Goal: Task Accomplishment & Management: Manage account settings

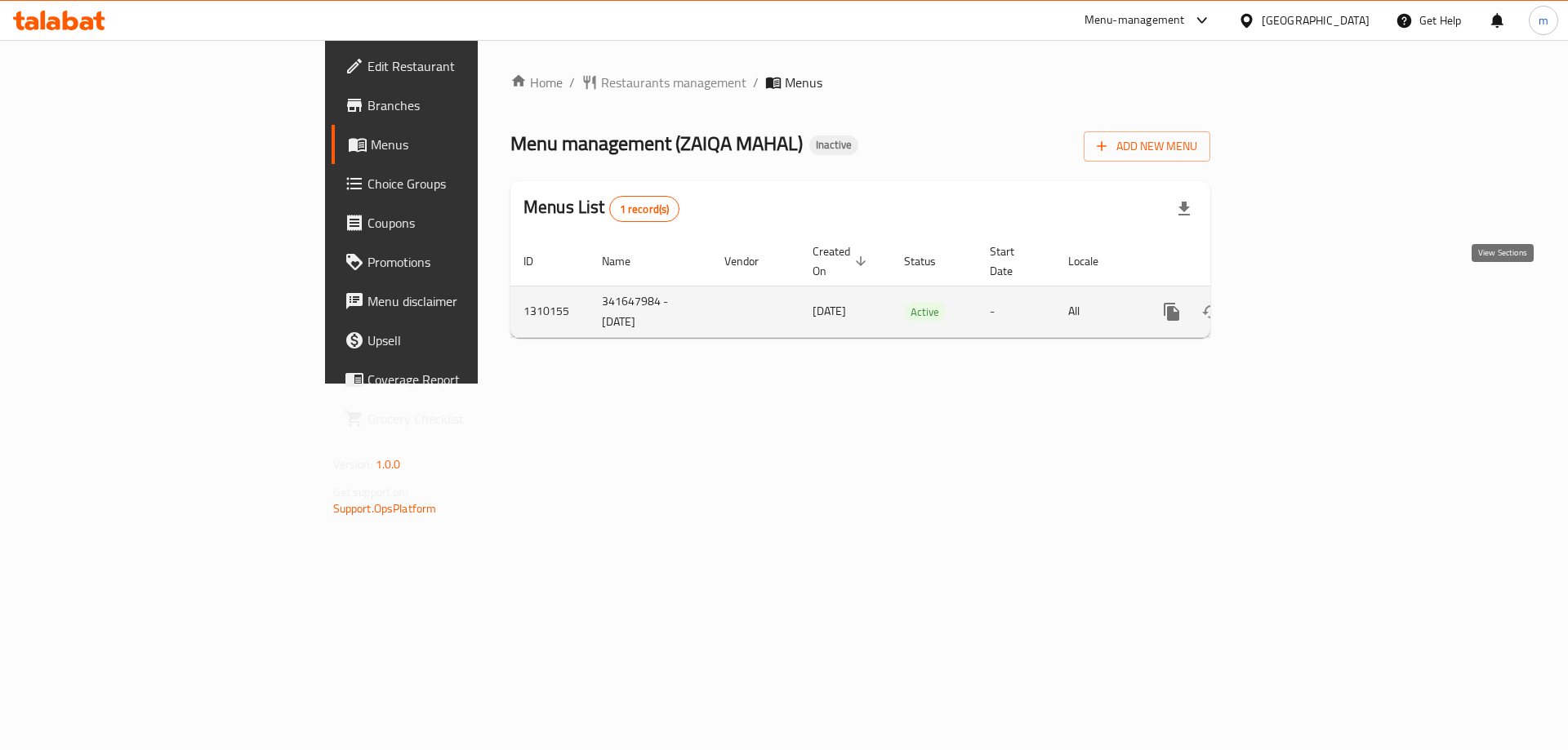
click at [1299, 302] on icon "enhanced table" at bounding box center [1289, 312] width 19 height 19
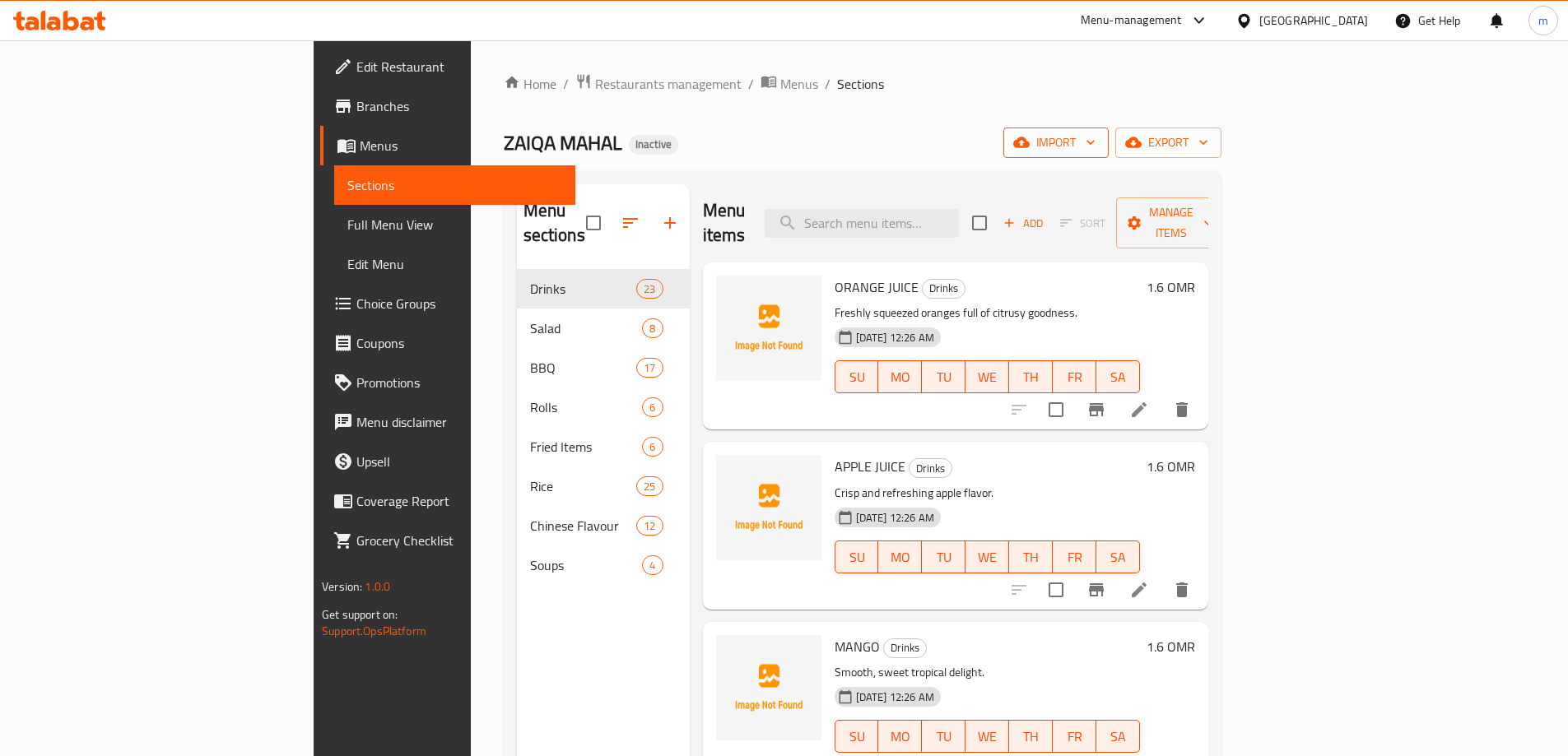
click at [1096, 145] on span "import" at bounding box center [1056, 143] width 79 height 20
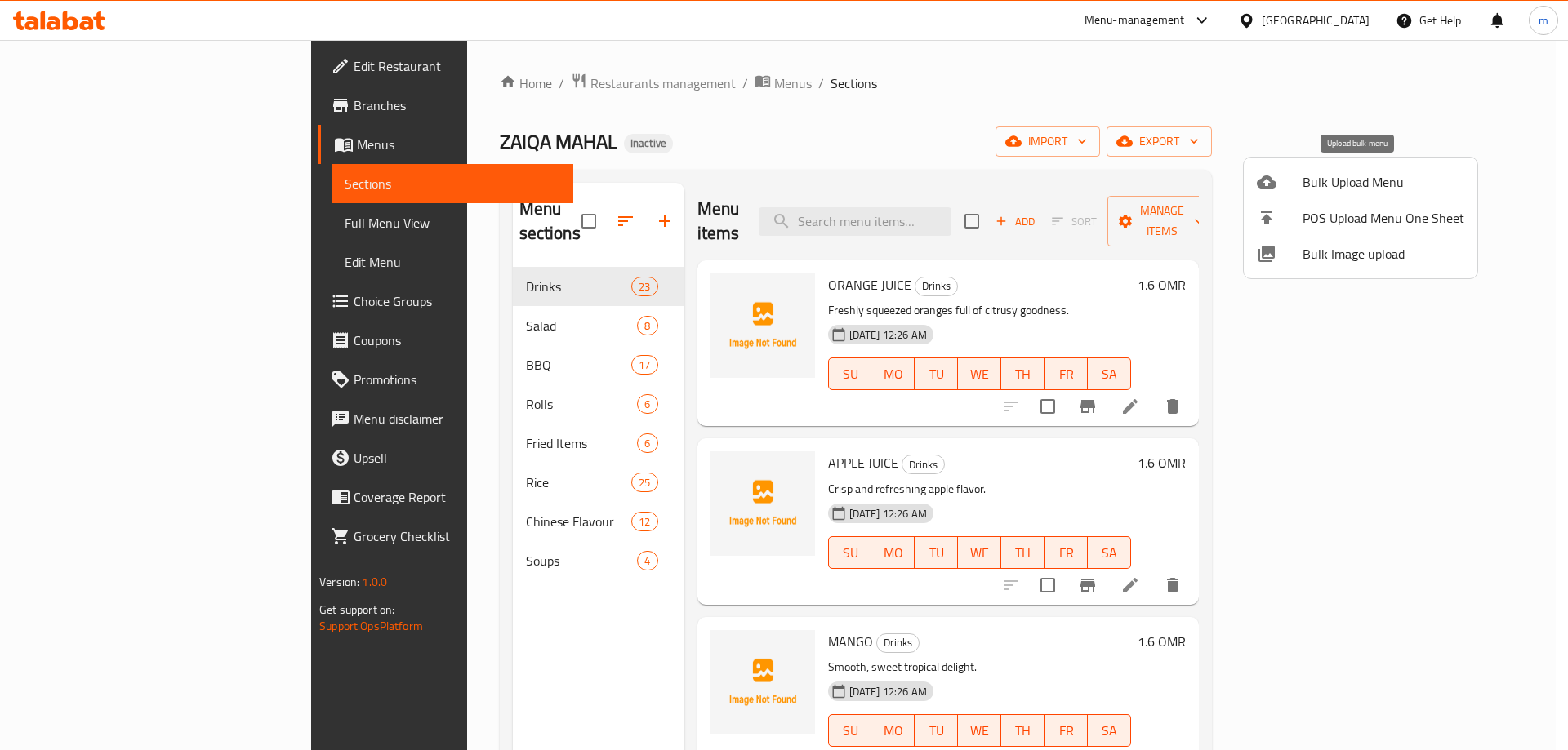
drag, startPoint x: 1308, startPoint y: 188, endPoint x: 1320, endPoint y: 165, distance: 25.9
click at [1320, 165] on li "Bulk Upload Menu" at bounding box center [1361, 182] width 234 height 36
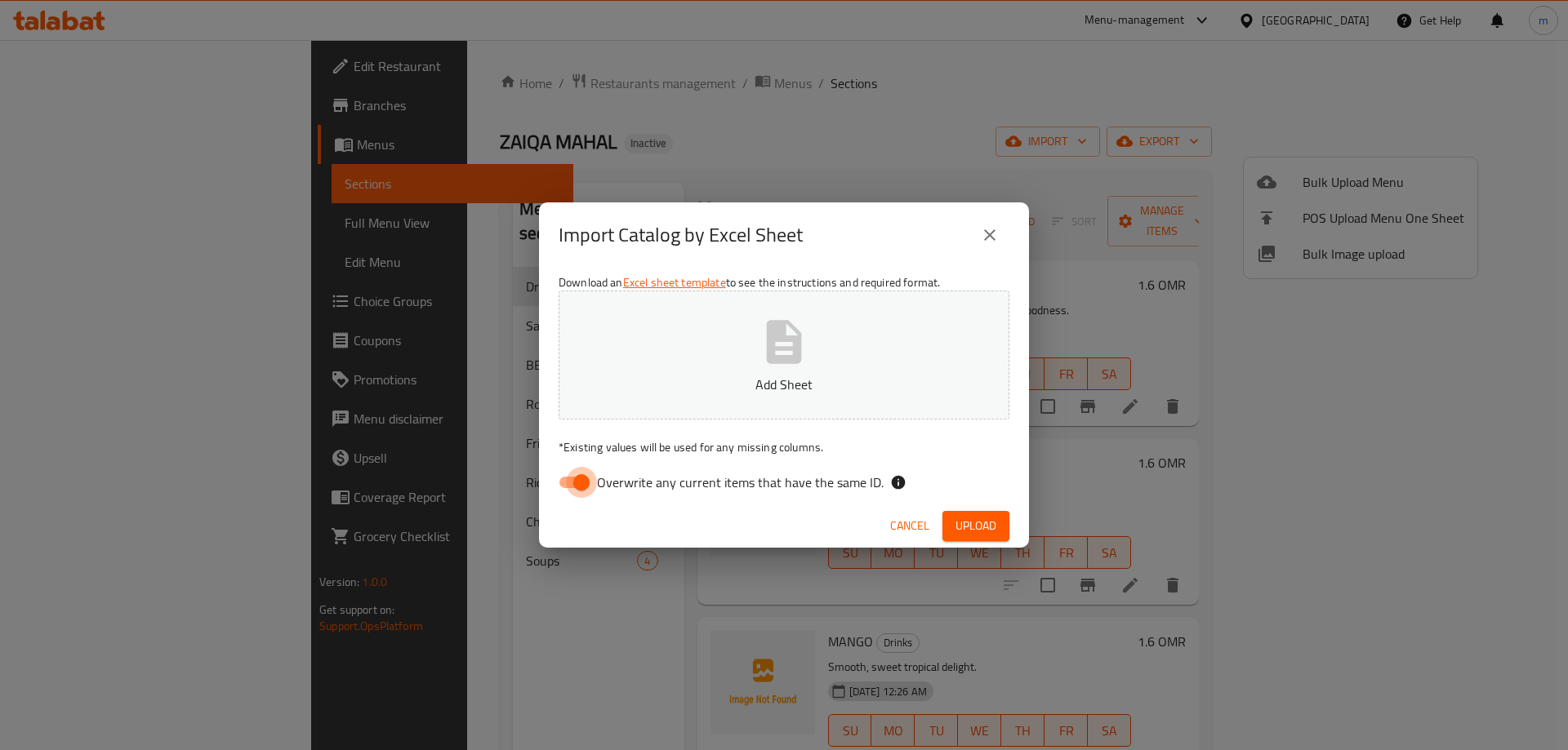
click at [567, 480] on input "Overwrite any current items that have the same ID." at bounding box center [581, 482] width 93 height 31
checkbox input "false"
click at [968, 527] on span "Upload" at bounding box center [976, 526] width 41 height 20
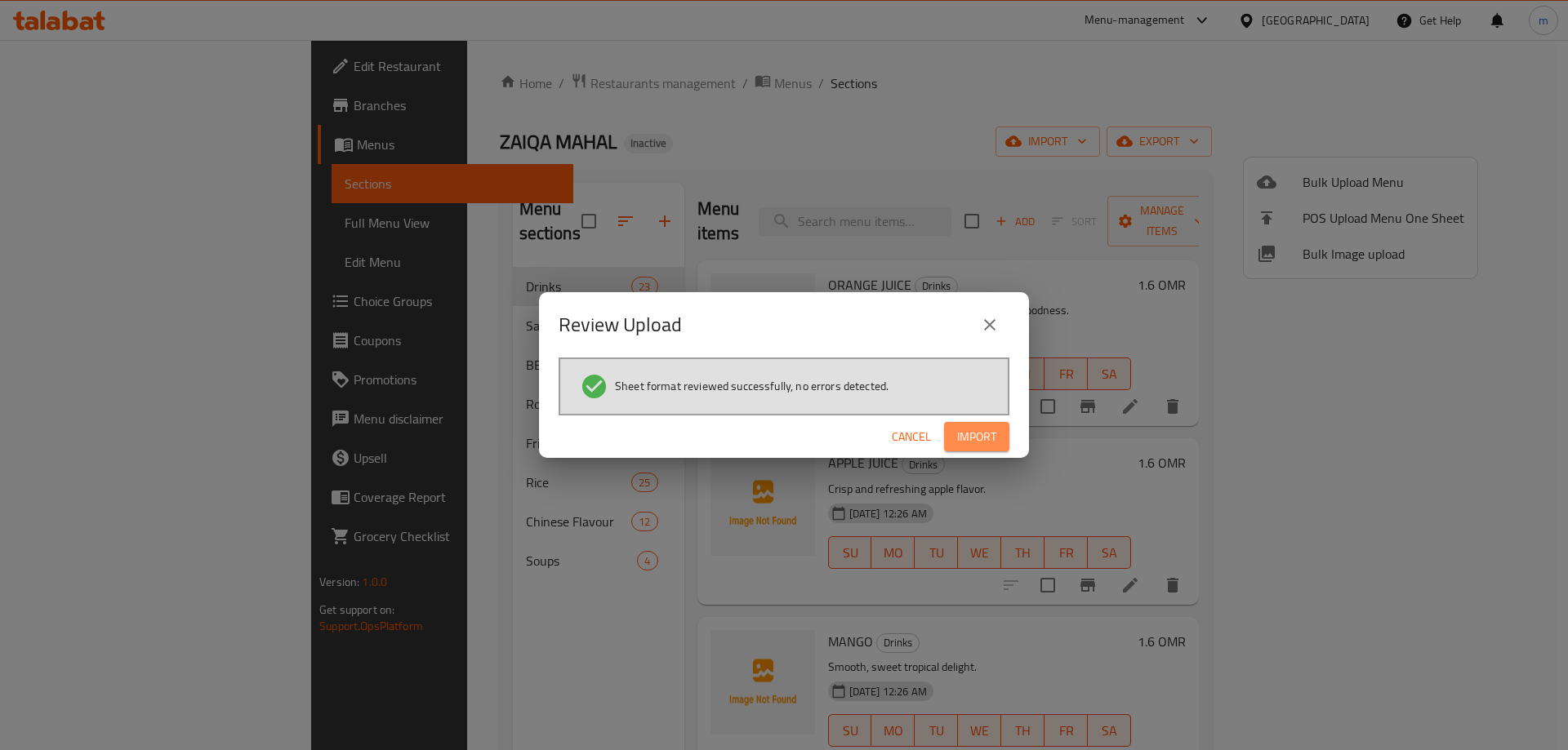
click at [992, 438] on span "Import" at bounding box center [977, 437] width 39 height 20
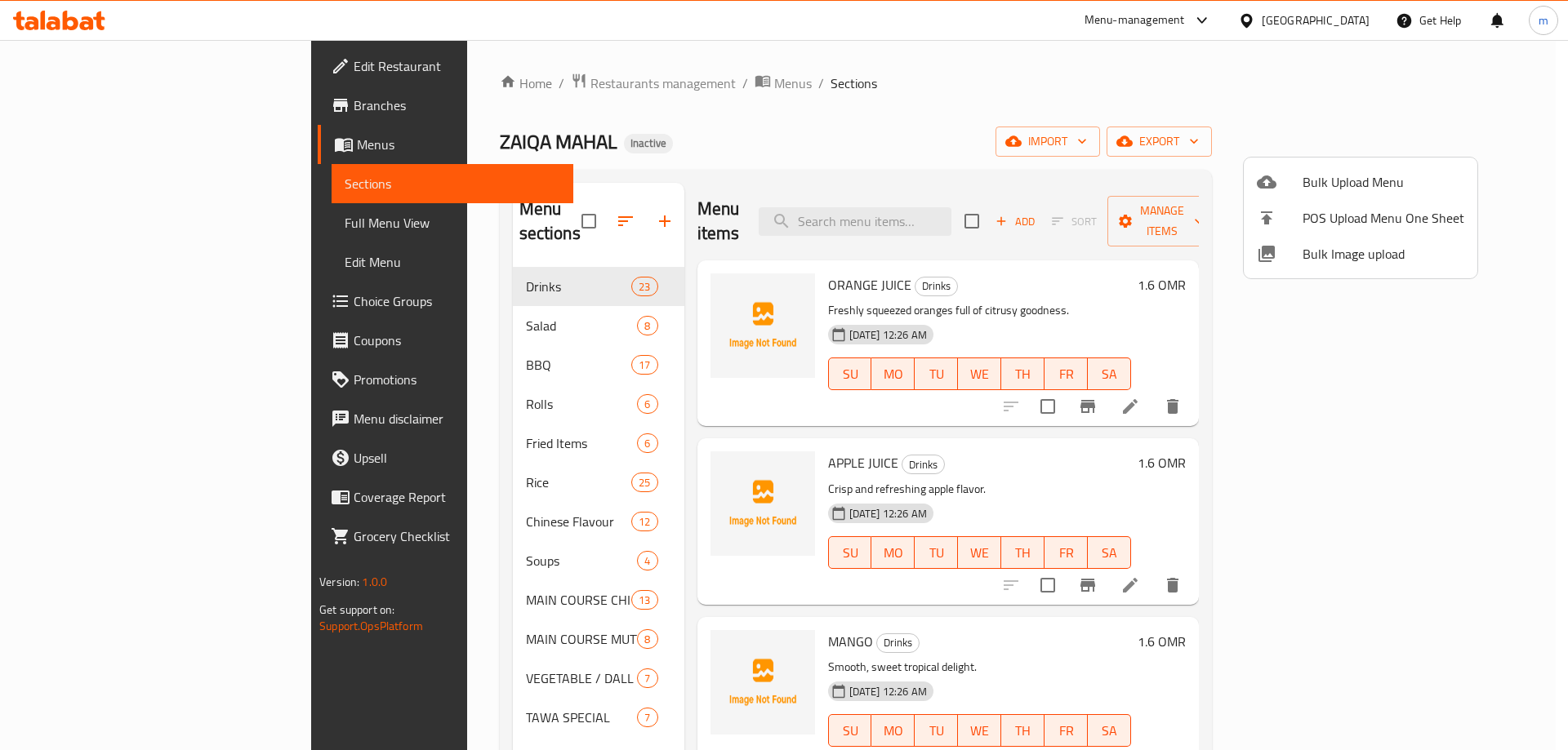
click at [373, 691] on div at bounding box center [784, 375] width 1568 height 750
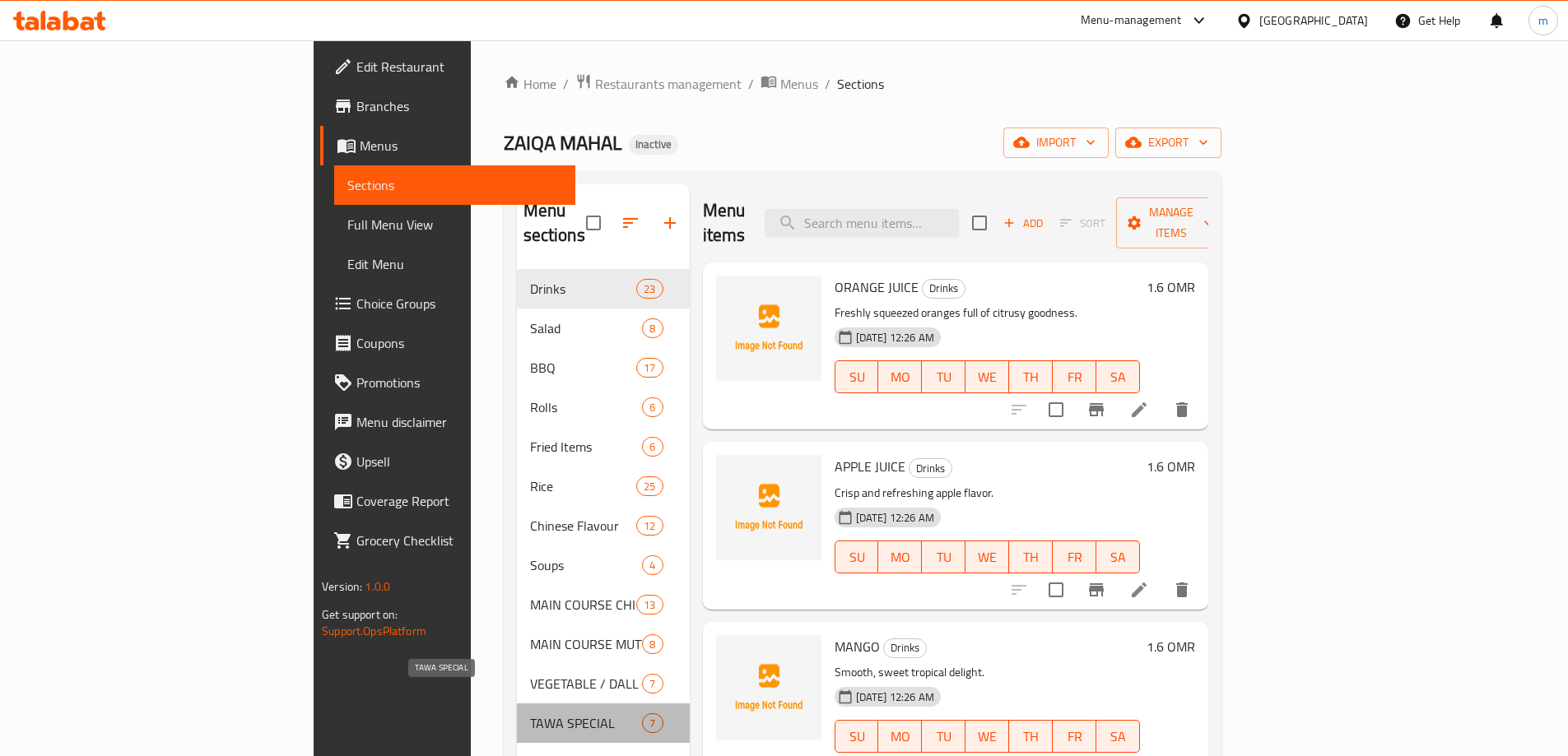
click at [530, 714] on span "TAWA SPECIAL" at bounding box center [587, 723] width 112 height 19
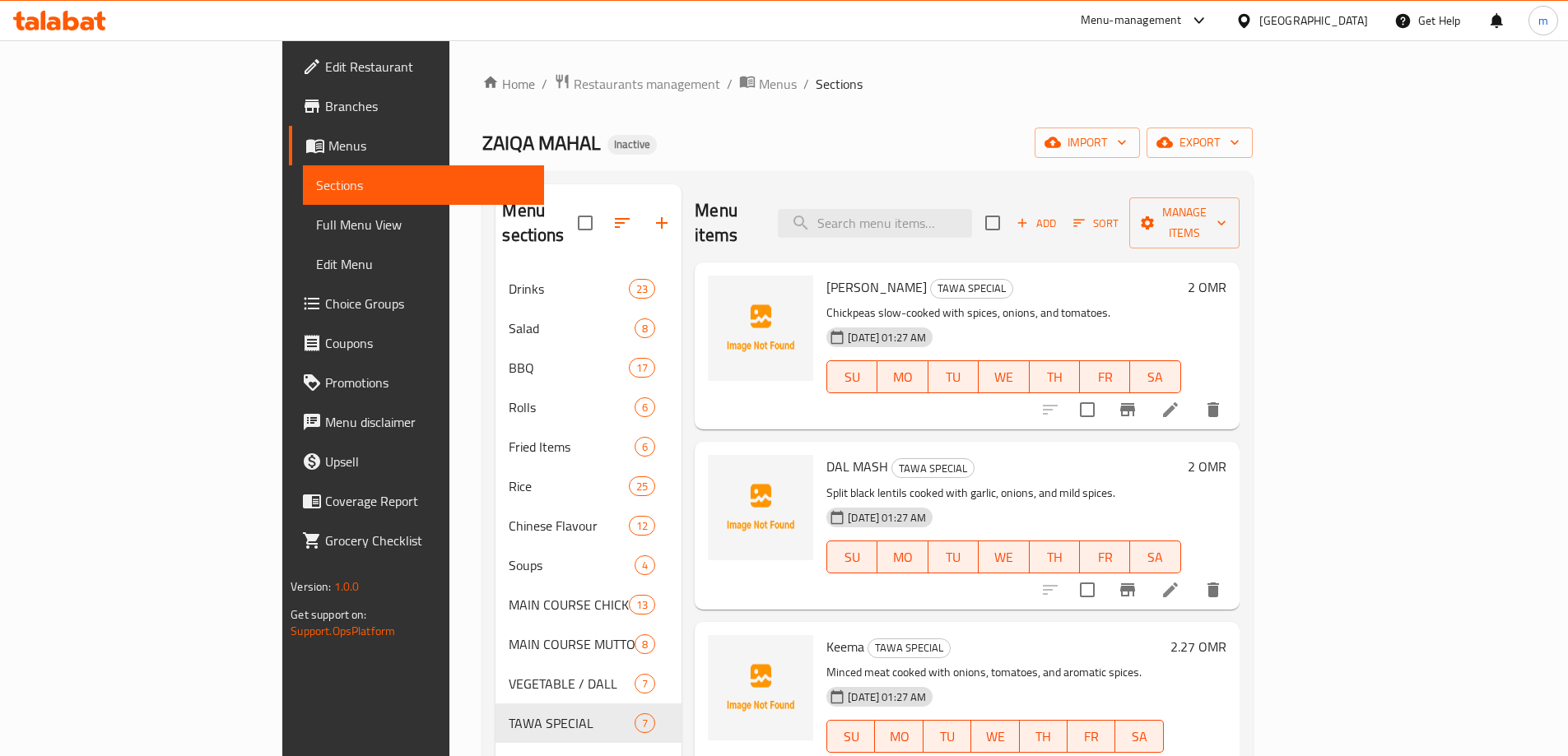
click at [1135, 84] on ol "Home / Restaurants management / Menus / Sections" at bounding box center [867, 84] width 770 height 21
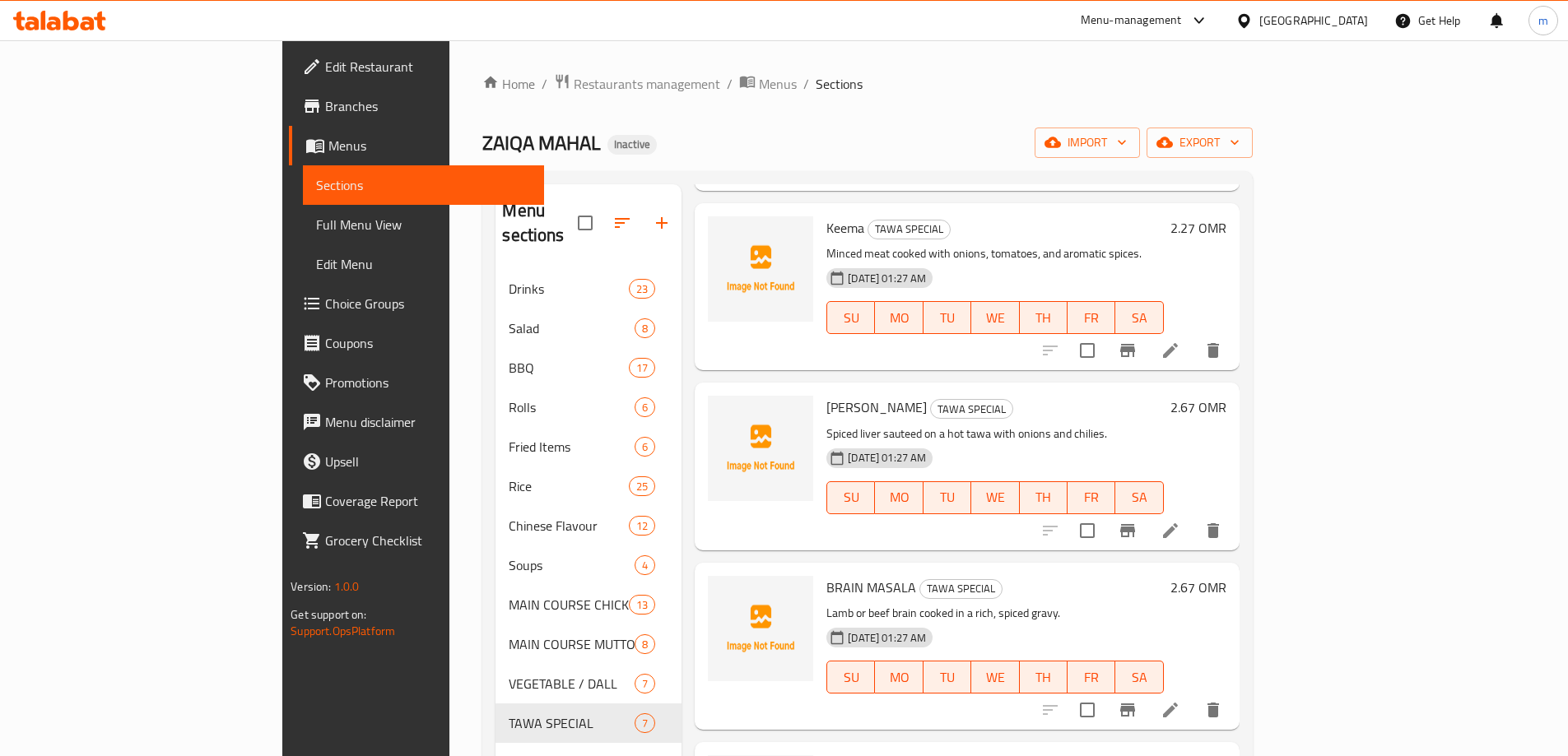
click at [1180, 701] on icon at bounding box center [1169, 710] width 19 height 19
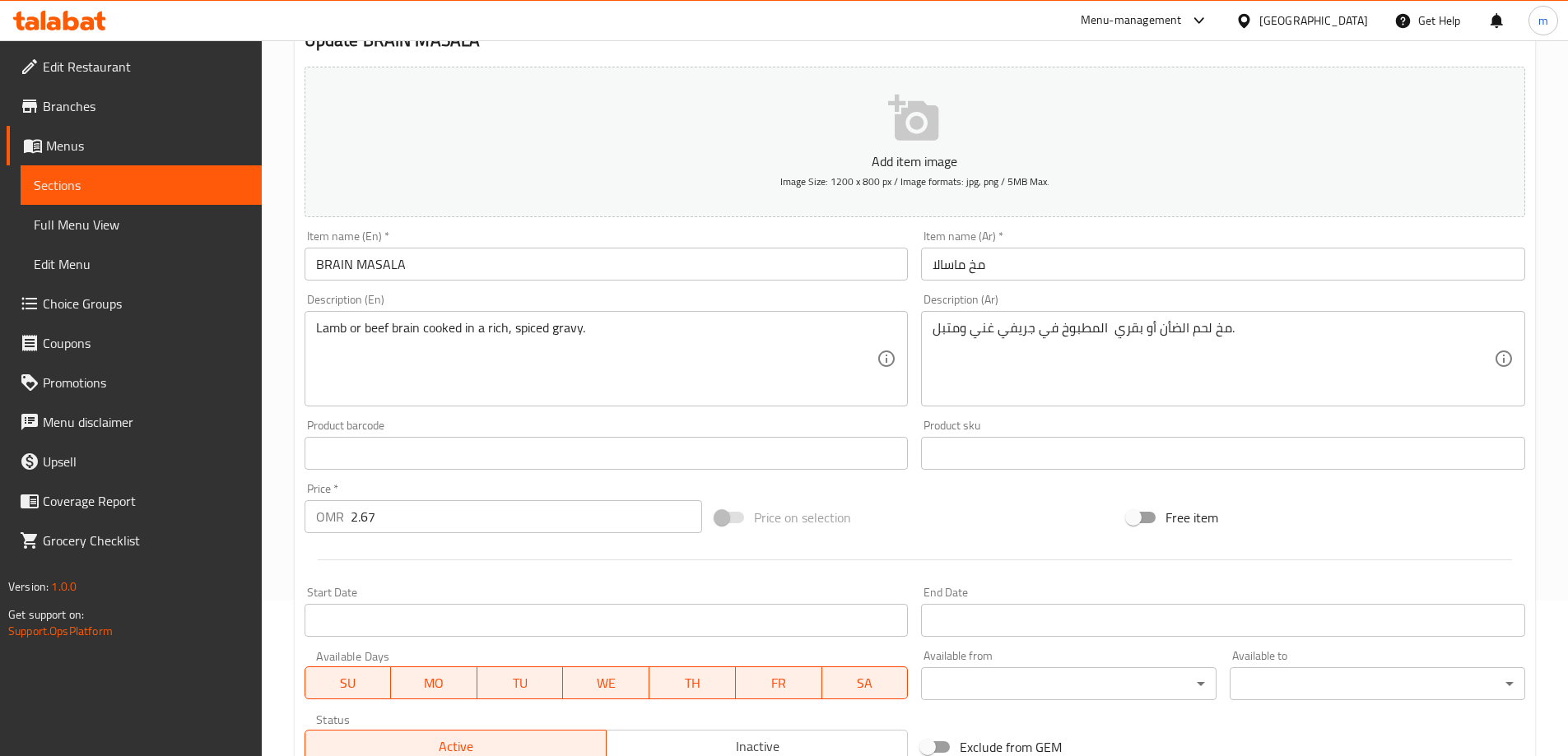
scroll to position [407, 0]
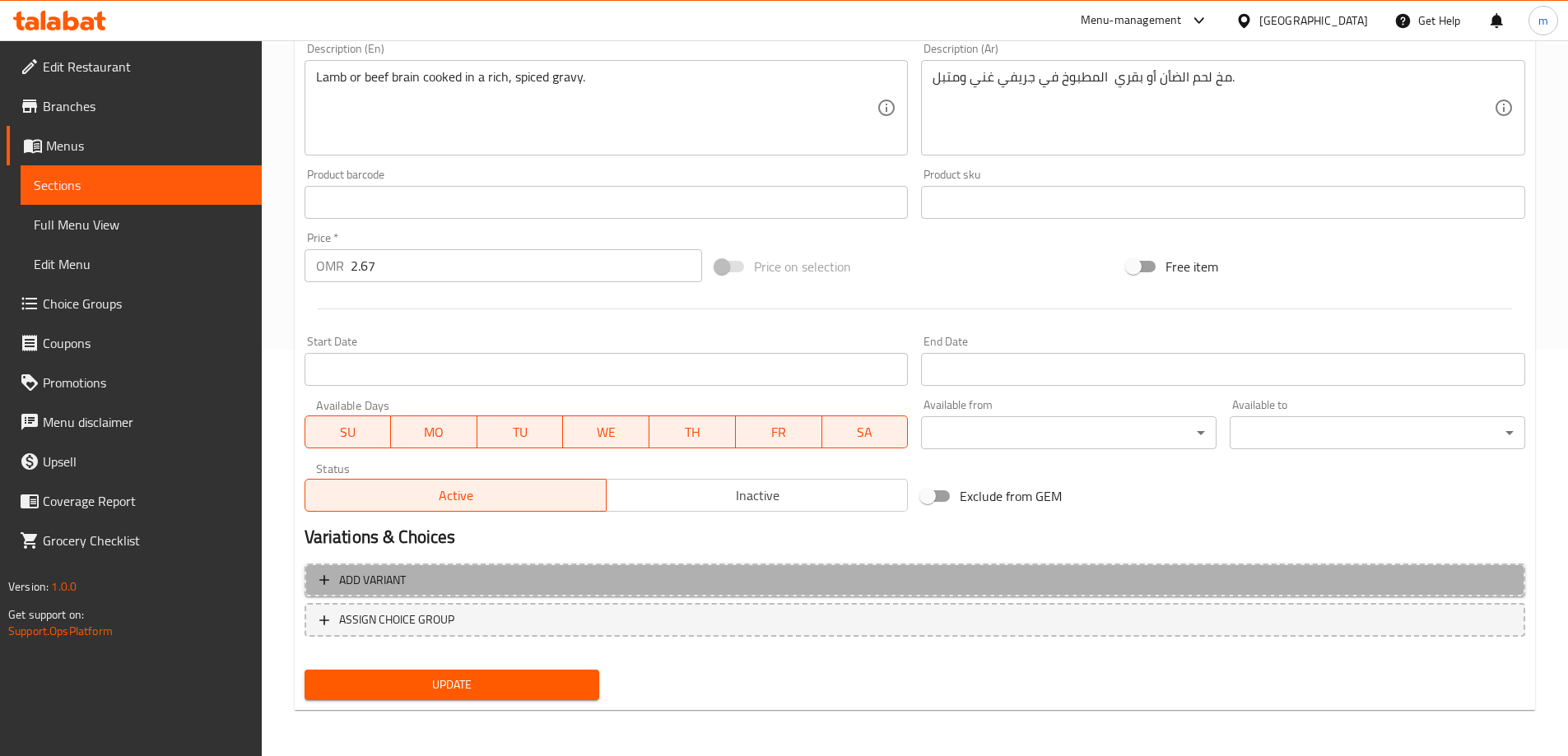
click at [863, 575] on span "Add variant" at bounding box center [914, 580] width 1191 height 20
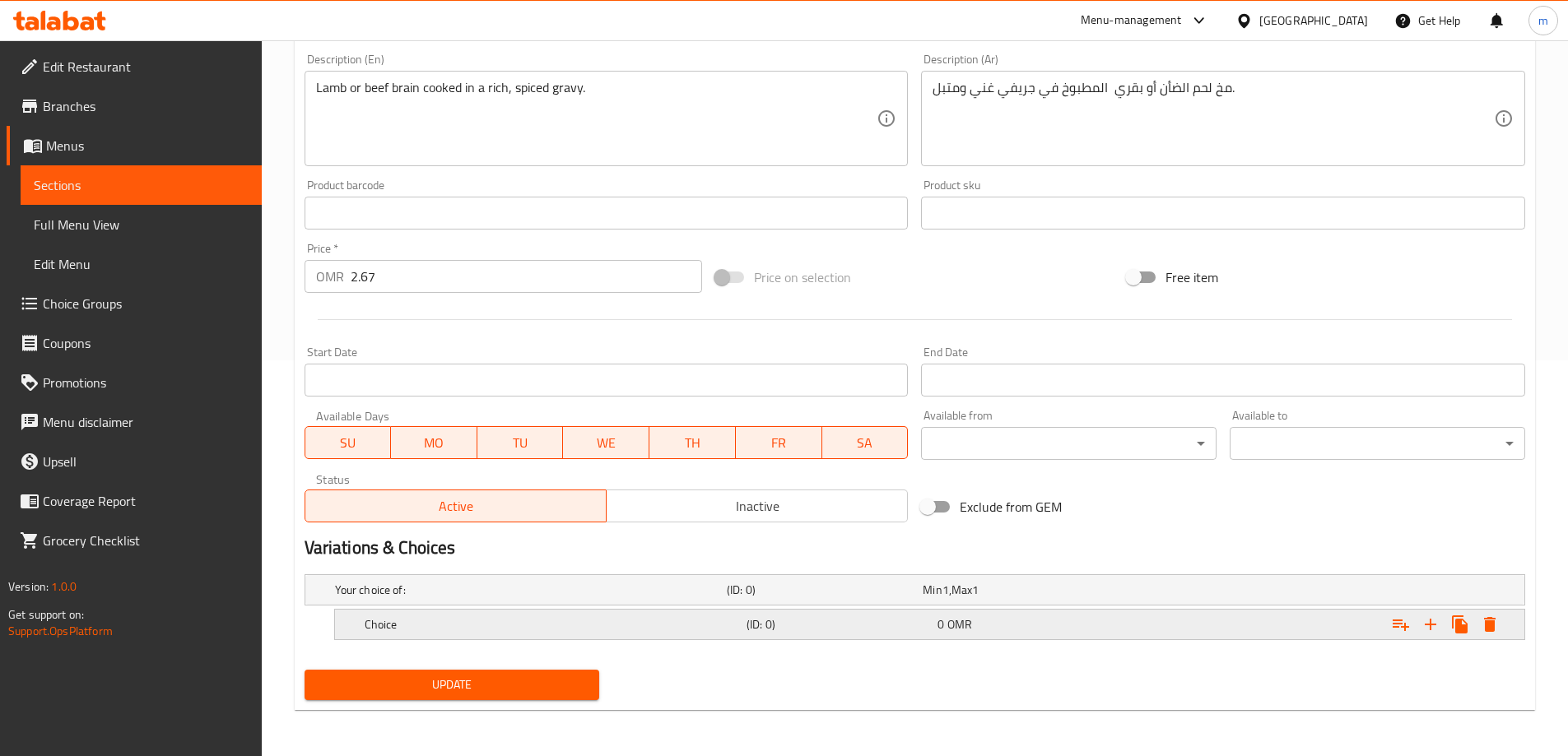
click at [668, 618] on h5 "Choice" at bounding box center [552, 624] width 376 height 17
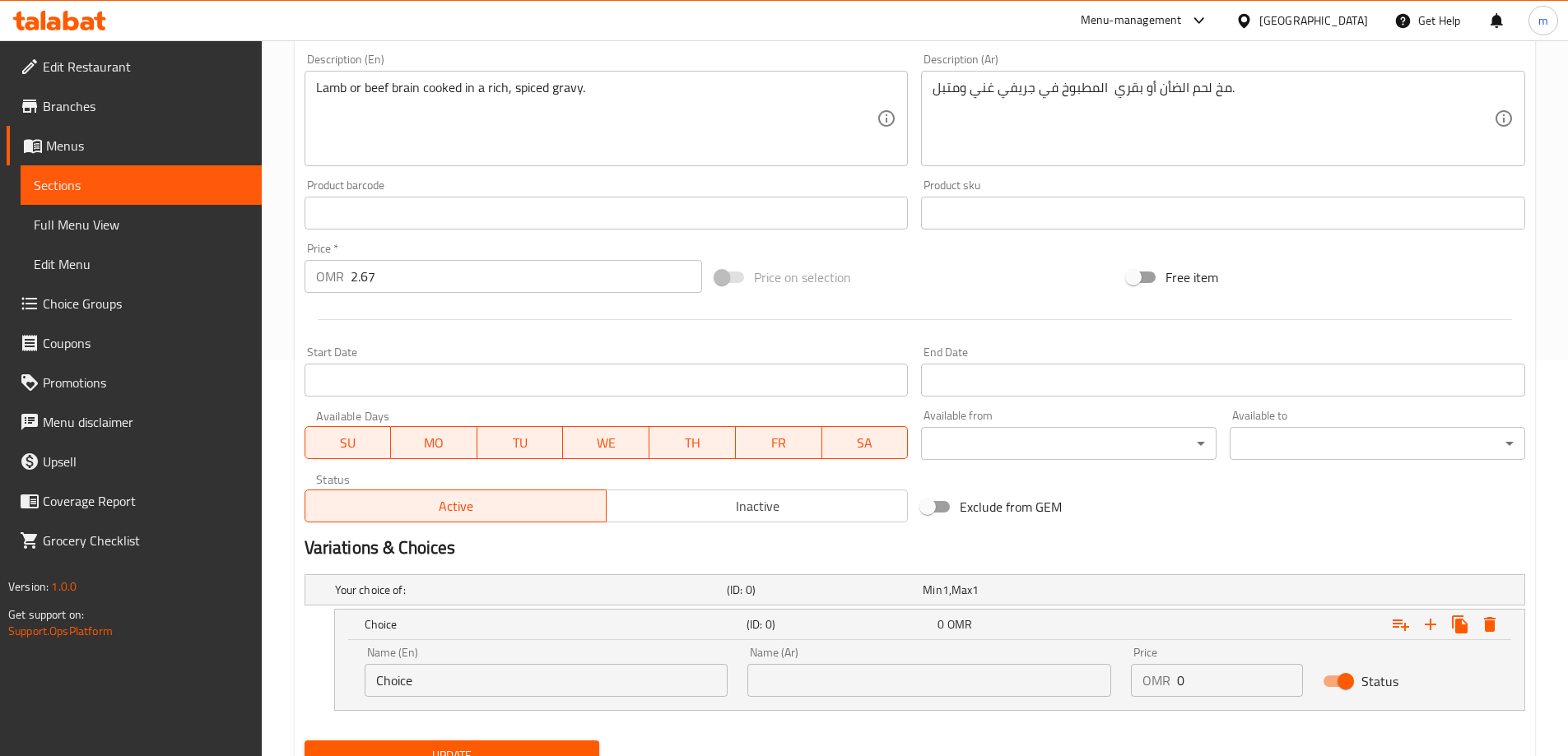
click at [335, 76] on div "Lamb or beef brain cooked in a rich, spiced gravy. Description (En)" at bounding box center [607, 119] width 604 height 96
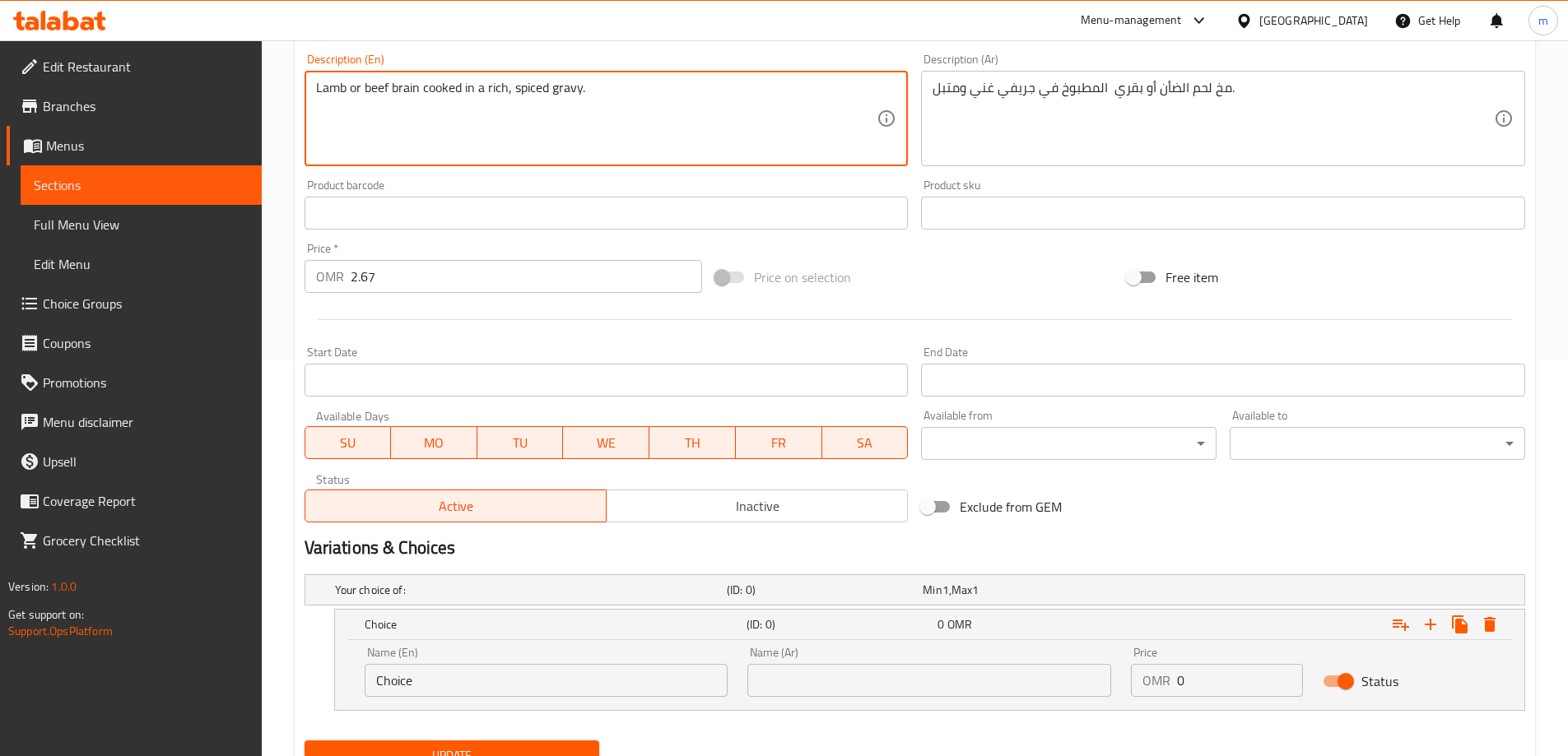
click at [331, 89] on textarea "Lamb or beef brain cooked in a rich, spiced gravy." at bounding box center [597, 119] width 562 height 78
click at [331, 90] on textarea "Lamb or beef brain cooked in a rich, spiced gravy." at bounding box center [597, 119] width 562 height 78
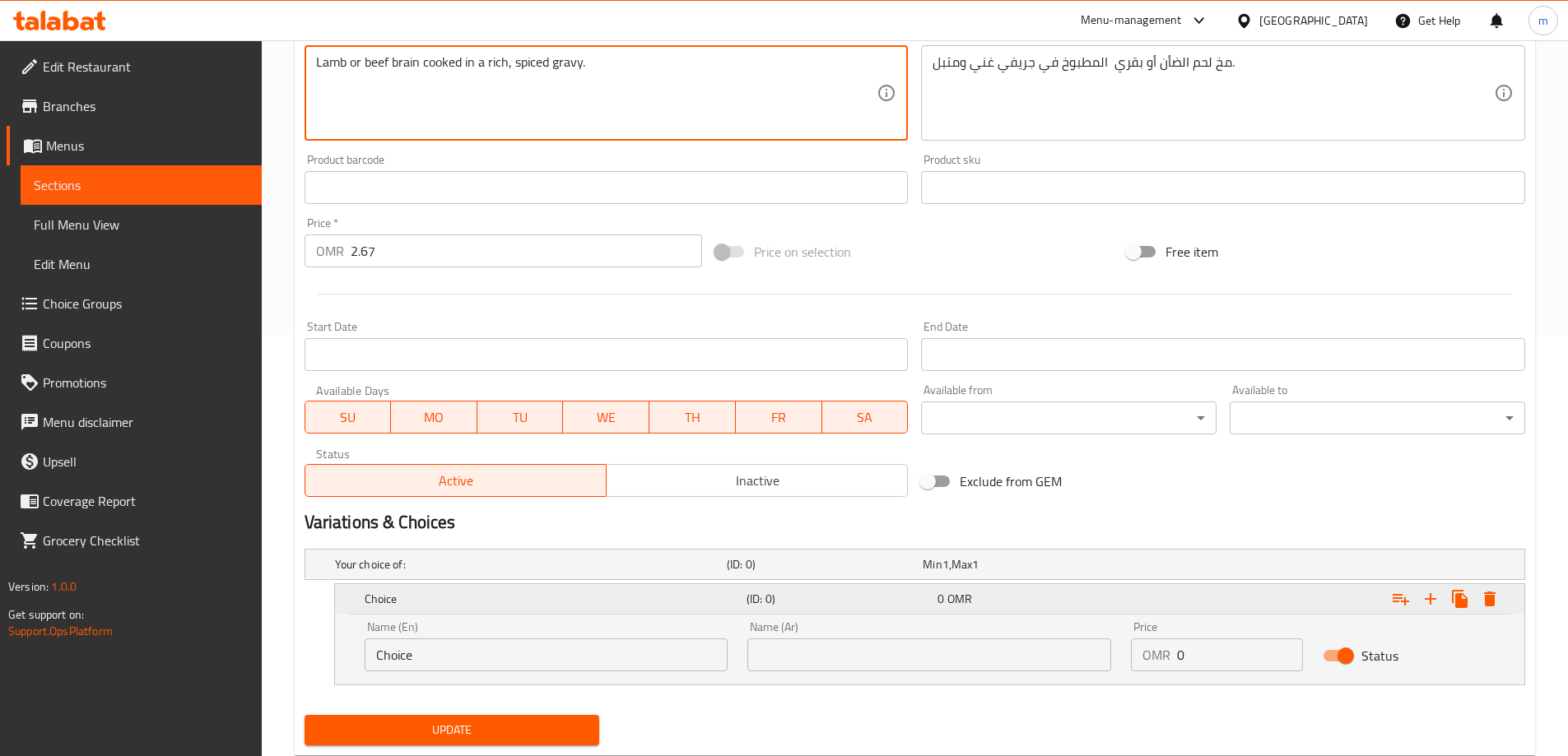
scroll to position [467, 0]
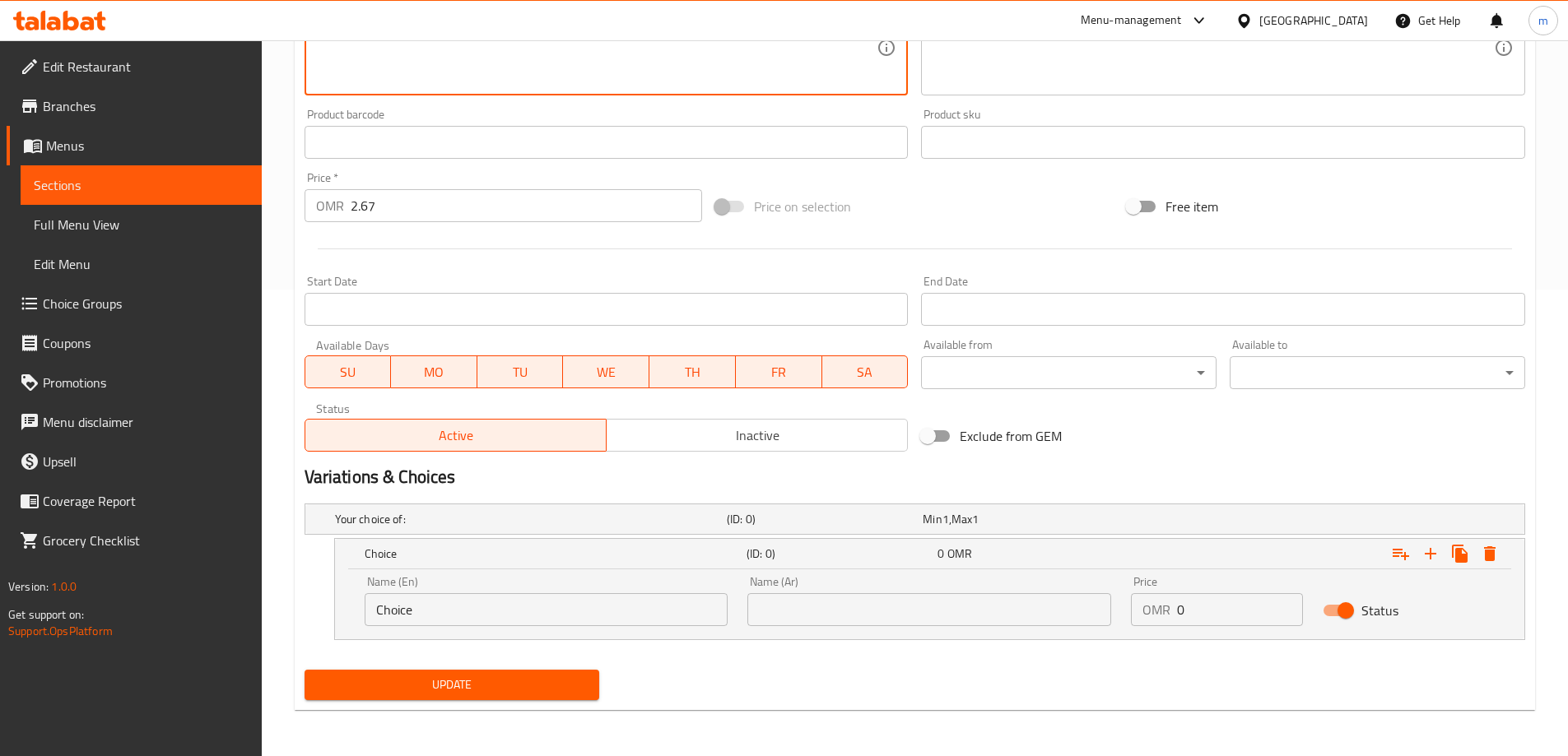
click at [434, 601] on input "Choice" at bounding box center [546, 610] width 364 height 33
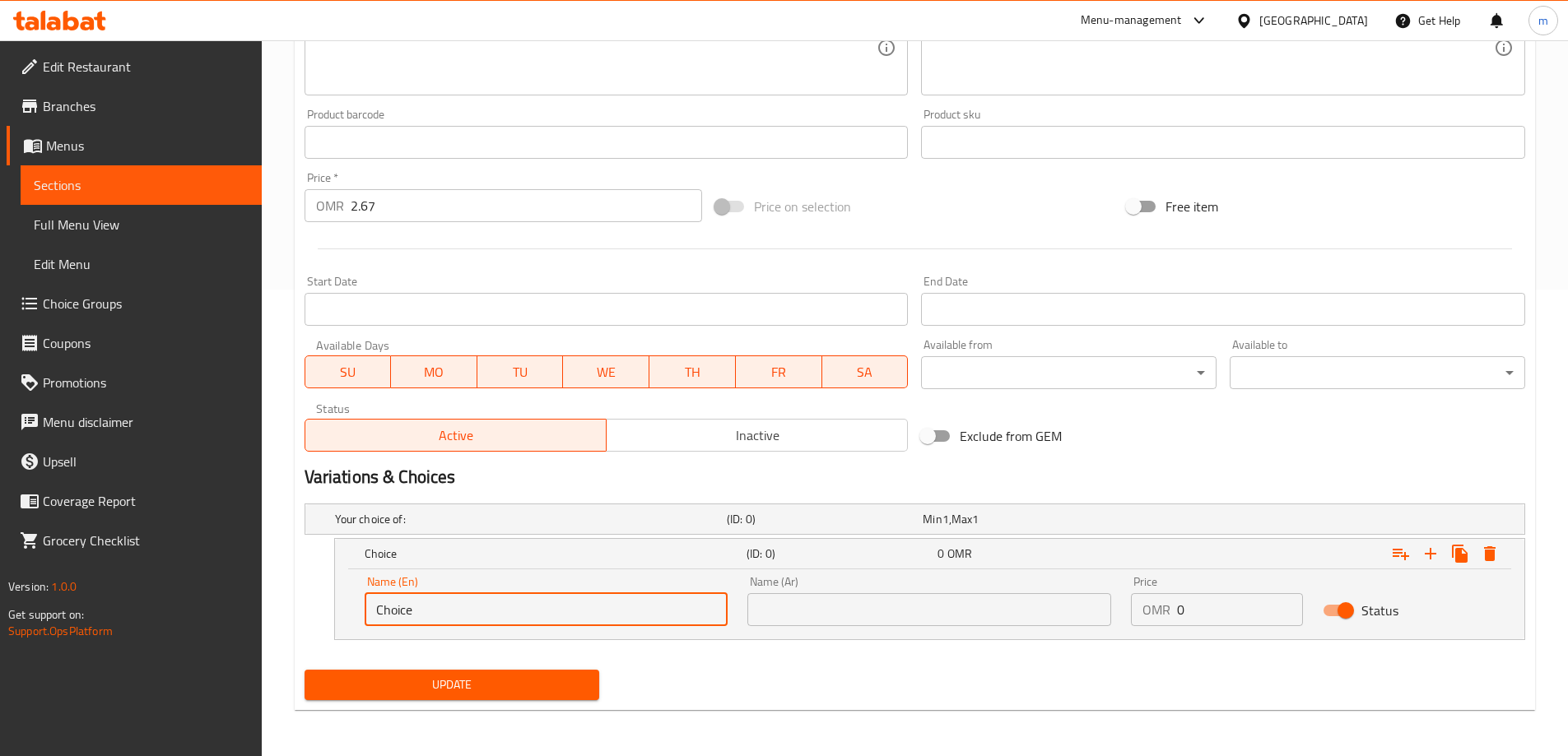
click at [436, 601] on input "Choice" at bounding box center [546, 610] width 364 height 33
click at [433, 609] on input "Choice" at bounding box center [546, 610] width 364 height 33
click at [430, 609] on input "Choice" at bounding box center [546, 610] width 364 height 33
paste input "Lamb"
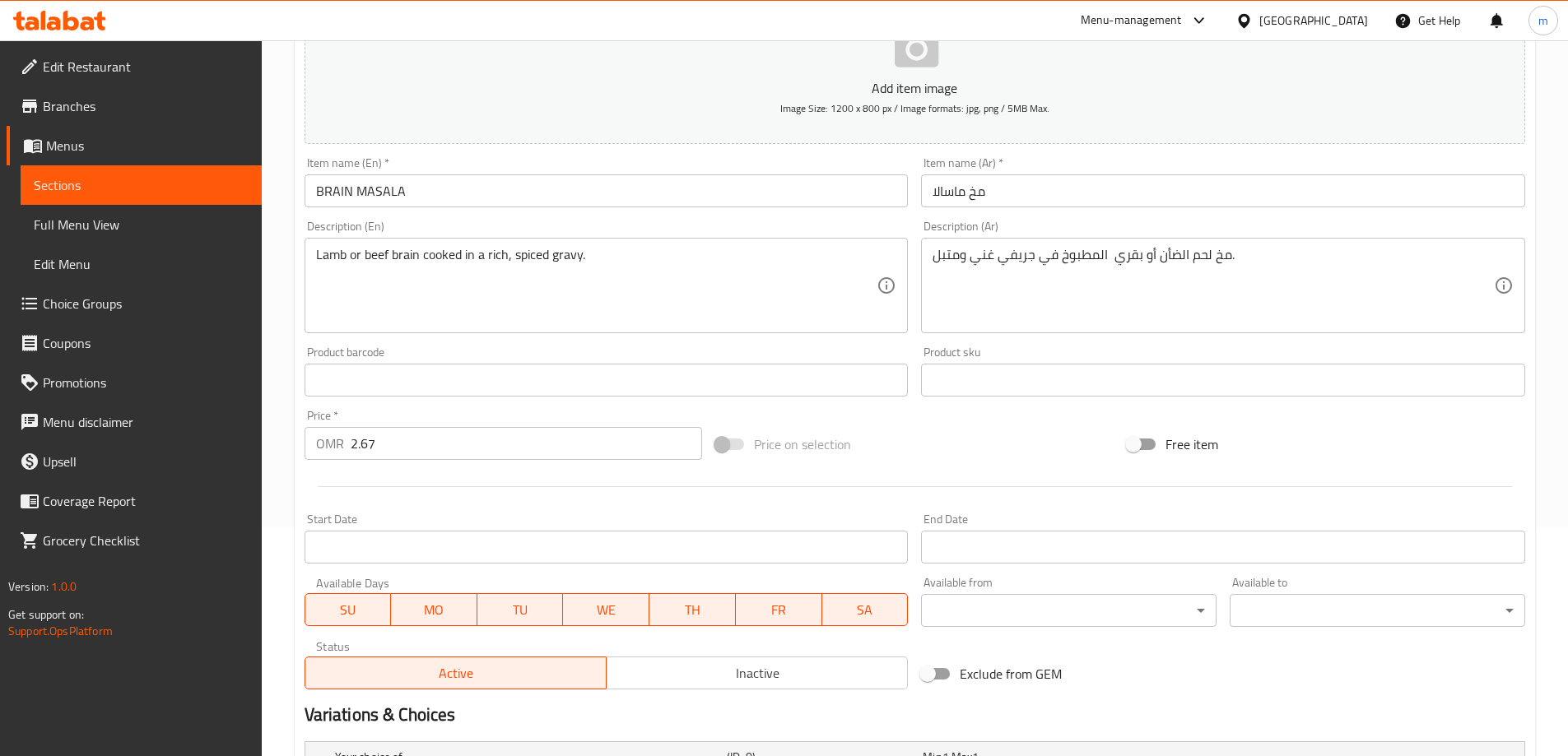
scroll to position [220, 0]
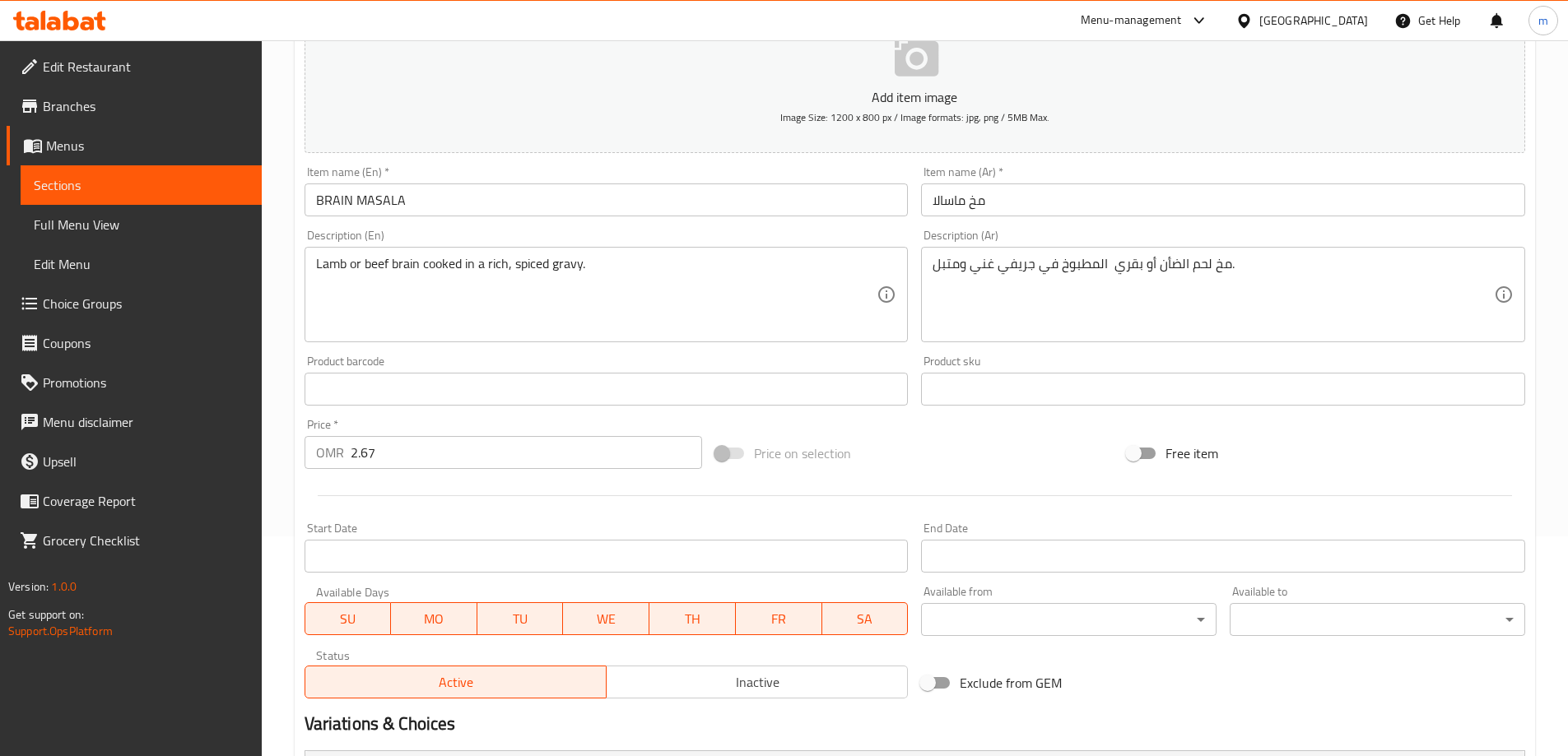
type input "Lamb"
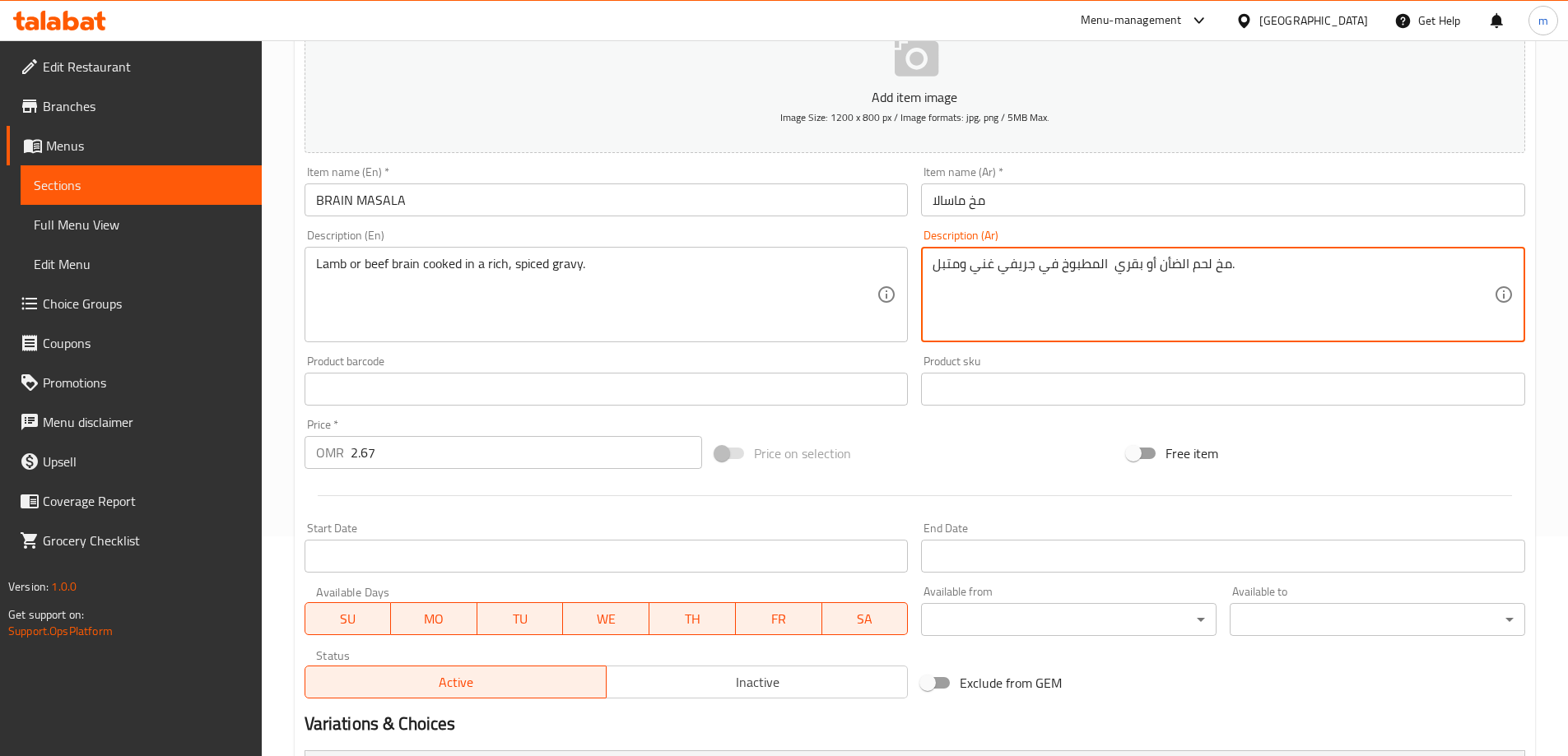
drag, startPoint x: 1155, startPoint y: 273, endPoint x: 1207, endPoint y: 289, distance: 54.4
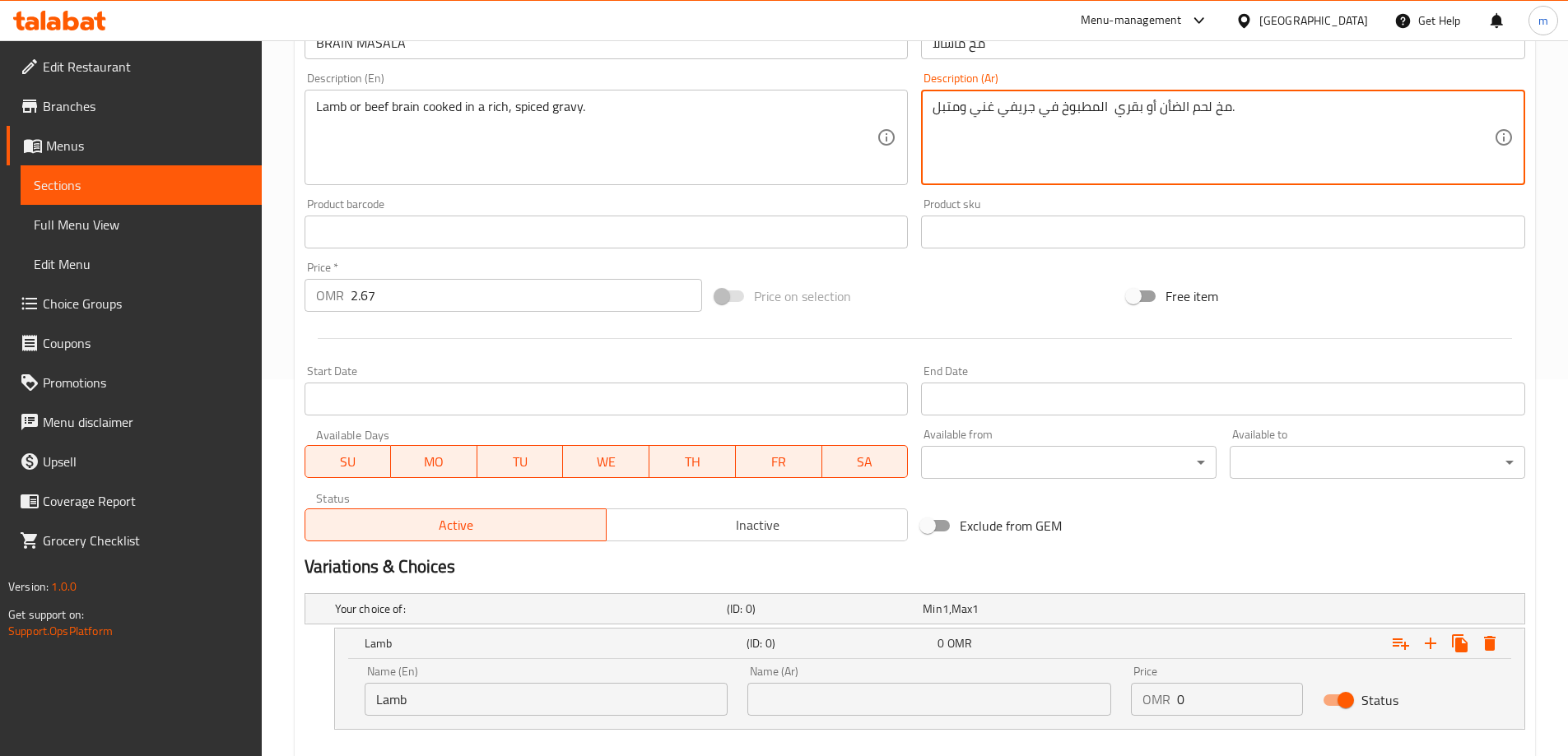
scroll to position [467, 0]
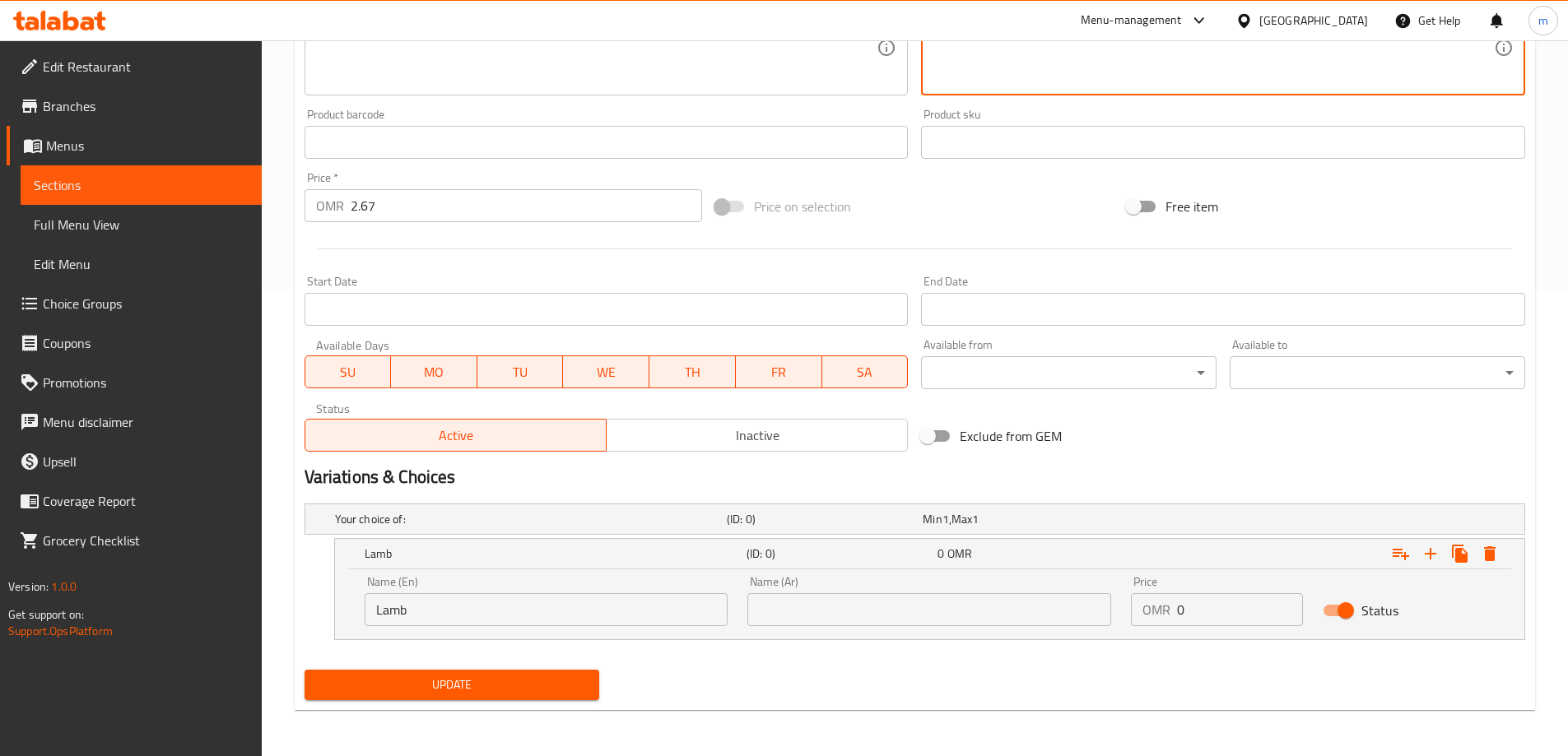
click at [1030, 611] on input "text" at bounding box center [929, 610] width 364 height 33
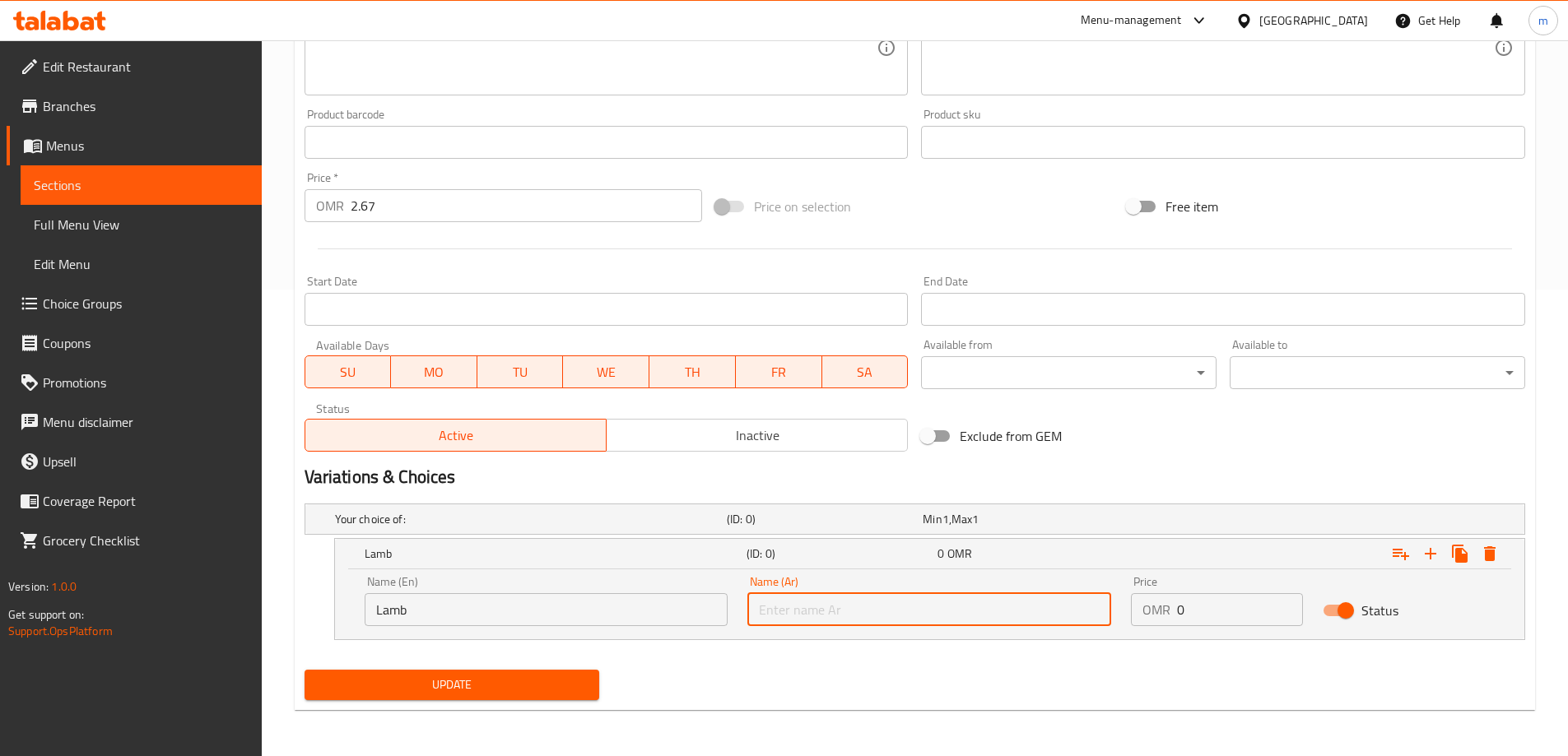
paste input "لحم الضأن"
type input "لحم الضأن"
click at [368, 204] on input "2.67" at bounding box center [527, 206] width 353 height 33
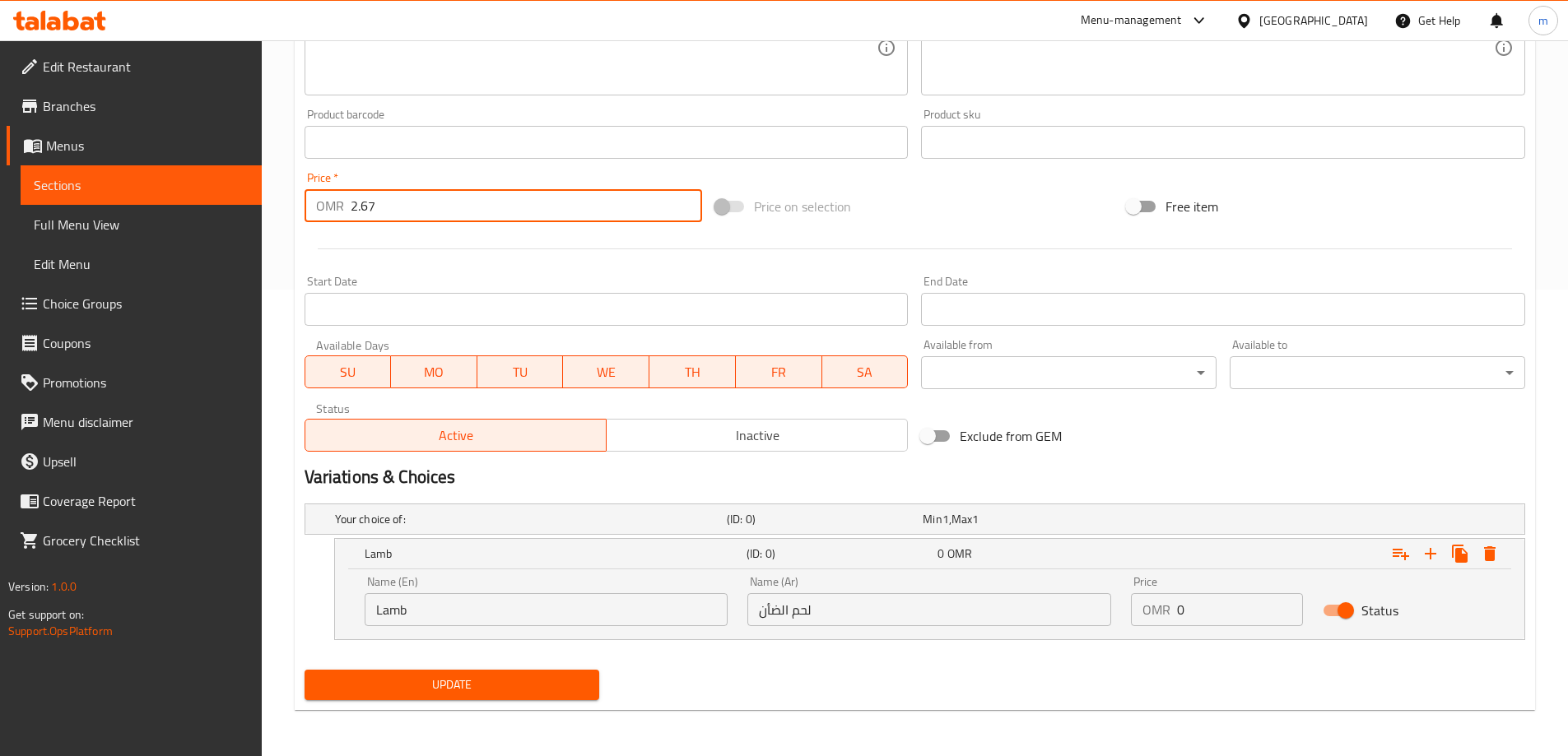
click at [371, 203] on input "2.67" at bounding box center [527, 206] width 353 height 33
type input "0"
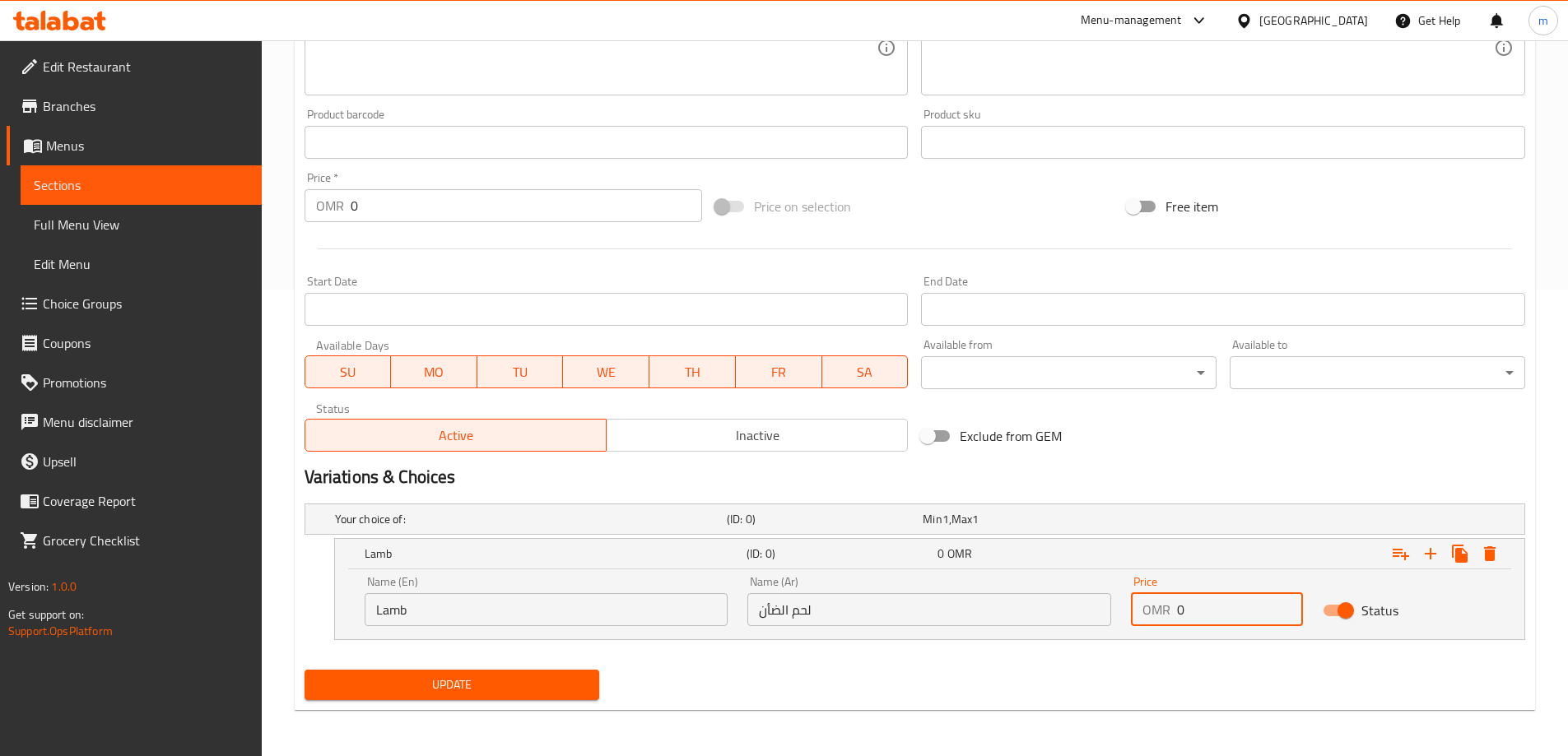
click at [1187, 607] on input "0" at bounding box center [1239, 610] width 126 height 33
paste input "2.67"
type input "2.67"
click at [1430, 557] on icon "Expand" at bounding box center [1430, 553] width 12 height 12
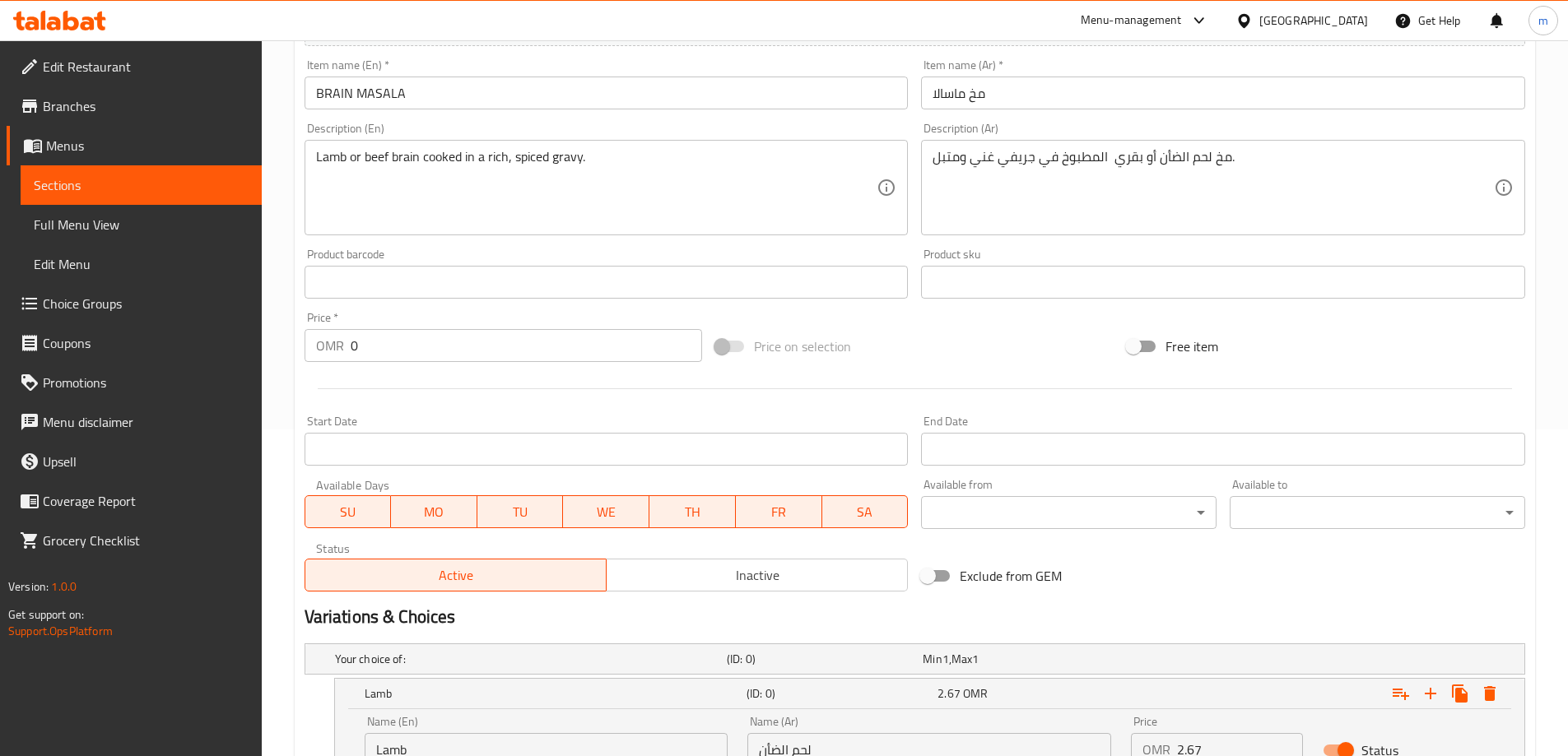
scroll to position [302, 0]
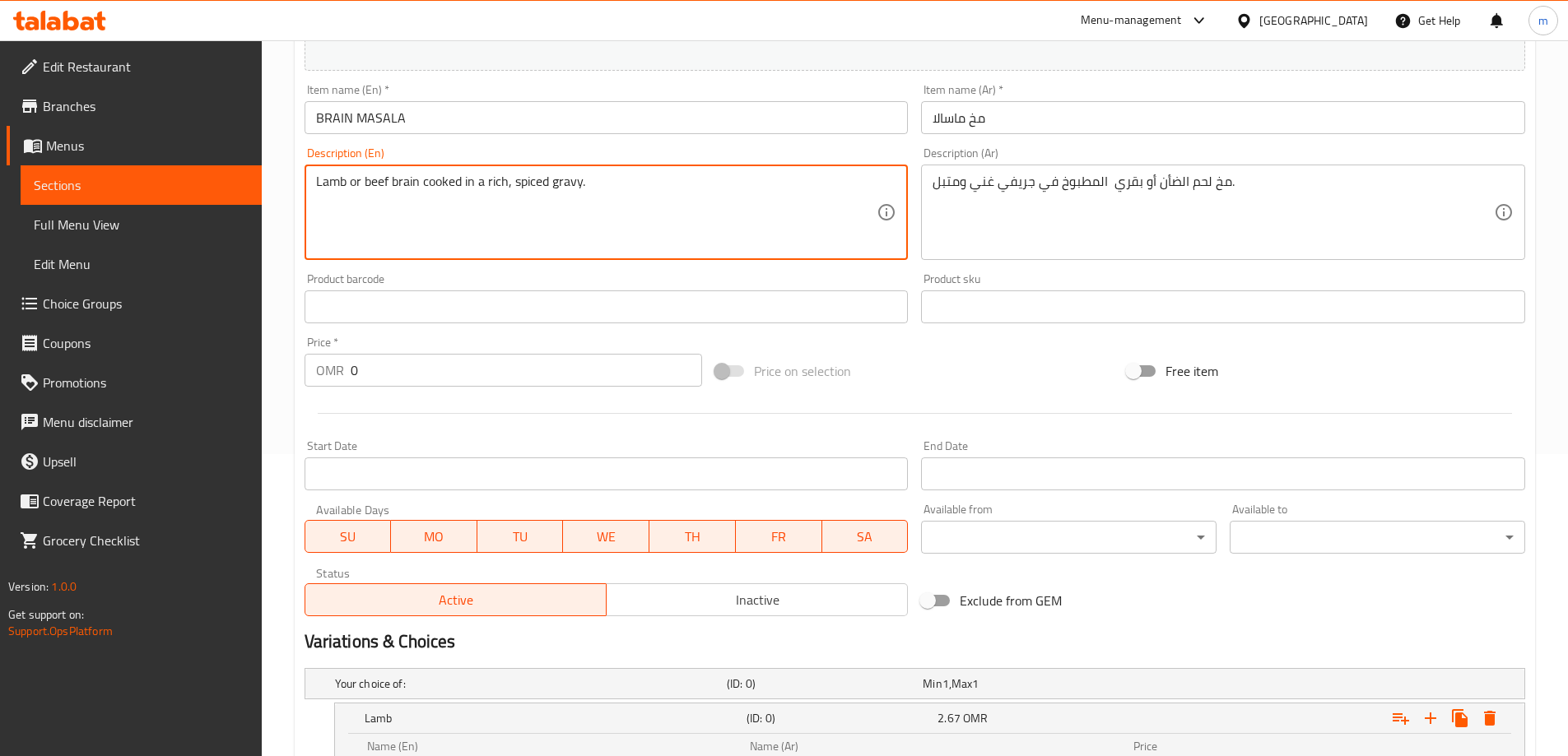
click at [378, 188] on textarea "Lamb or beef brain cooked in a rich, spiced gravy." at bounding box center [597, 213] width 562 height 78
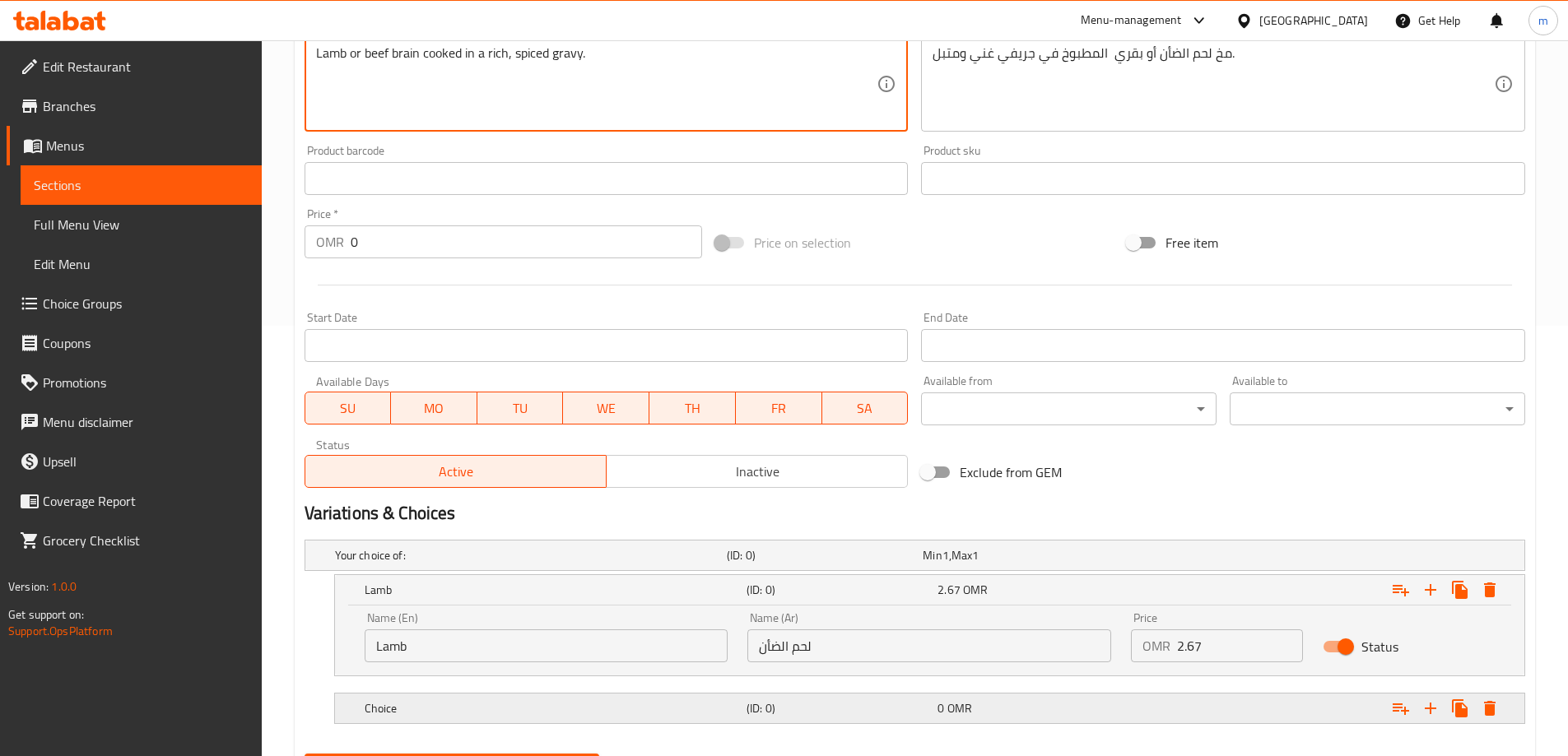
scroll to position [515, 0]
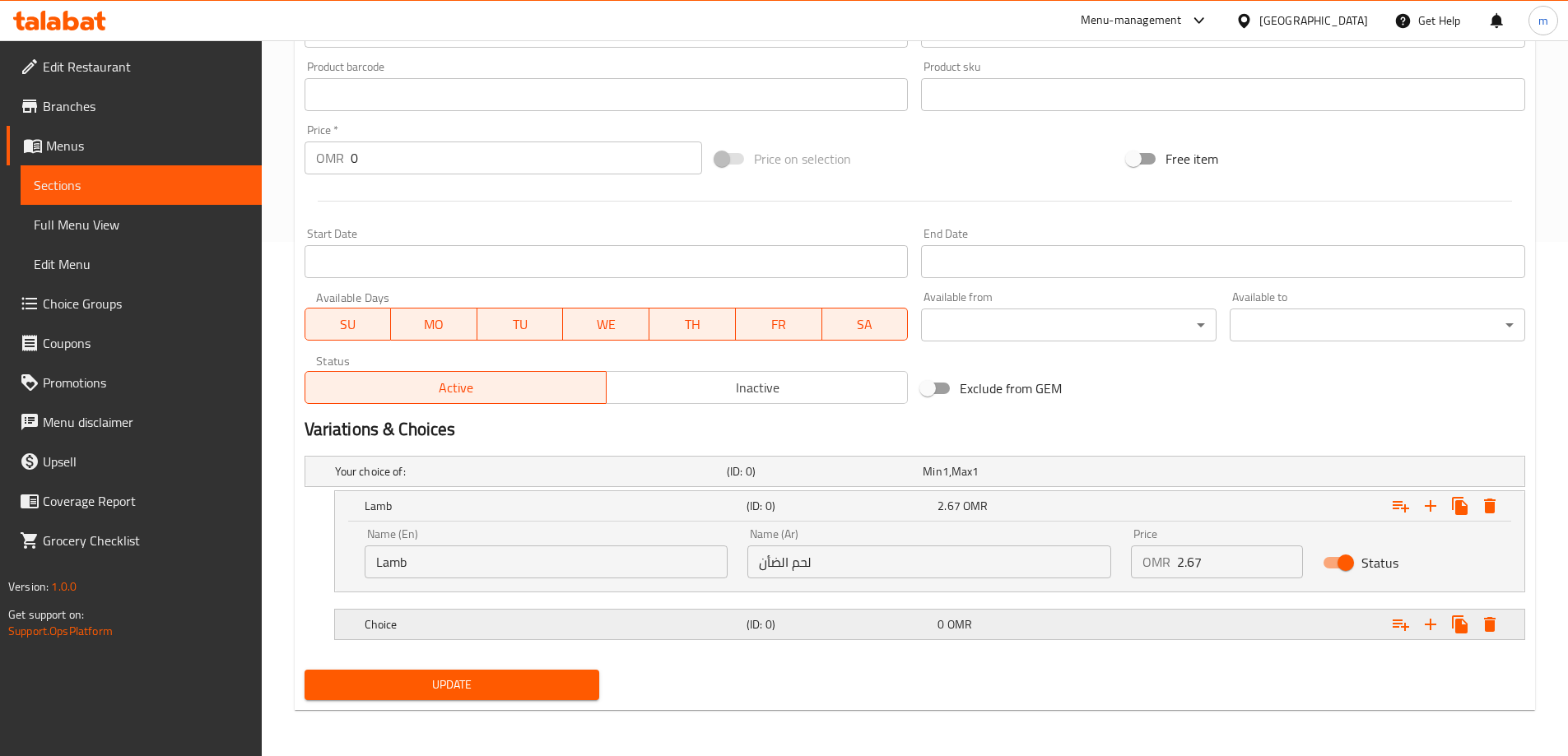
click at [454, 626] on h5 "Choice" at bounding box center [552, 624] width 376 height 17
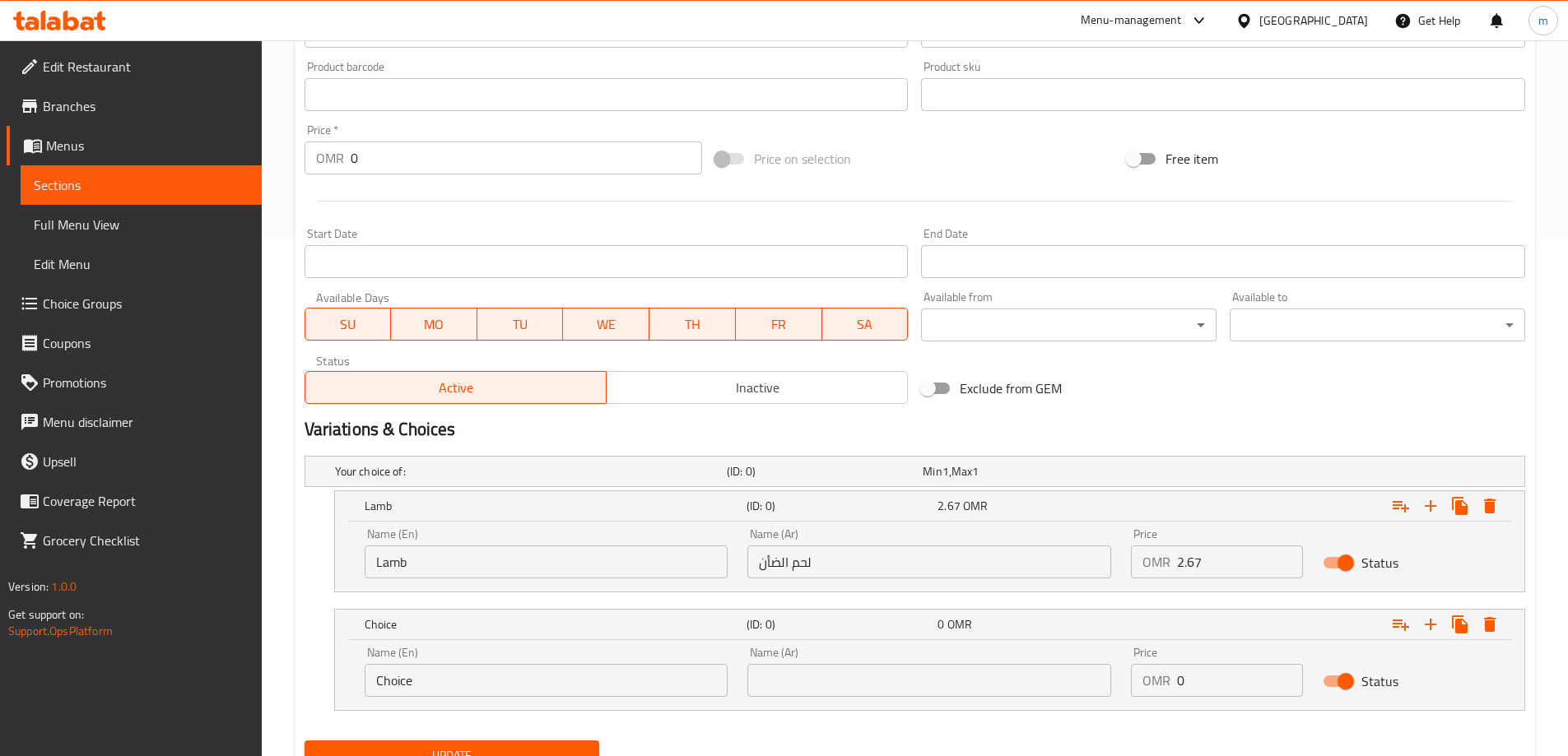
click at [445, 676] on input "Choice" at bounding box center [546, 680] width 364 height 33
paste input "beef"
type input "Beef"
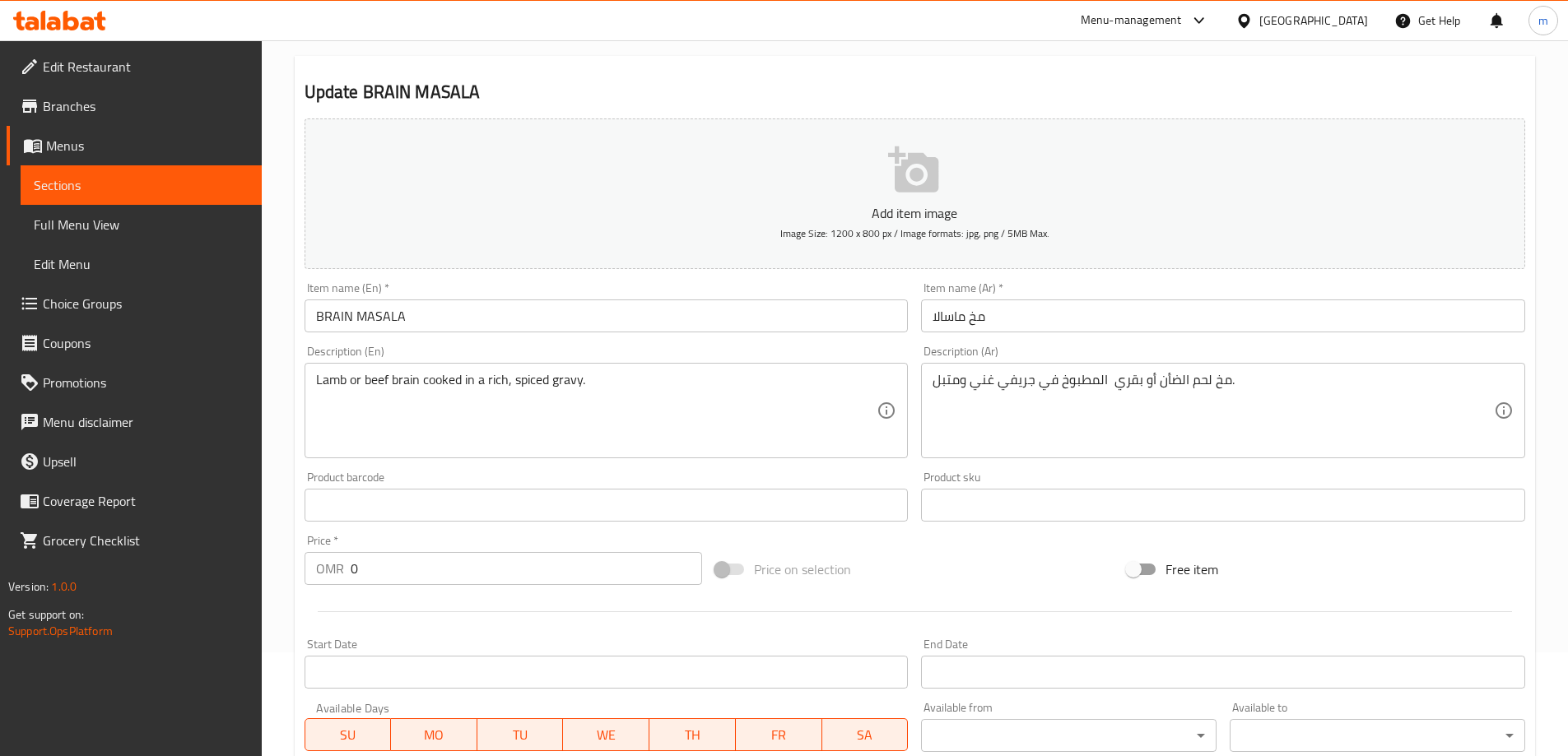
scroll to position [103, 0]
click at [1134, 386] on textarea "مخ لحم الضأن أو بقري المطبوخ في جريفي غني ومتبل." at bounding box center [1214, 412] width 562 height 78
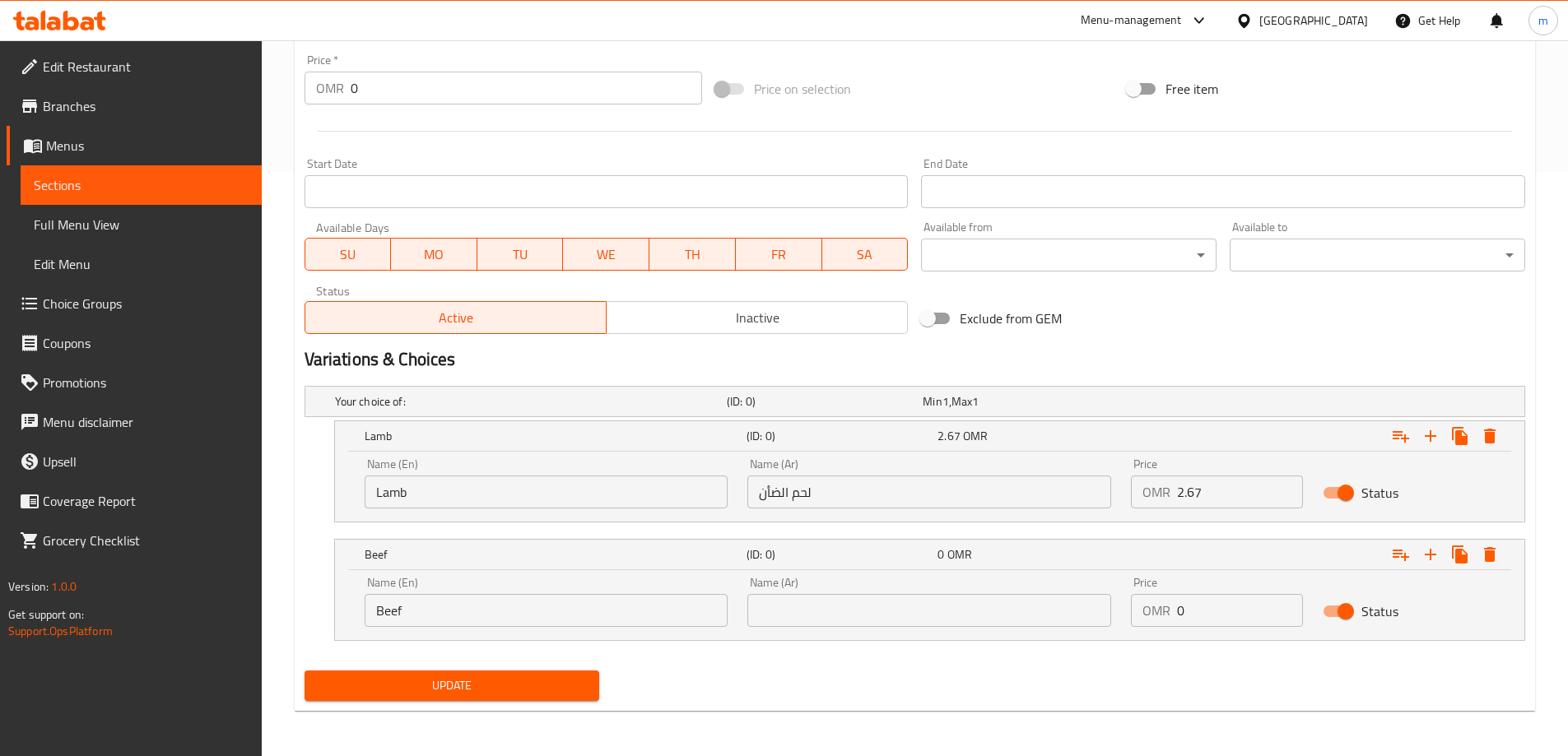
scroll to position [586, 0]
click at [910, 619] on input "text" at bounding box center [929, 610] width 364 height 33
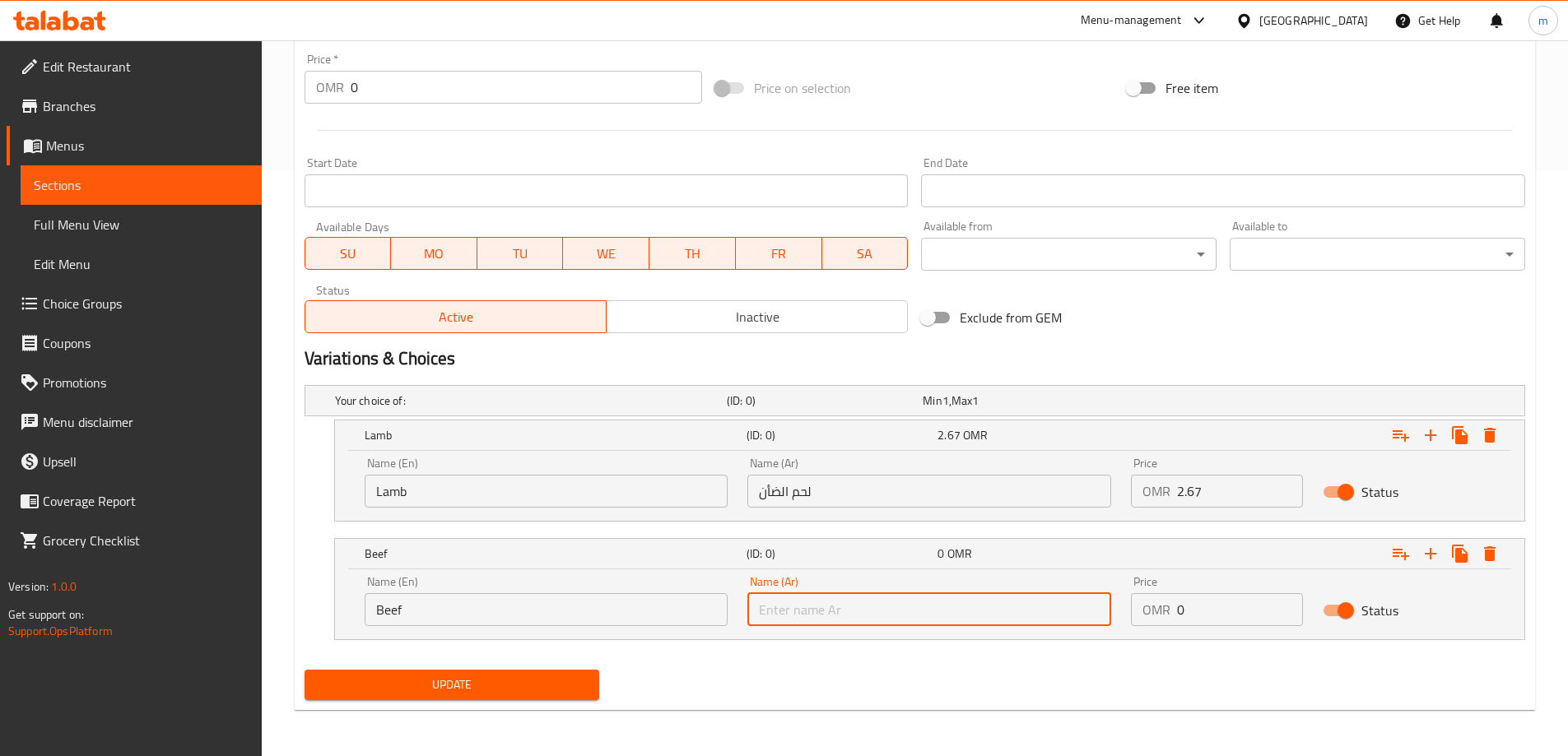
paste input "بقري"
type input "بقري"
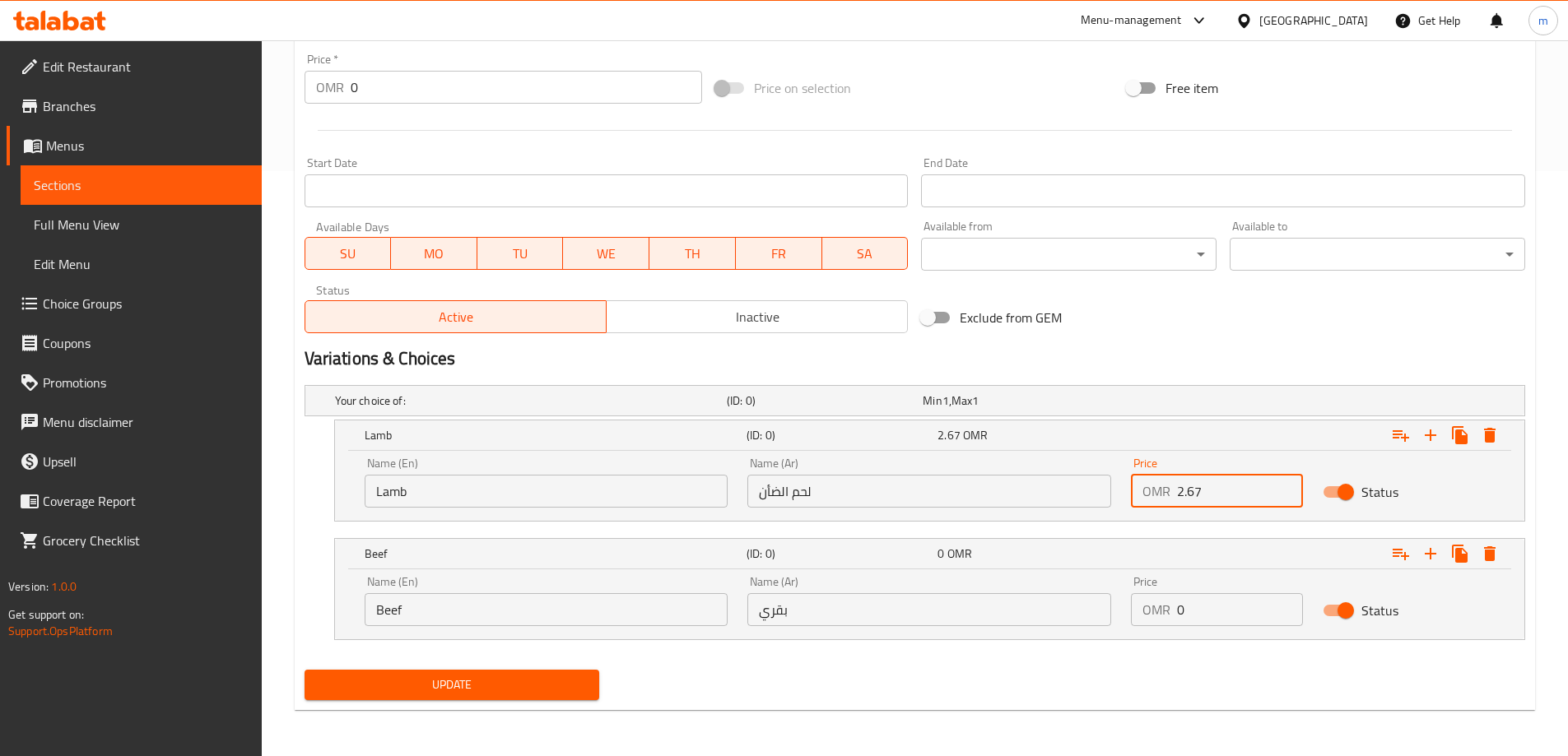
click at [1186, 503] on input "2.67" at bounding box center [1239, 492] width 126 height 33
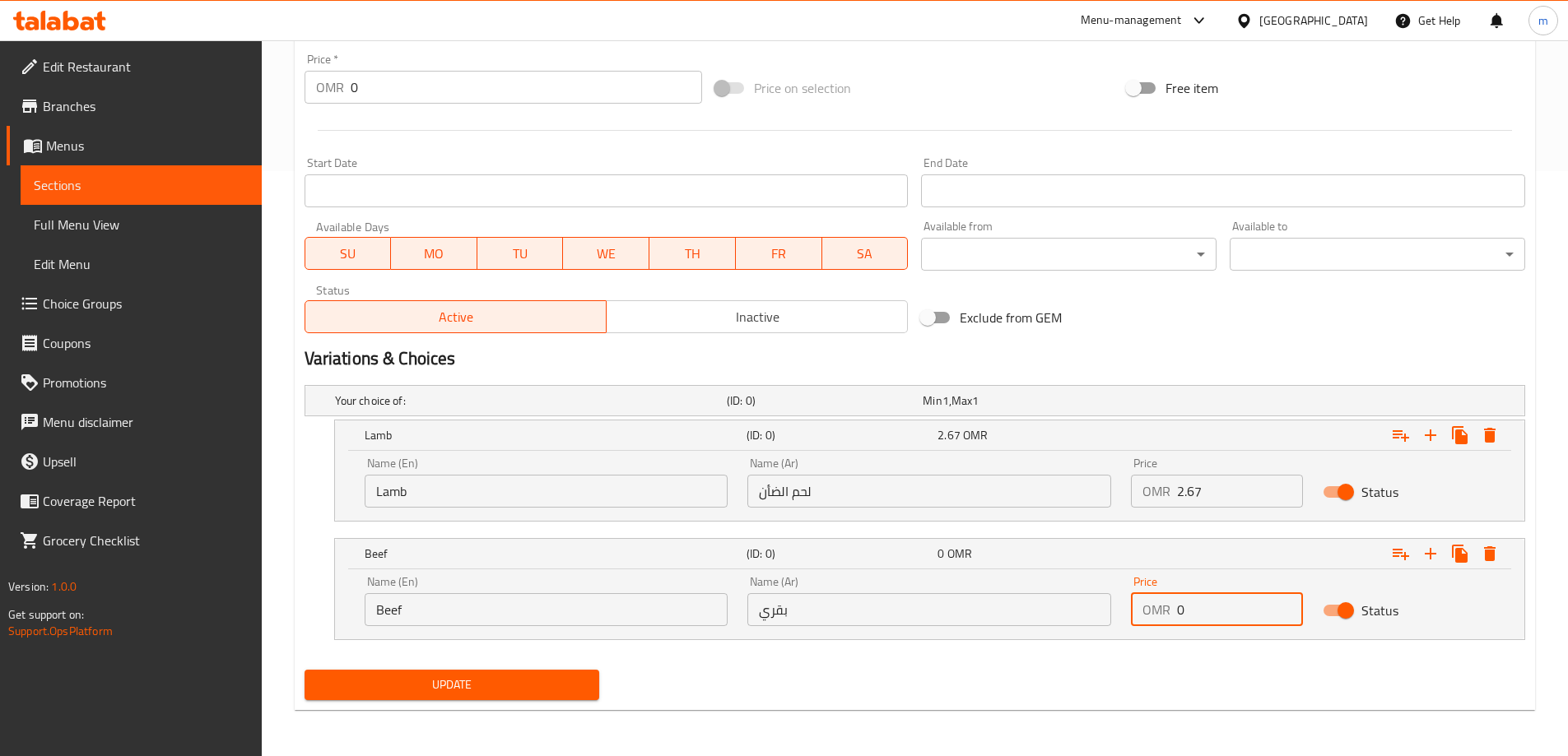
drag, startPoint x: 1194, startPoint y: 618, endPoint x: 1173, endPoint y: 616, distance: 21.1
click at [1173, 616] on div "OMR 0 Price" at bounding box center [1216, 610] width 172 height 33
paste input "2.67"
type input "2.67"
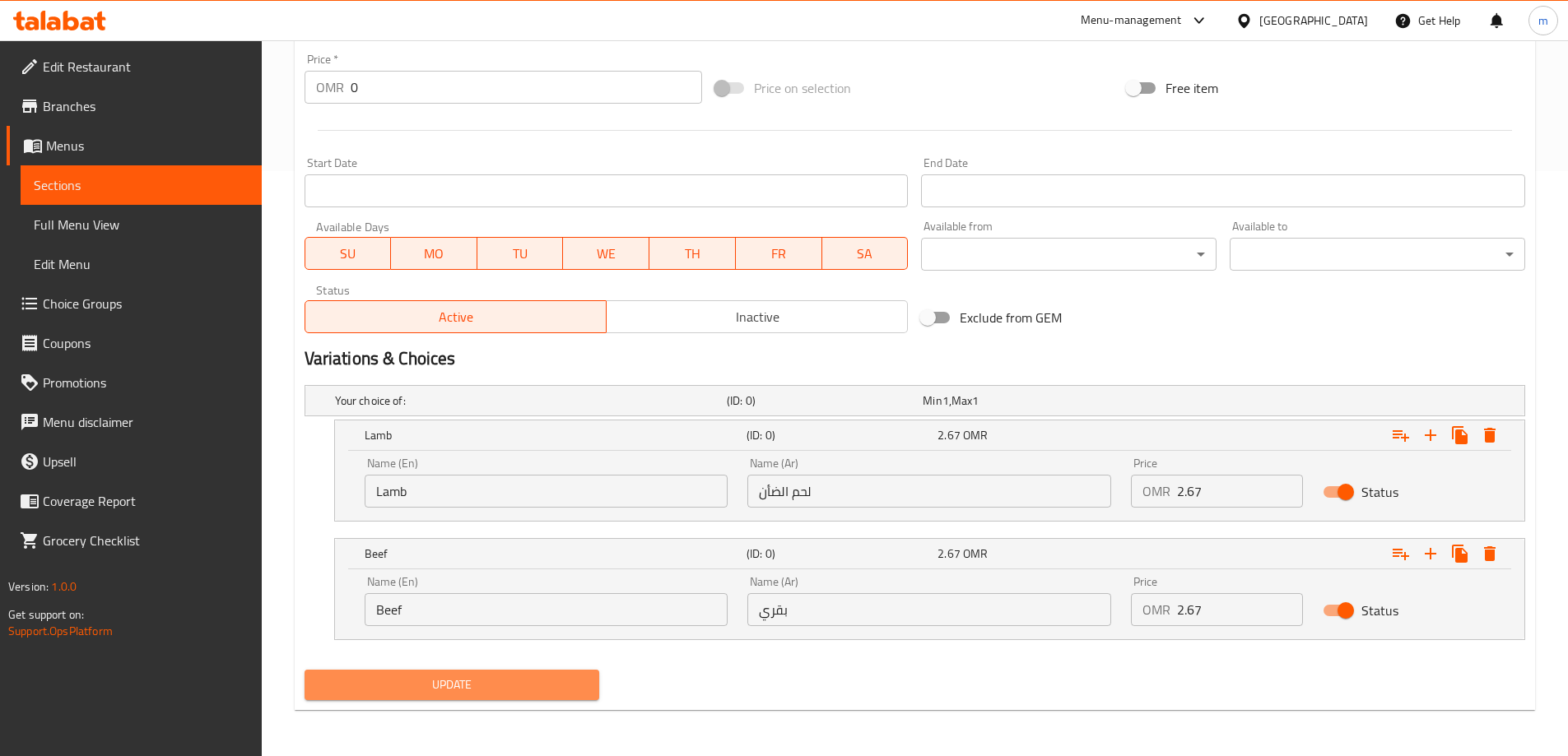
click at [545, 688] on span "Update" at bounding box center [452, 685] width 269 height 20
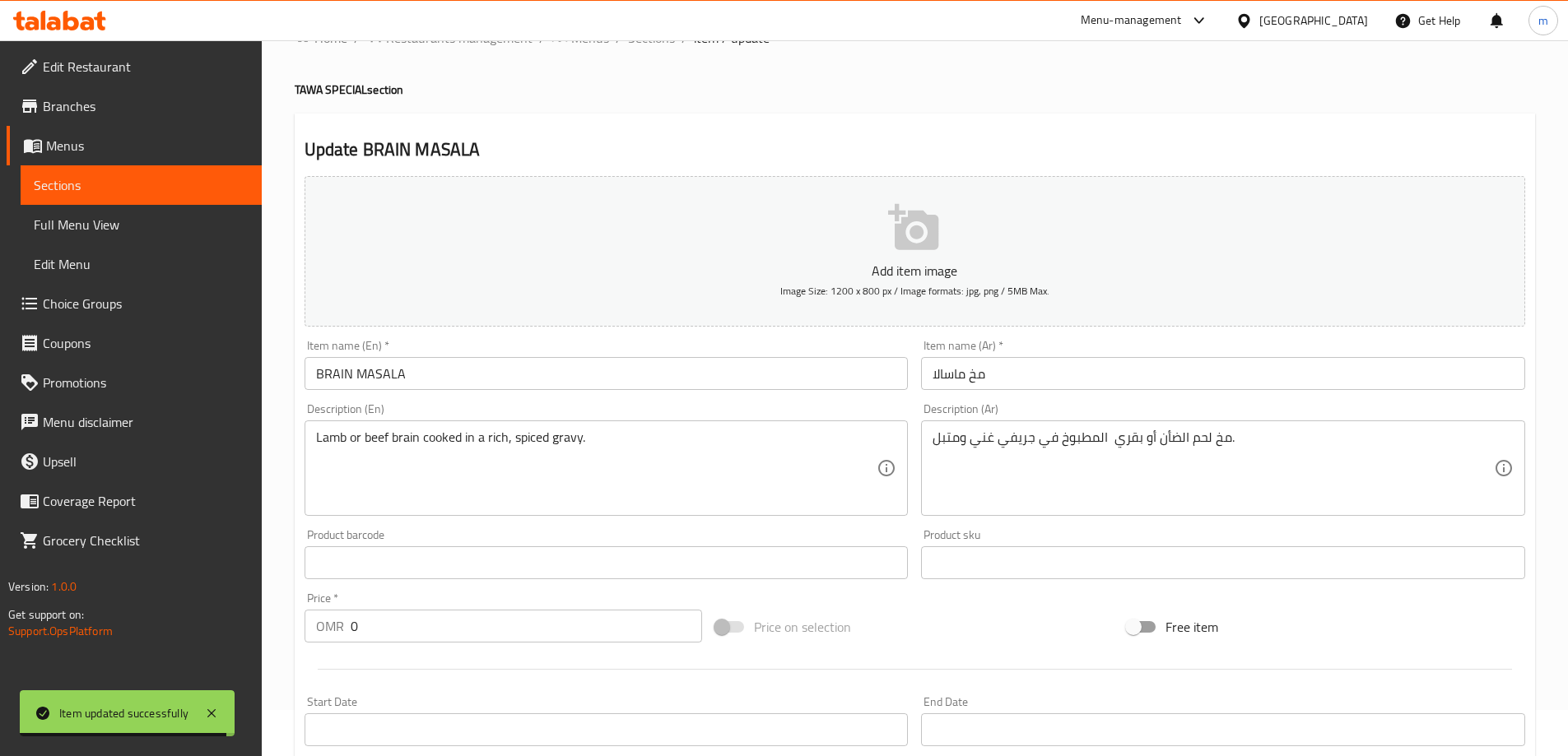
scroll to position [0, 0]
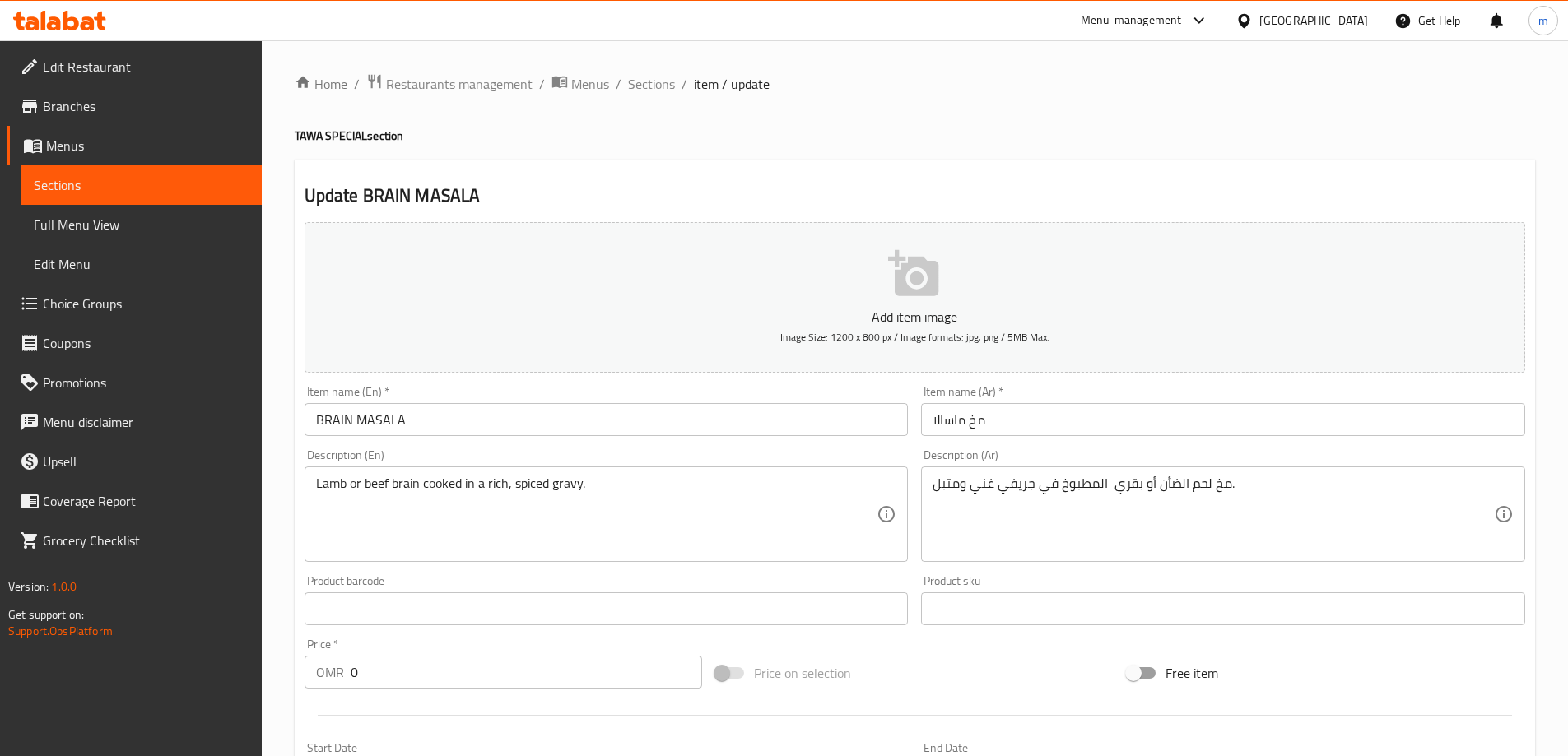
click at [645, 87] on span "Sections" at bounding box center [651, 83] width 47 height 19
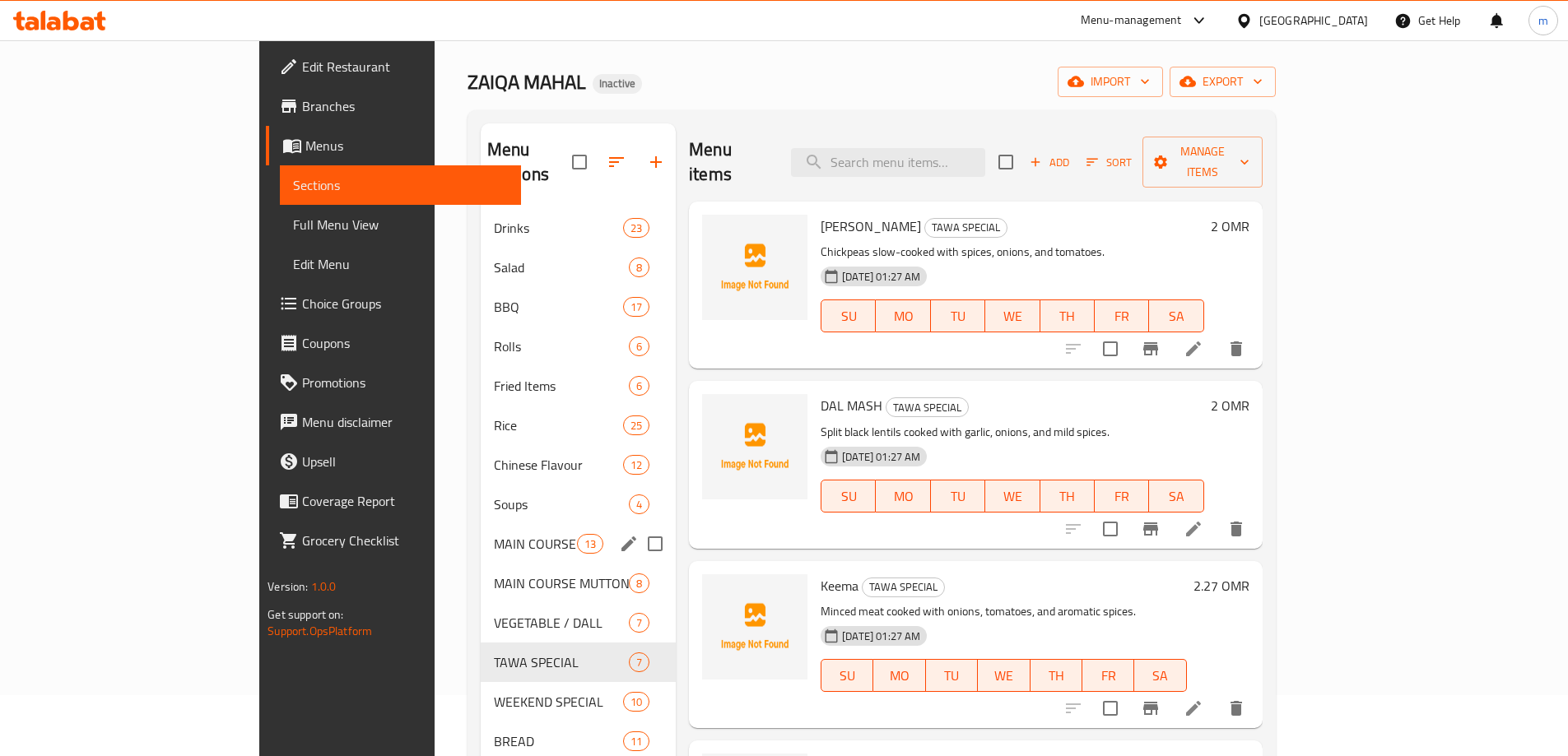
scroll to position [165, 0]
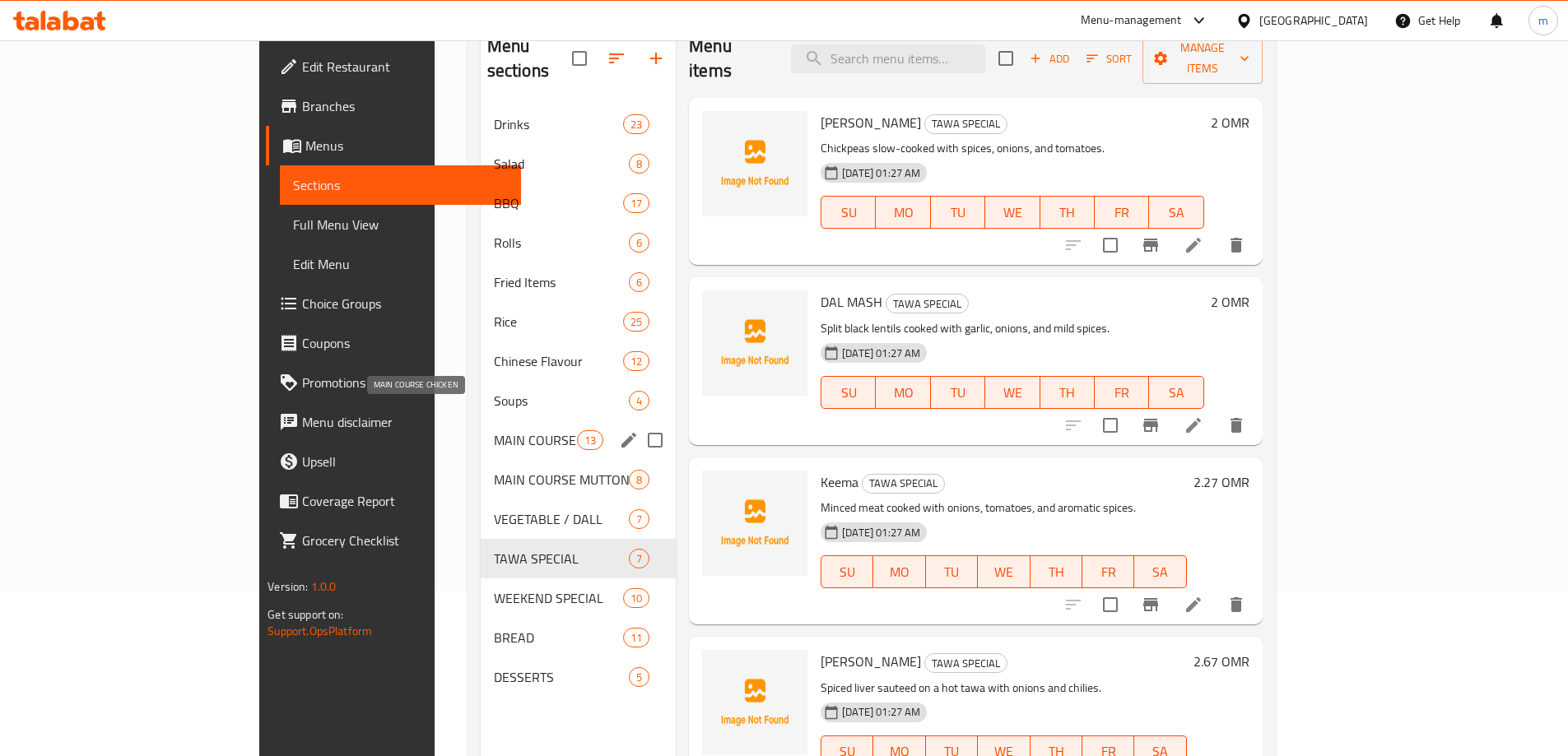
click at [494, 430] on span "MAIN COURSE CHICKEN" at bounding box center [535, 439] width 83 height 19
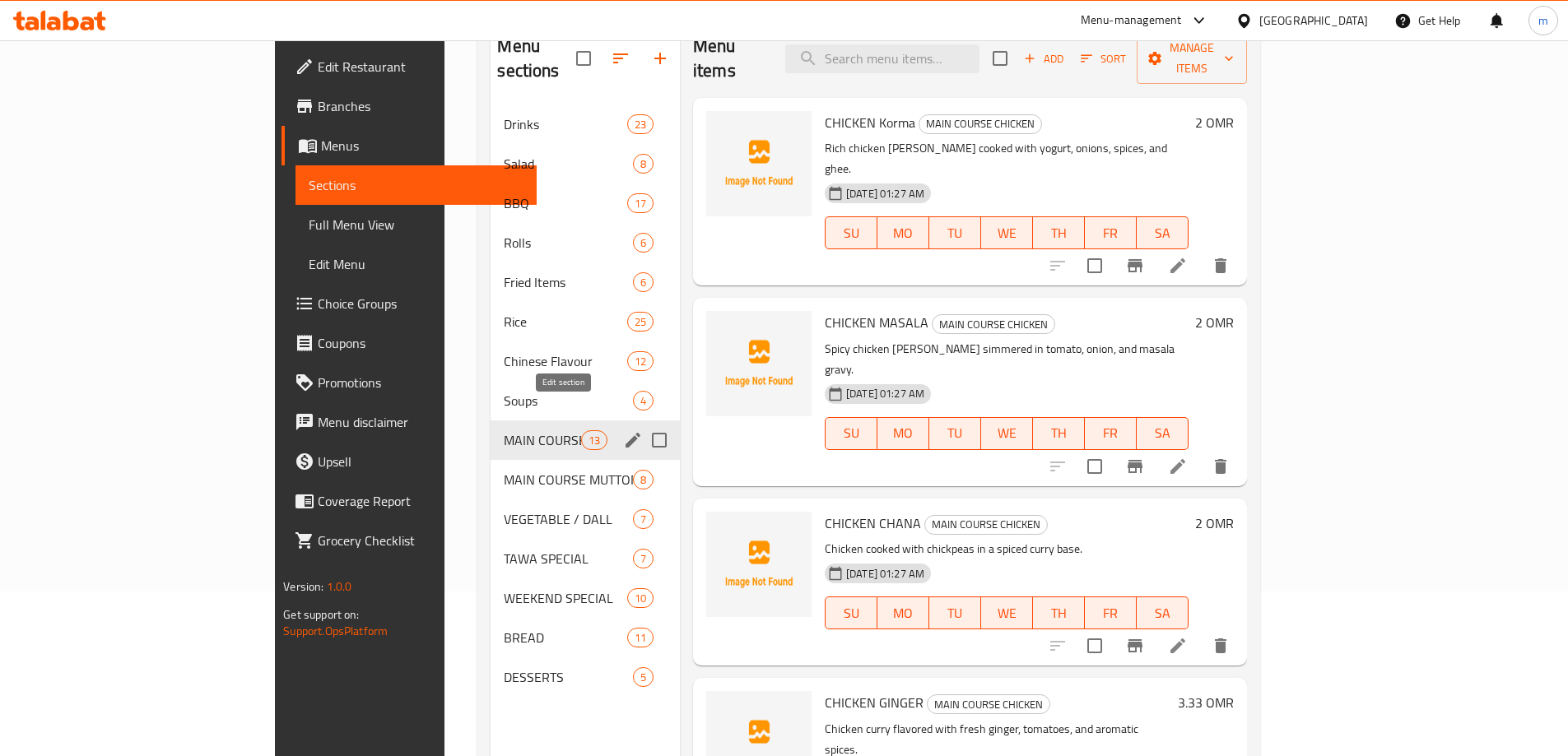
click at [623, 430] on icon "edit" at bounding box center [633, 439] width 19 height 19
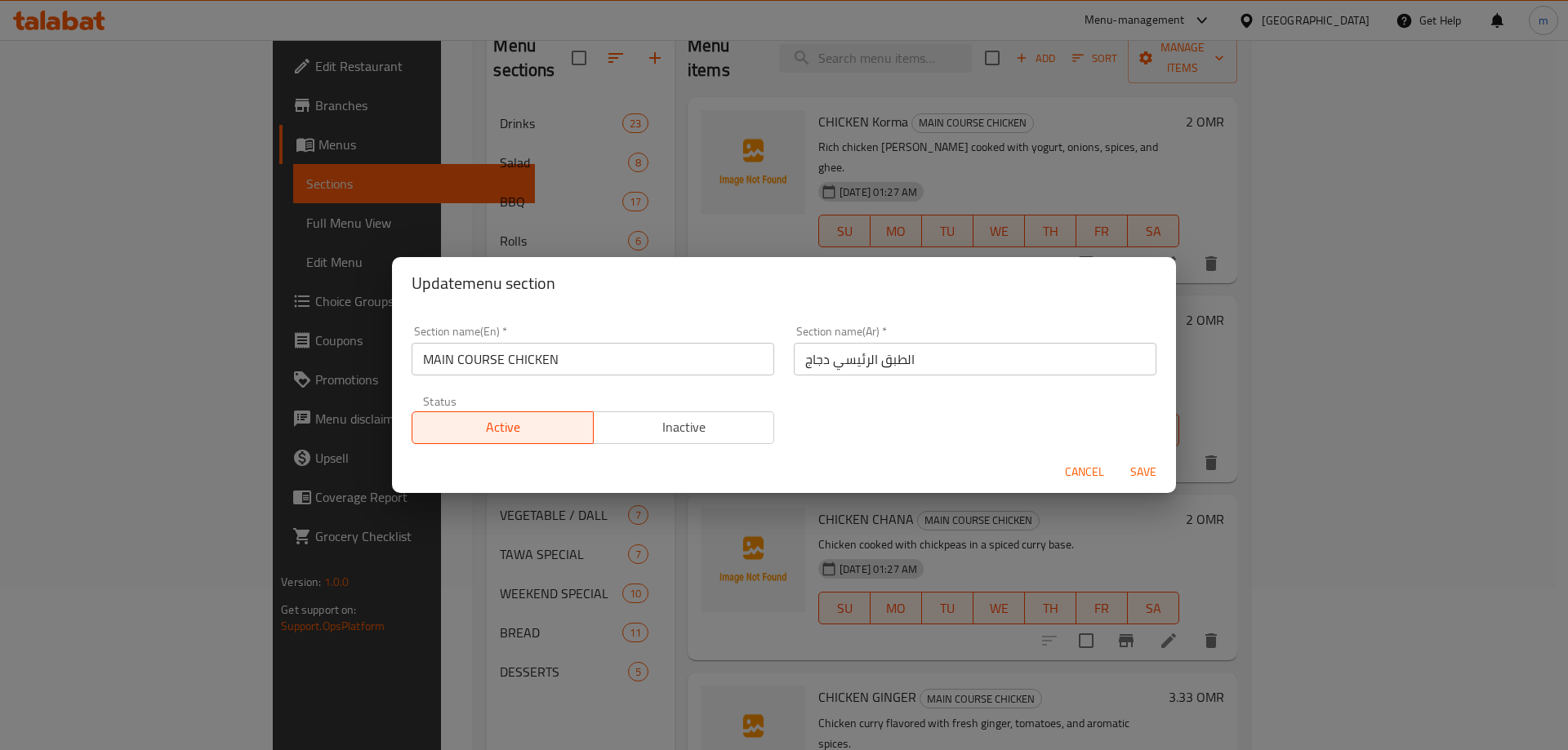
click at [553, 365] on input "MAIN COURSE CHICKEN" at bounding box center [592, 359] width 363 height 33
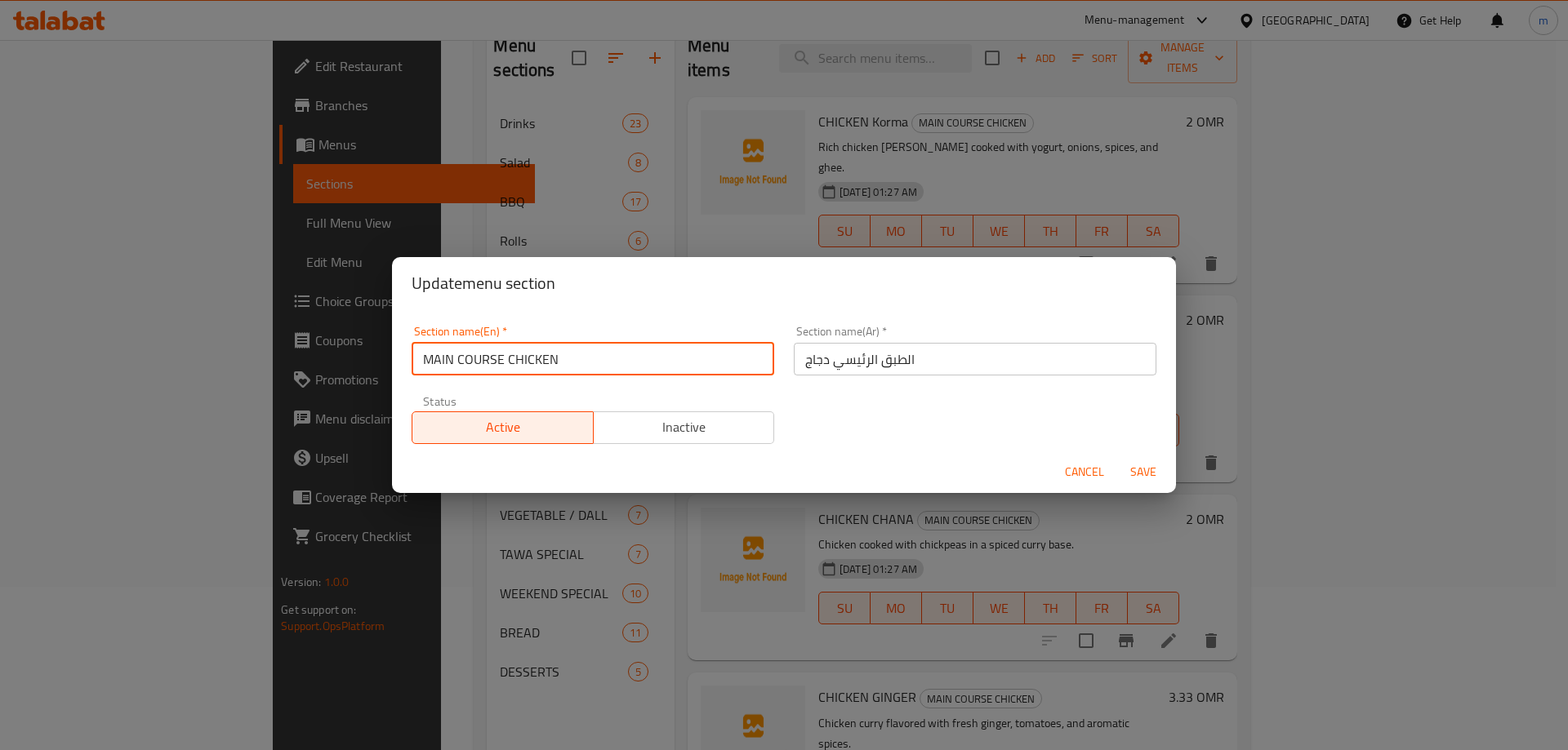
click at [553, 365] on input "MAIN COURSE CHICKEN" at bounding box center [592, 359] width 363 height 33
drag, startPoint x: 566, startPoint y: 368, endPoint x: 1076, endPoint y: 473, distance: 520.7
click at [1076, 473] on span "Cancel" at bounding box center [1085, 472] width 39 height 20
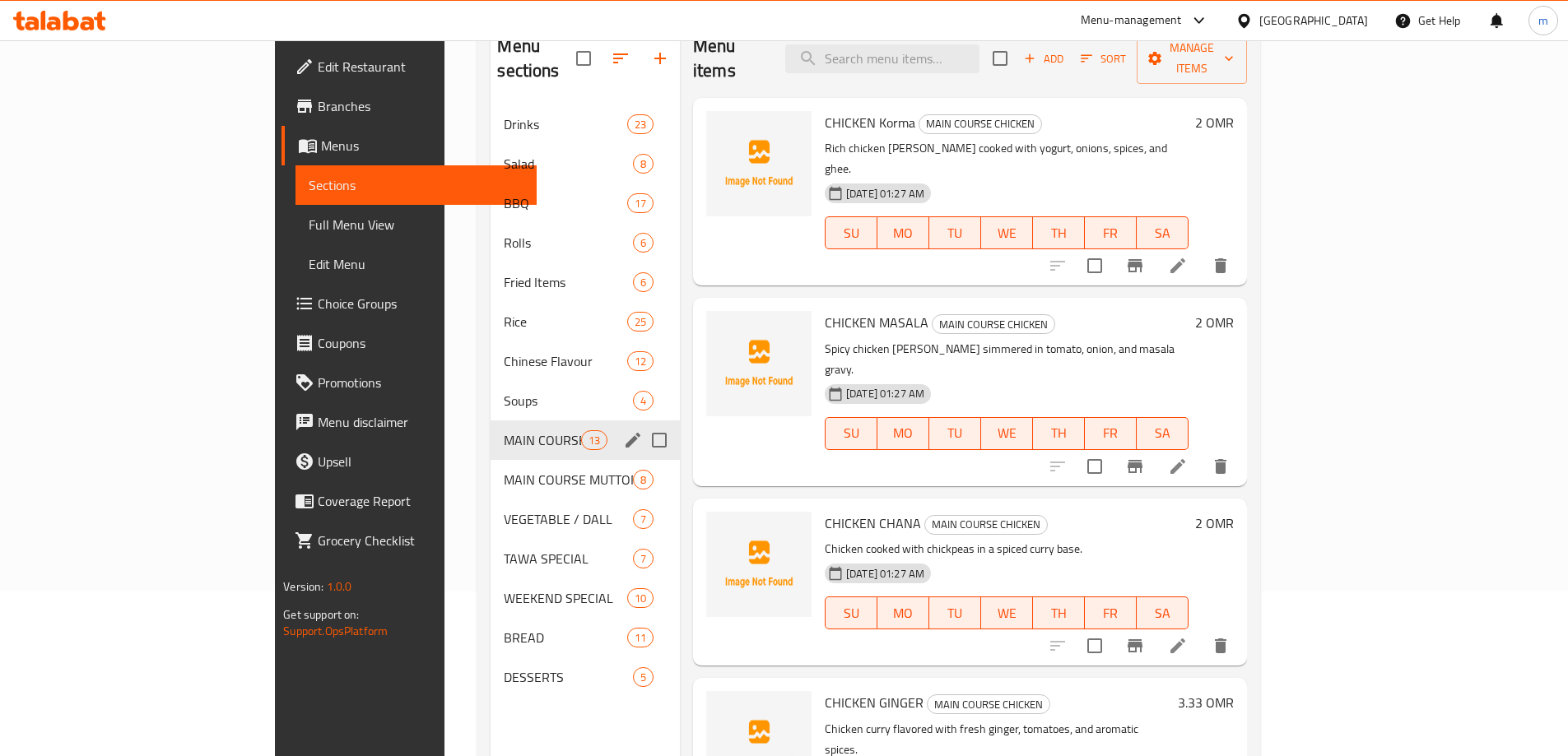
click at [1185, 259] on icon at bounding box center [1178, 266] width 15 height 15
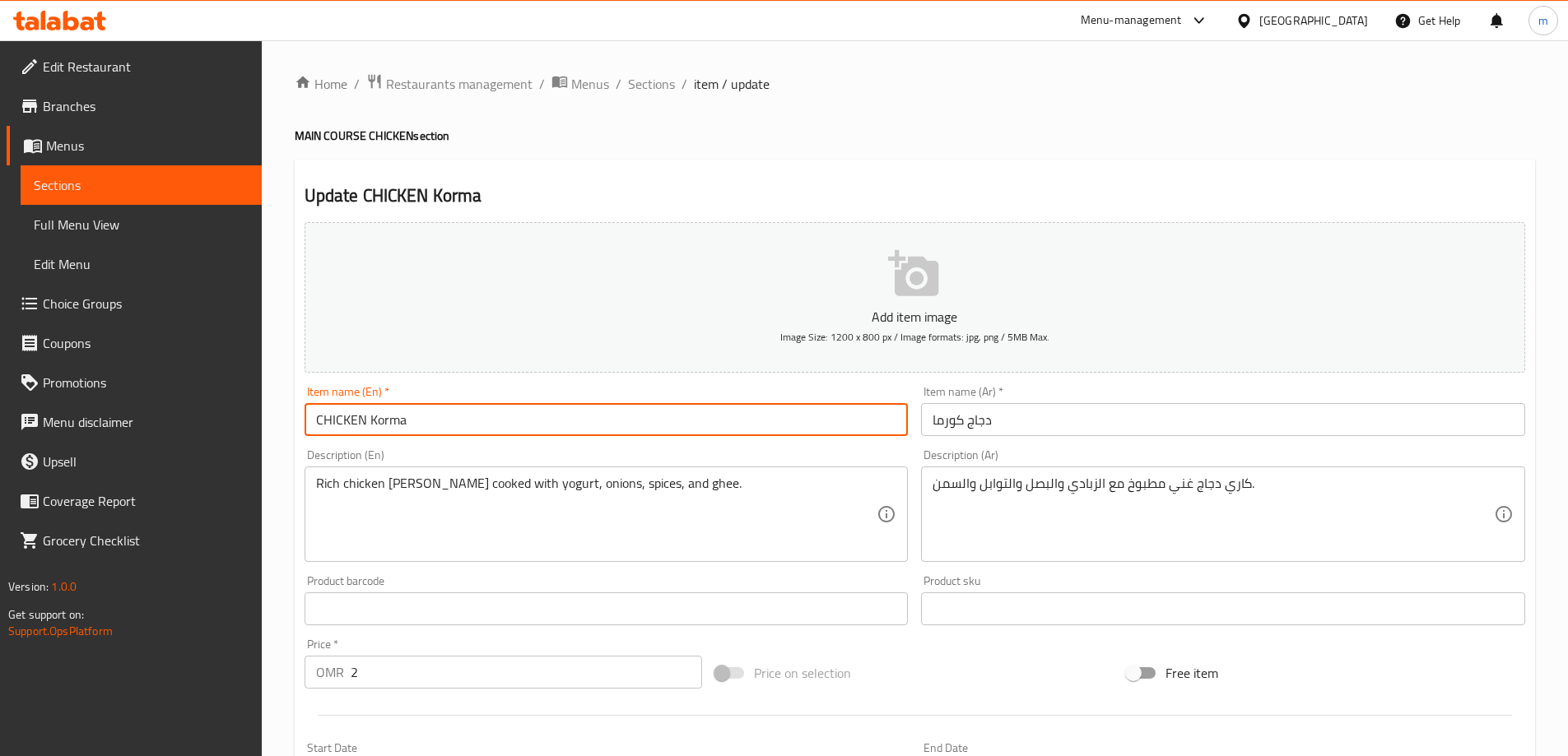
click at [353, 421] on input "CHICKEN Korma" at bounding box center [607, 420] width 604 height 33
click at [351, 421] on input "CHICKEN Korma" at bounding box center [607, 420] width 604 height 33
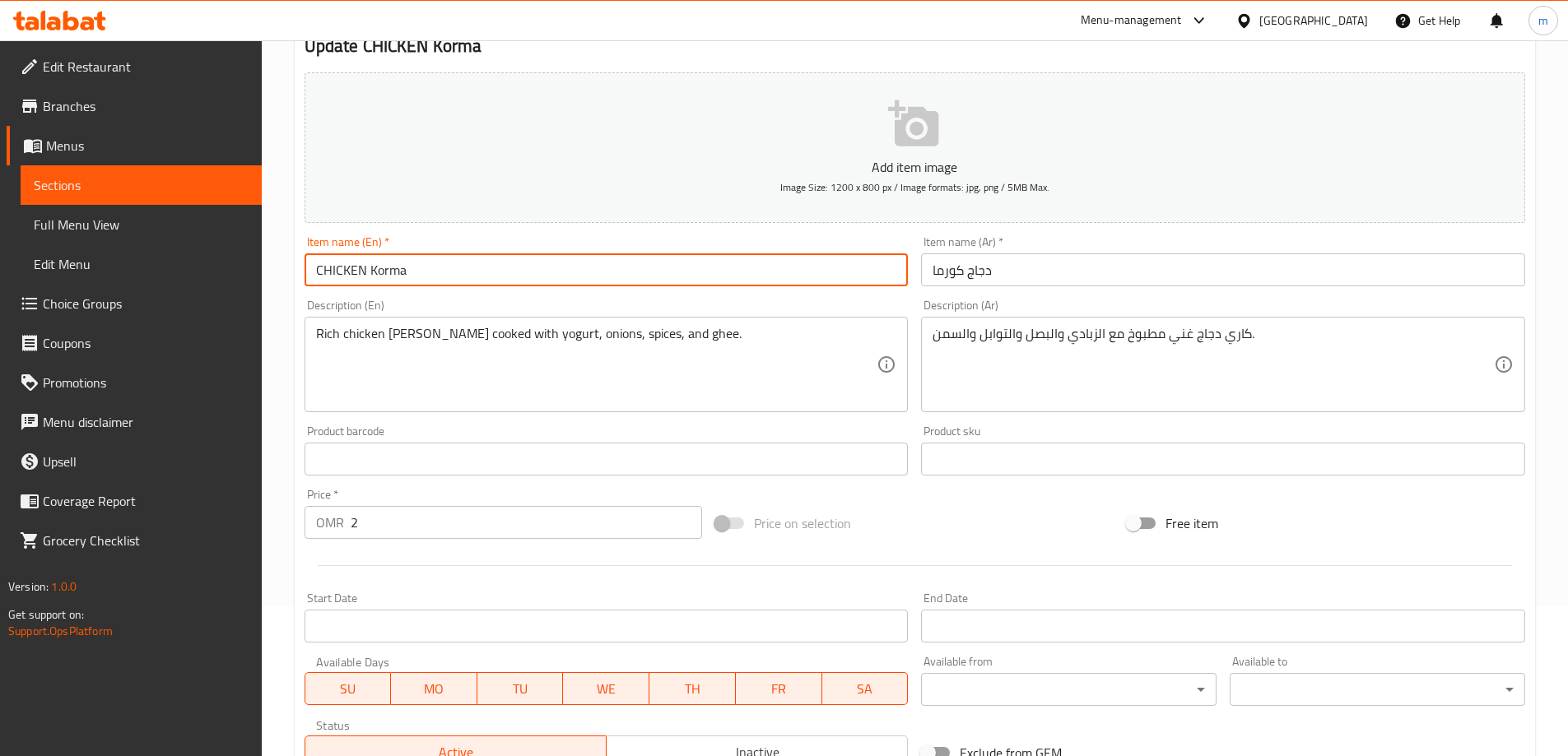
scroll to position [407, 0]
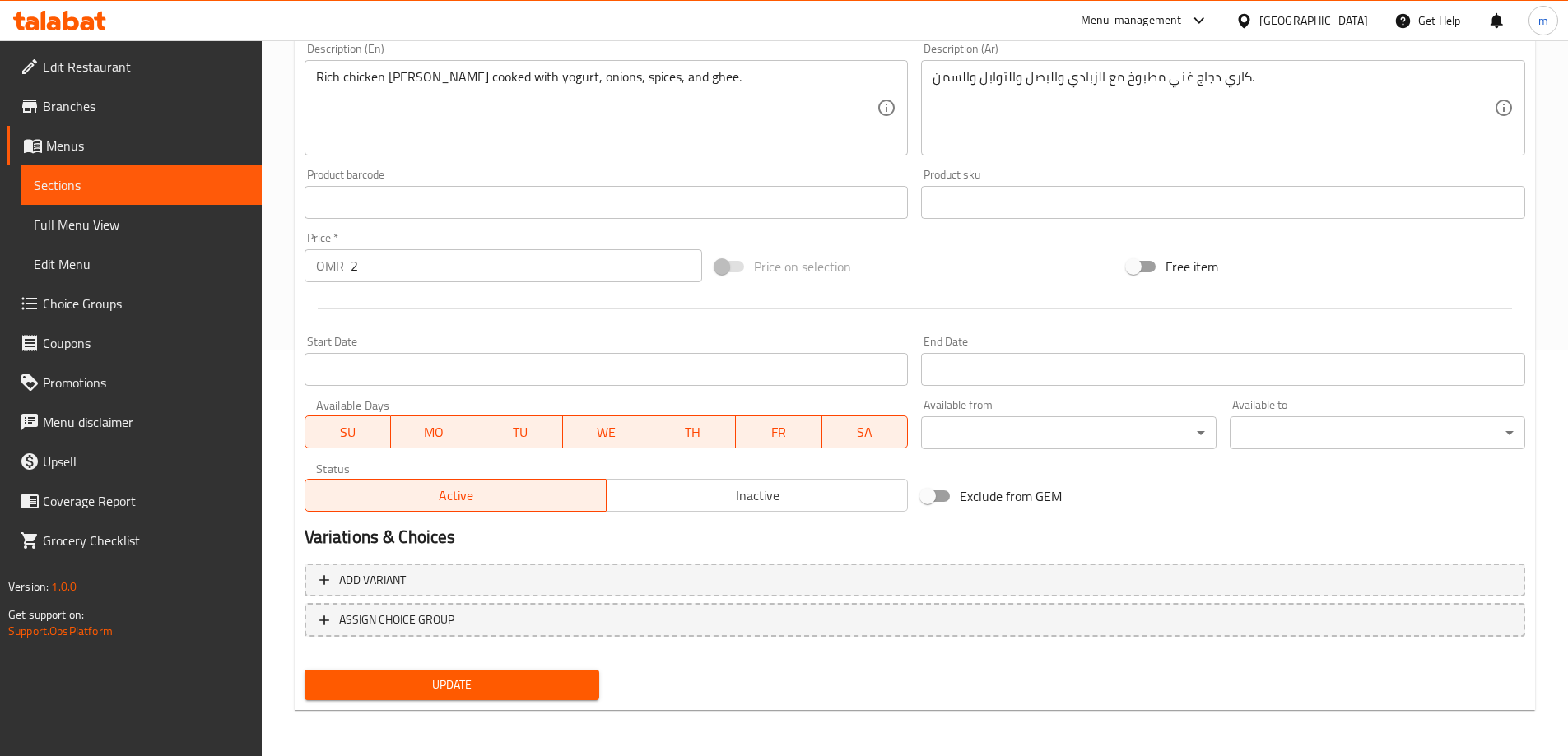
click at [535, 677] on span "Update" at bounding box center [452, 685] width 269 height 20
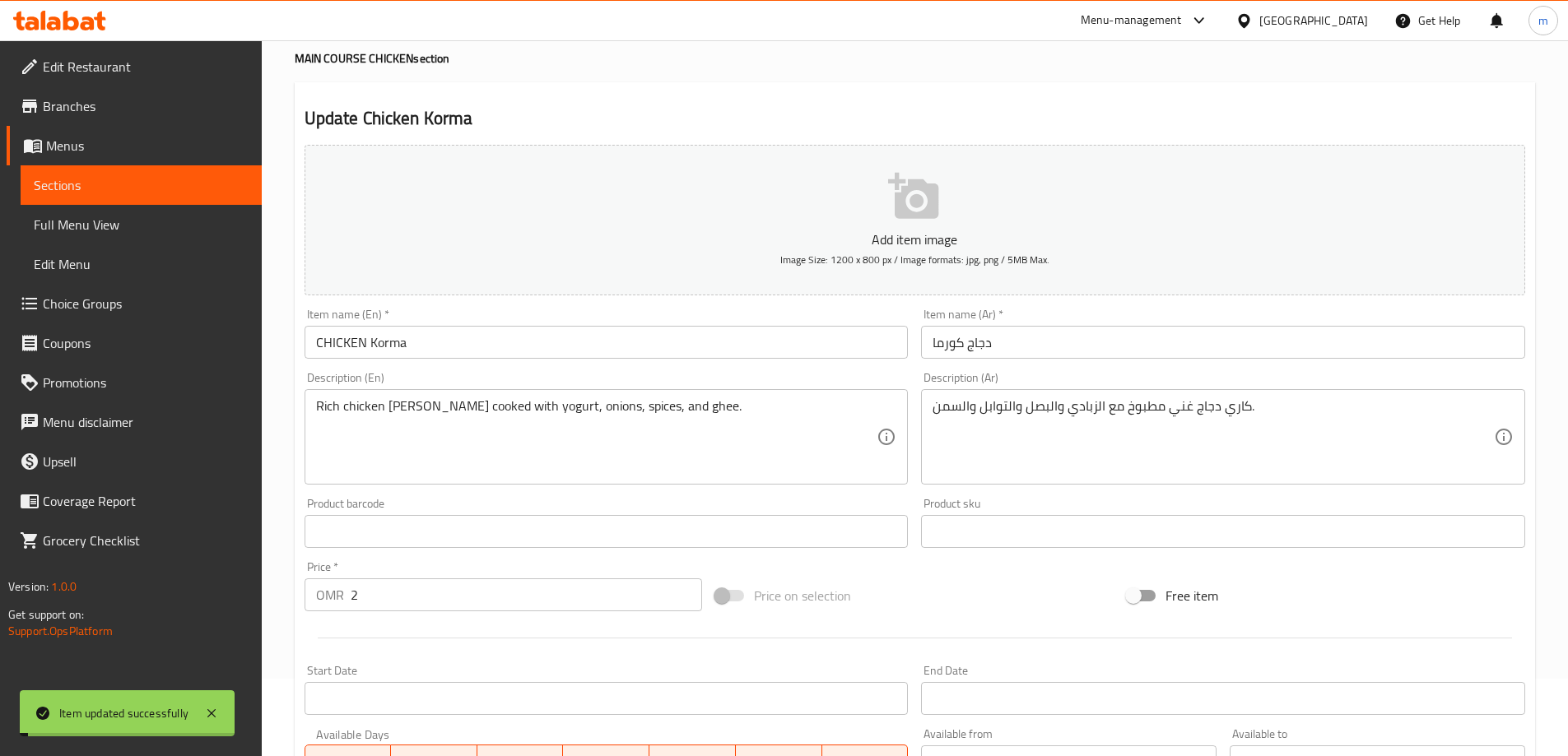
scroll to position [0, 0]
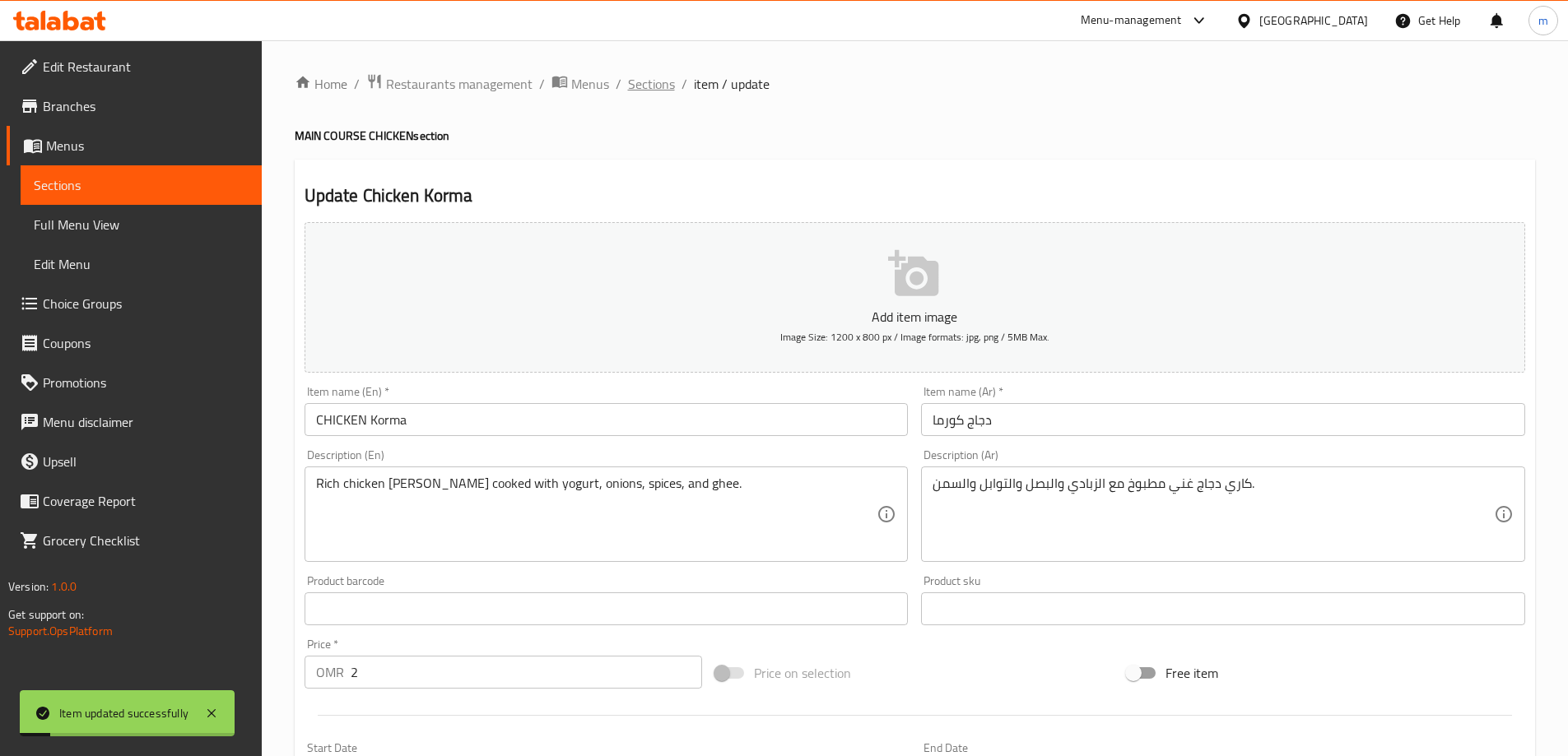
click at [652, 87] on span "Sections" at bounding box center [651, 83] width 47 height 19
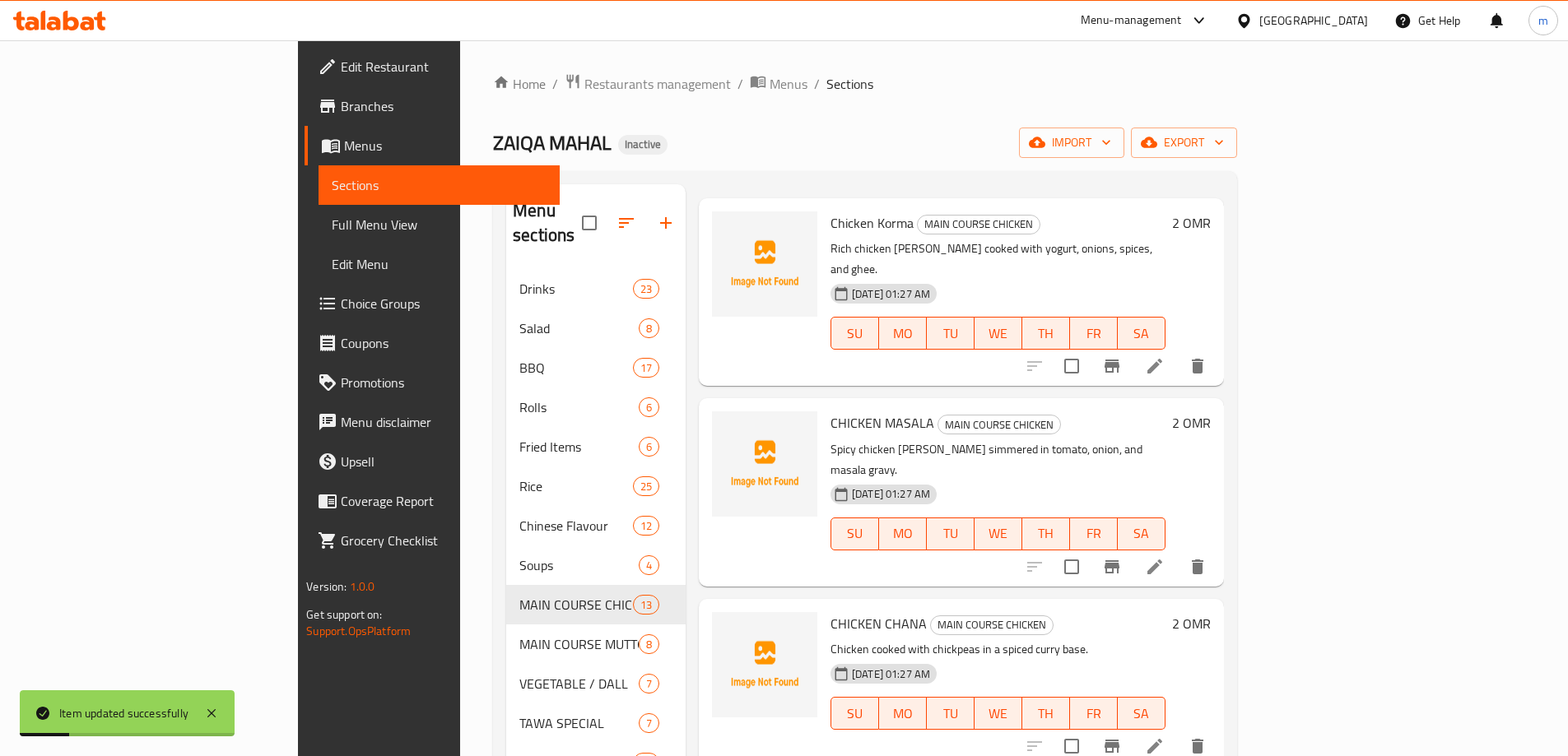
scroll to position [82, 0]
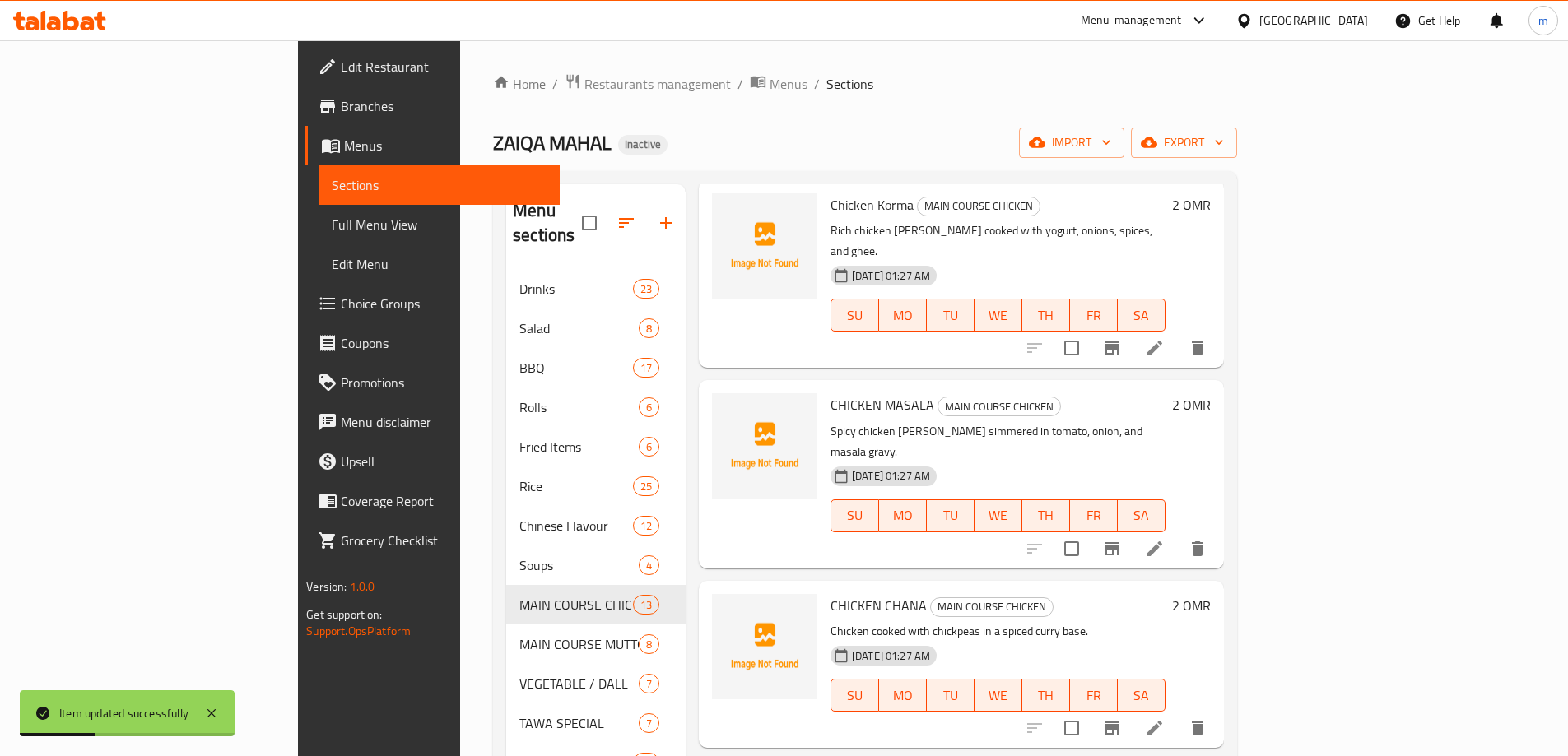
click at [1165, 539] on icon at bounding box center [1154, 548] width 19 height 19
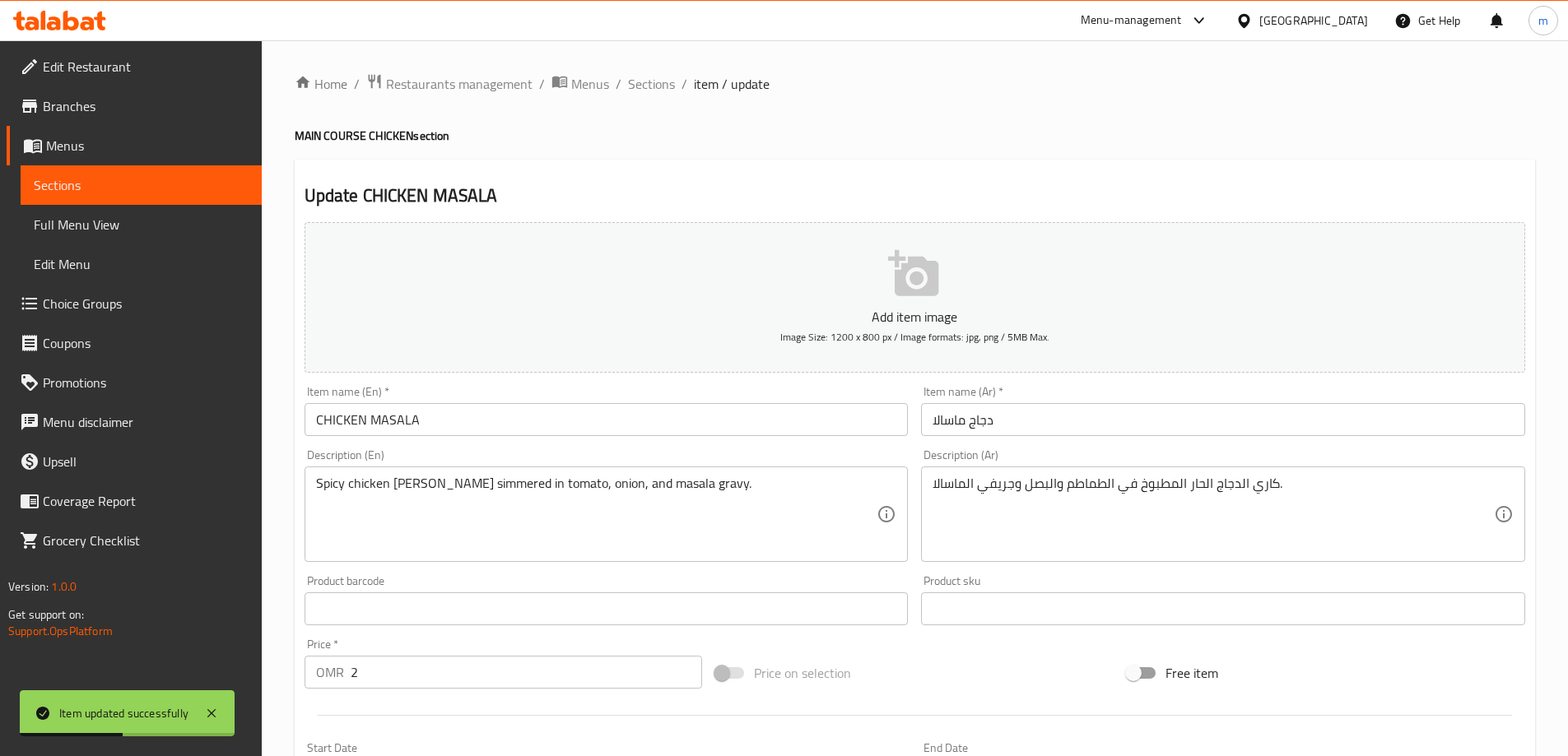
click at [367, 428] on input "CHICKEN MASALA" at bounding box center [607, 420] width 604 height 33
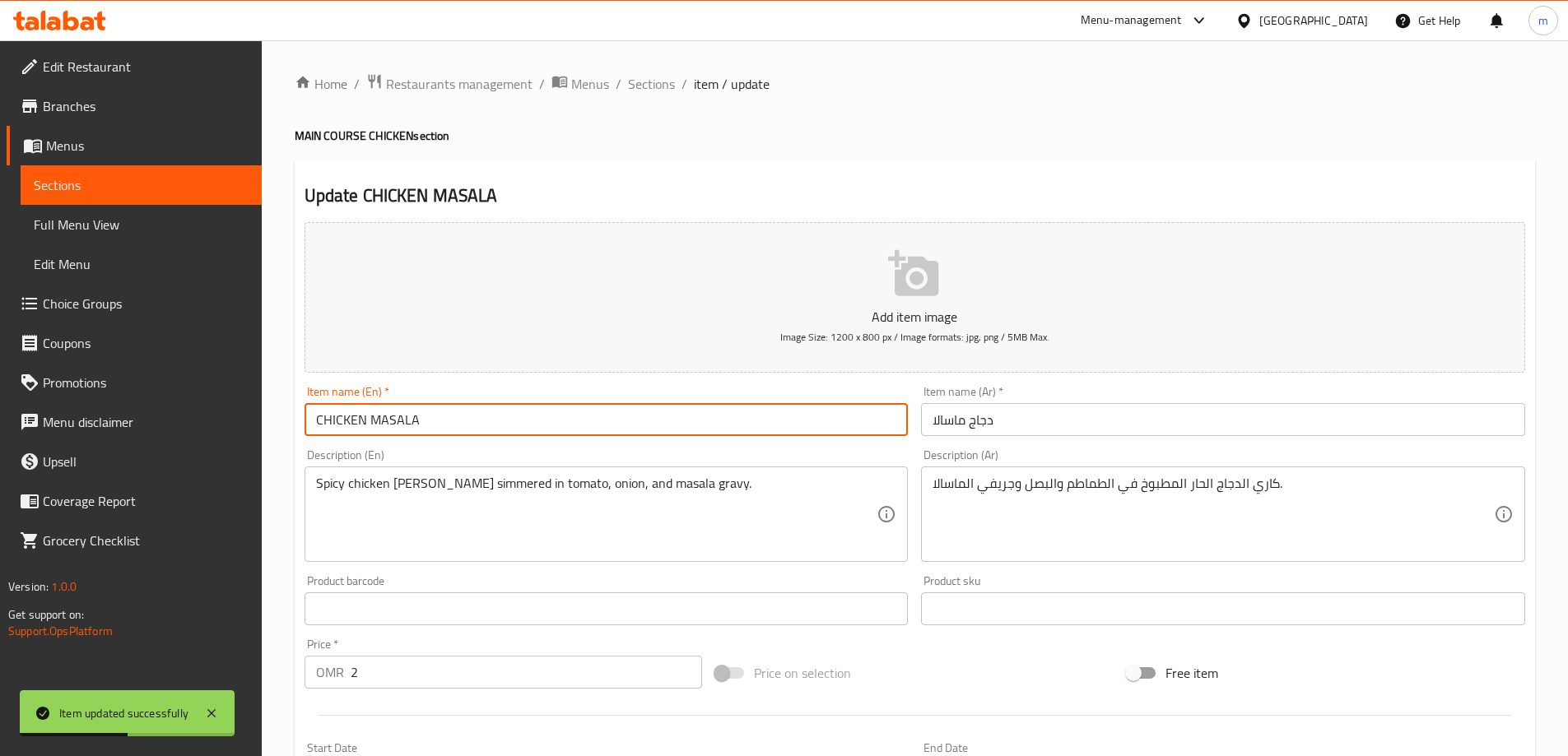
click at [367, 426] on input "CHICKEN MASALA" at bounding box center [607, 420] width 604 height 33
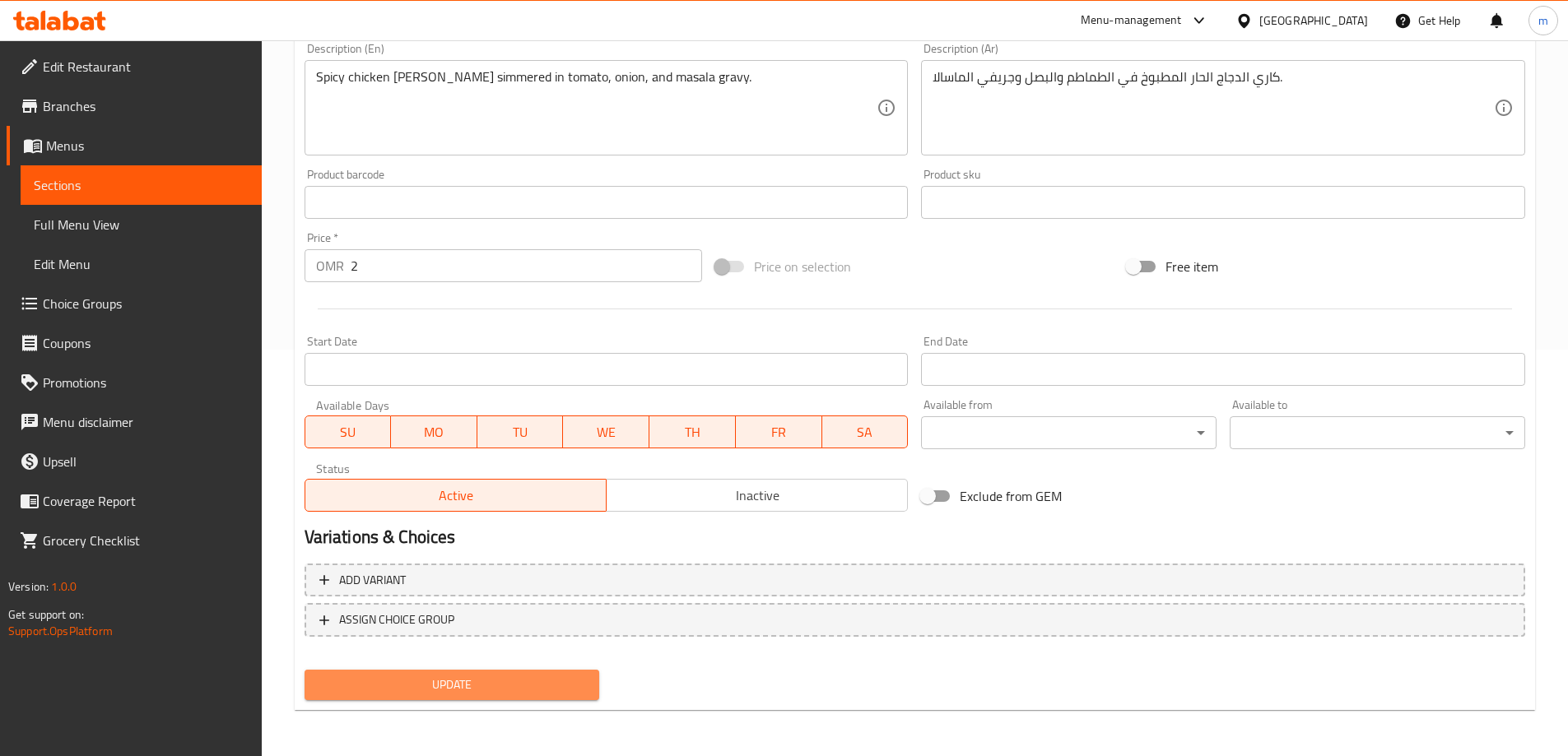
click at [516, 675] on span "Update" at bounding box center [452, 685] width 269 height 20
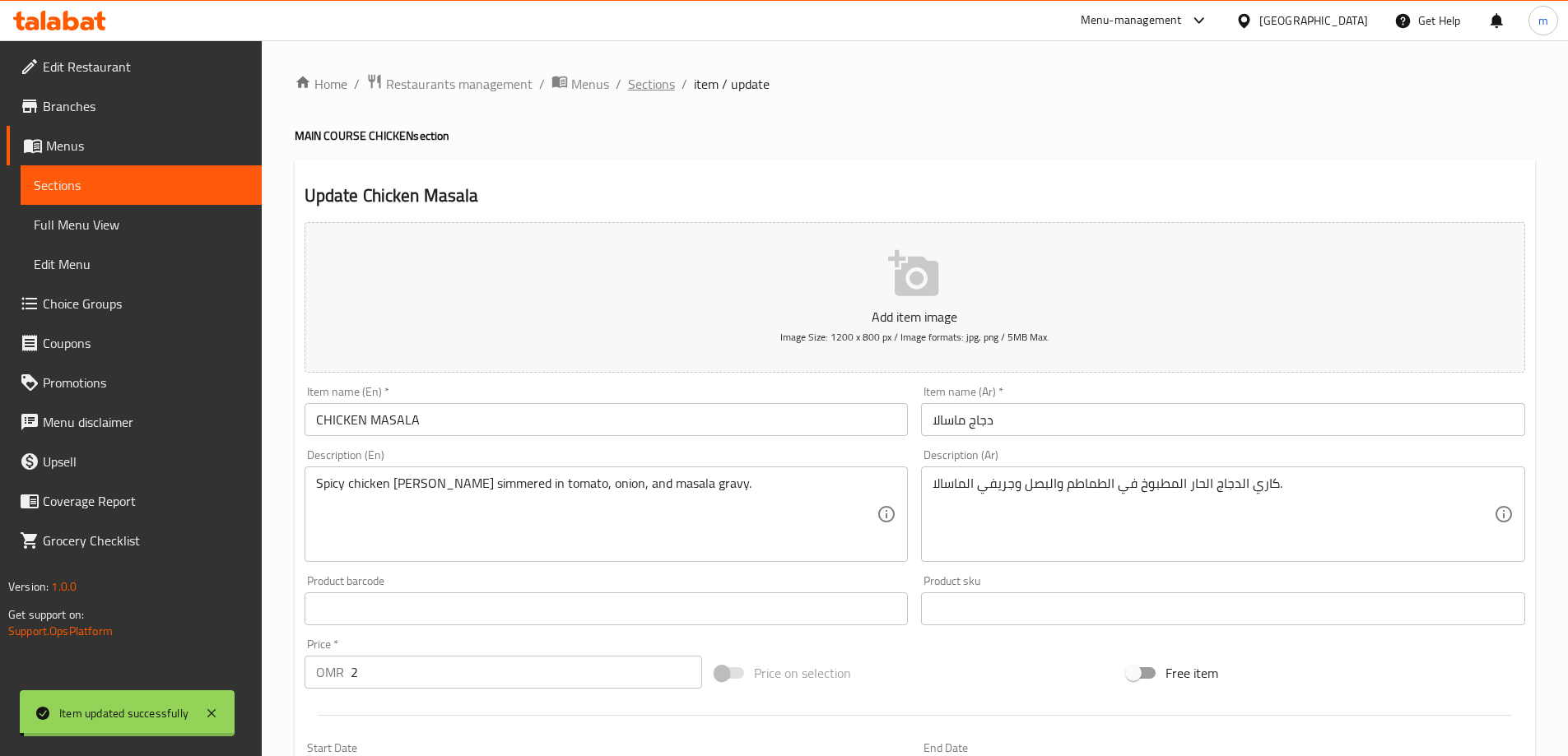
click at [649, 78] on span "Sections" at bounding box center [651, 83] width 47 height 19
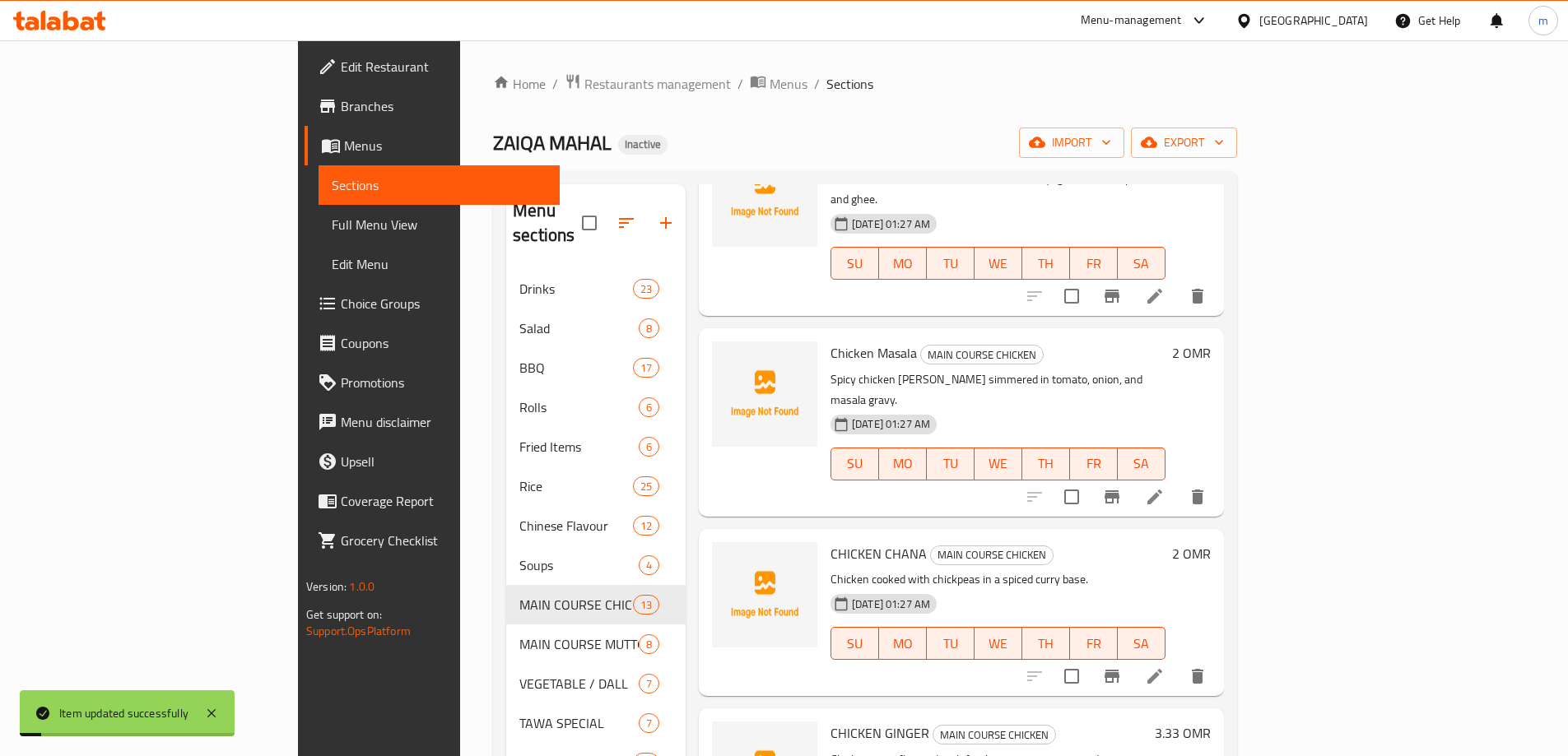
scroll to position [330, 0]
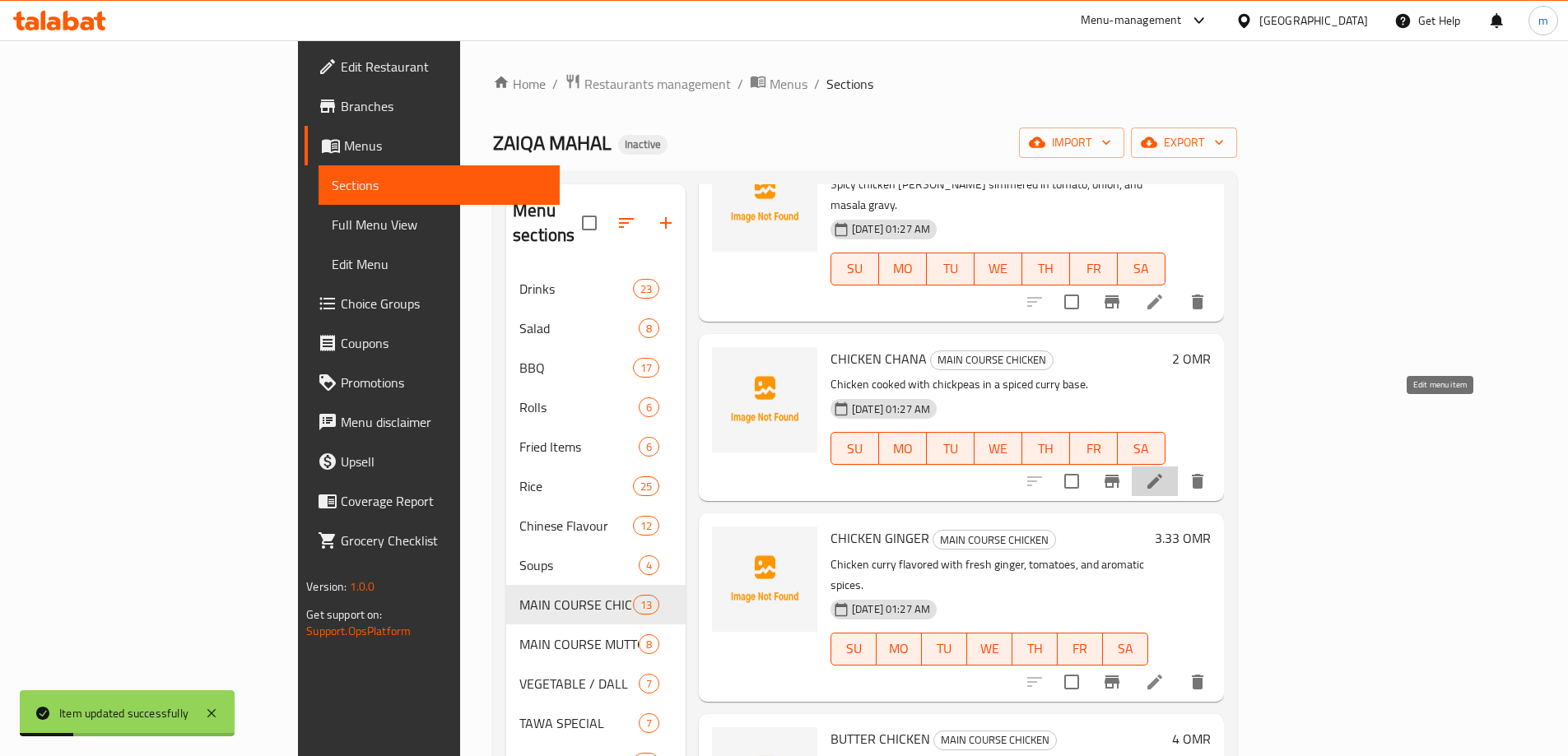
click at [1165, 471] on icon at bounding box center [1154, 481] width 19 height 19
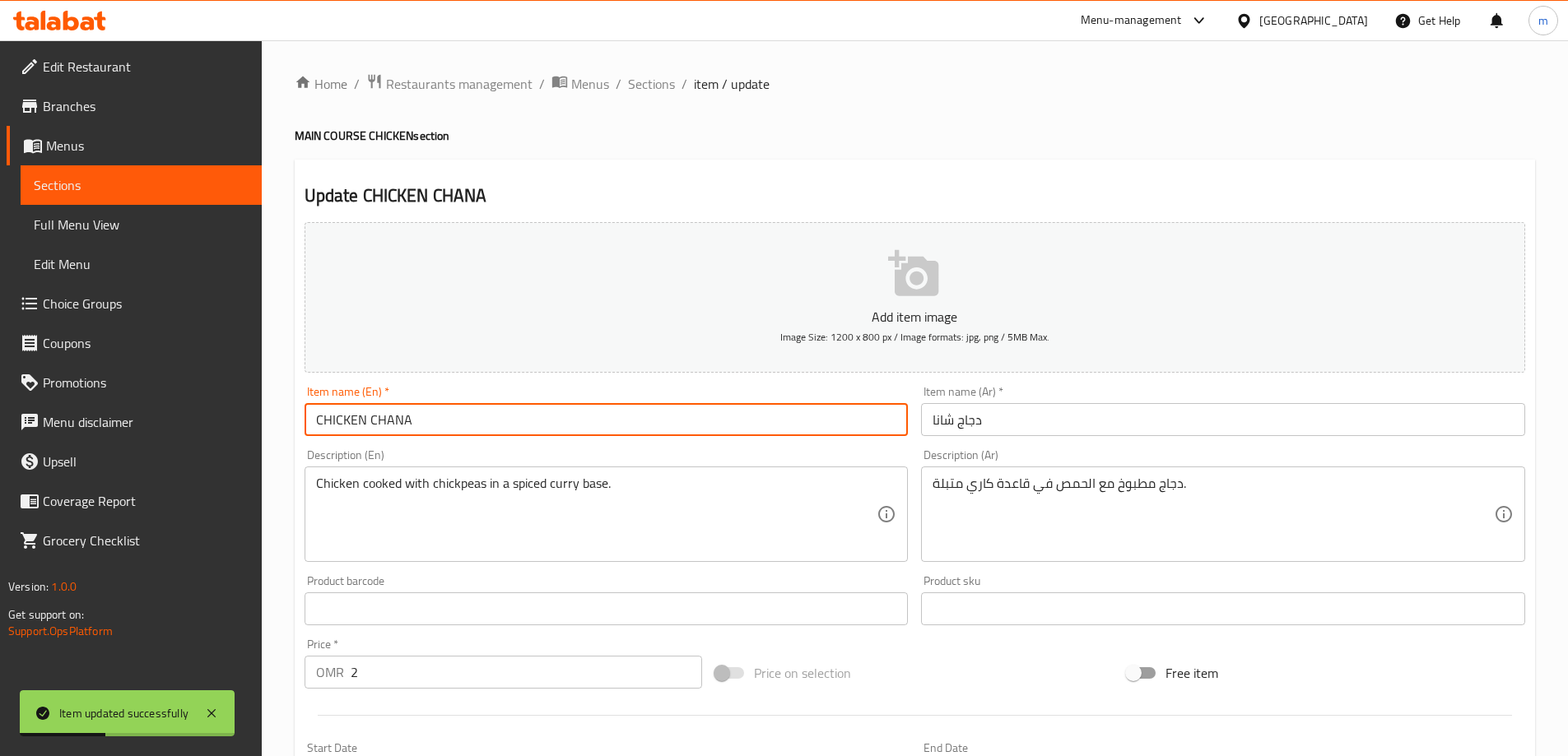
click at [444, 427] on input "CHICKEN CHANA" at bounding box center [607, 420] width 604 height 33
click at [446, 426] on input "CHICKEN CHANA" at bounding box center [607, 420] width 604 height 33
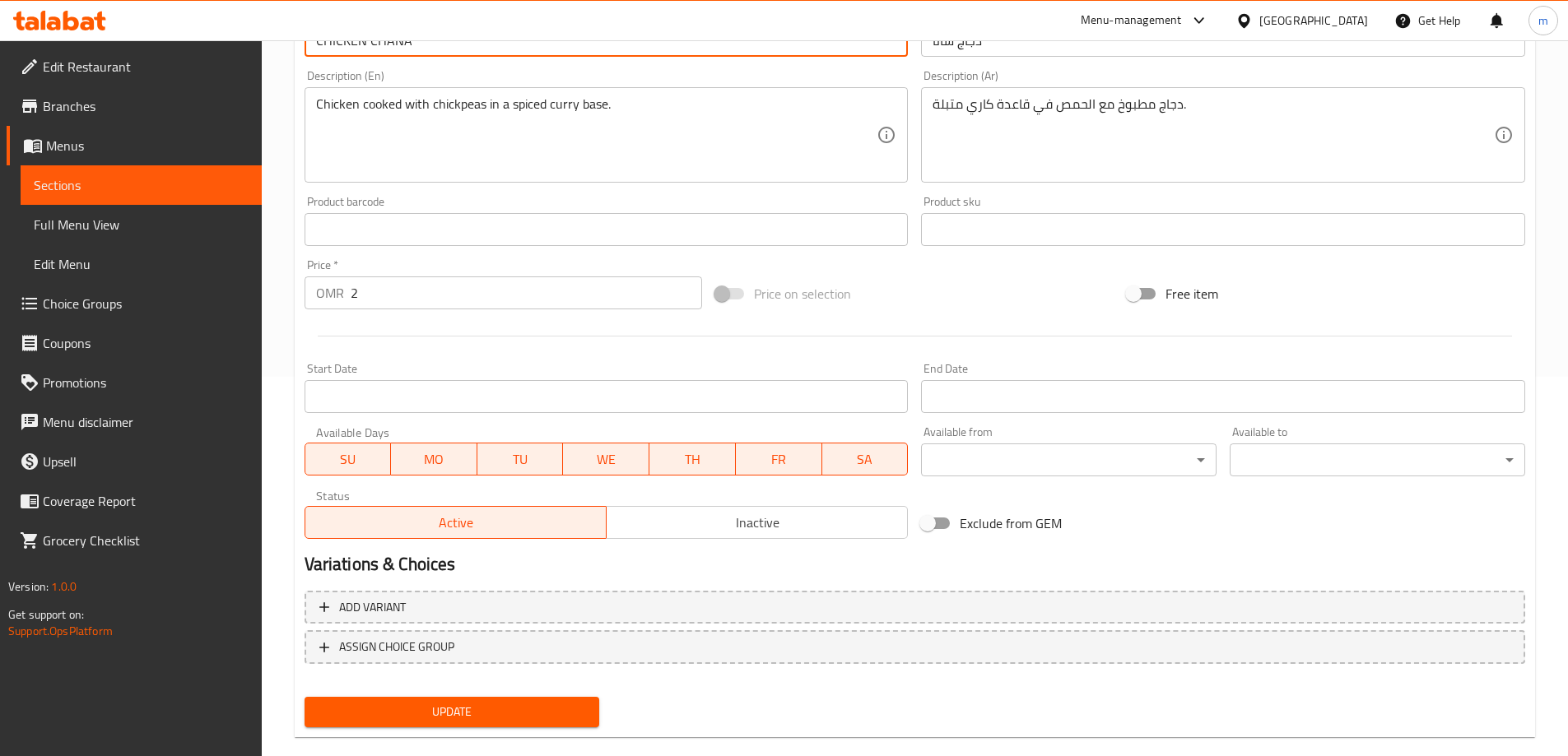
scroll to position [407, 0]
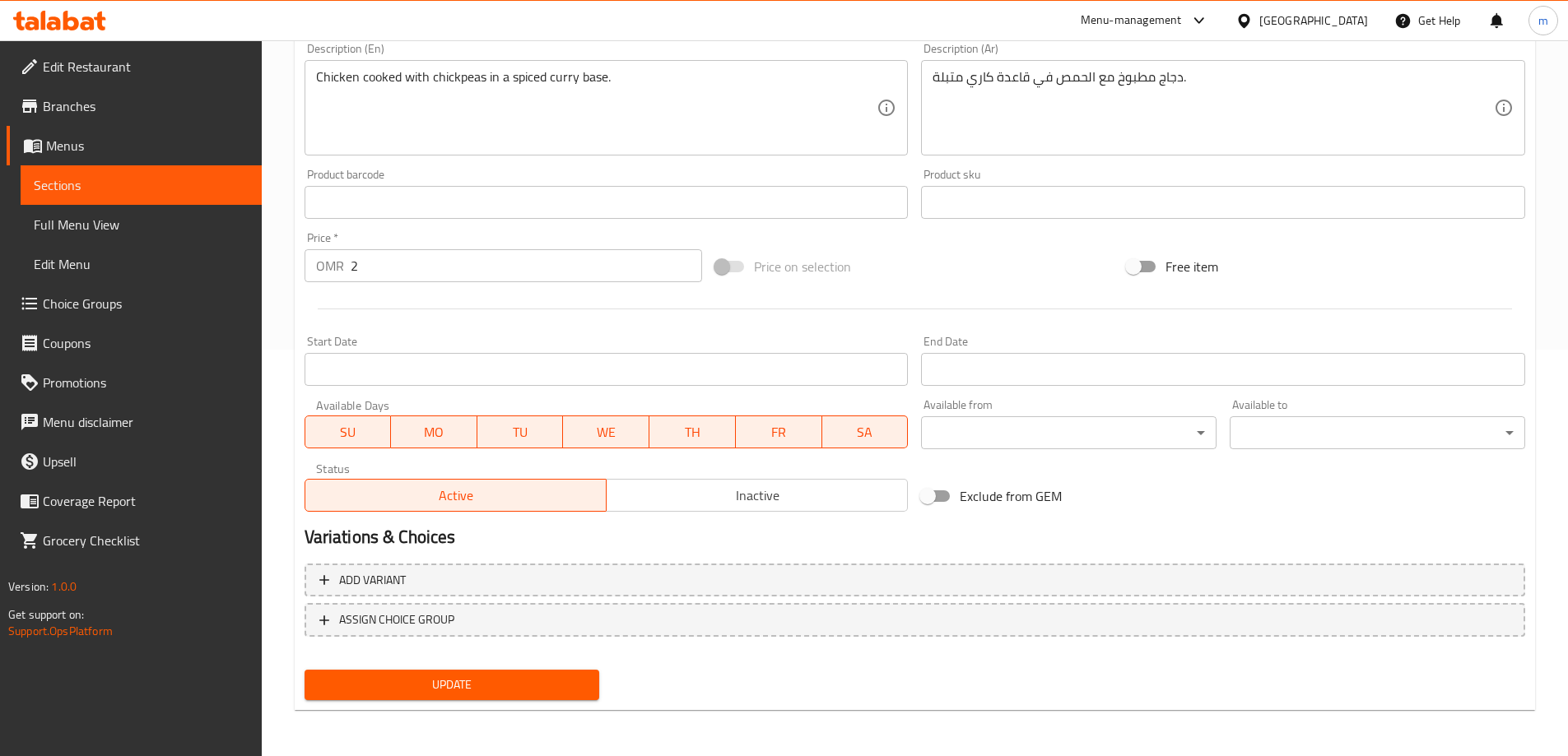
click at [560, 691] on span "Update" at bounding box center [452, 685] width 269 height 20
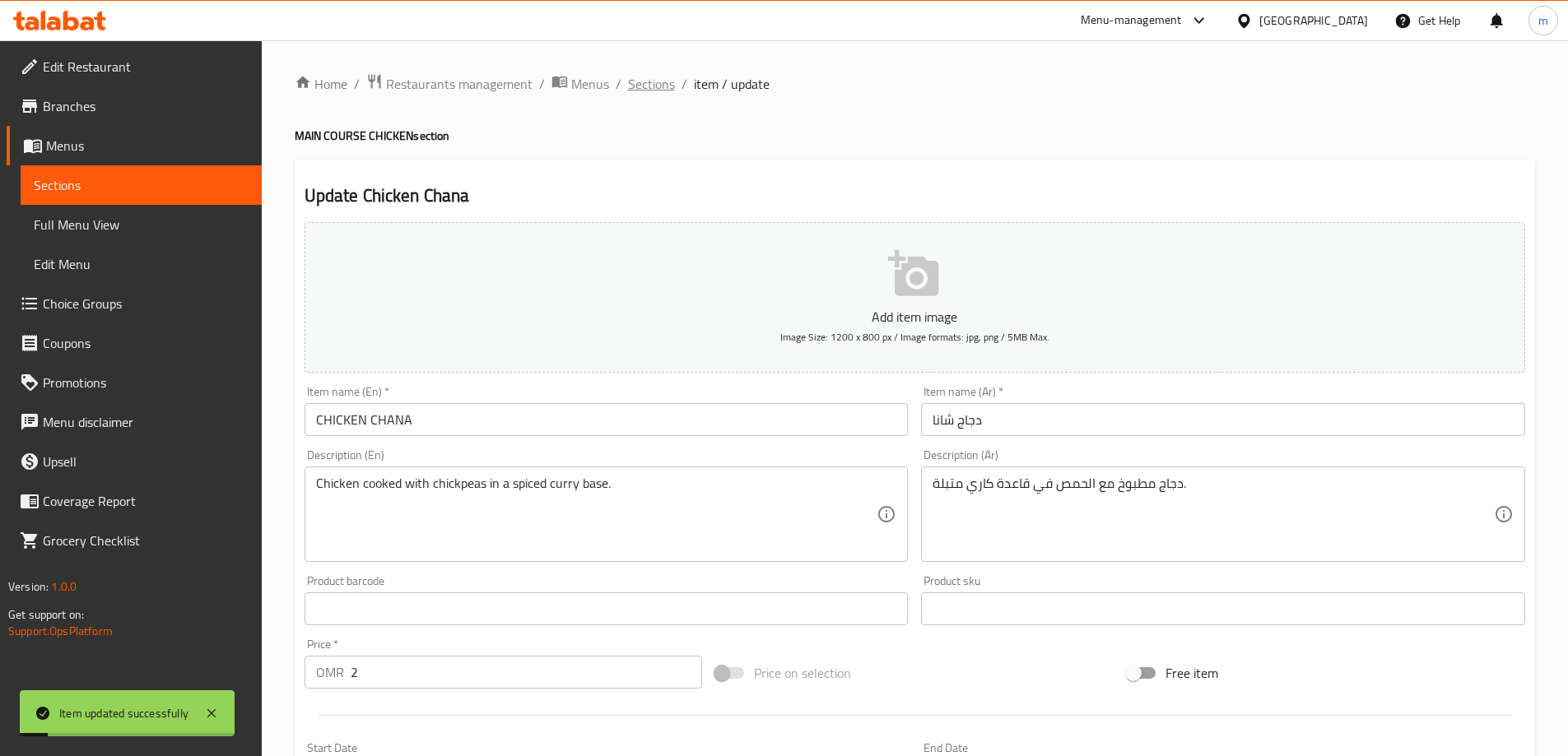
click at [647, 81] on span "Sections" at bounding box center [651, 83] width 47 height 19
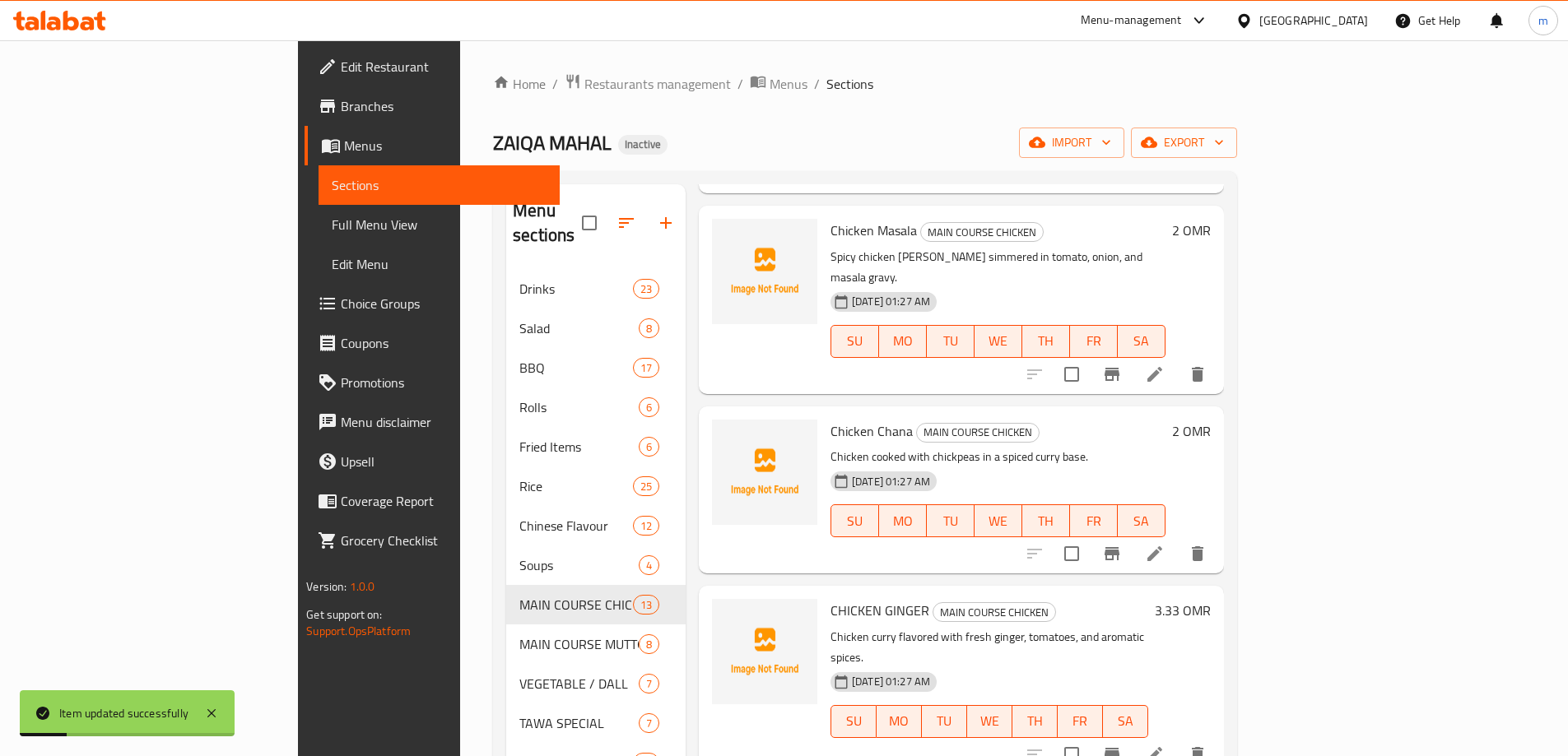
scroll to position [330, 0]
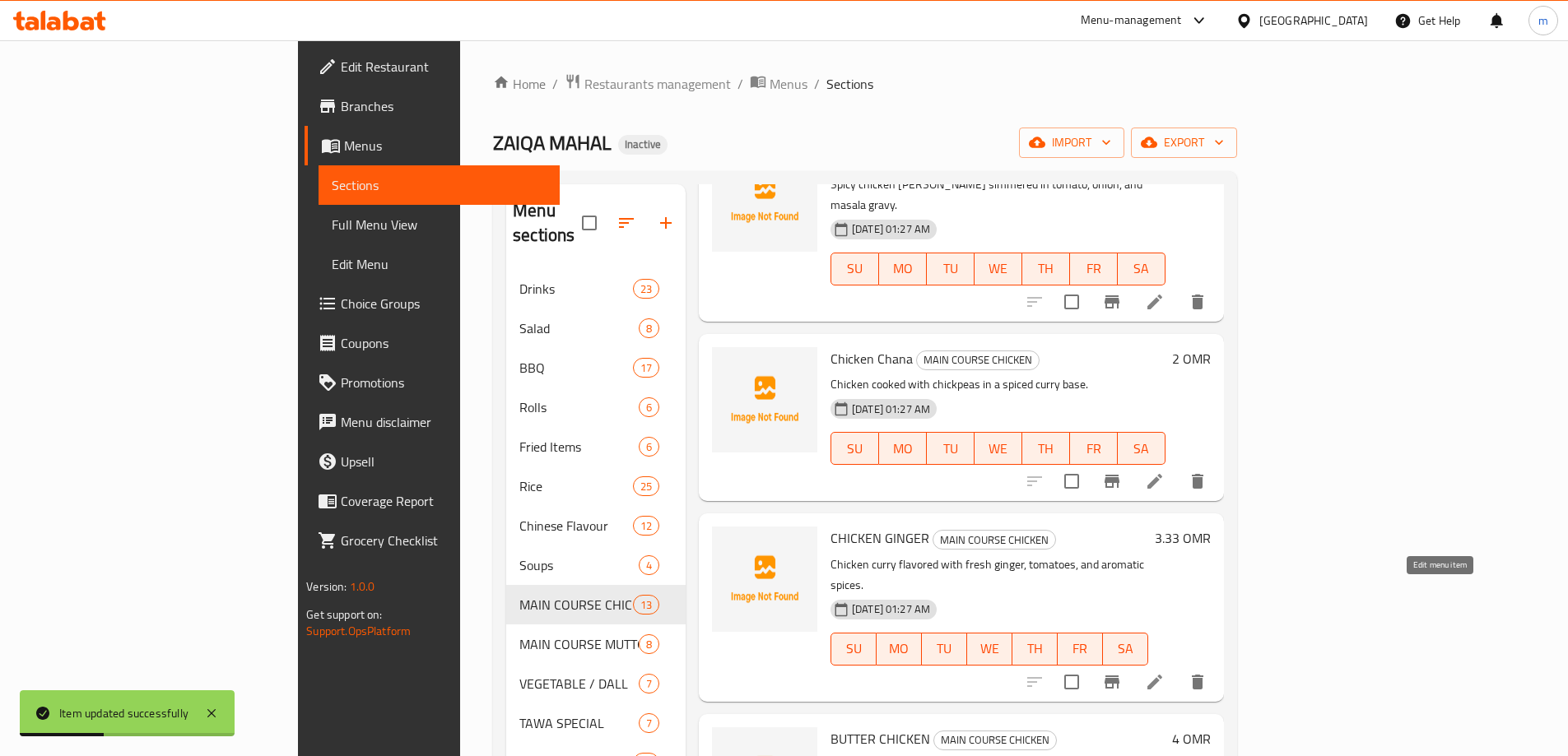
click at [1165, 672] on icon at bounding box center [1154, 681] width 19 height 19
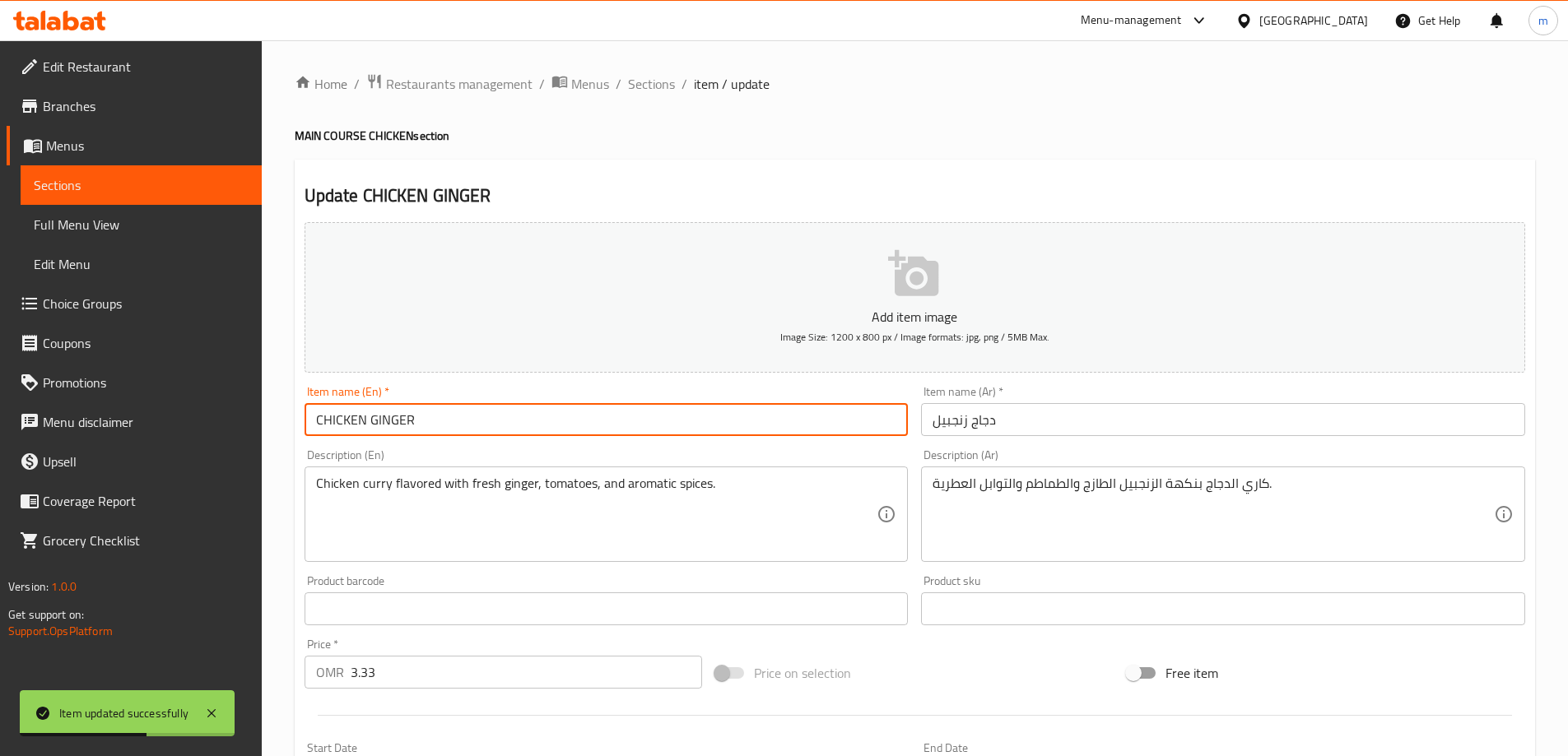
click at [353, 415] on input "CHICKEN GINGER" at bounding box center [607, 420] width 604 height 33
drag, startPoint x: 353, startPoint y: 415, endPoint x: 401, endPoint y: 426, distance: 49.2
click at [401, 426] on input "CHICKEN GINGER" at bounding box center [607, 420] width 604 height 33
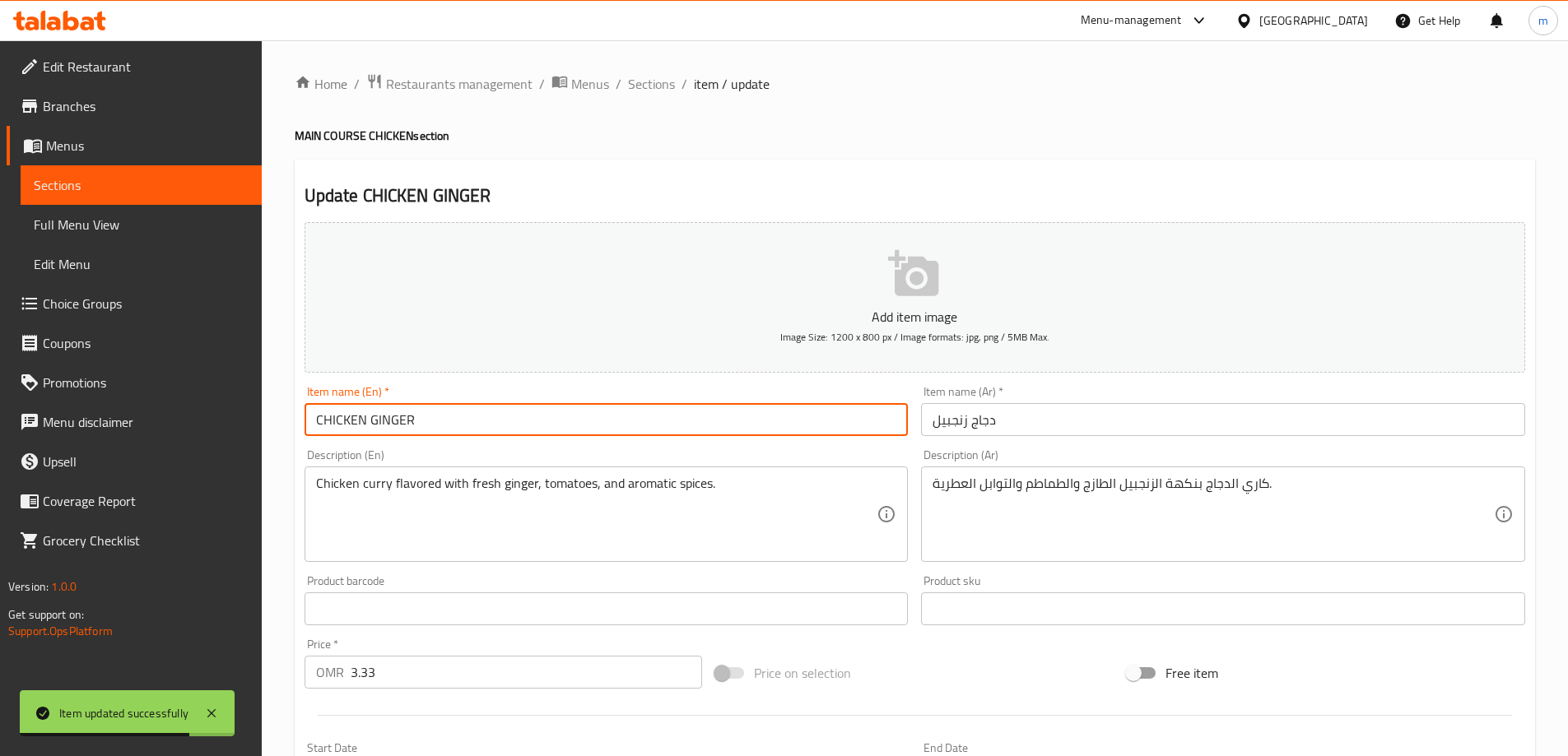
click at [401, 426] on input "CHICKEN GINGER" at bounding box center [607, 420] width 604 height 33
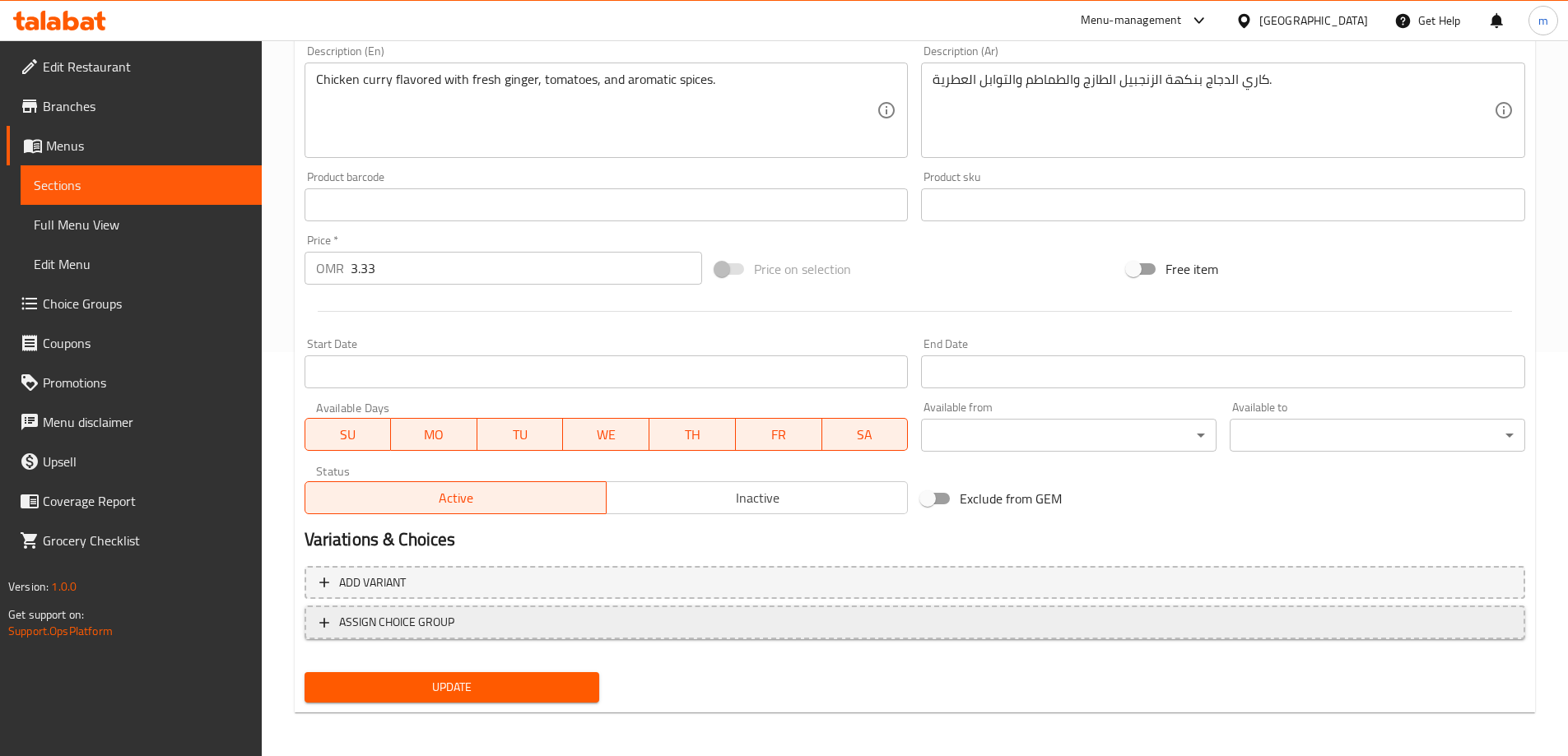
scroll to position [407, 0]
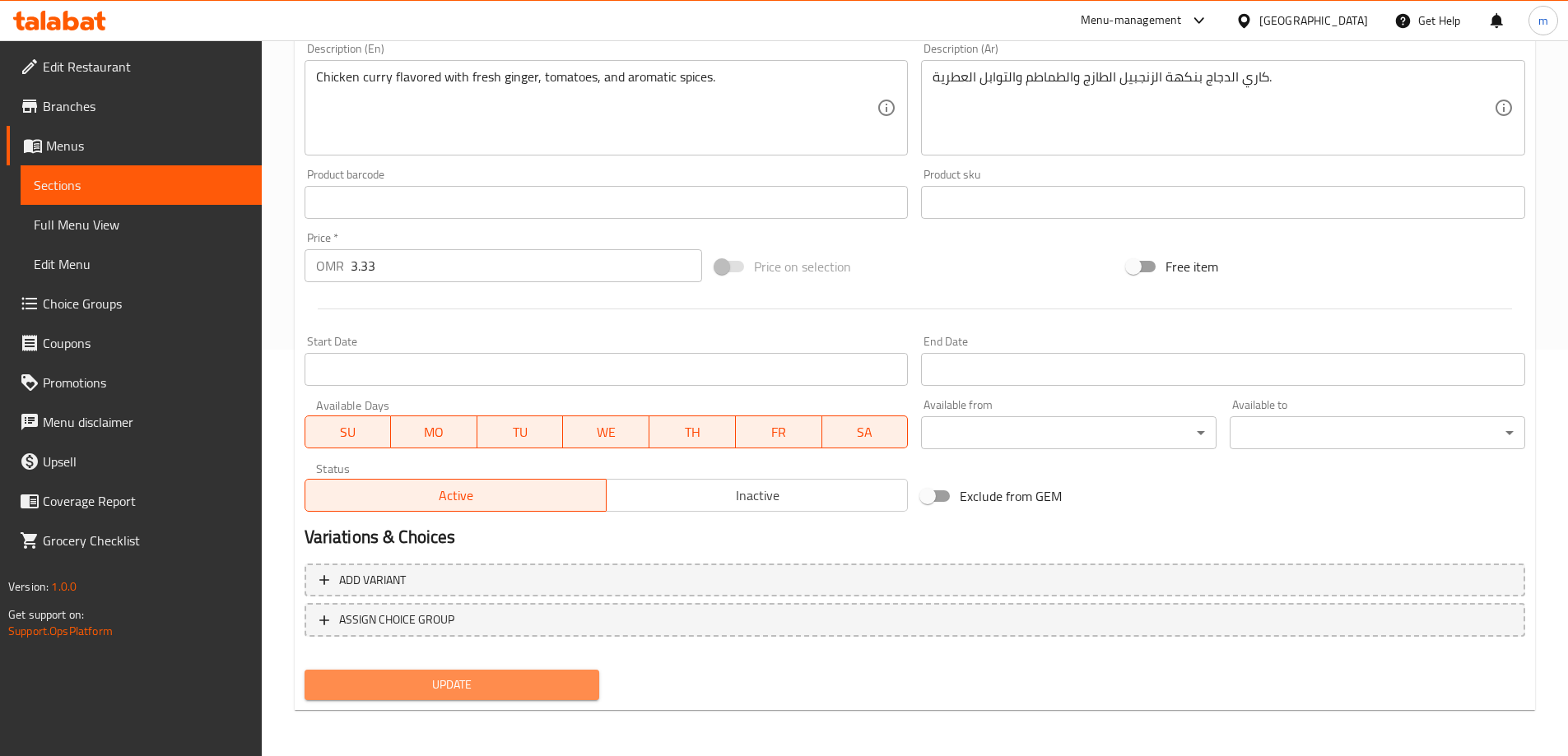
click at [573, 684] on span "Update" at bounding box center [452, 685] width 269 height 20
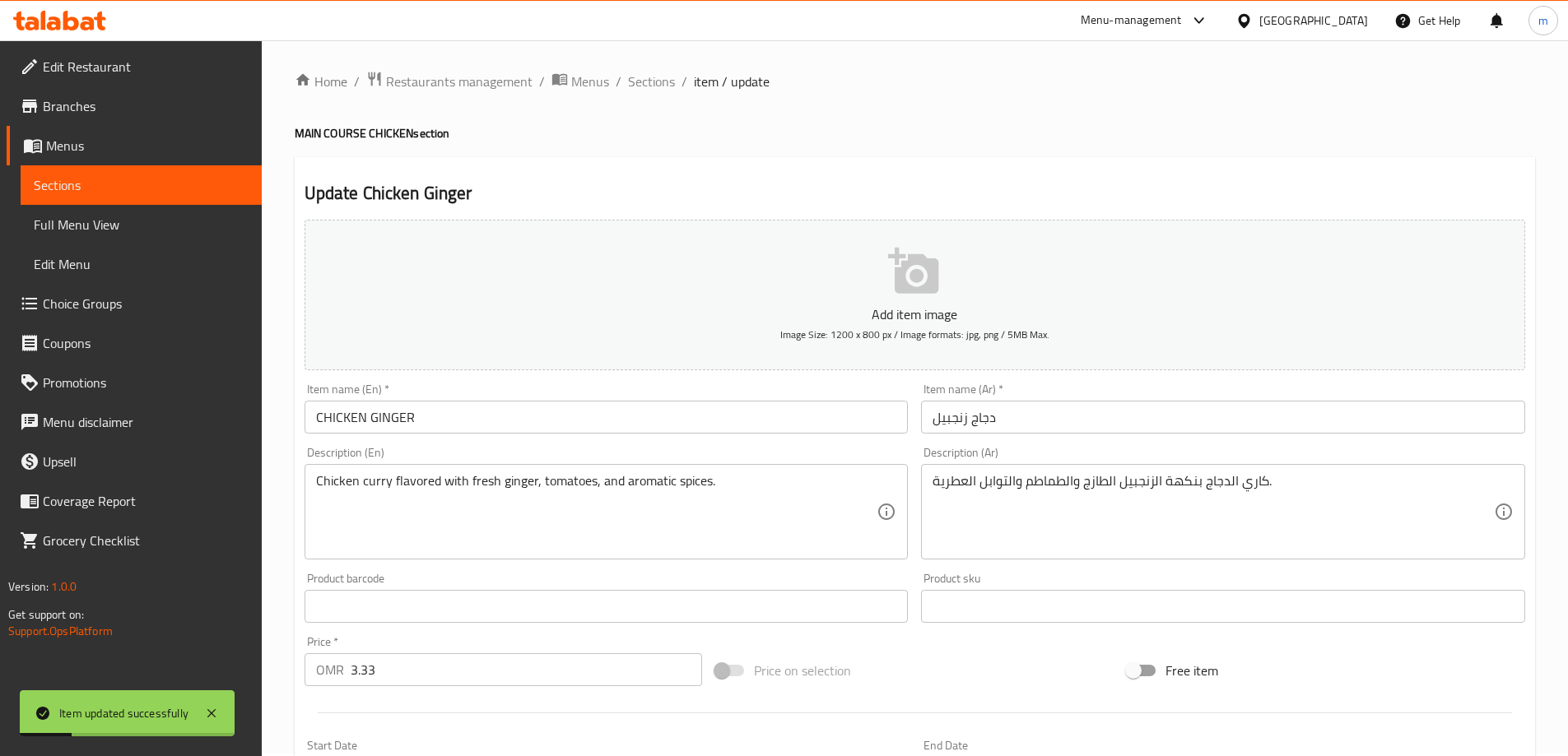
scroll to position [0, 0]
click at [657, 67] on div "Home / Restaurants management / Menus / Sections / item / update MAIN COURSE CH…" at bounding box center [914, 601] width 1307 height 1122
drag, startPoint x: 663, startPoint y: 74, endPoint x: 742, endPoint y: 161, distance: 117.5
click at [663, 76] on span "Sections" at bounding box center [651, 83] width 47 height 19
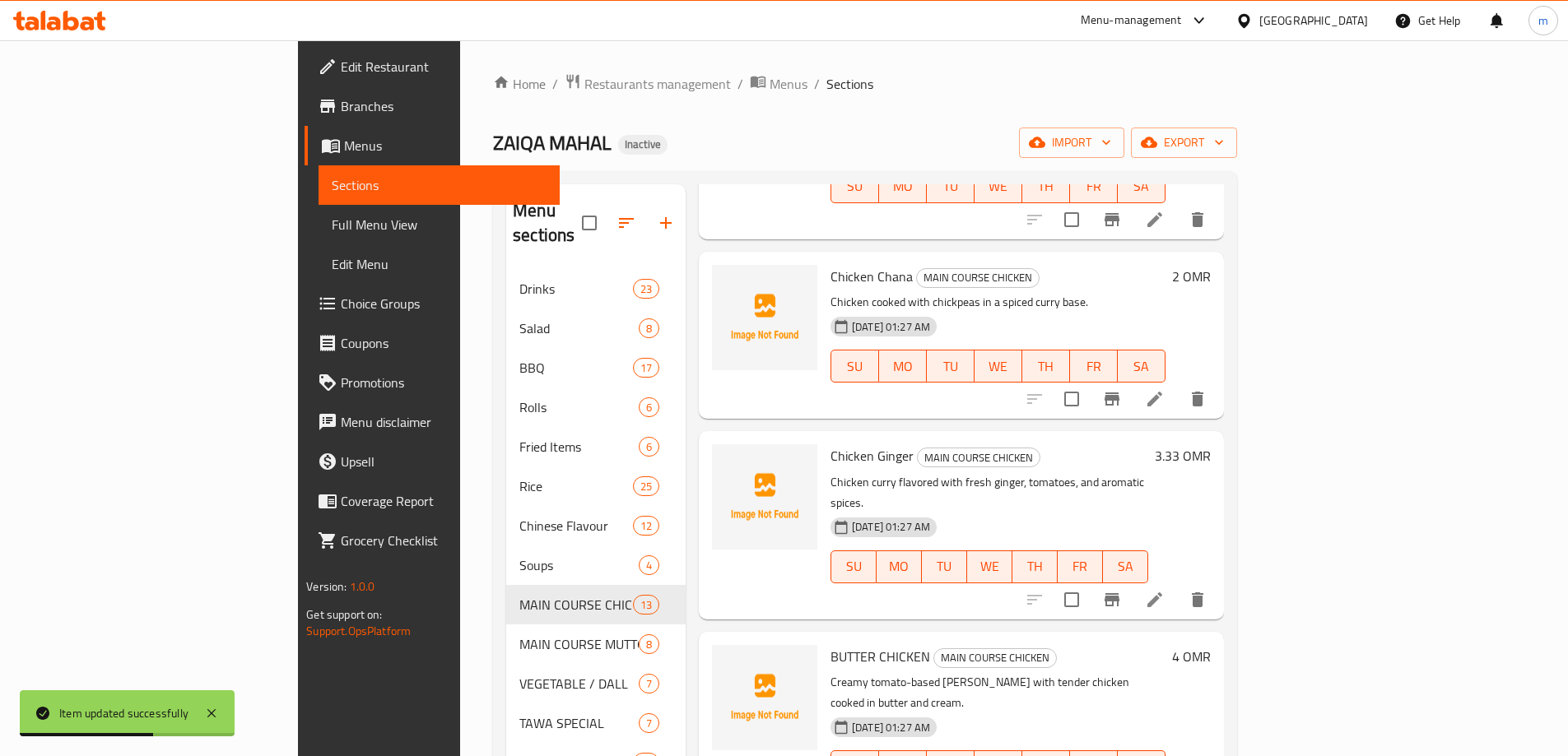
scroll to position [576, 0]
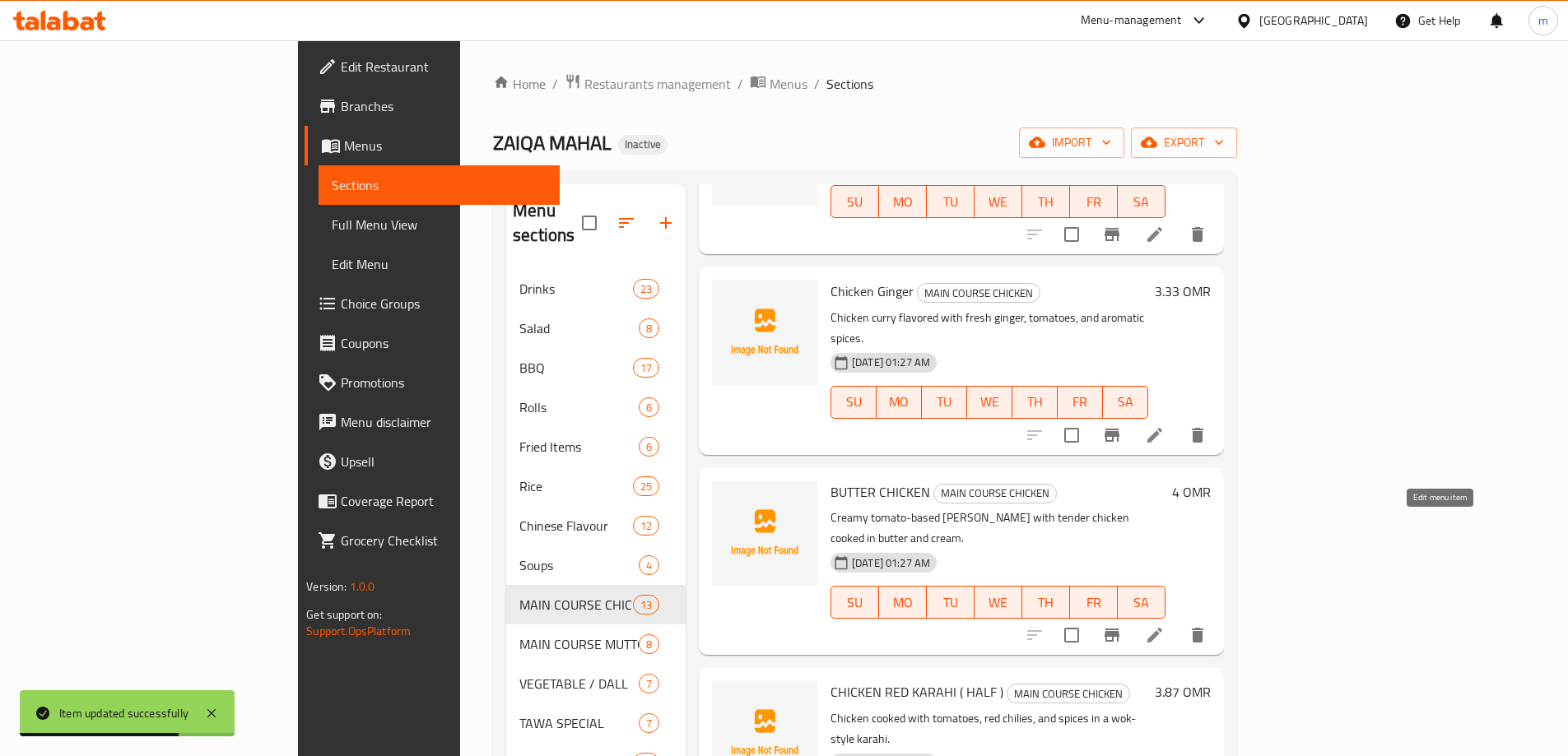
click at [1165, 625] on icon at bounding box center [1154, 634] width 19 height 19
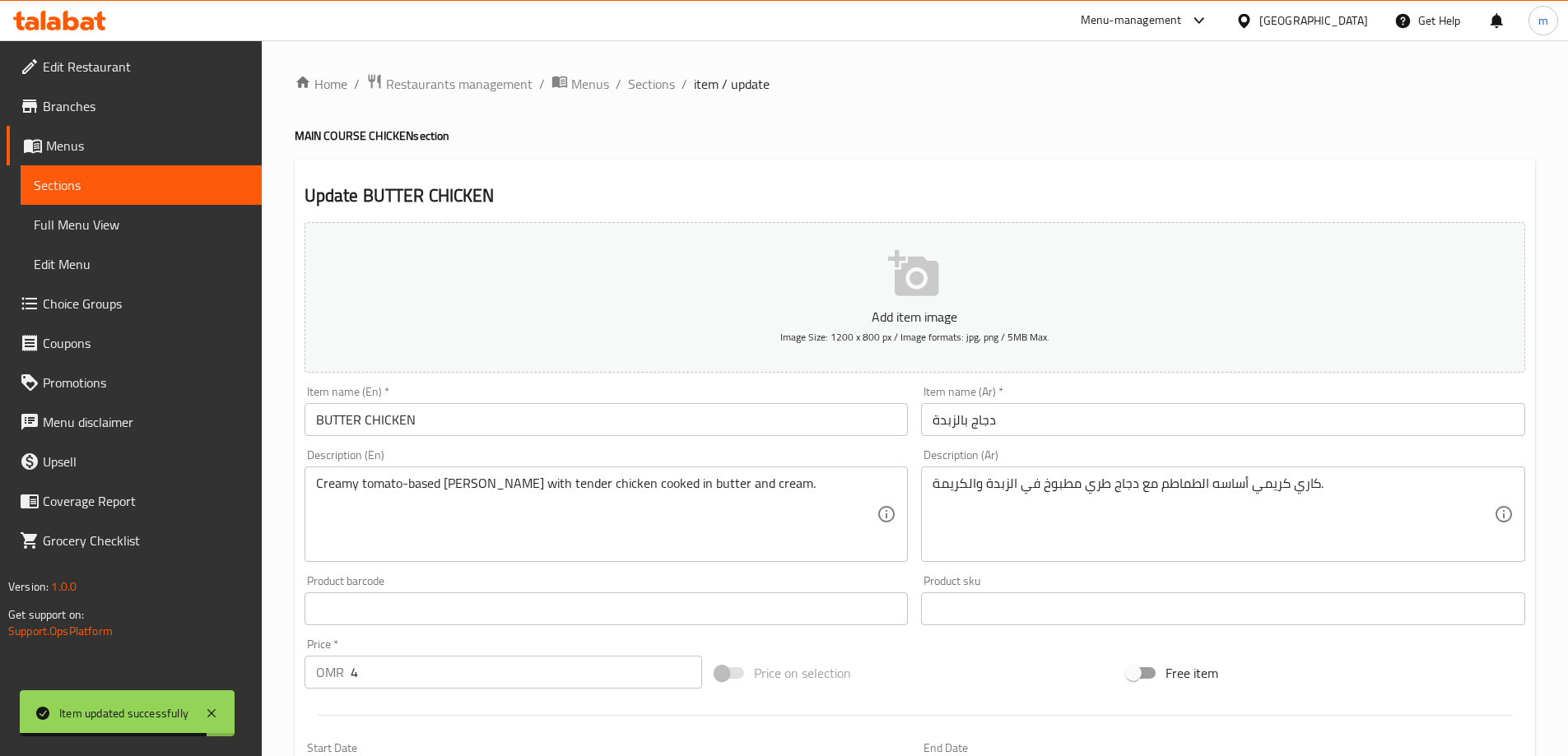
click at [414, 417] on input "BUTTER CHICKEN" at bounding box center [607, 420] width 604 height 33
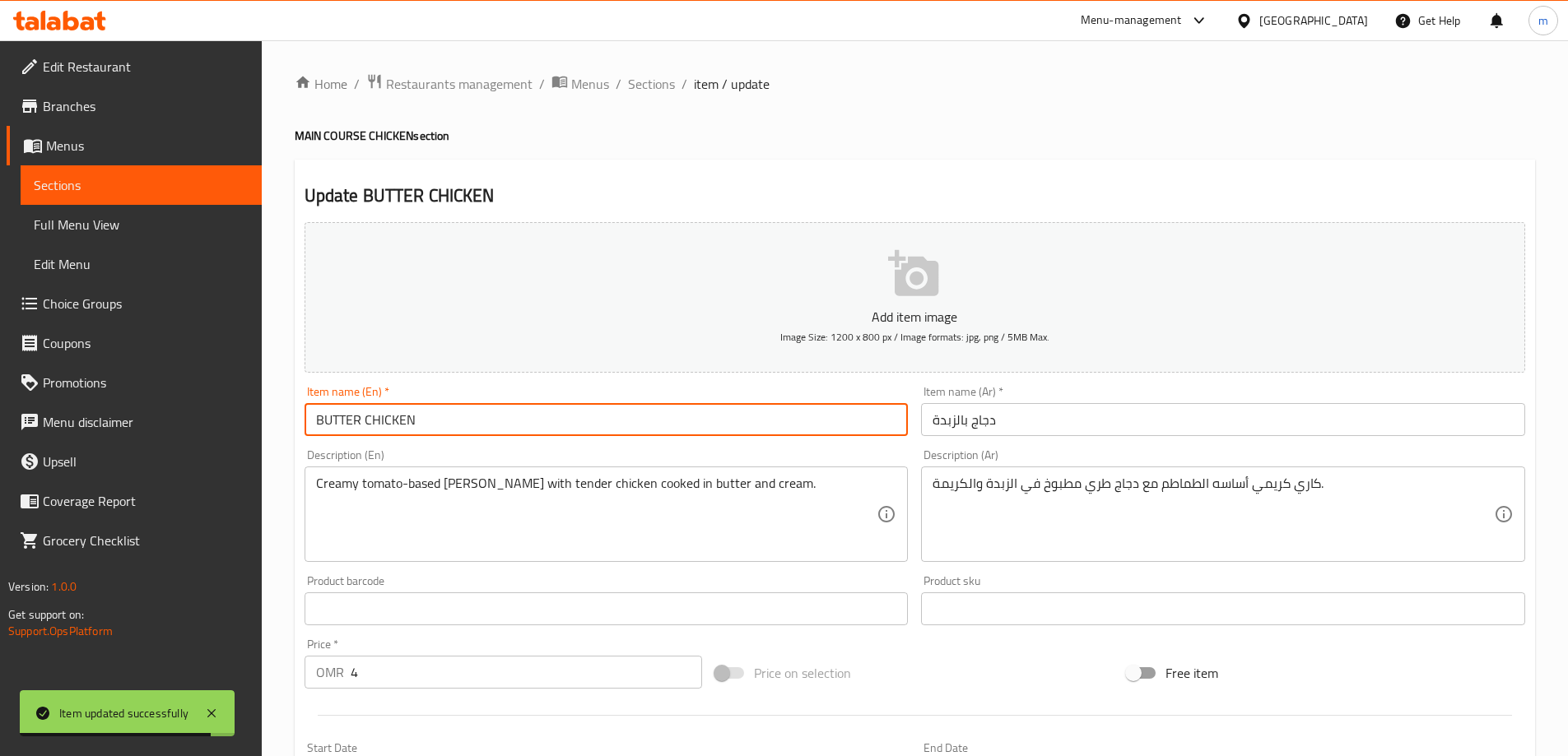
click at [414, 417] on input "BUTTER CHICKEN" at bounding box center [607, 420] width 604 height 33
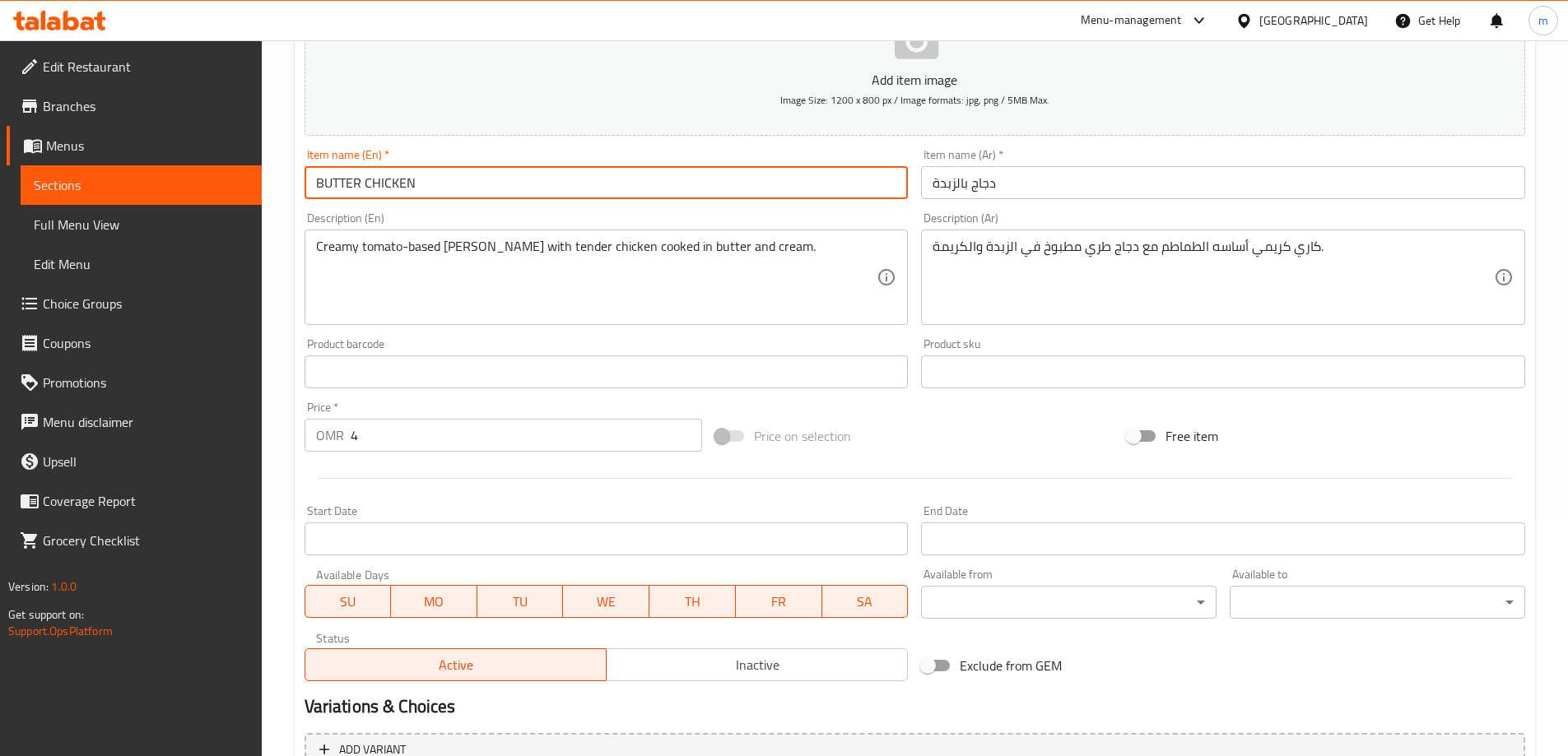
scroll to position [407, 0]
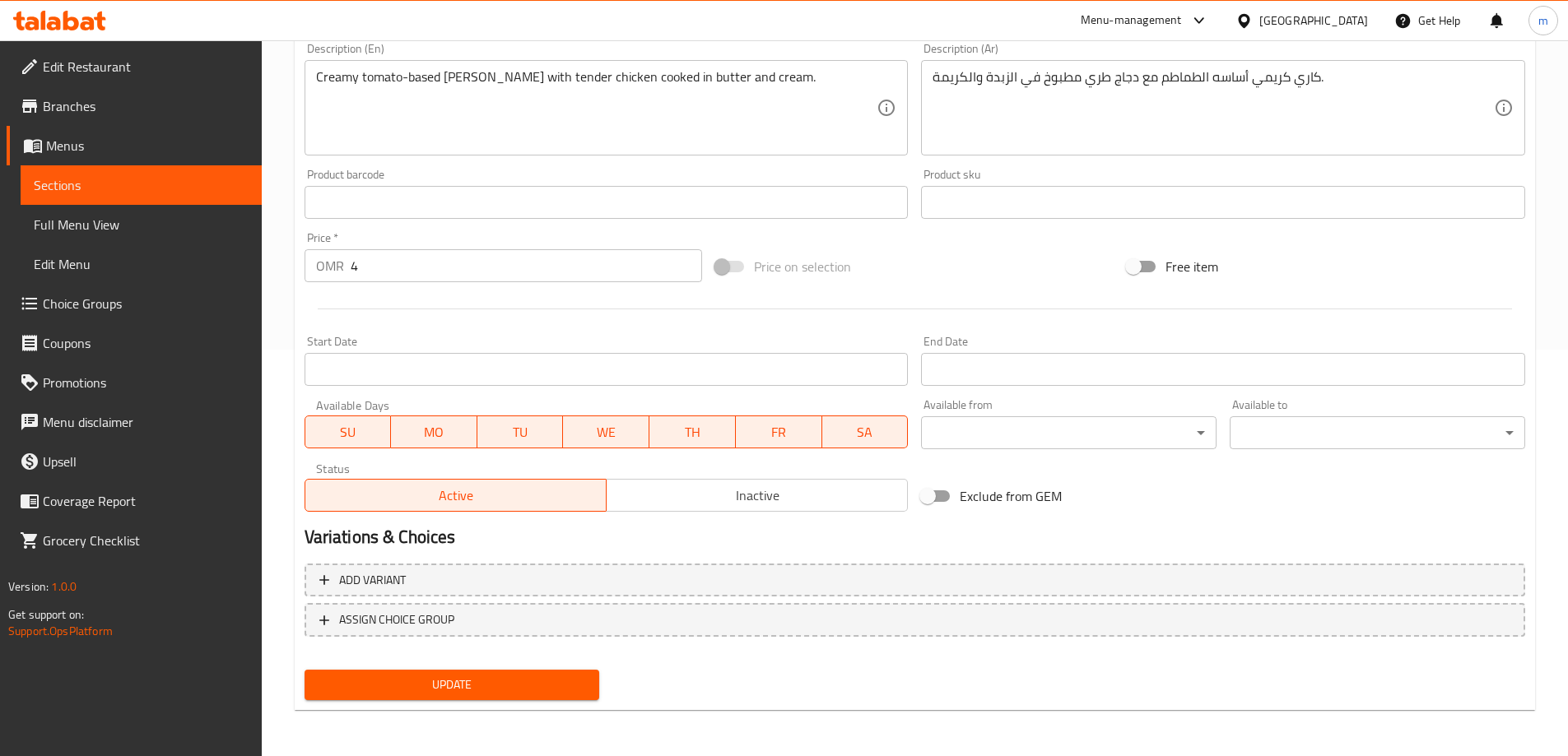
click at [474, 676] on span "Update" at bounding box center [452, 685] width 269 height 20
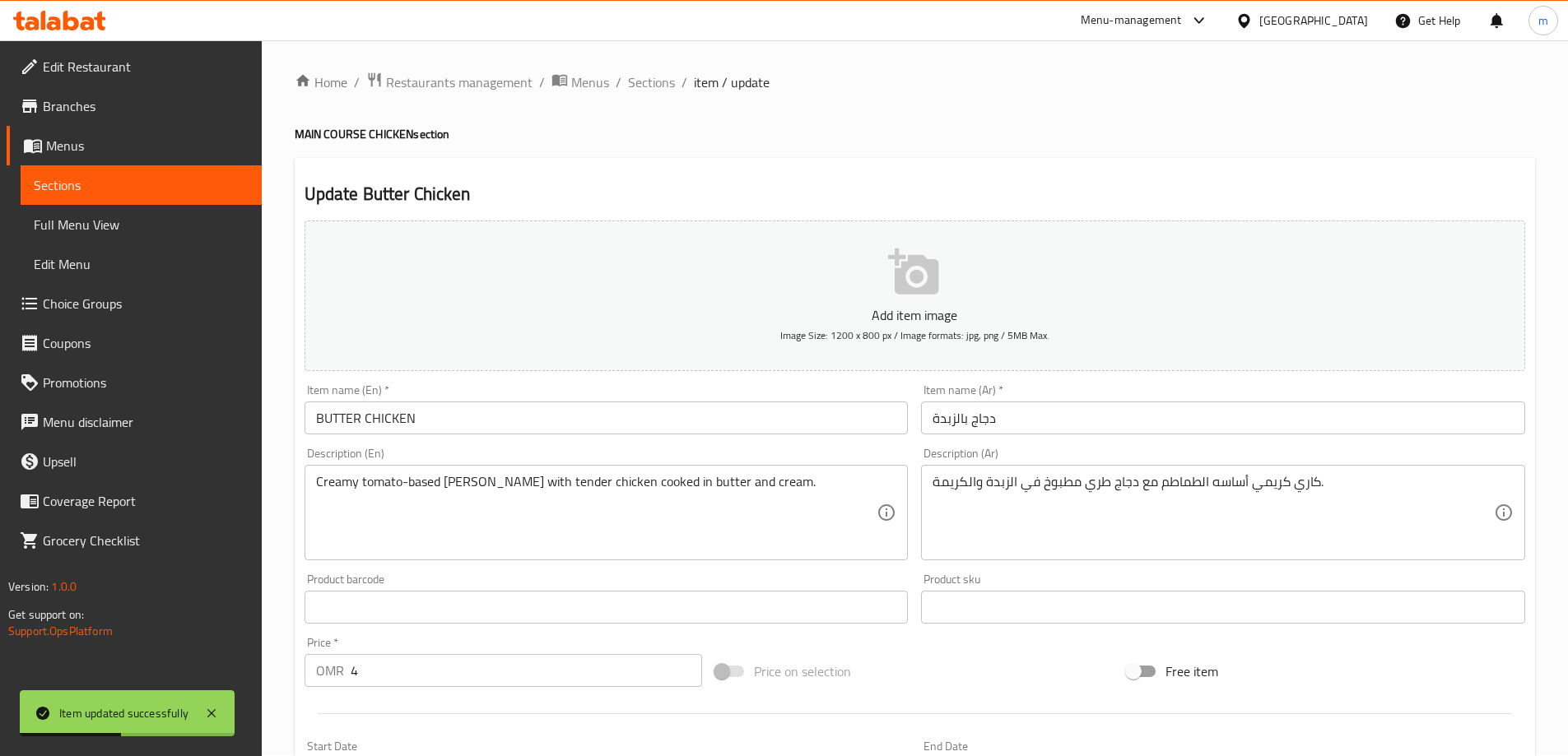
scroll to position [0, 0]
click at [648, 87] on span "Sections" at bounding box center [651, 83] width 47 height 19
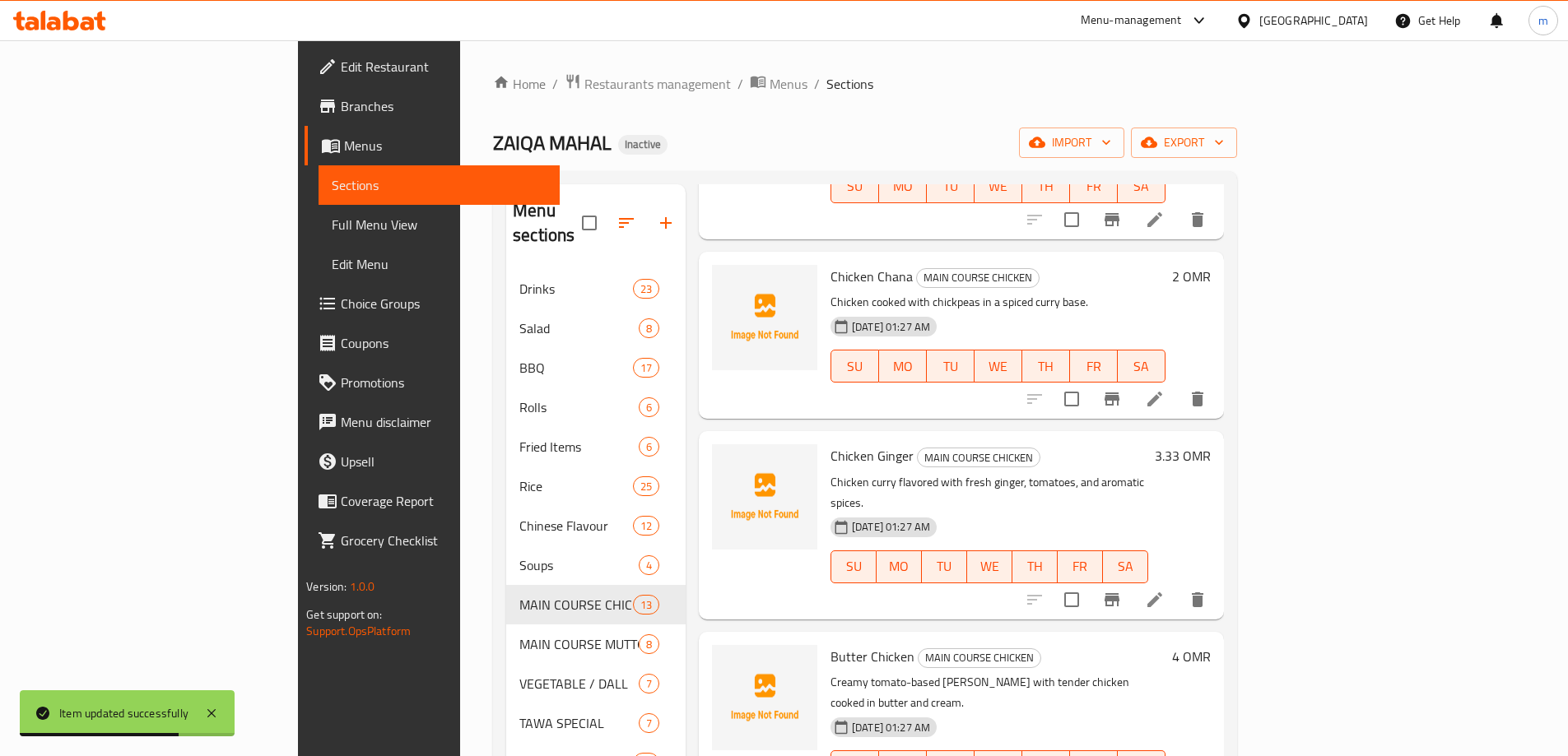
scroll to position [823, 0]
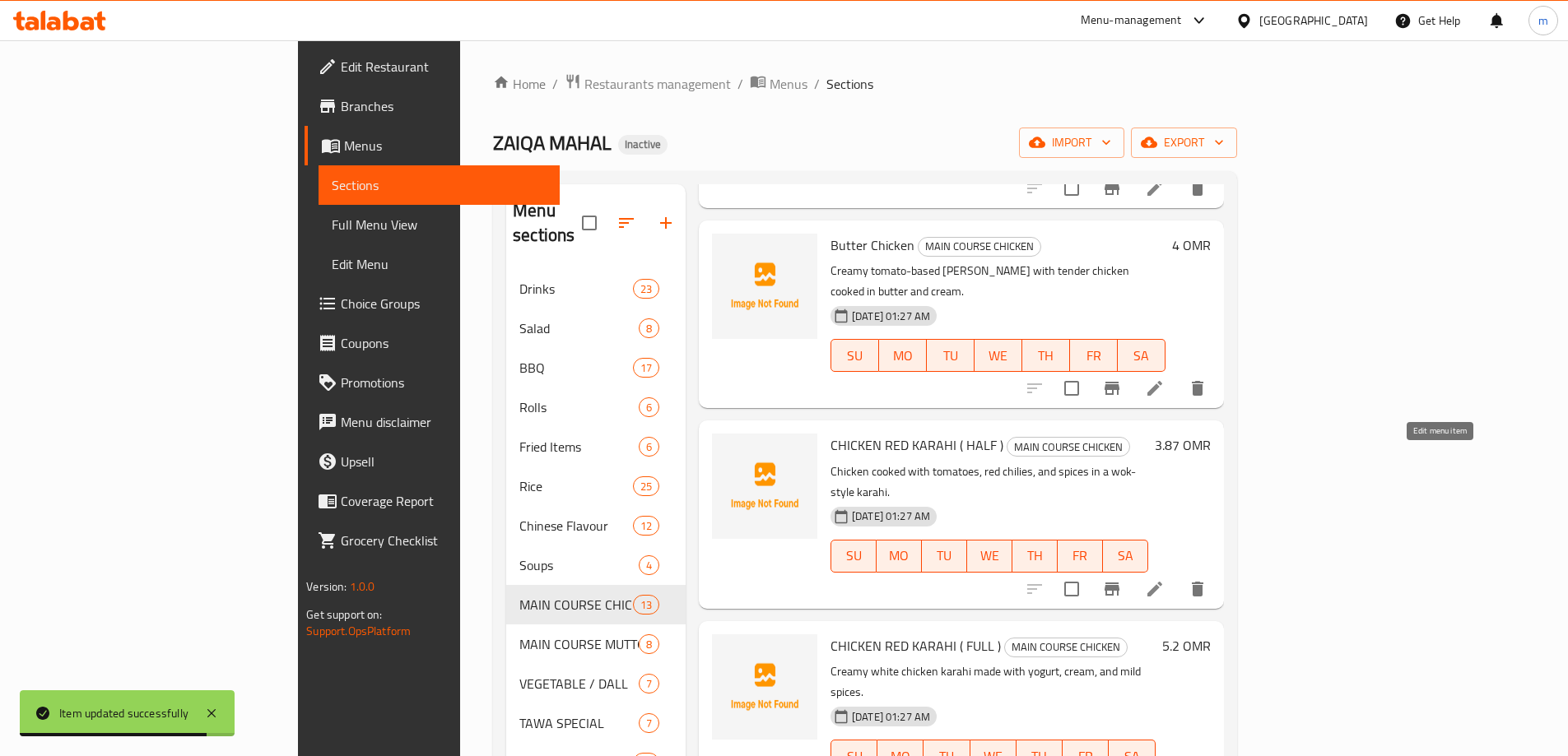
click at [1165, 579] on icon at bounding box center [1154, 588] width 19 height 19
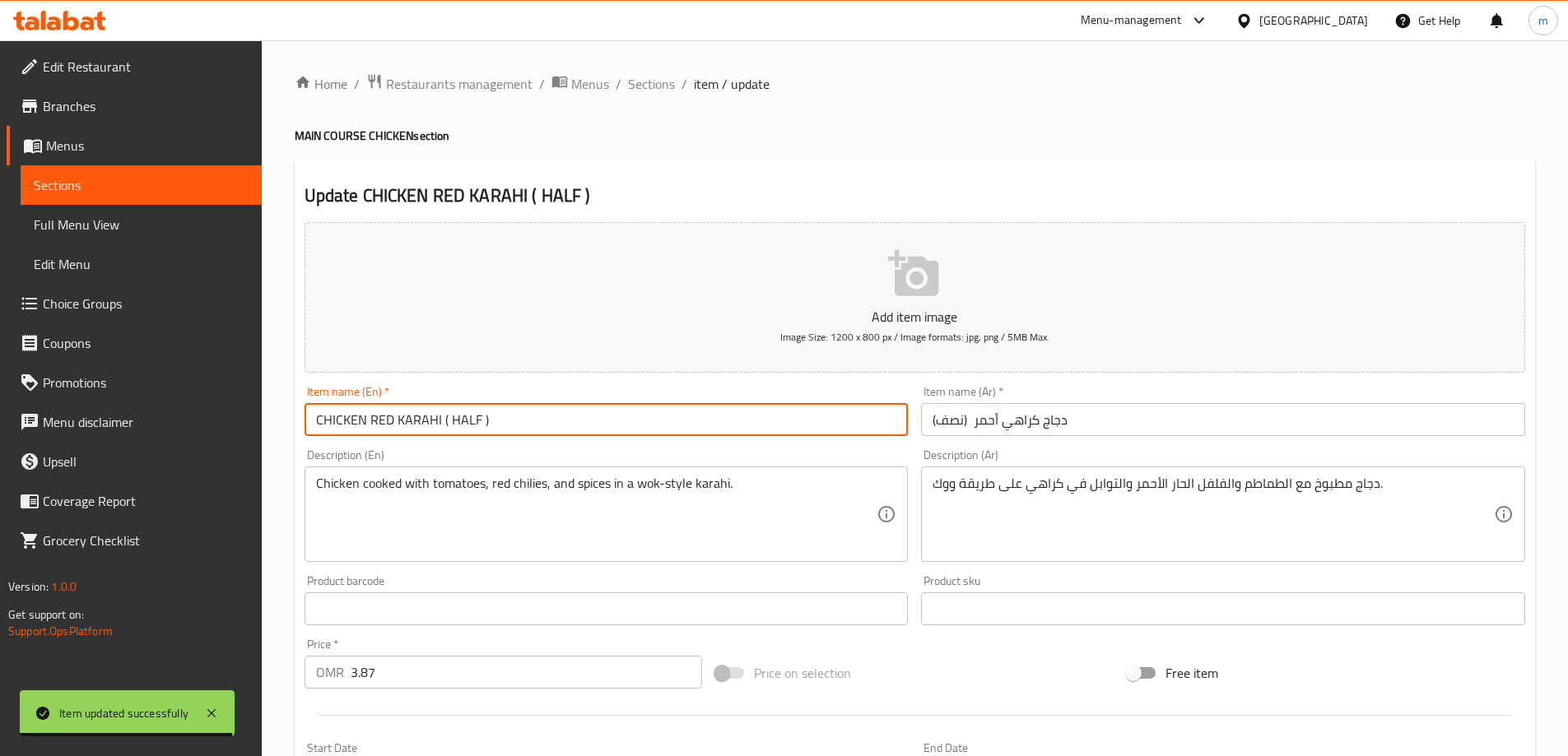
click at [408, 414] on input "CHICKEN RED KARAHI ( HALF )" at bounding box center [607, 420] width 604 height 33
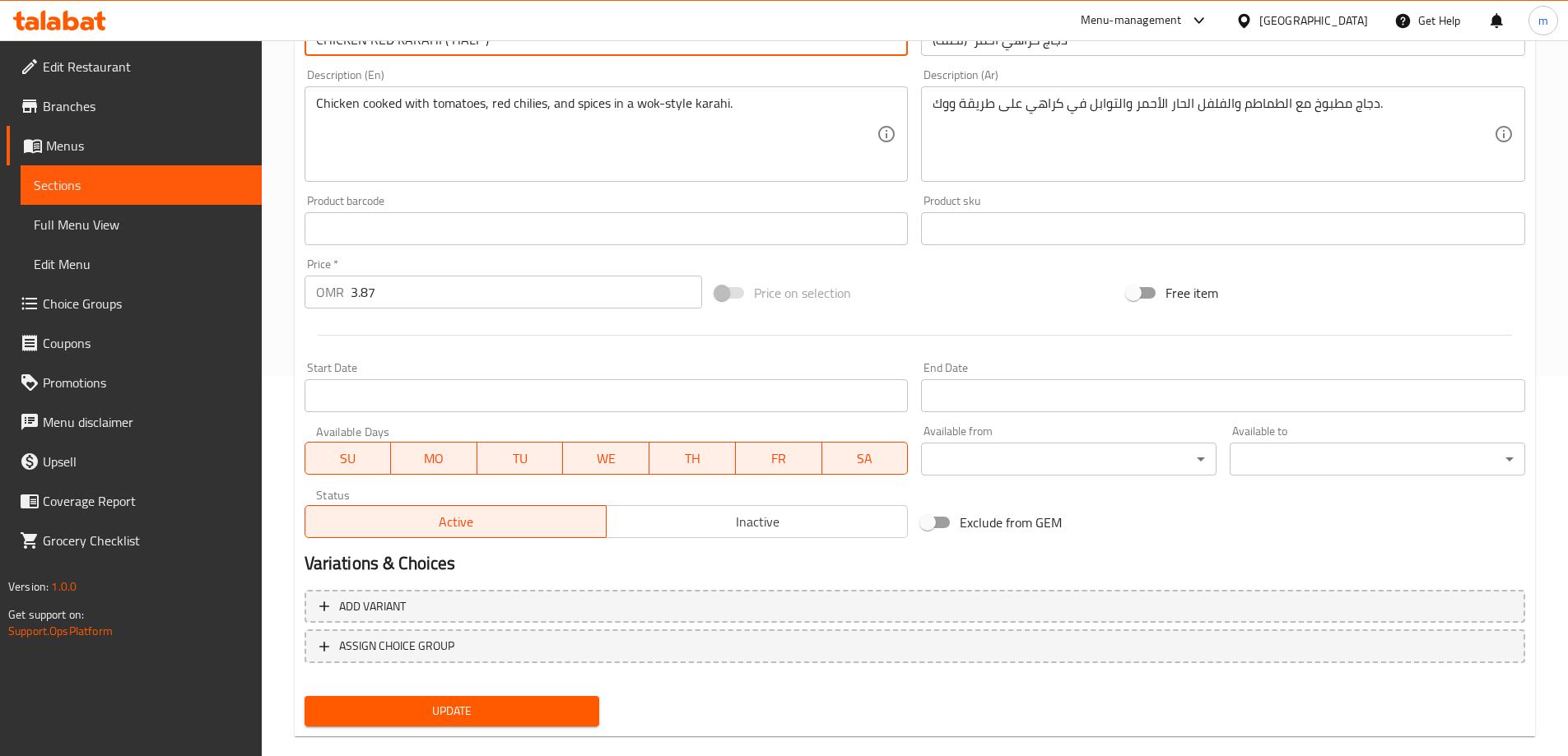
scroll to position [407, 0]
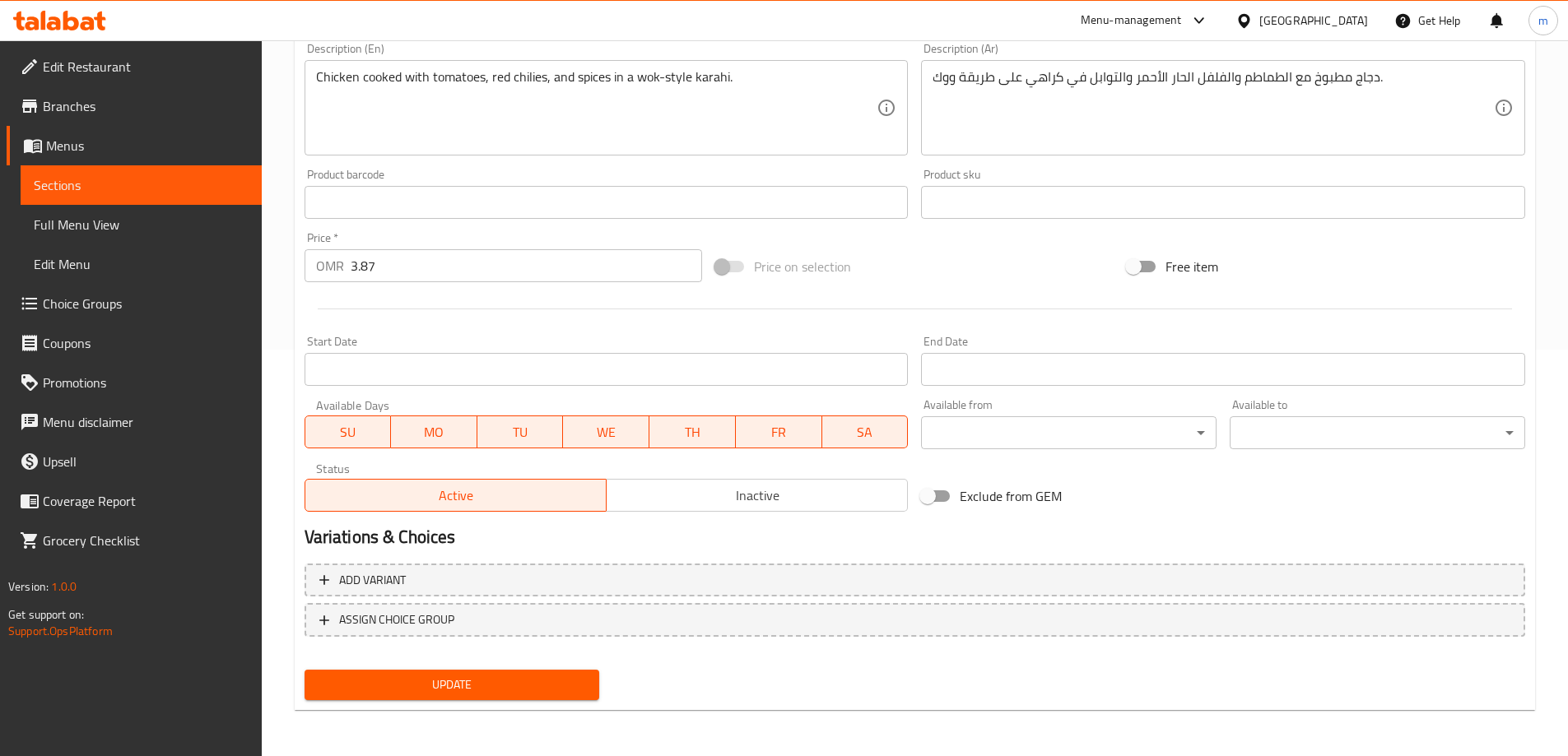
click at [528, 682] on span "Update" at bounding box center [452, 685] width 269 height 20
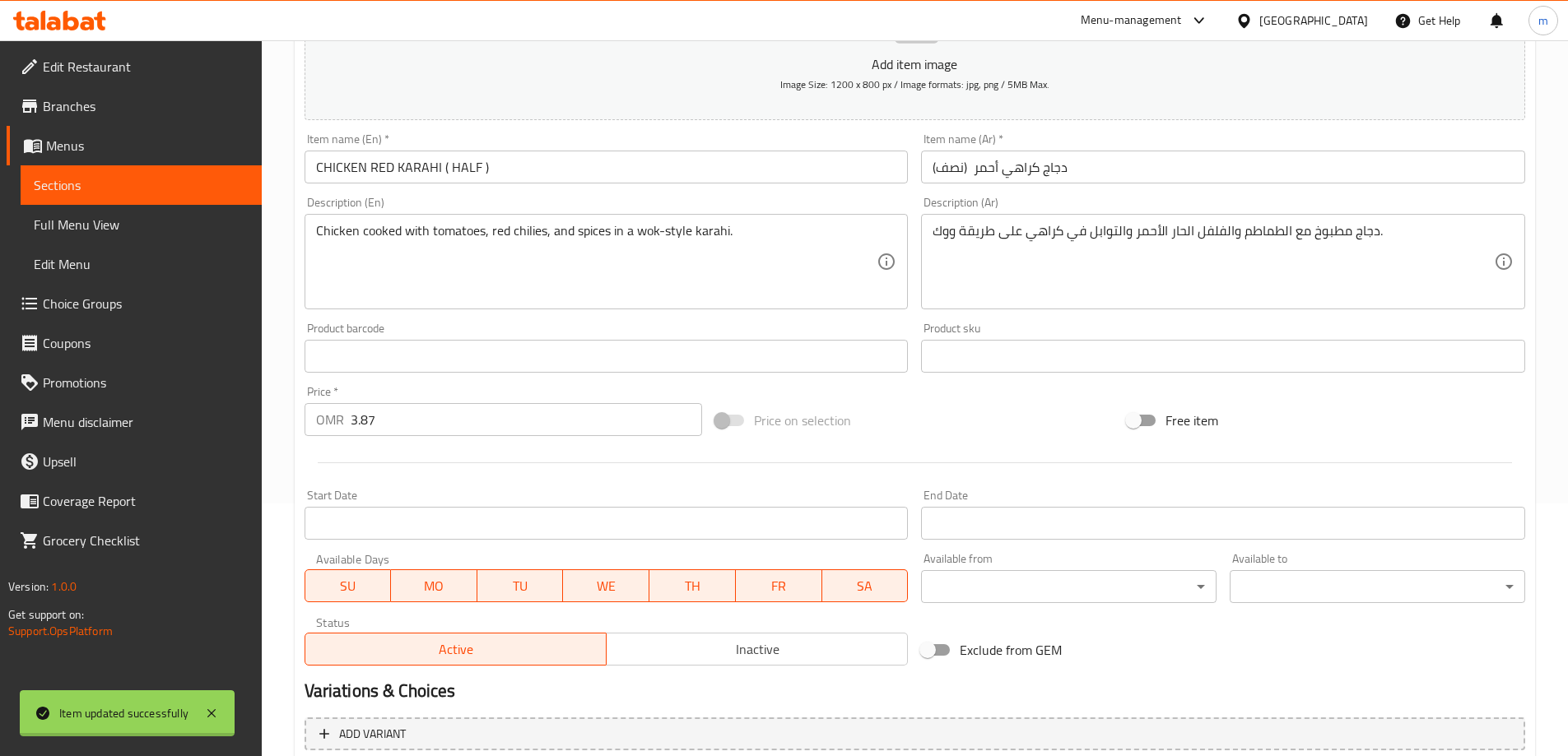
scroll to position [0, 0]
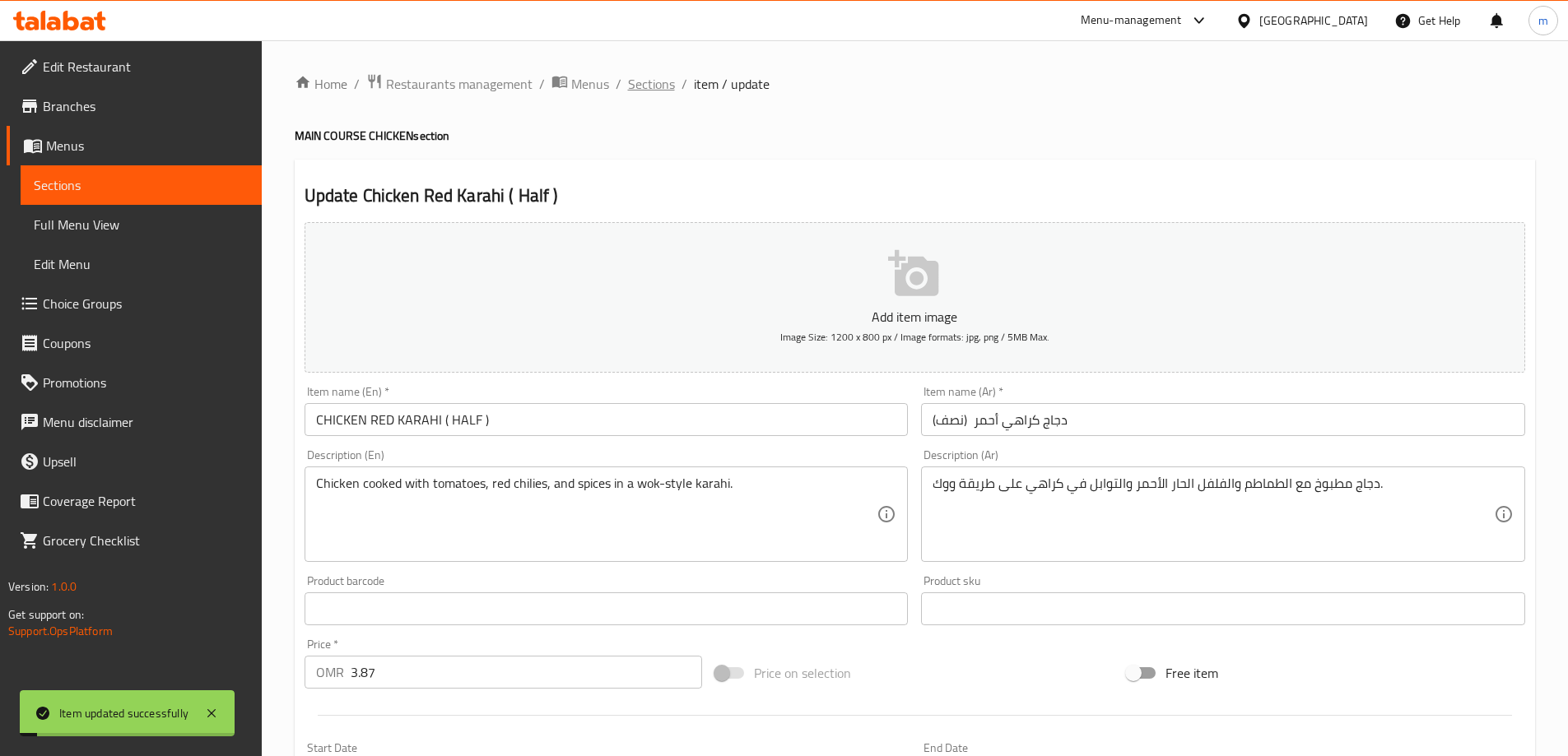
click at [649, 94] on span "Sections" at bounding box center [651, 83] width 47 height 19
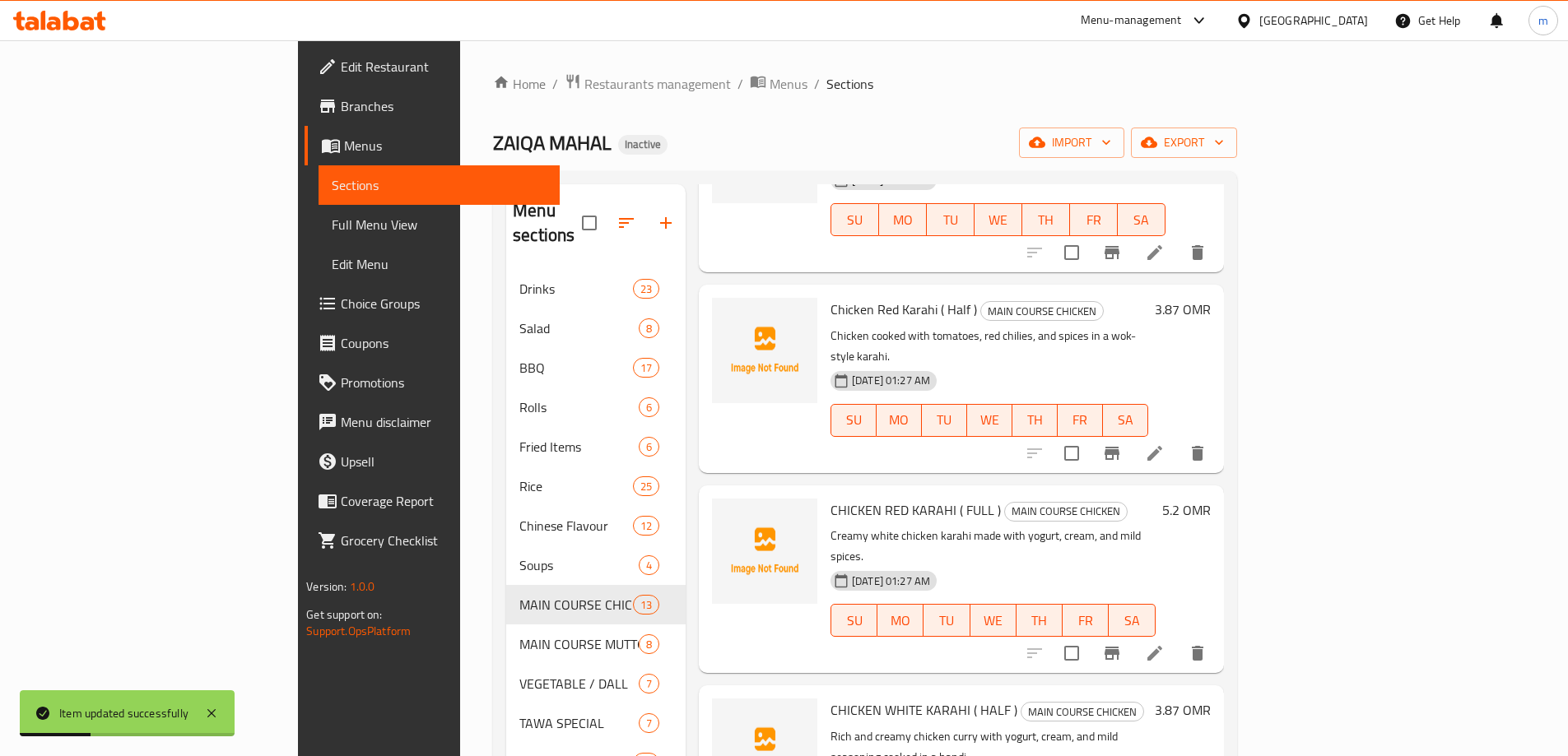
scroll to position [988, 0]
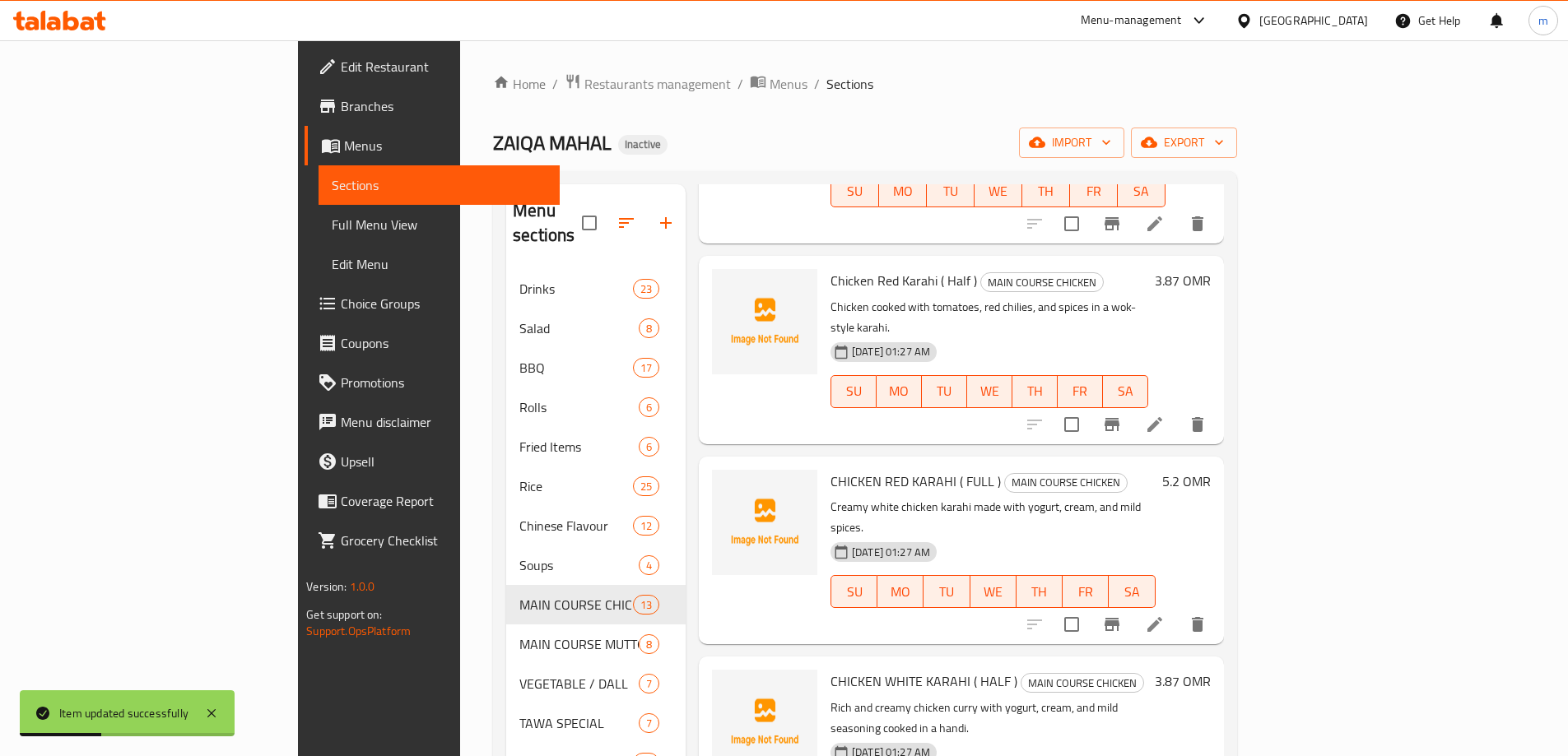
click at [1165, 615] on icon at bounding box center [1154, 624] width 19 height 19
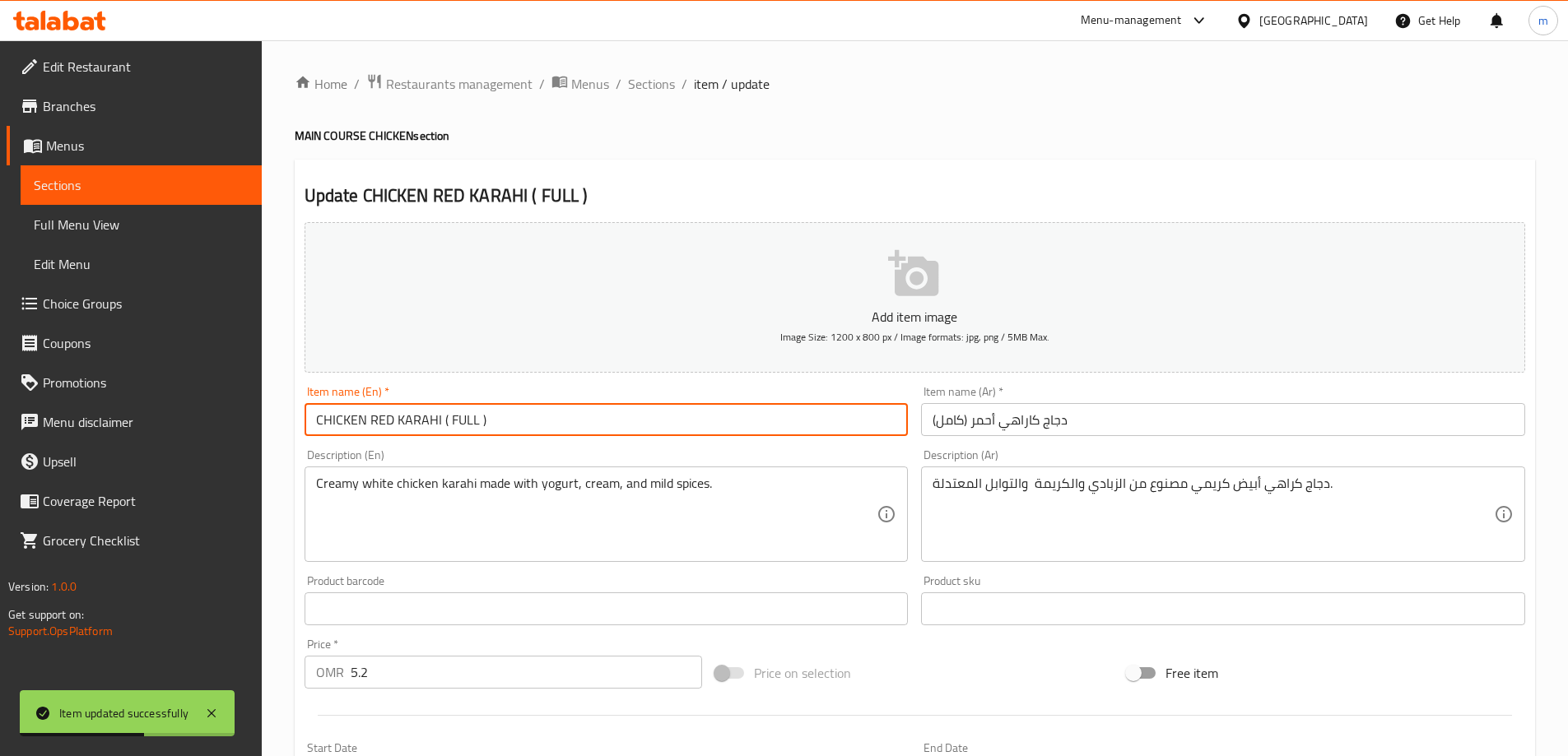
click at [454, 424] on input "CHICKEN RED KARAHI ( FULL )" at bounding box center [607, 420] width 604 height 33
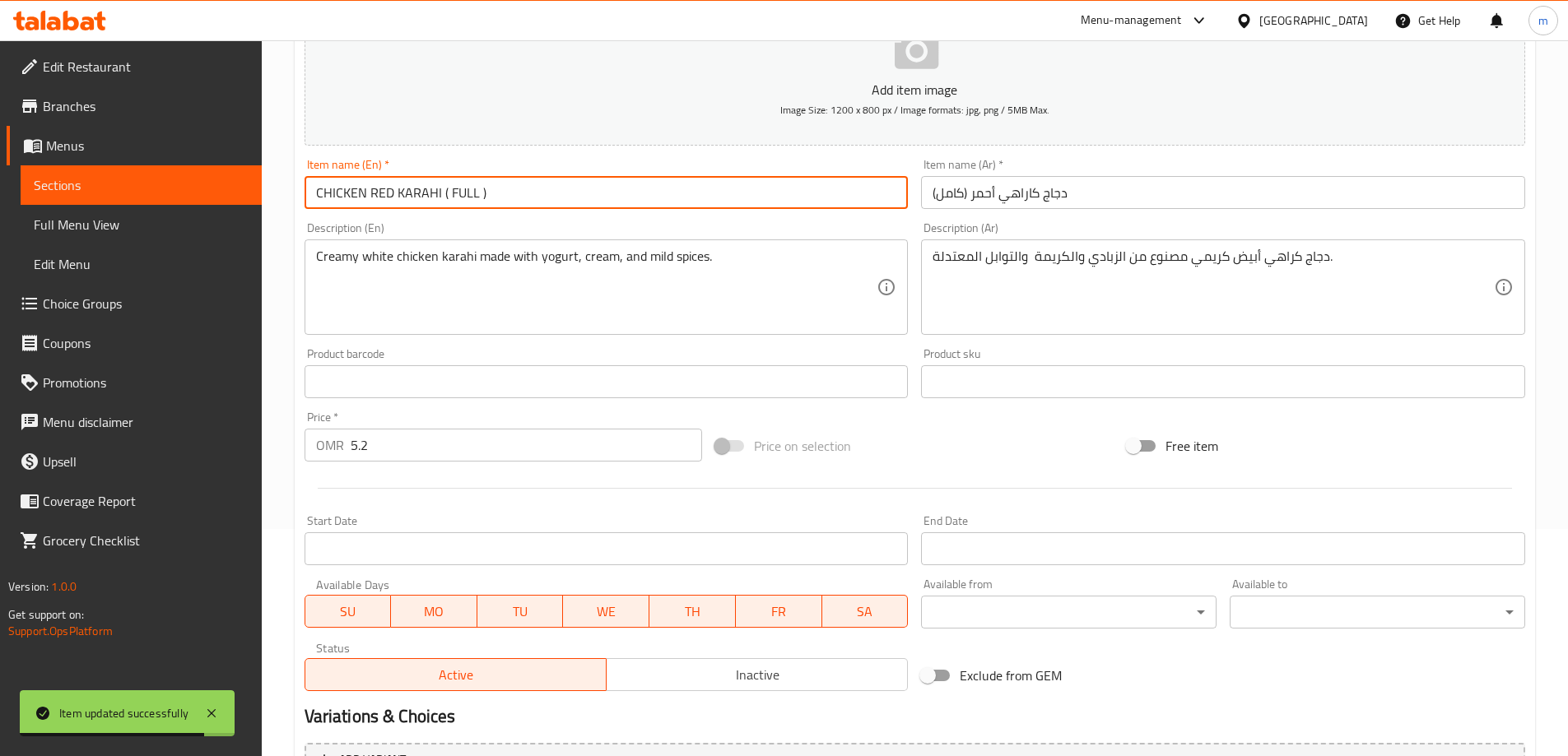
scroll to position [407, 0]
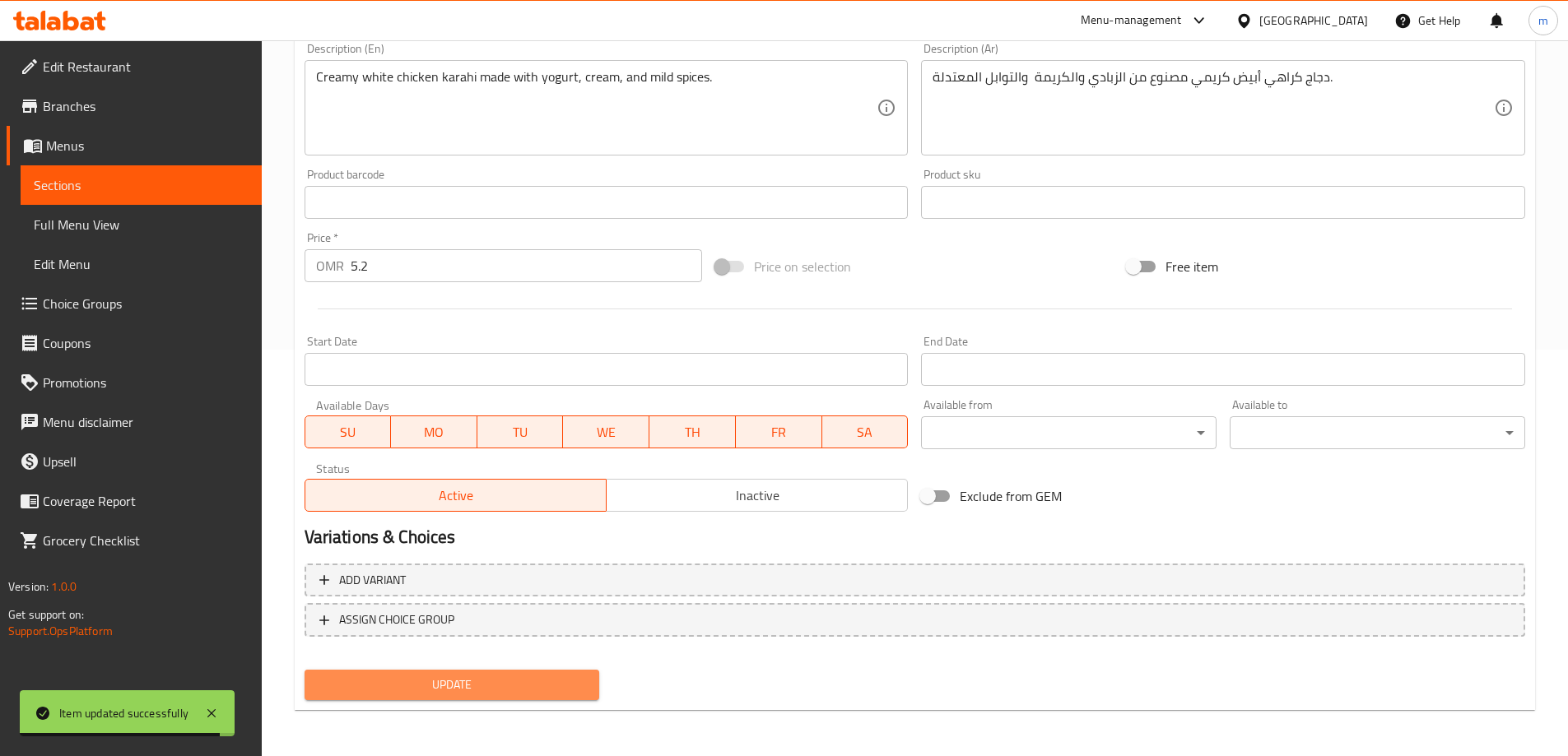
click at [477, 685] on span "Update" at bounding box center [452, 685] width 269 height 20
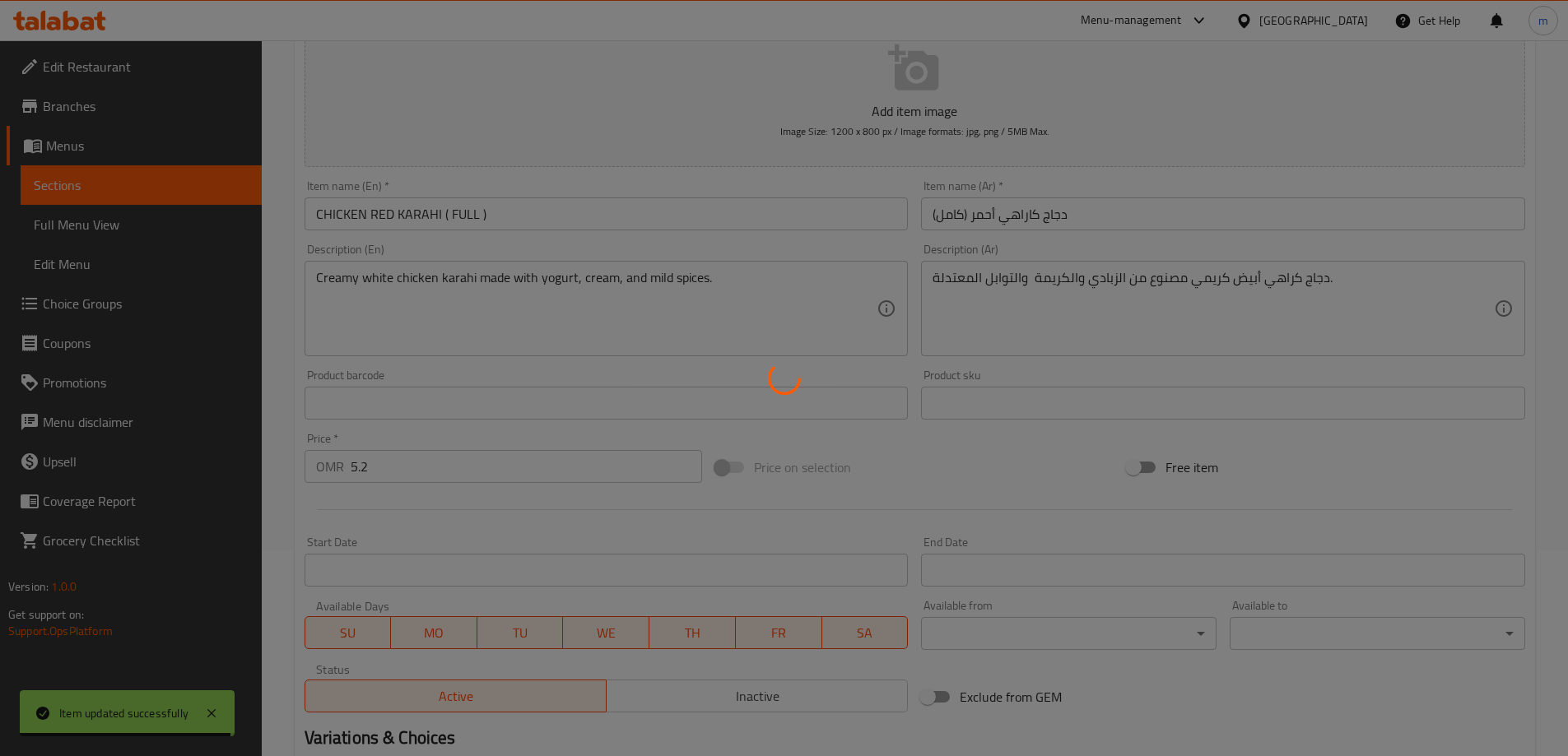
scroll to position [0, 0]
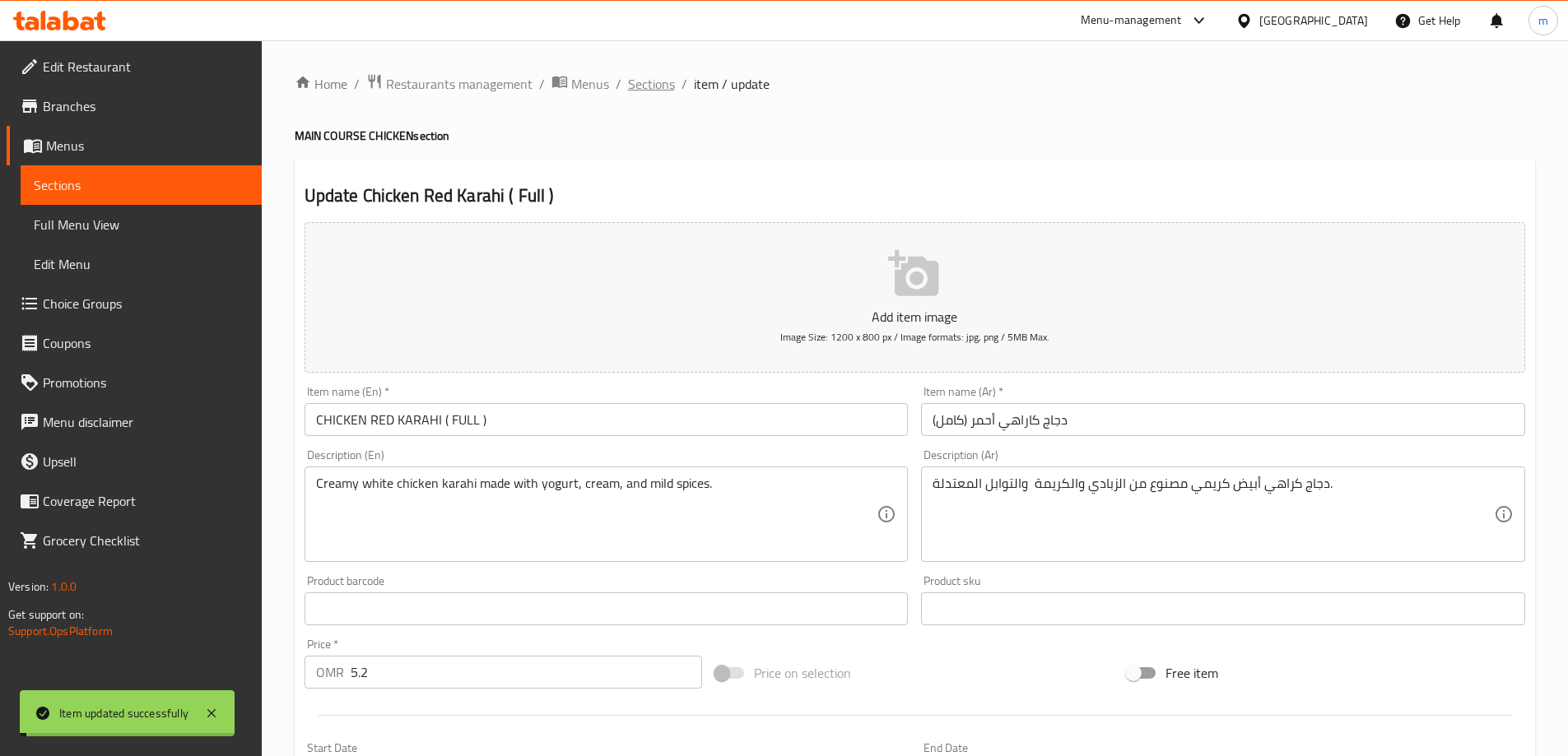
click at [650, 88] on span "Sections" at bounding box center [651, 83] width 47 height 19
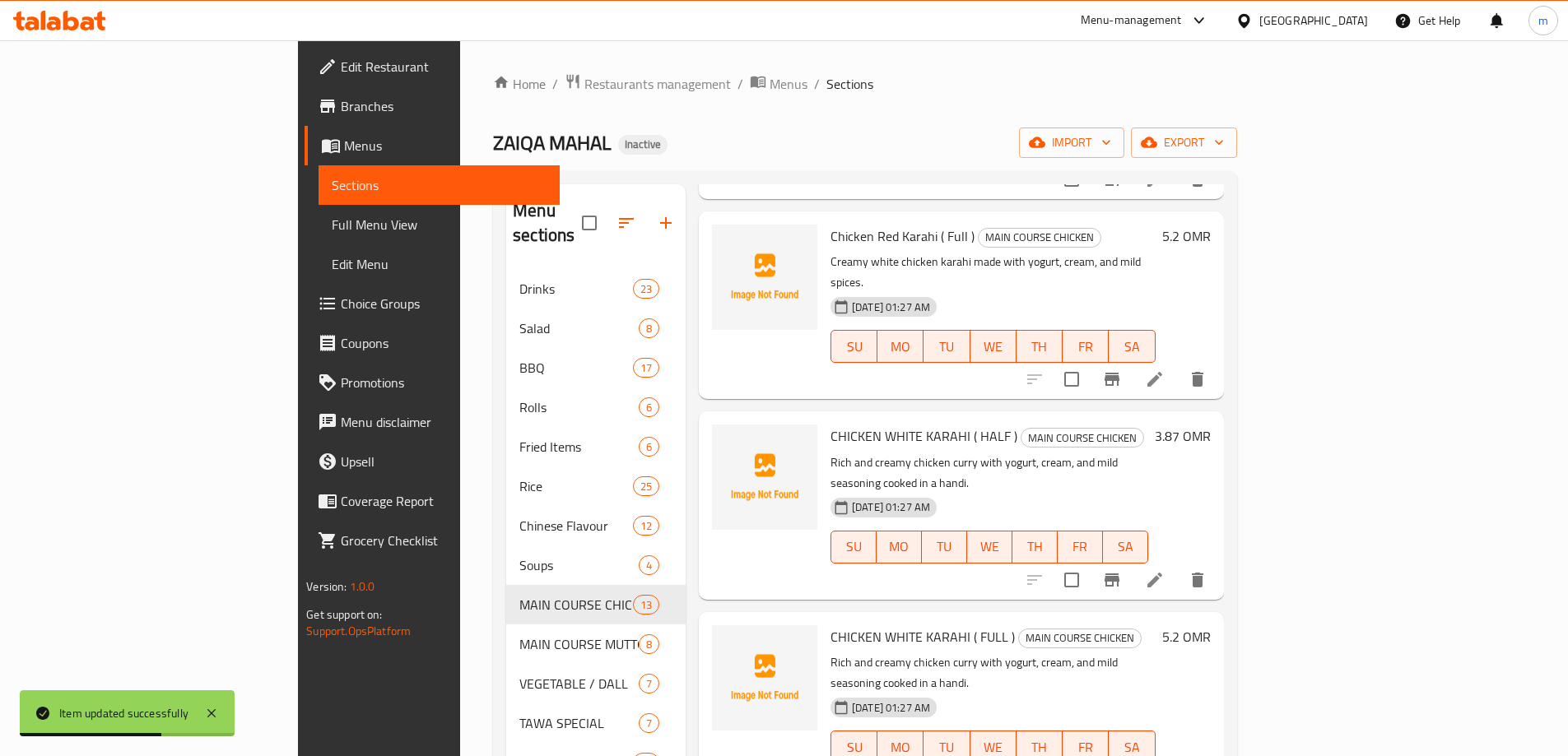
scroll to position [1235, 0]
click at [1162, 570] on icon at bounding box center [1155, 577] width 15 height 15
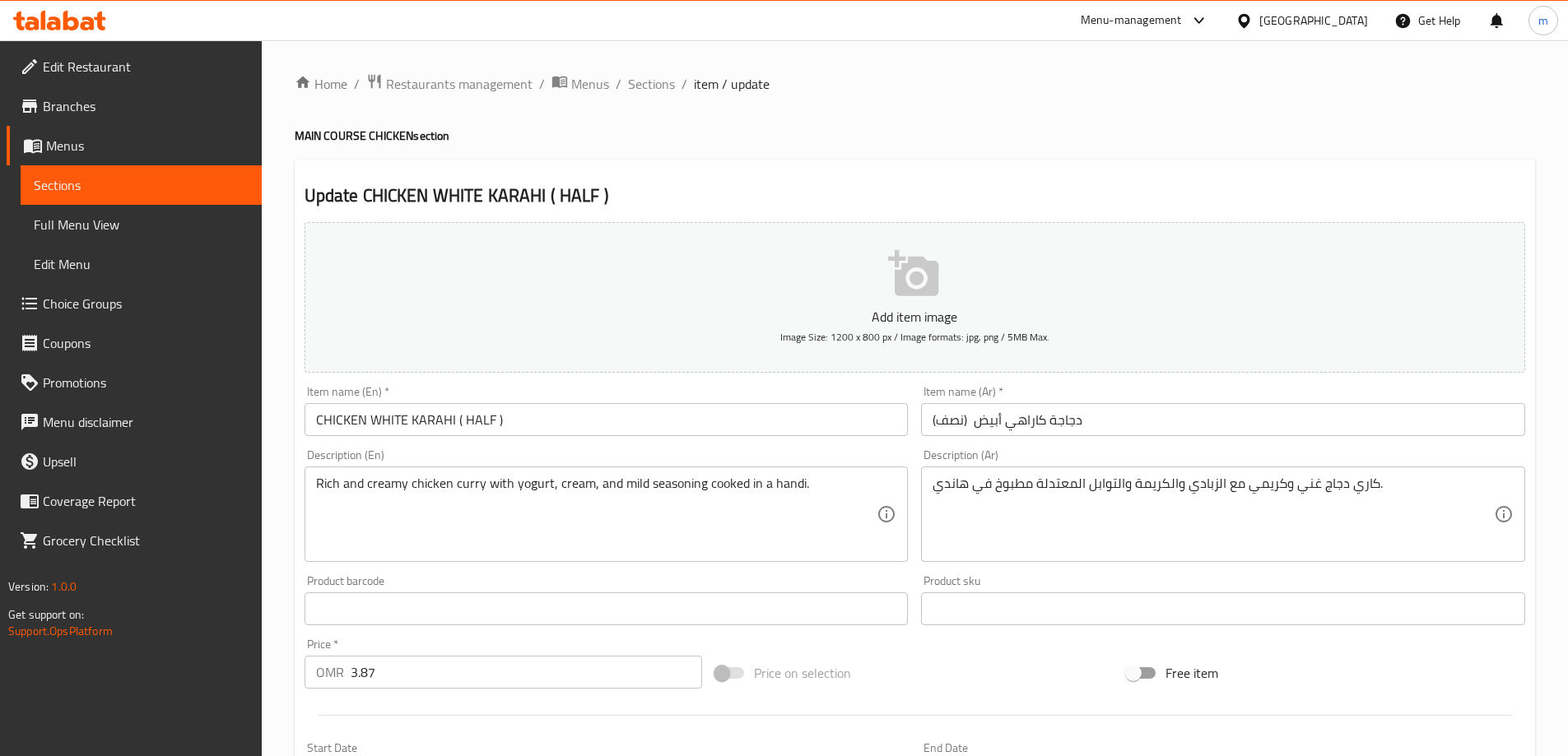
click at [366, 424] on input "CHICKEN WHITE KARAHI ( HALF )" at bounding box center [607, 420] width 604 height 33
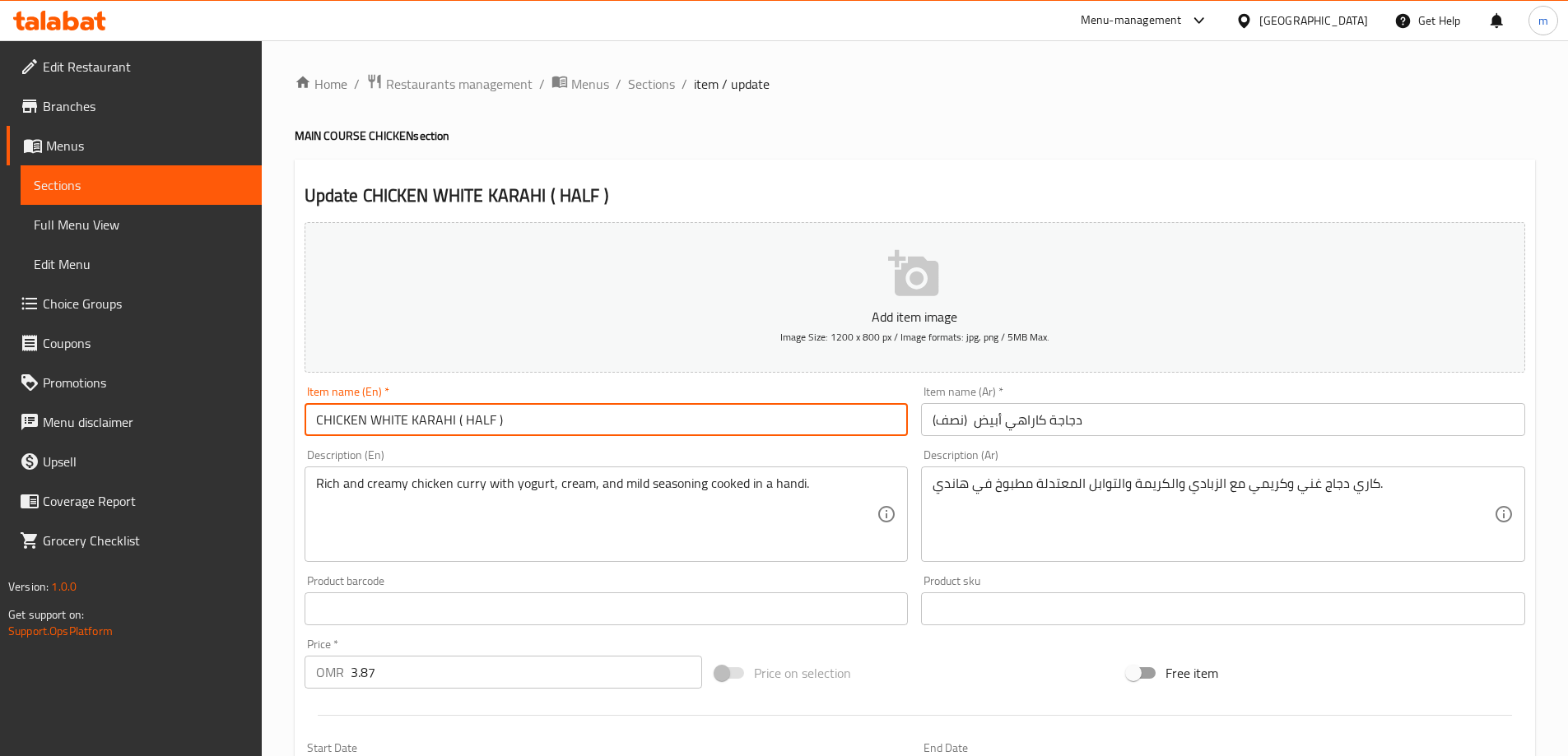
click at [367, 424] on input "CHICKEN WHITE KARAHI ( HALF )" at bounding box center [607, 420] width 604 height 33
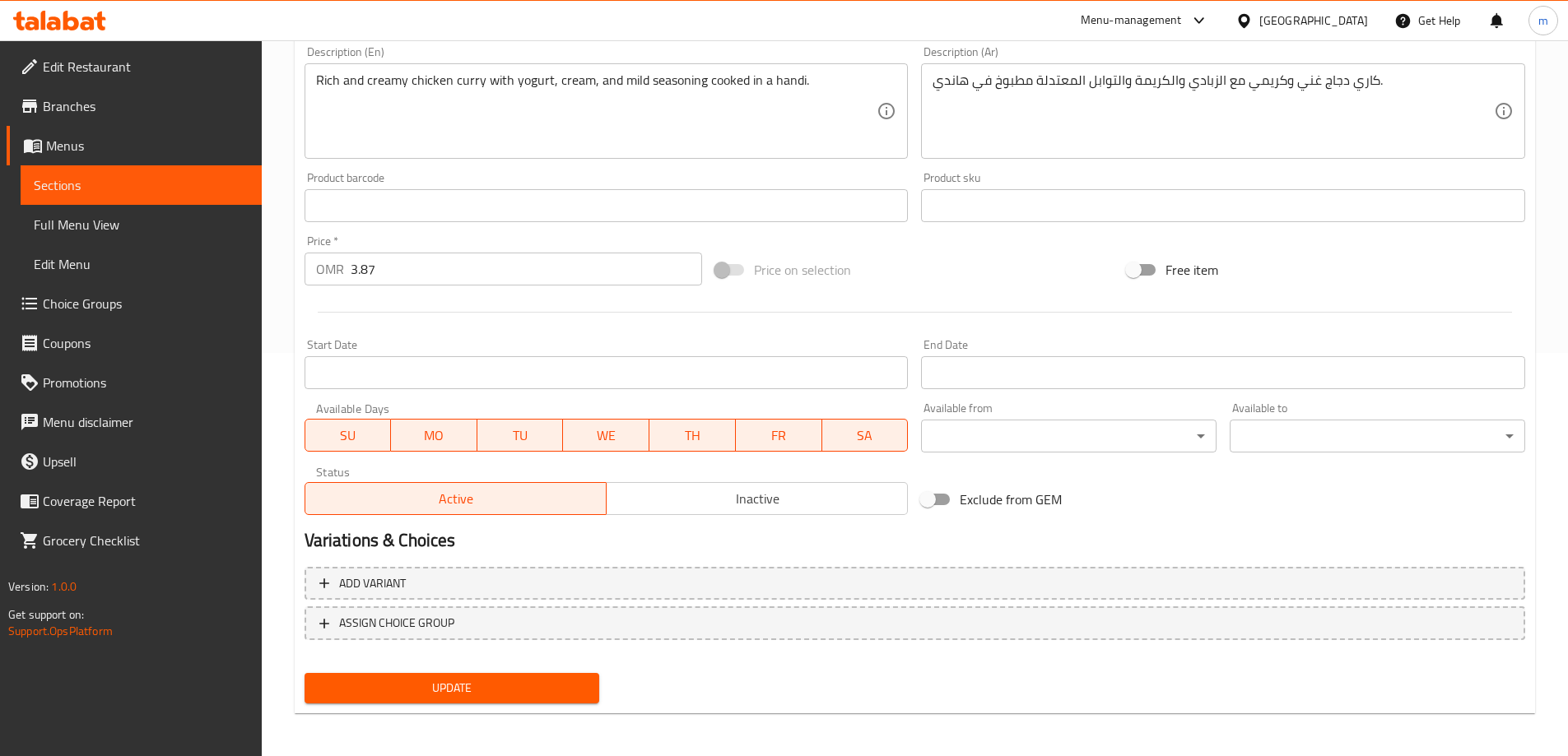
scroll to position [407, 0]
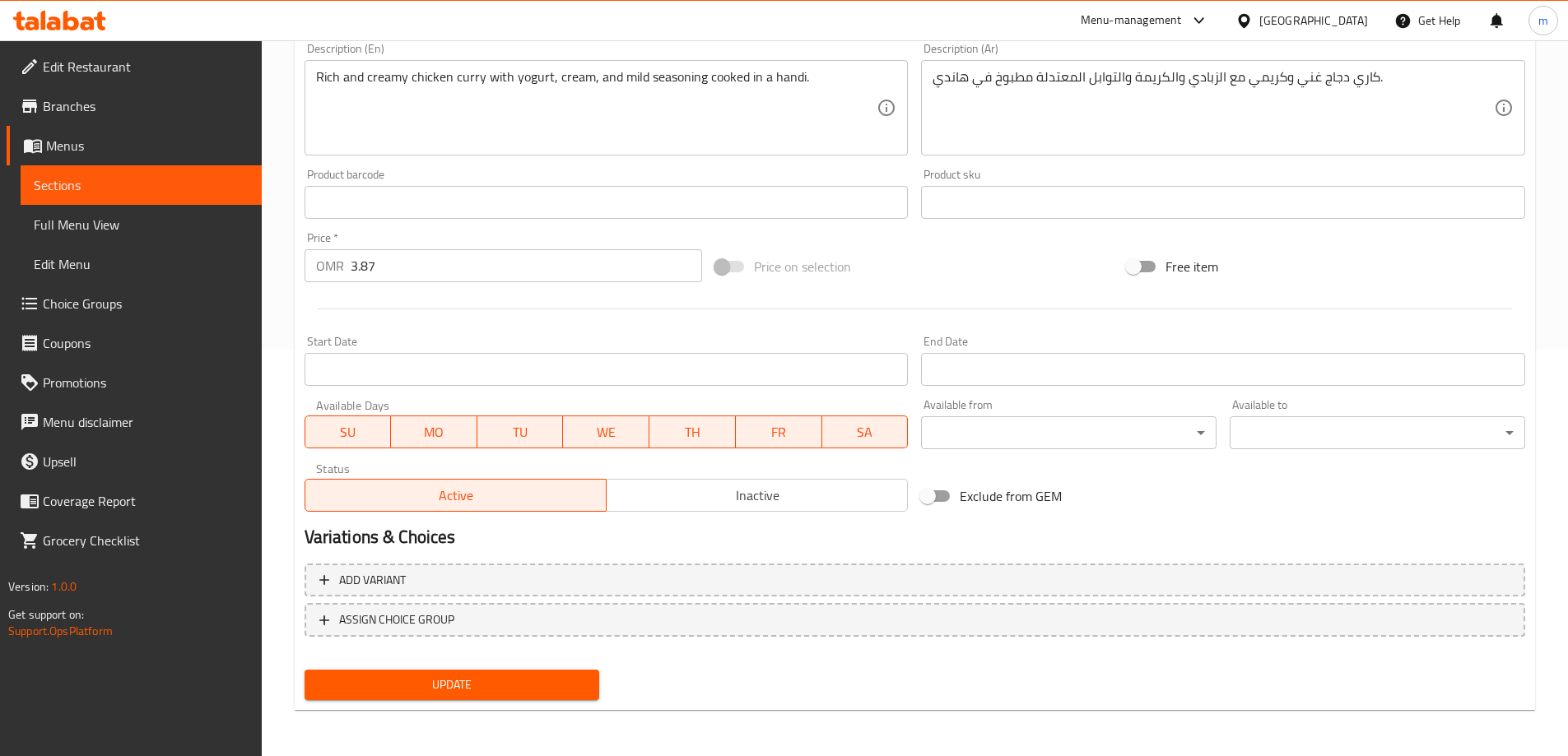
click at [482, 669] on div "Update" at bounding box center [452, 684] width 308 height 43
click at [490, 680] on span "Update" at bounding box center [452, 685] width 269 height 20
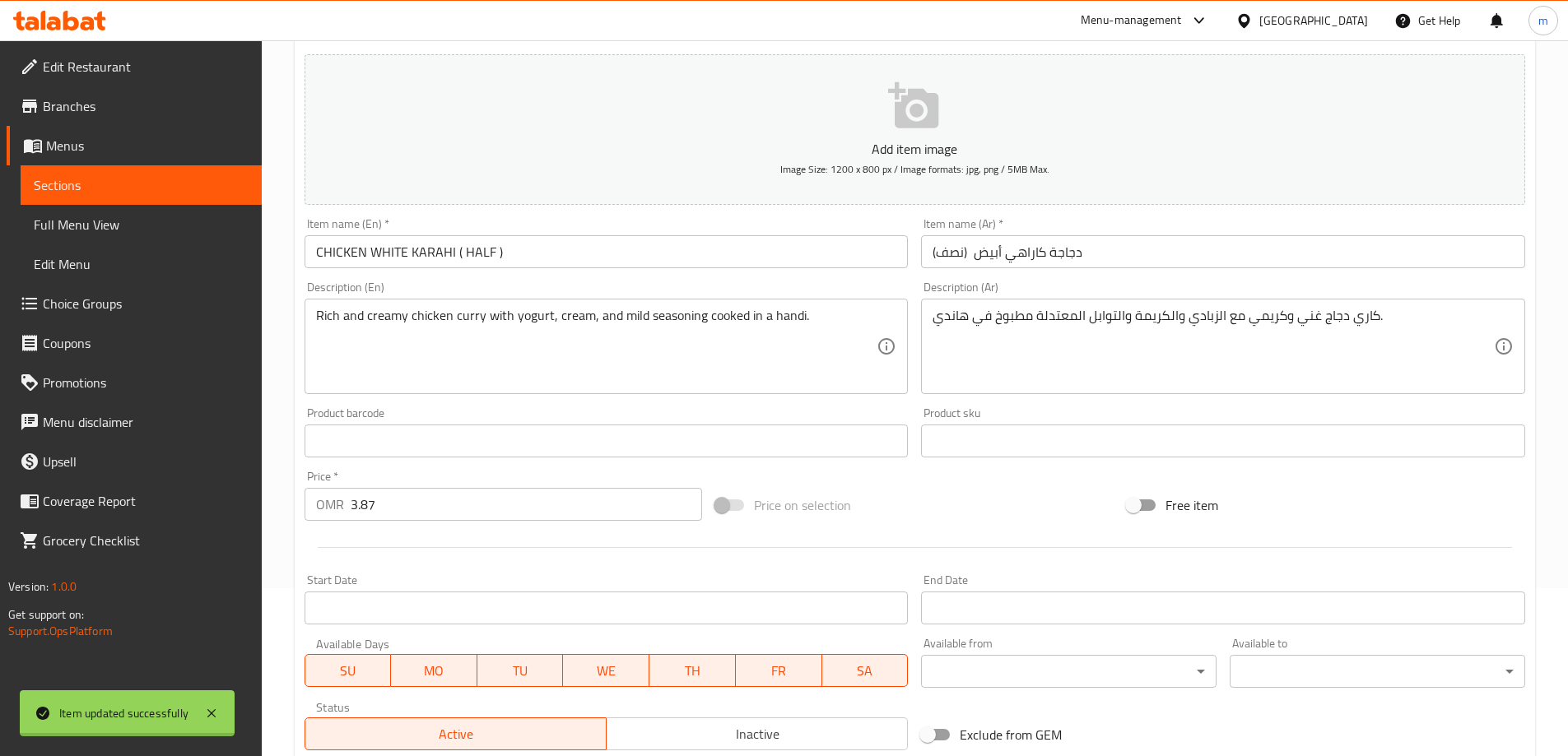
scroll to position [0, 0]
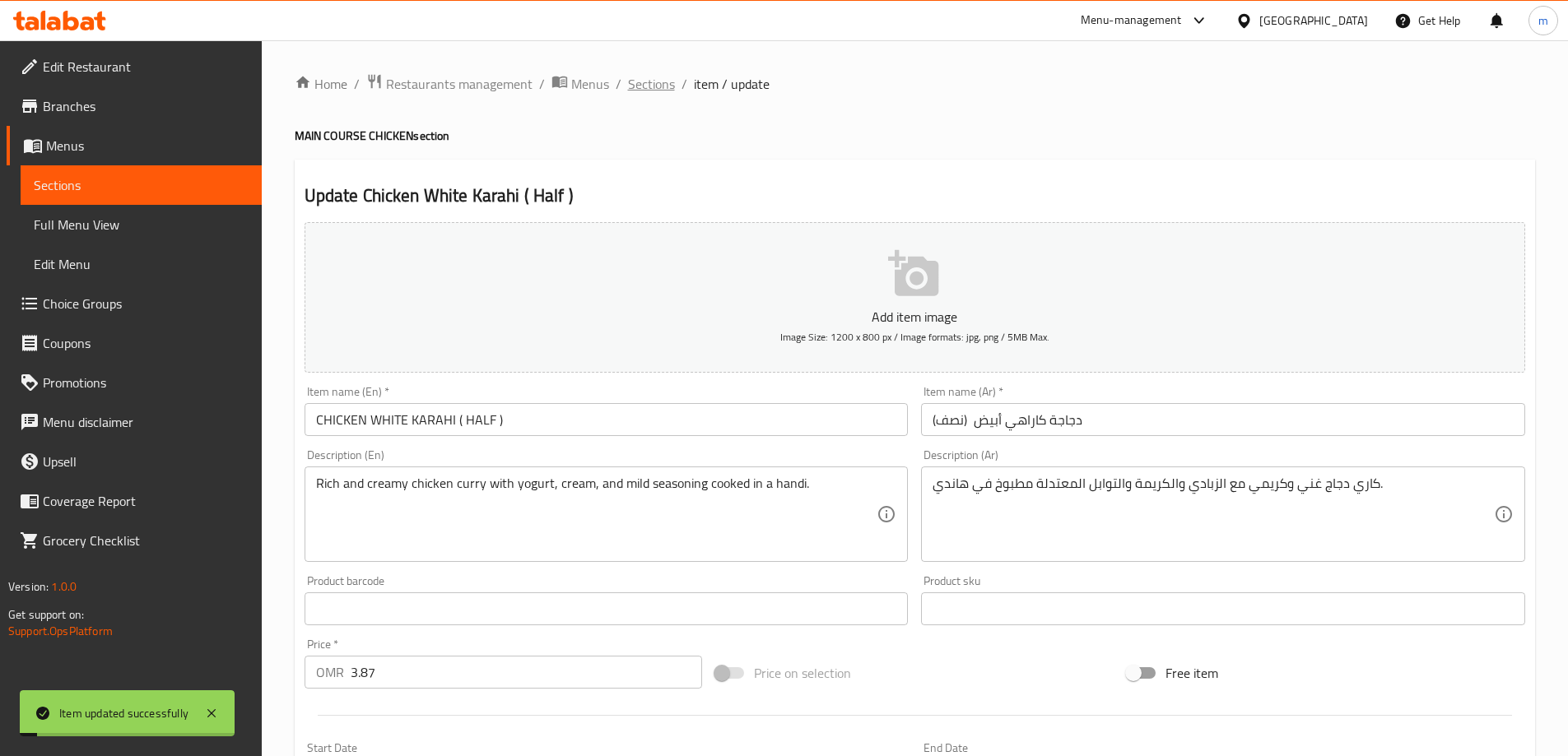
click at [646, 84] on span "Sections" at bounding box center [651, 83] width 47 height 19
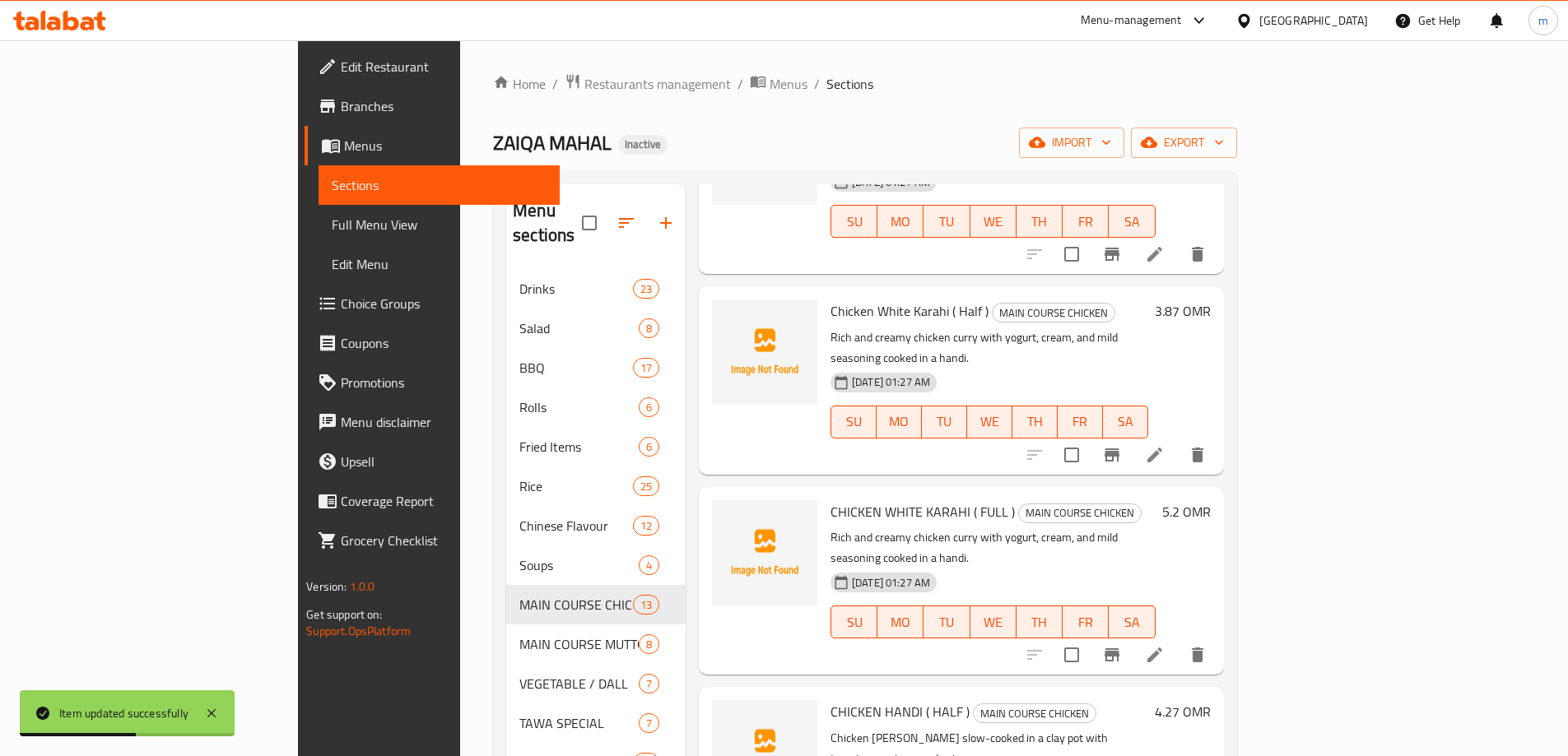
scroll to position [1482, 0]
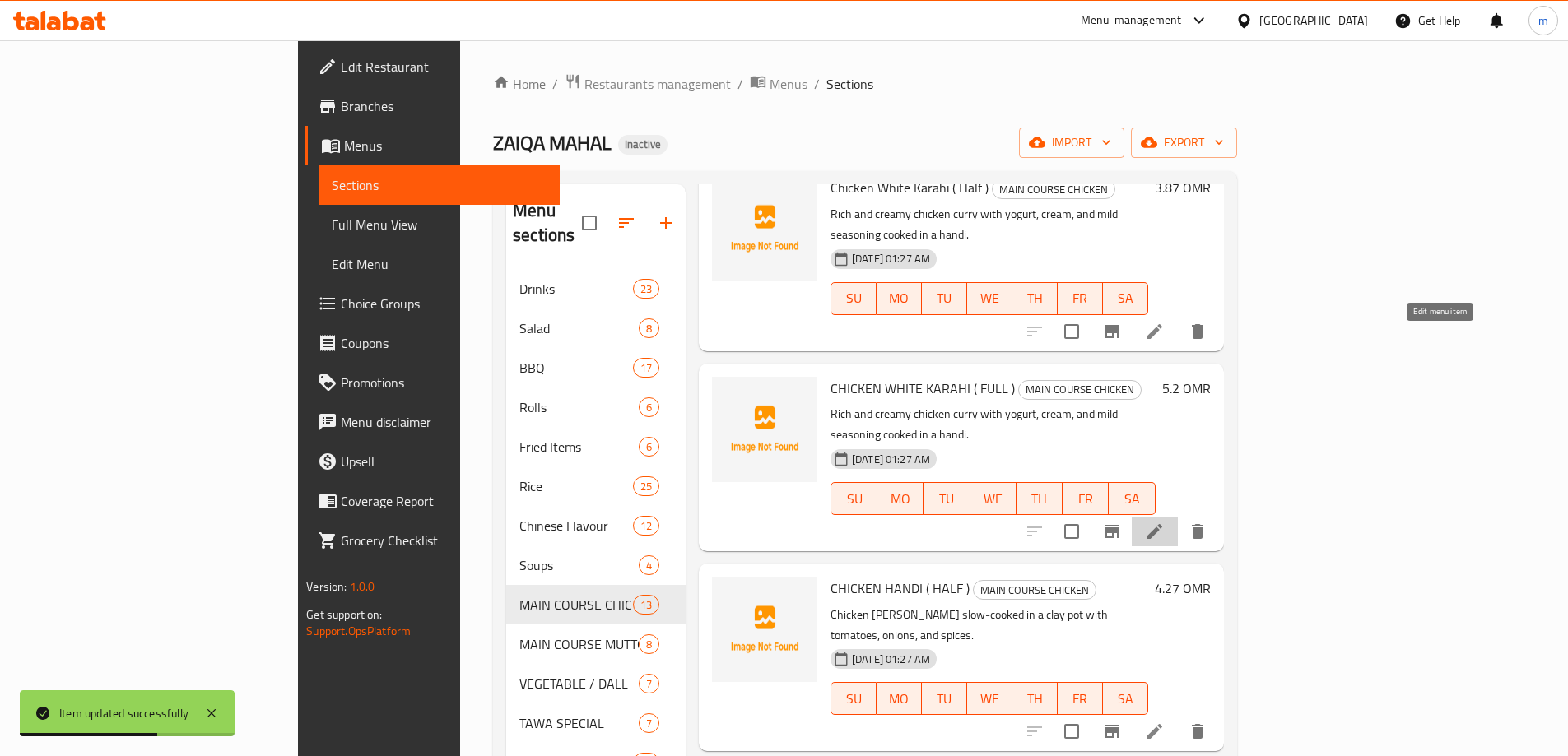
click at [1165, 522] on icon at bounding box center [1154, 531] width 19 height 19
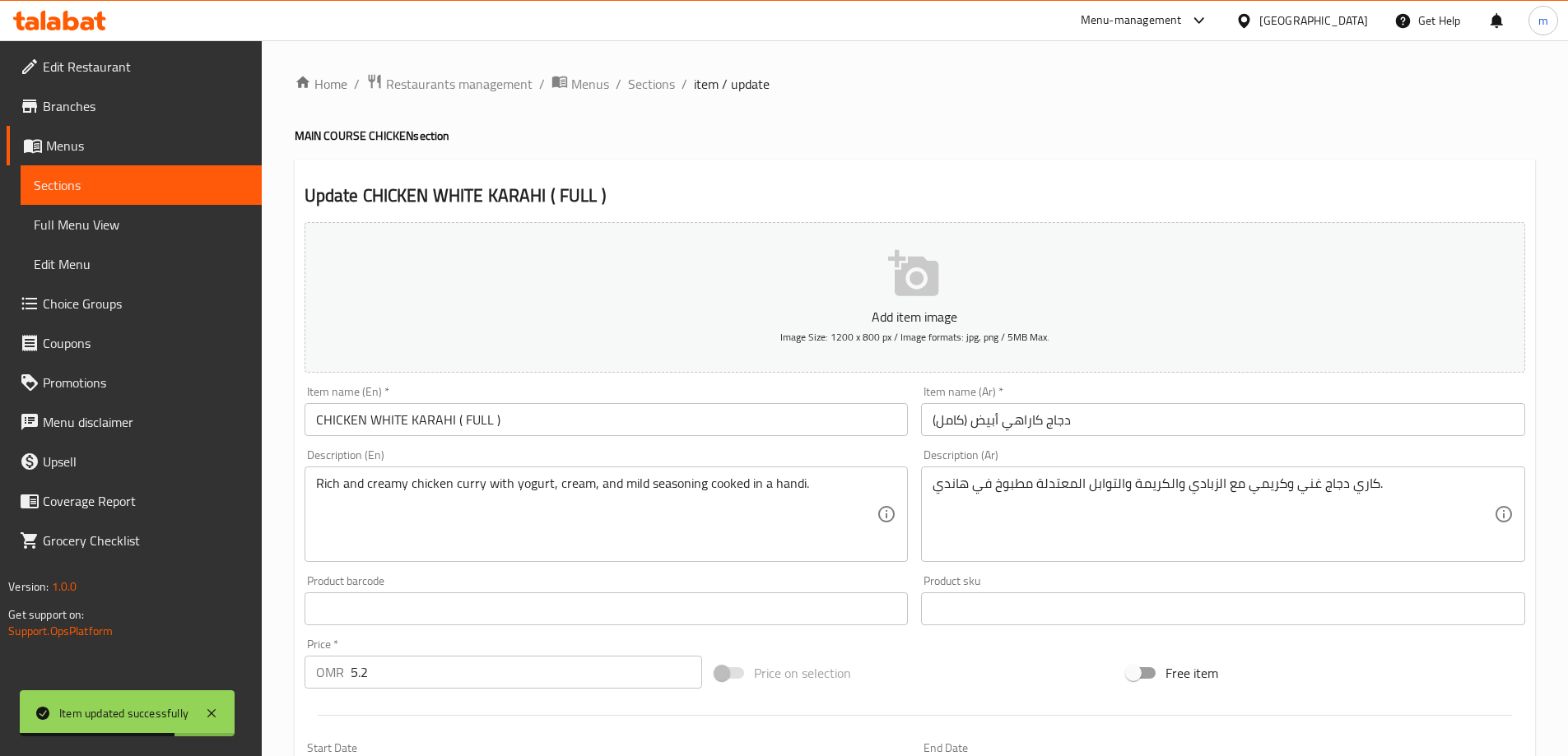
click at [437, 424] on input "CHICKEN WHITE KARAHI ( FULL )" at bounding box center [607, 420] width 604 height 33
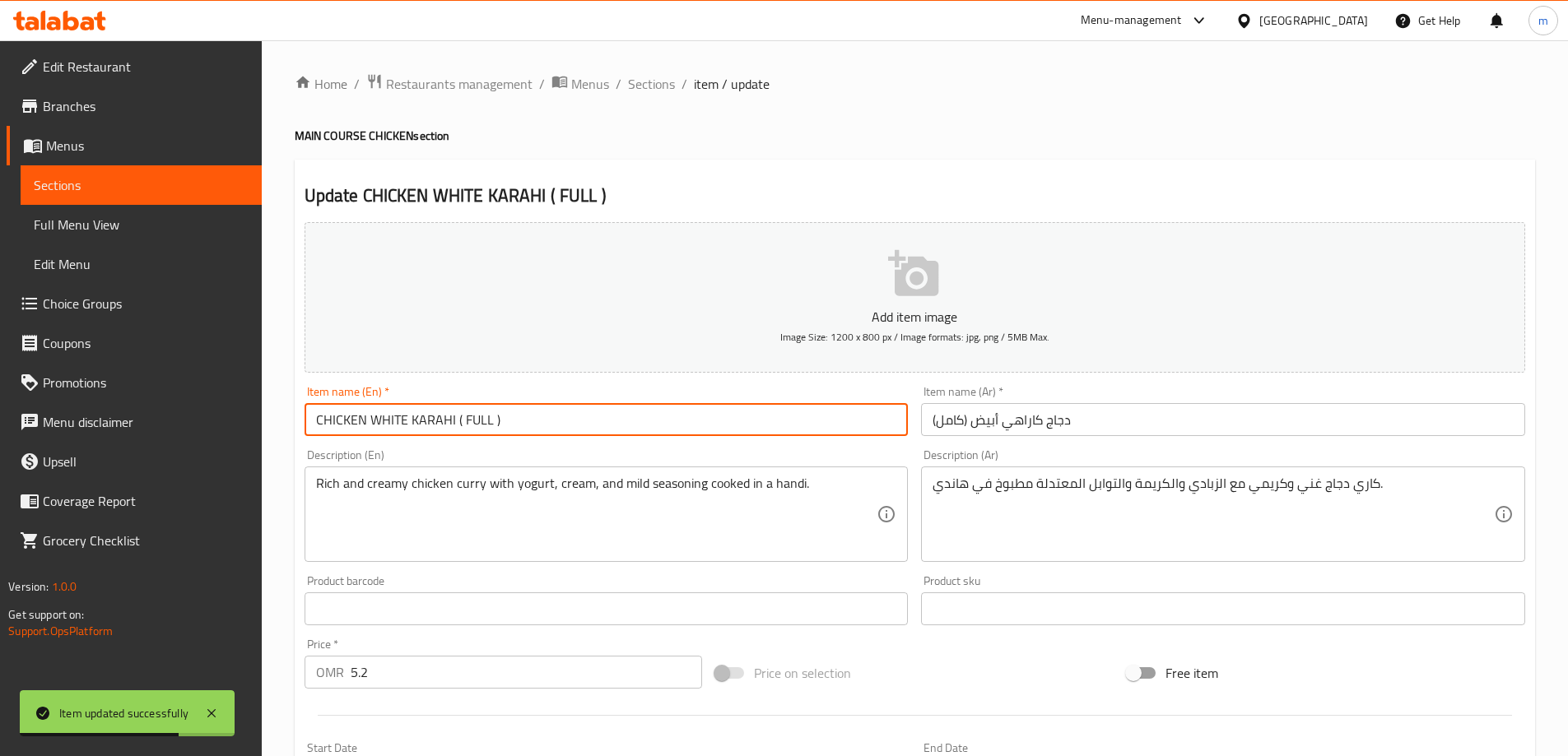
click at [437, 424] on input "CHICKEN WHITE KARAHI ( FULL )" at bounding box center [607, 420] width 604 height 33
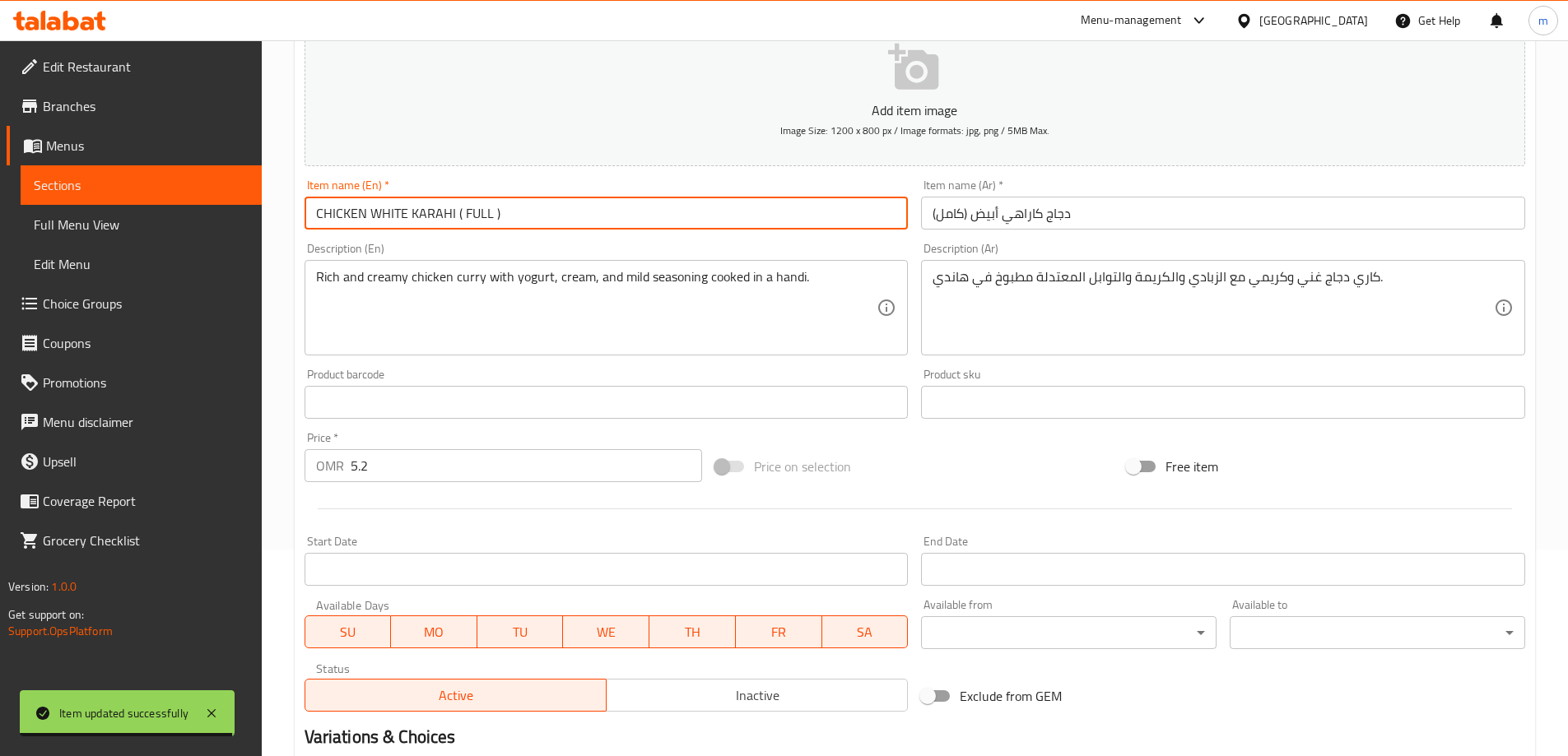
scroll to position [407, 0]
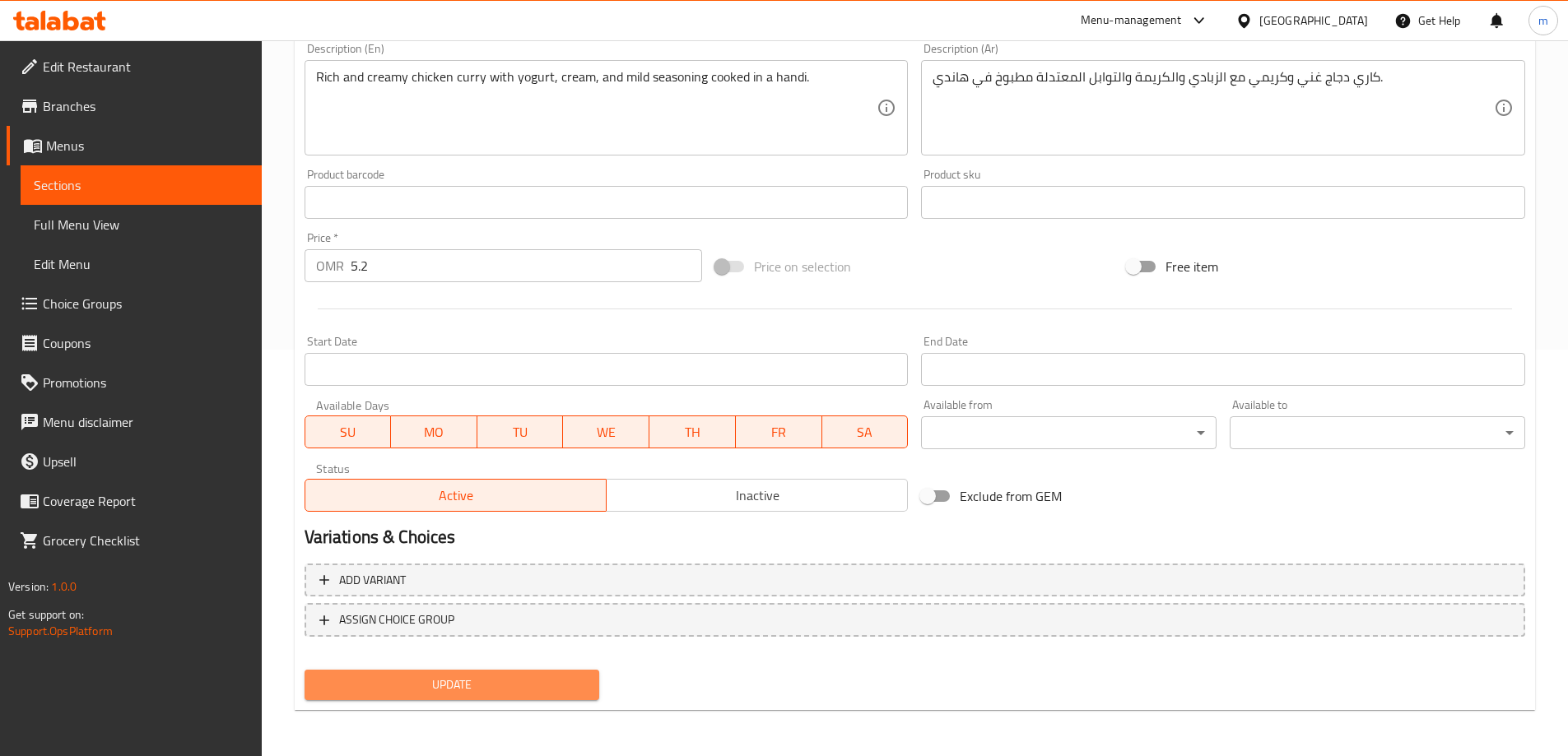
click at [517, 671] on button "Update" at bounding box center [452, 685] width 296 height 30
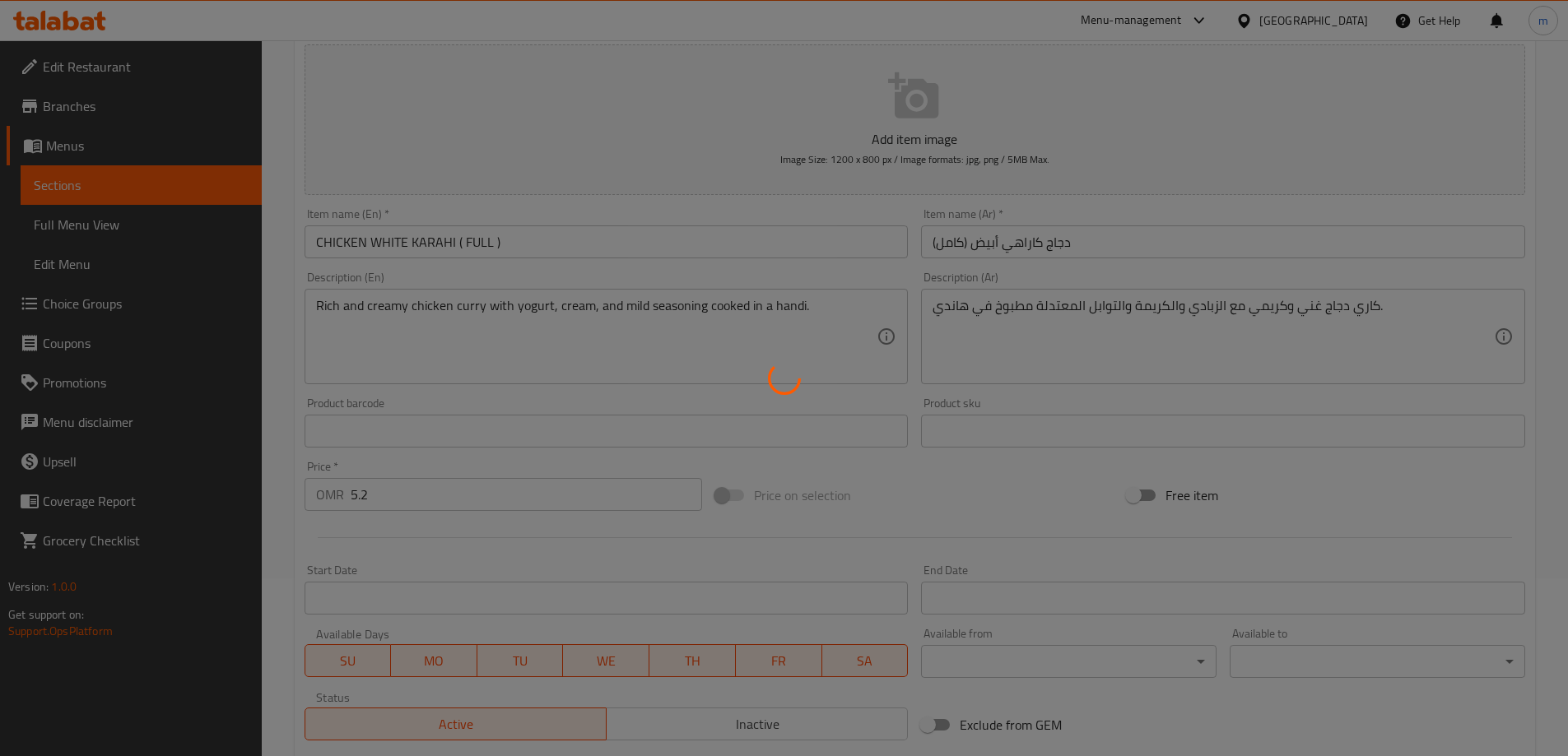
scroll to position [0, 0]
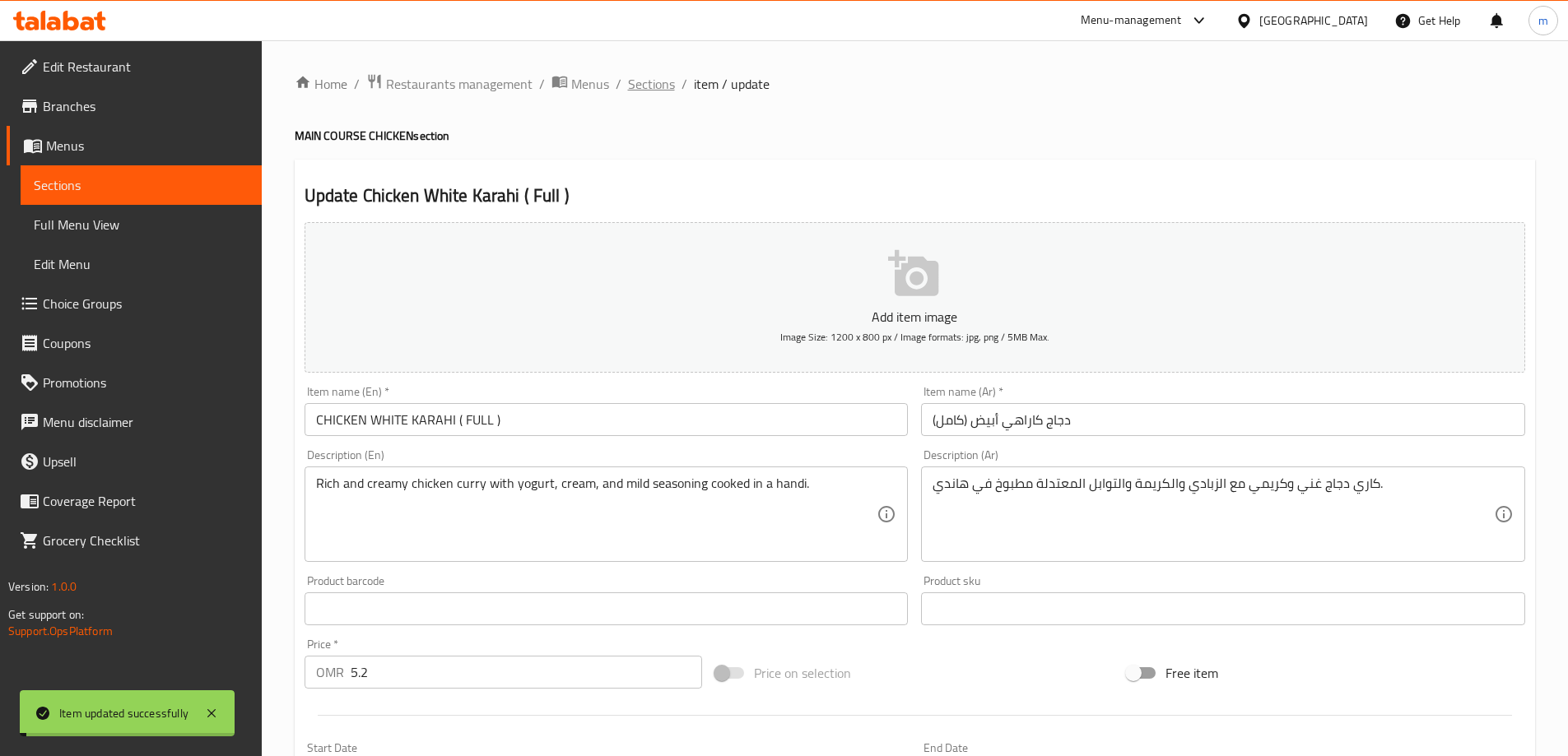
click at [656, 76] on span "Sections" at bounding box center [651, 83] width 47 height 19
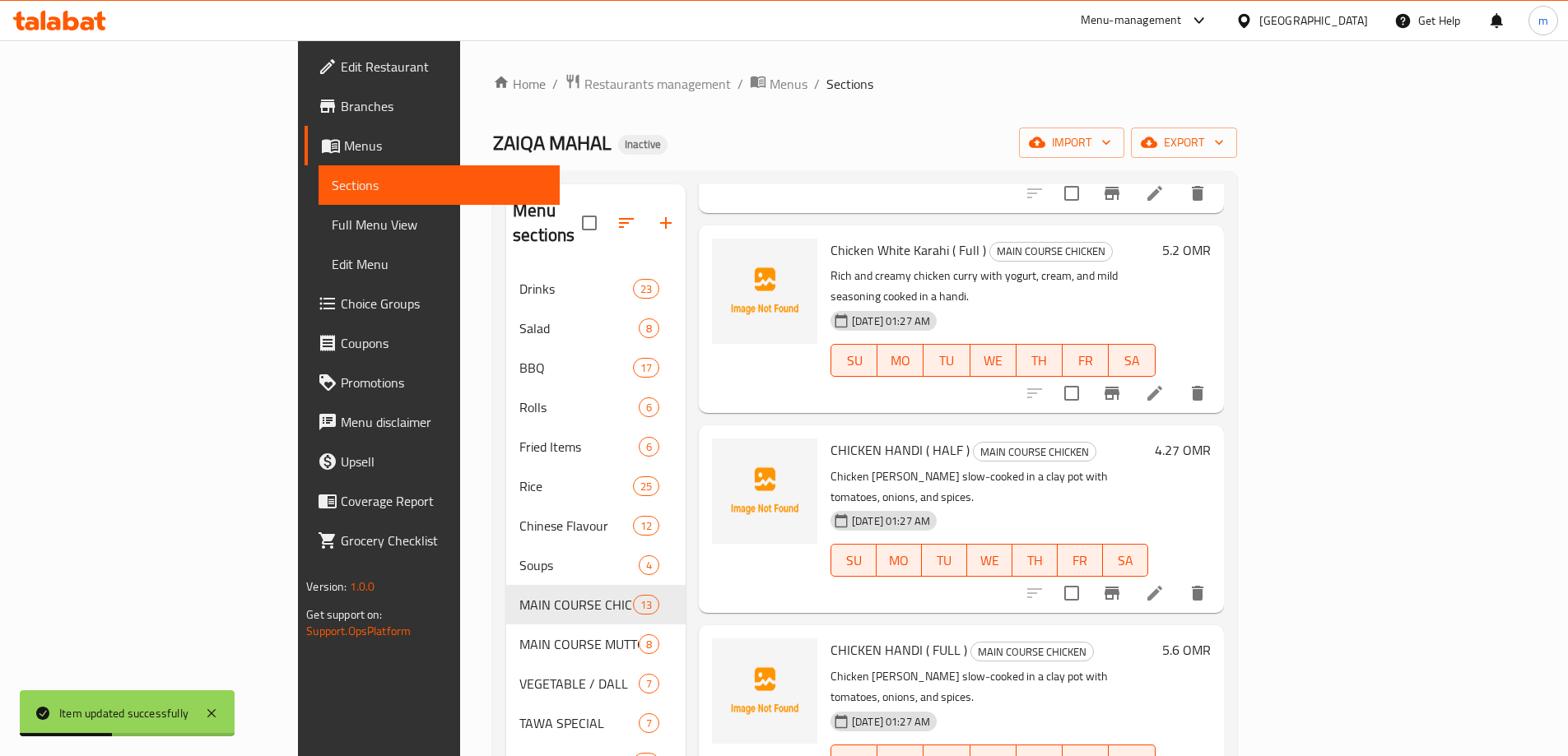
scroll to position [1622, 0]
click at [1162, 584] on icon at bounding box center [1155, 591] width 15 height 15
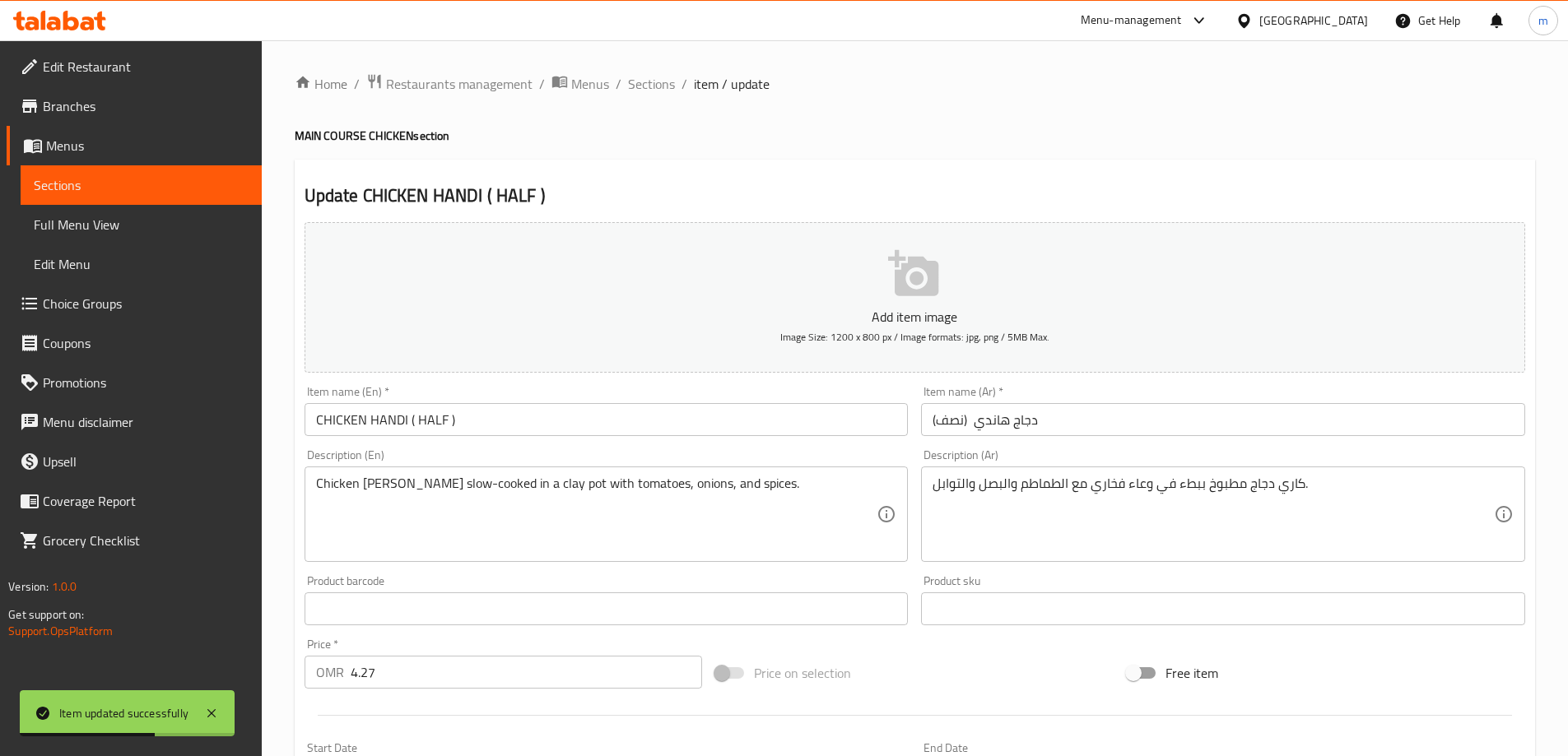
click at [438, 432] on input "CHICKEN HANDI ( HALF )" at bounding box center [607, 420] width 604 height 33
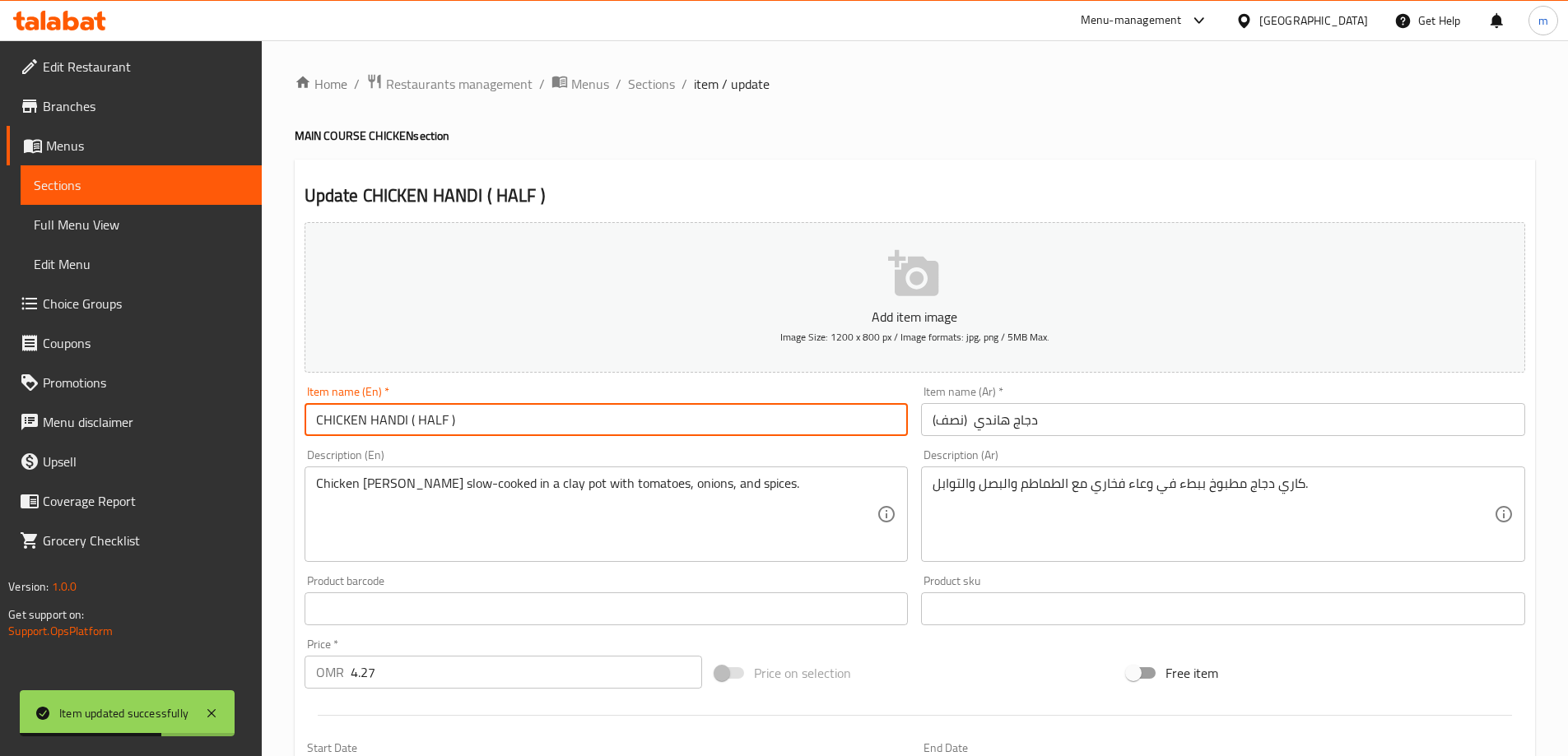
click at [438, 431] on input "CHICKEN HANDI ( HALF )" at bounding box center [607, 420] width 604 height 33
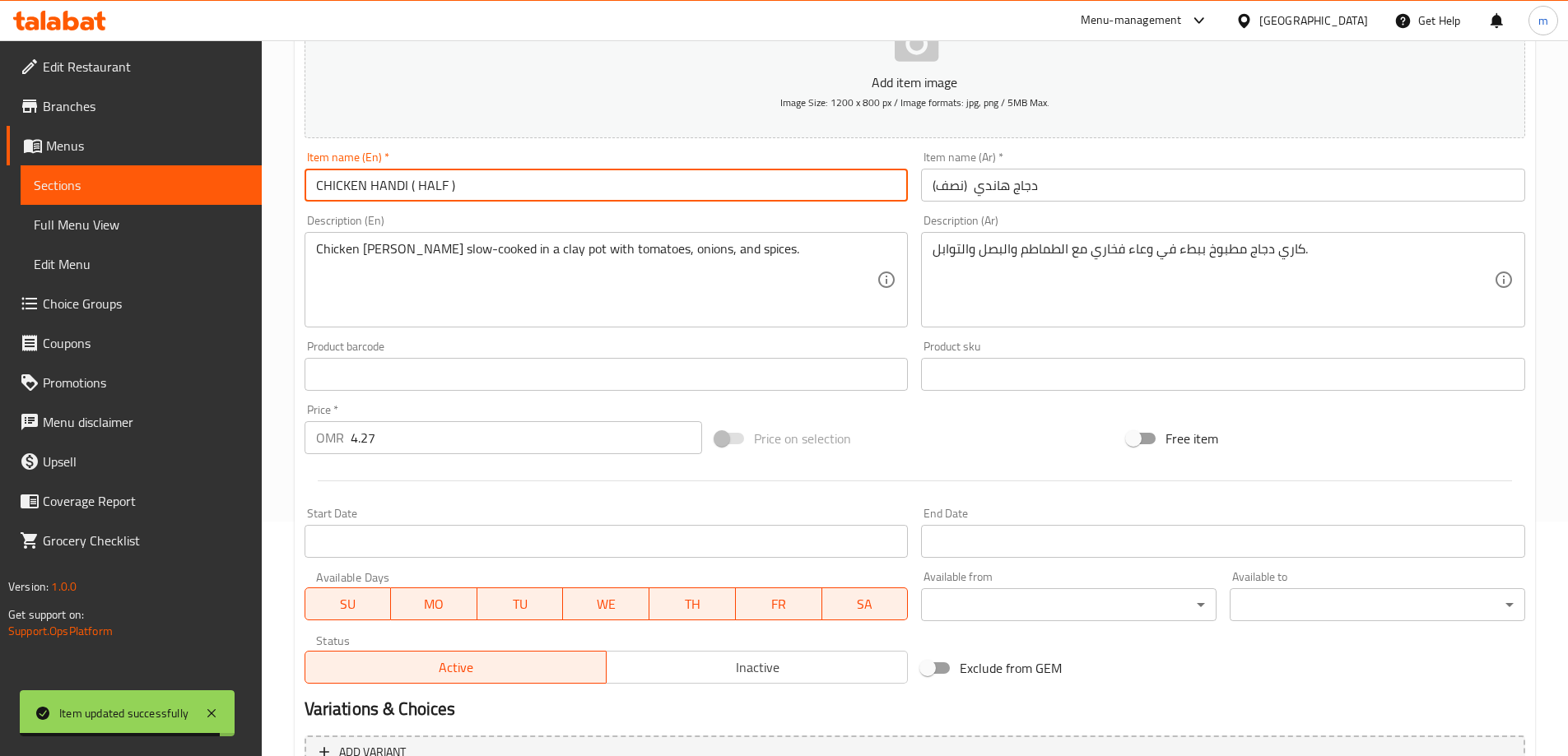
scroll to position [407, 0]
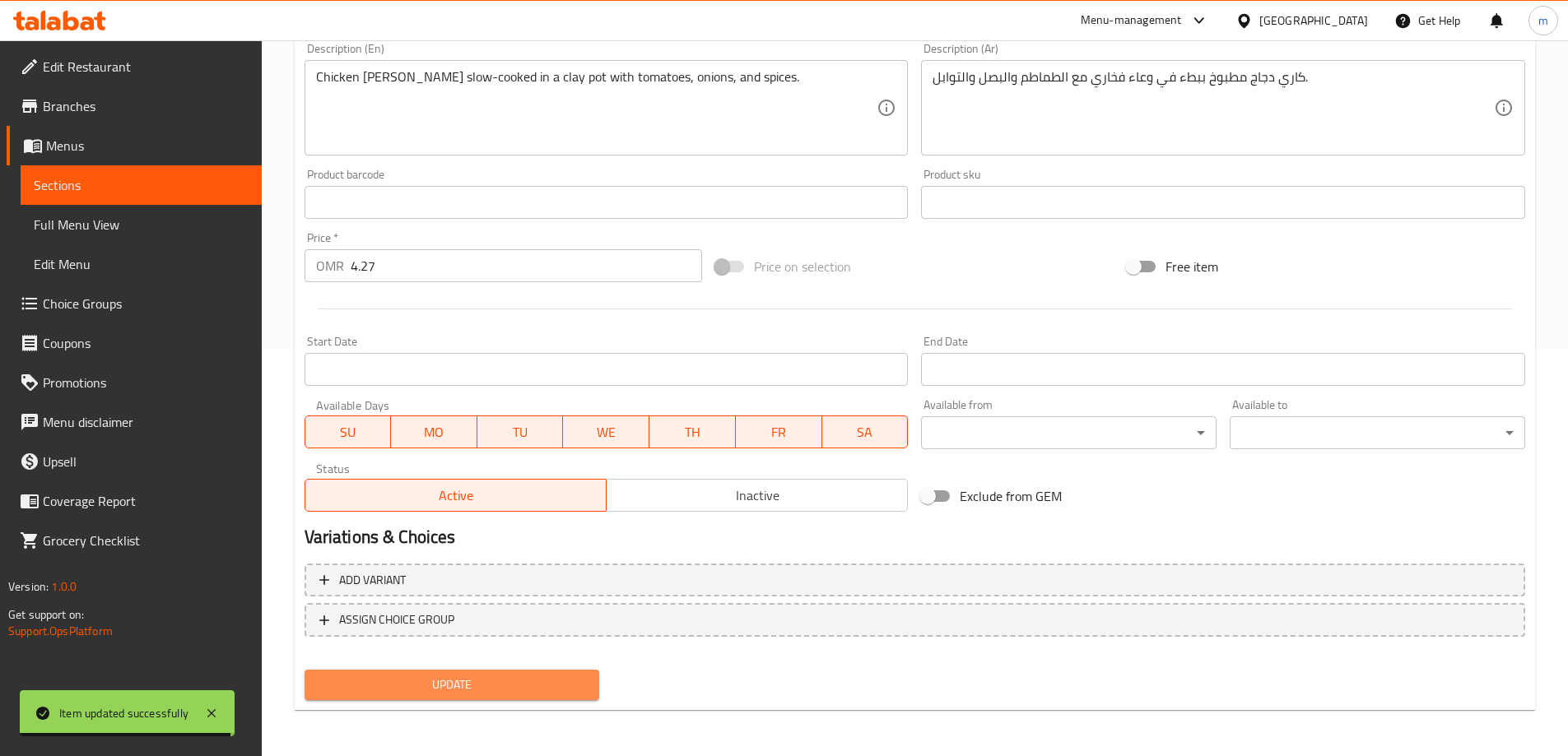
click at [549, 687] on span "Update" at bounding box center [452, 685] width 269 height 20
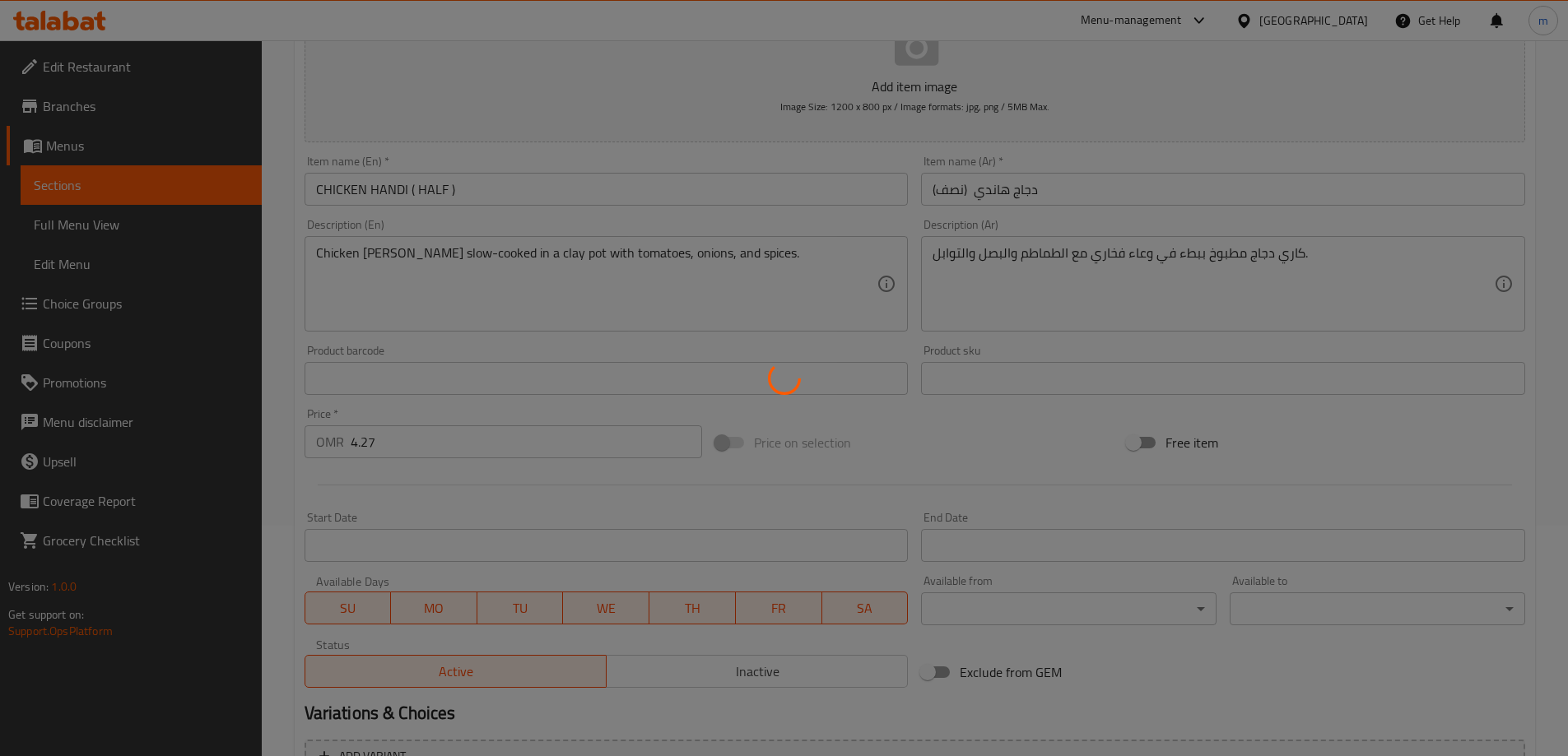
scroll to position [0, 0]
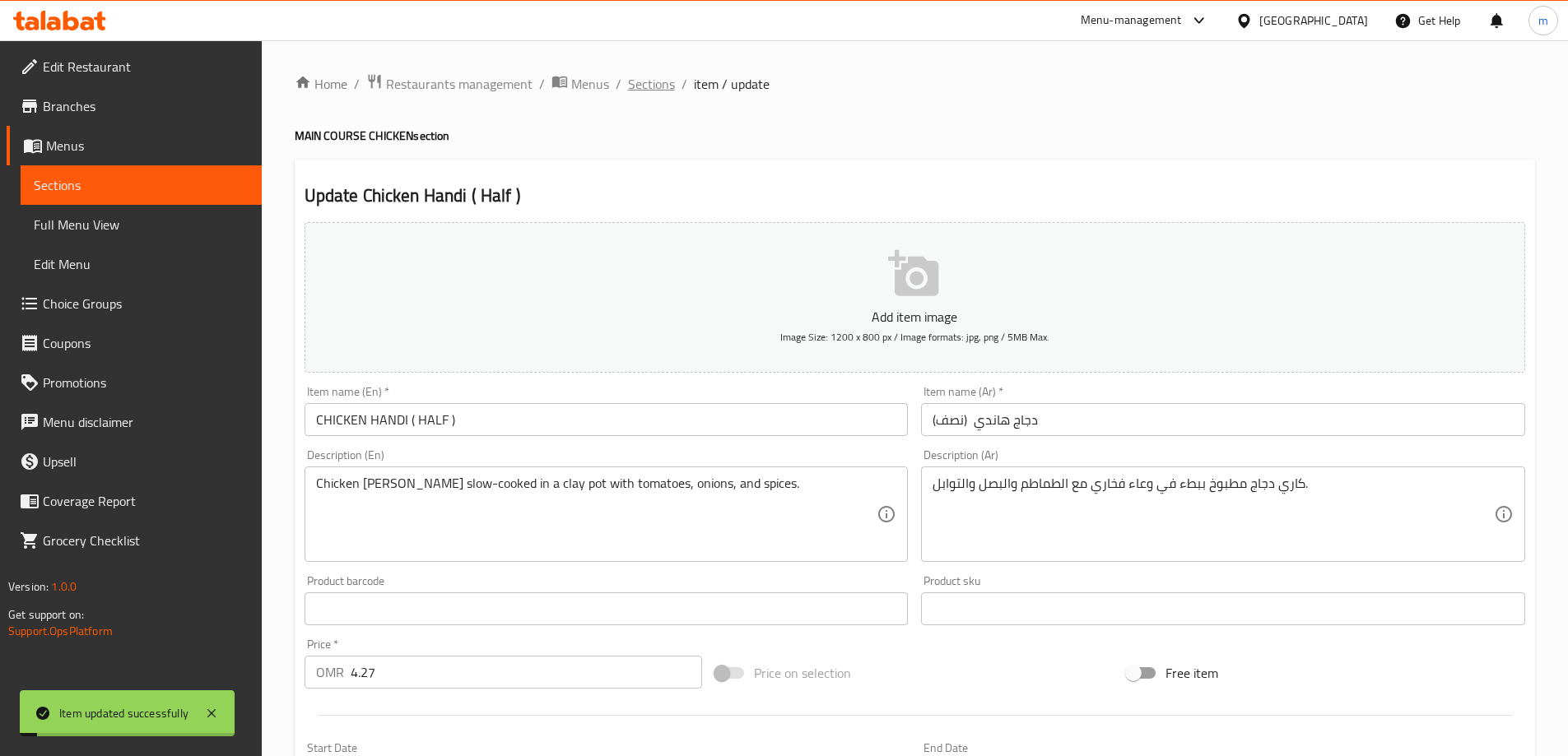
click at [657, 87] on span "Sections" at bounding box center [651, 83] width 47 height 19
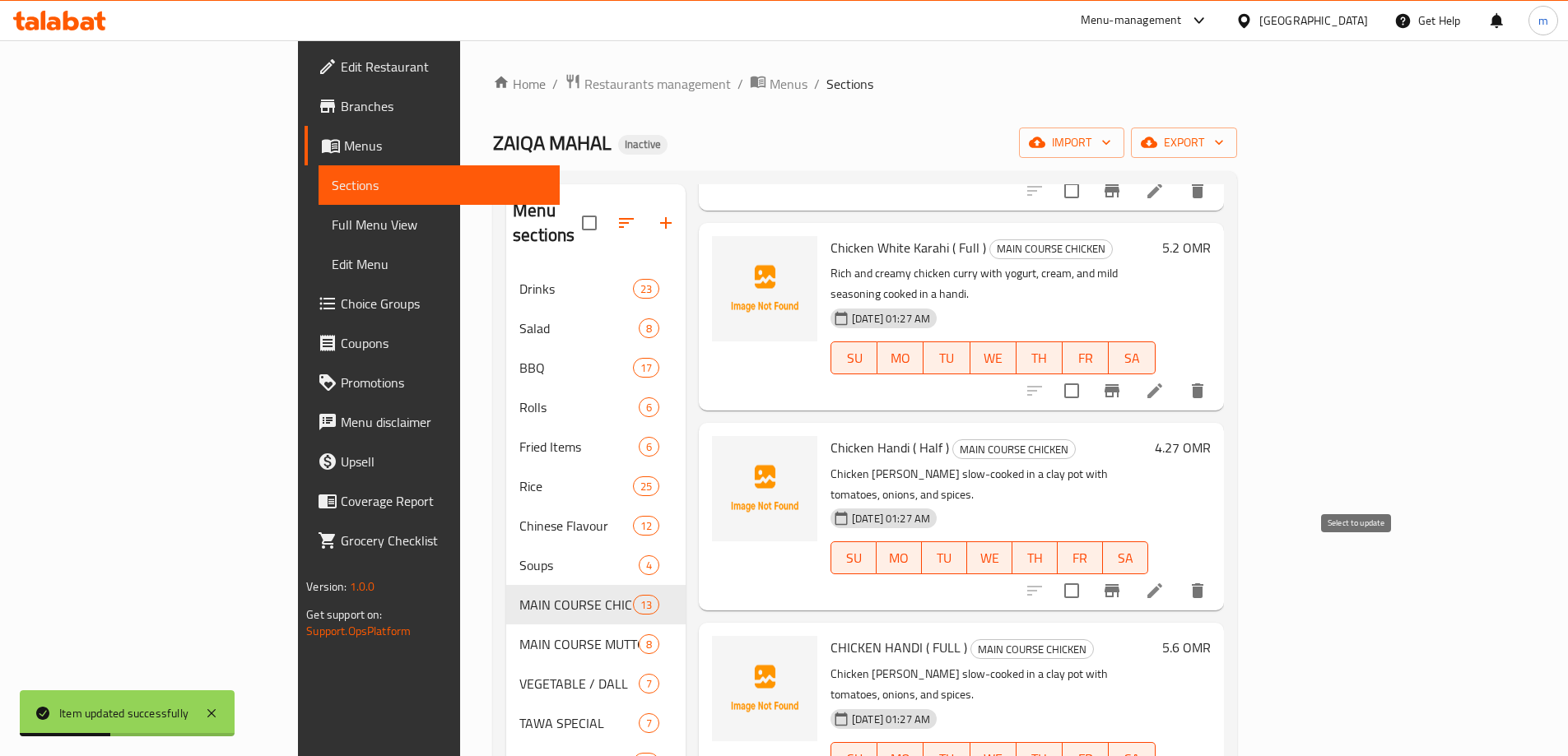
scroll to position [230, 0]
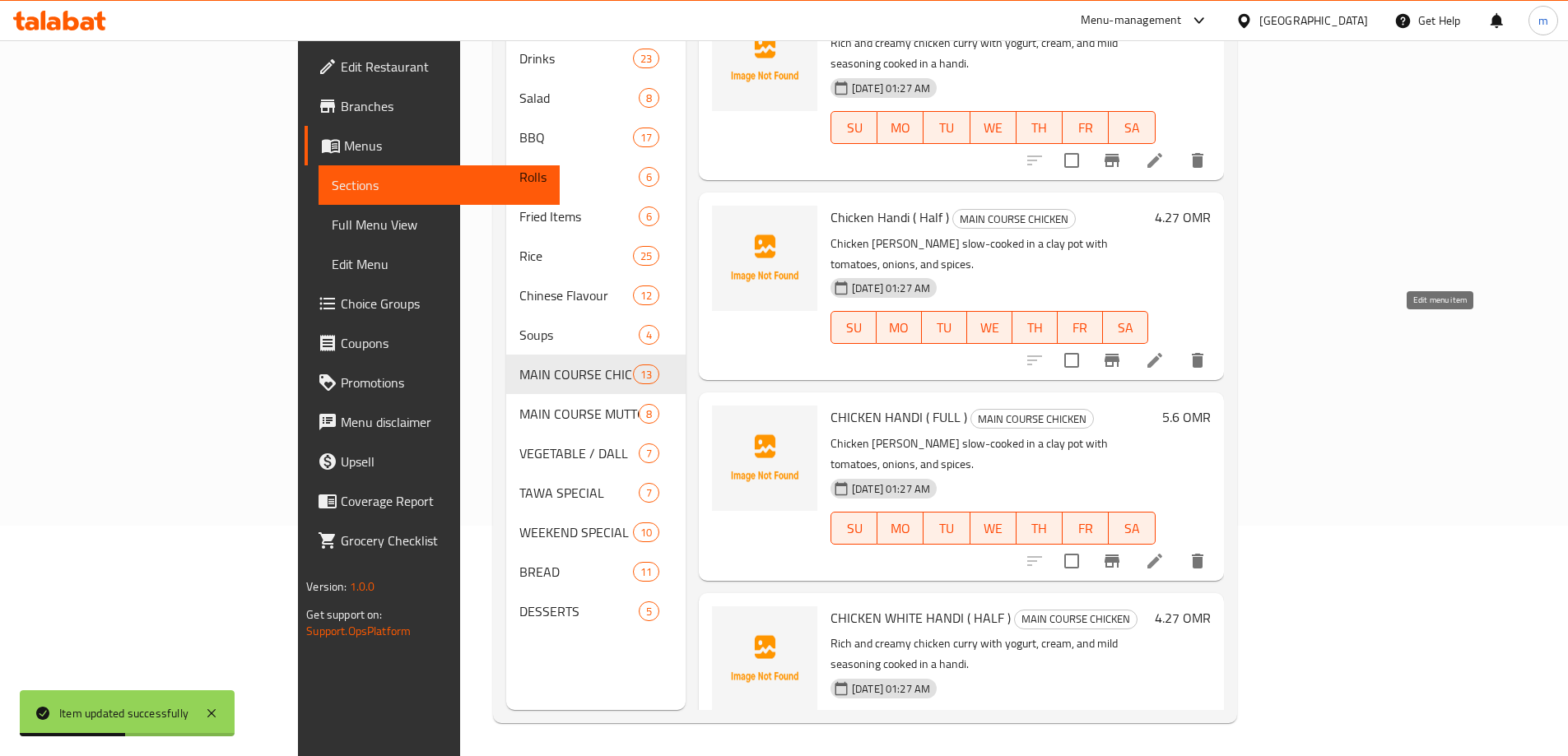
click at [1162, 554] on icon at bounding box center [1155, 562] width 15 height 15
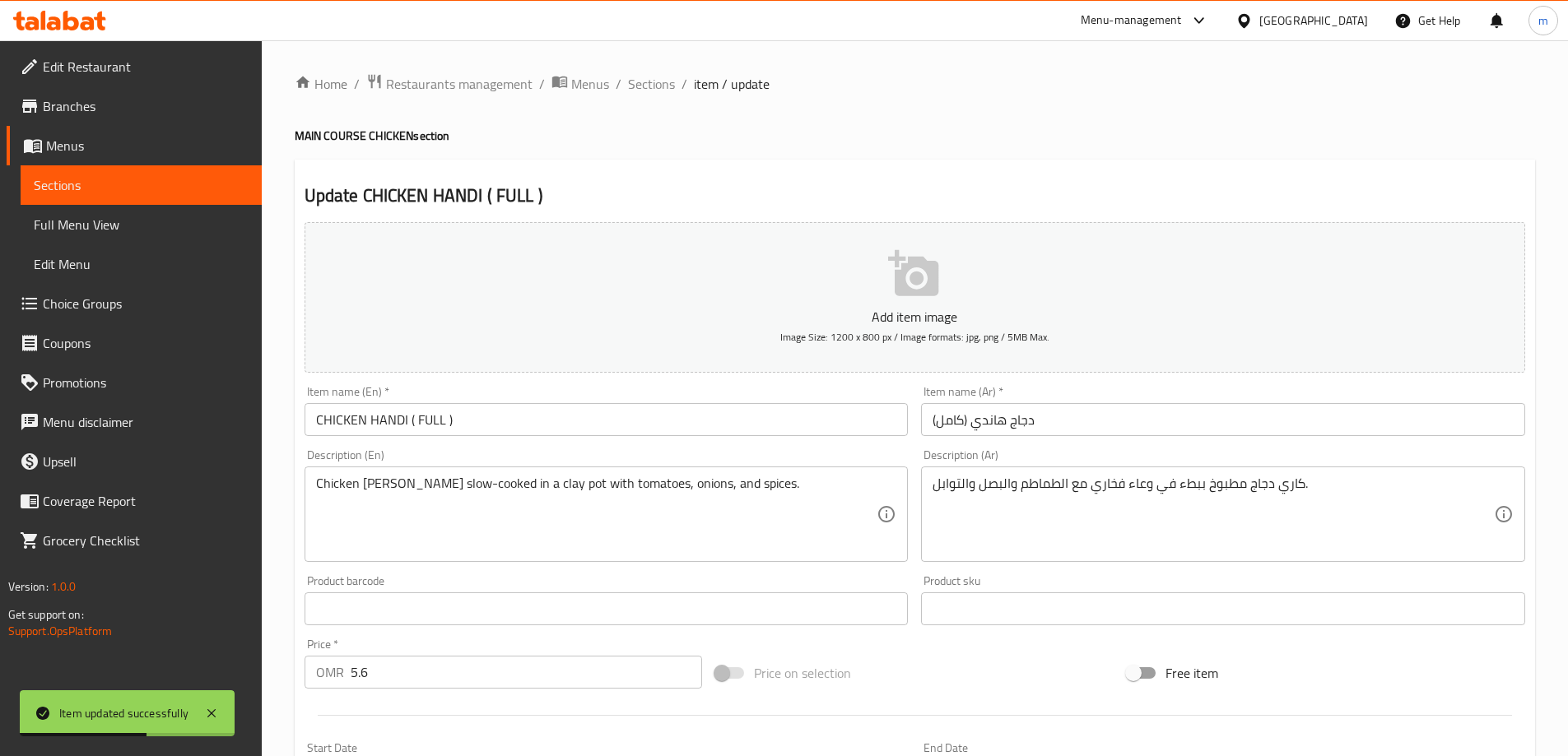
click at [438, 425] on input "CHICKEN HANDI ( FULL )" at bounding box center [607, 420] width 604 height 33
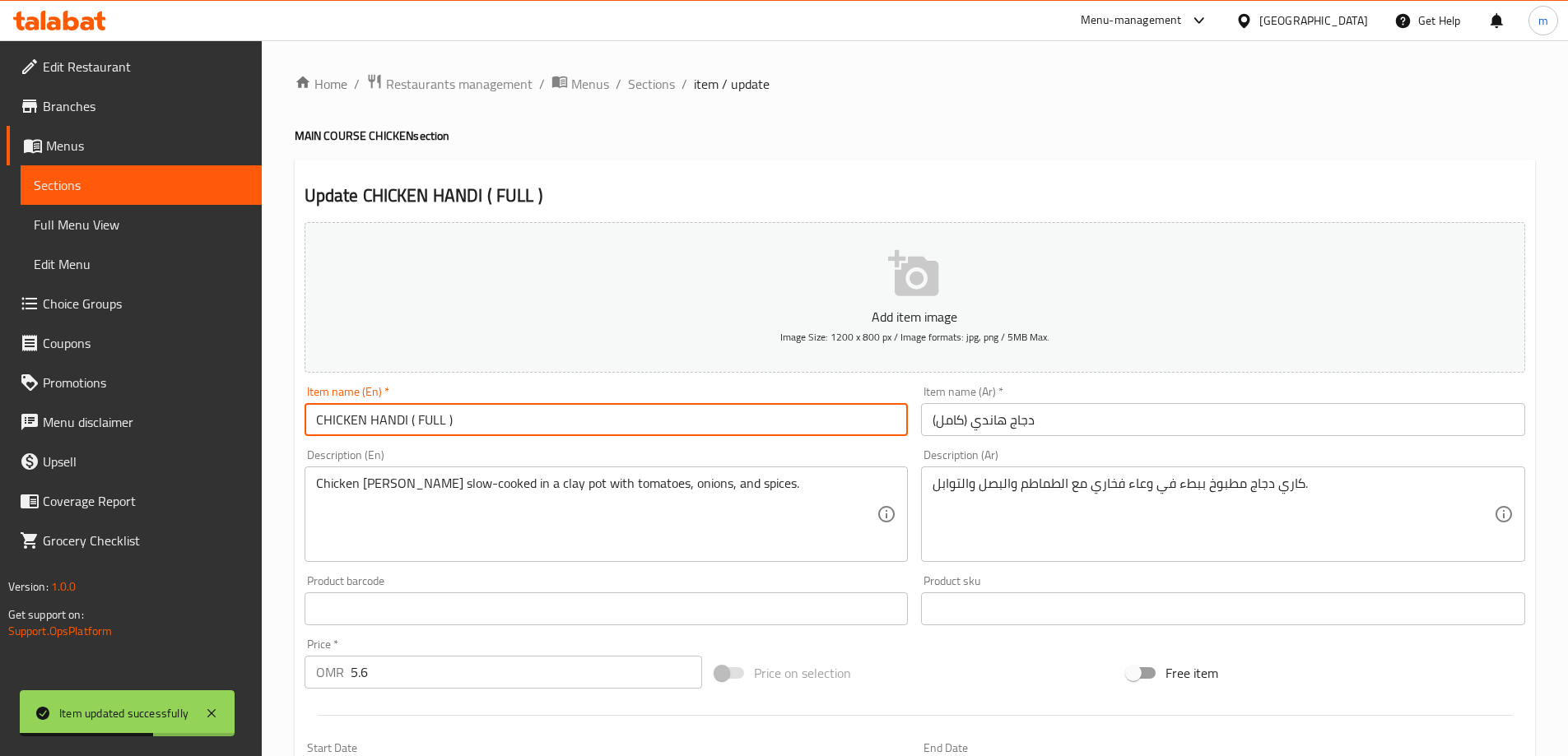
click at [438, 425] on input "CHICKEN HANDI ( FULL )" at bounding box center [607, 420] width 604 height 33
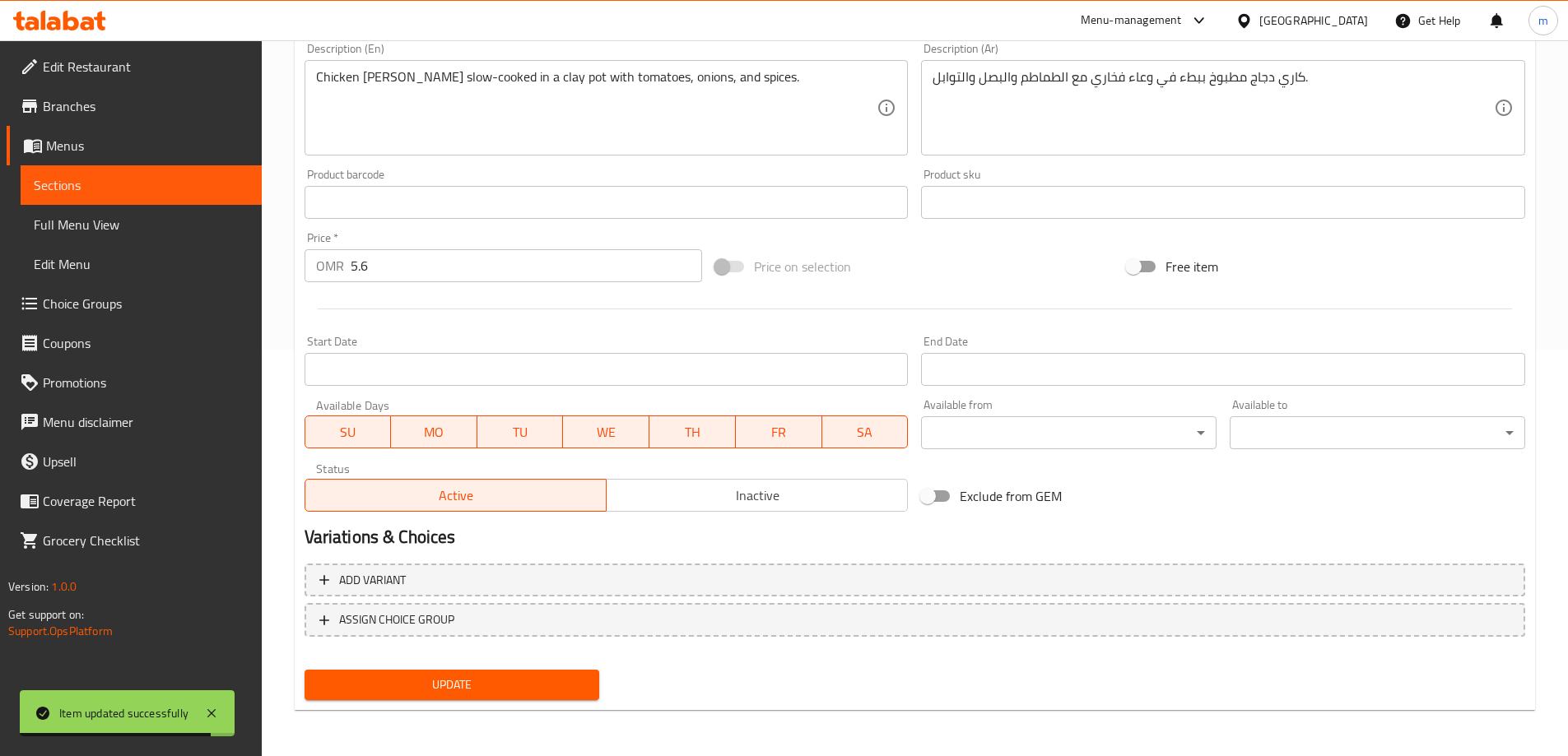
click at [493, 691] on span "Update" at bounding box center [452, 685] width 269 height 20
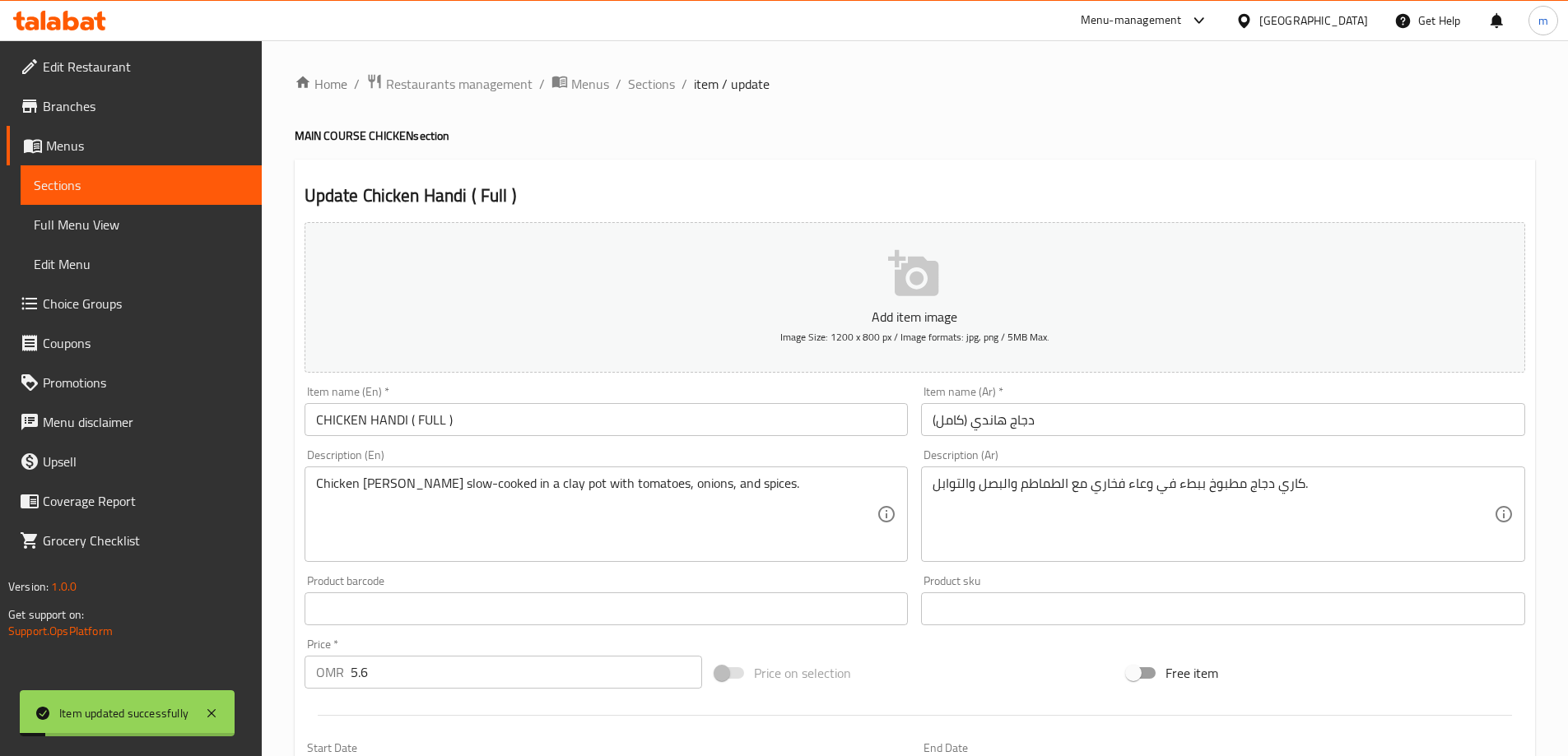
drag, startPoint x: 647, startPoint y: 81, endPoint x: 719, endPoint y: 116, distance: 80.1
click at [647, 80] on span "Sections" at bounding box center [651, 83] width 47 height 19
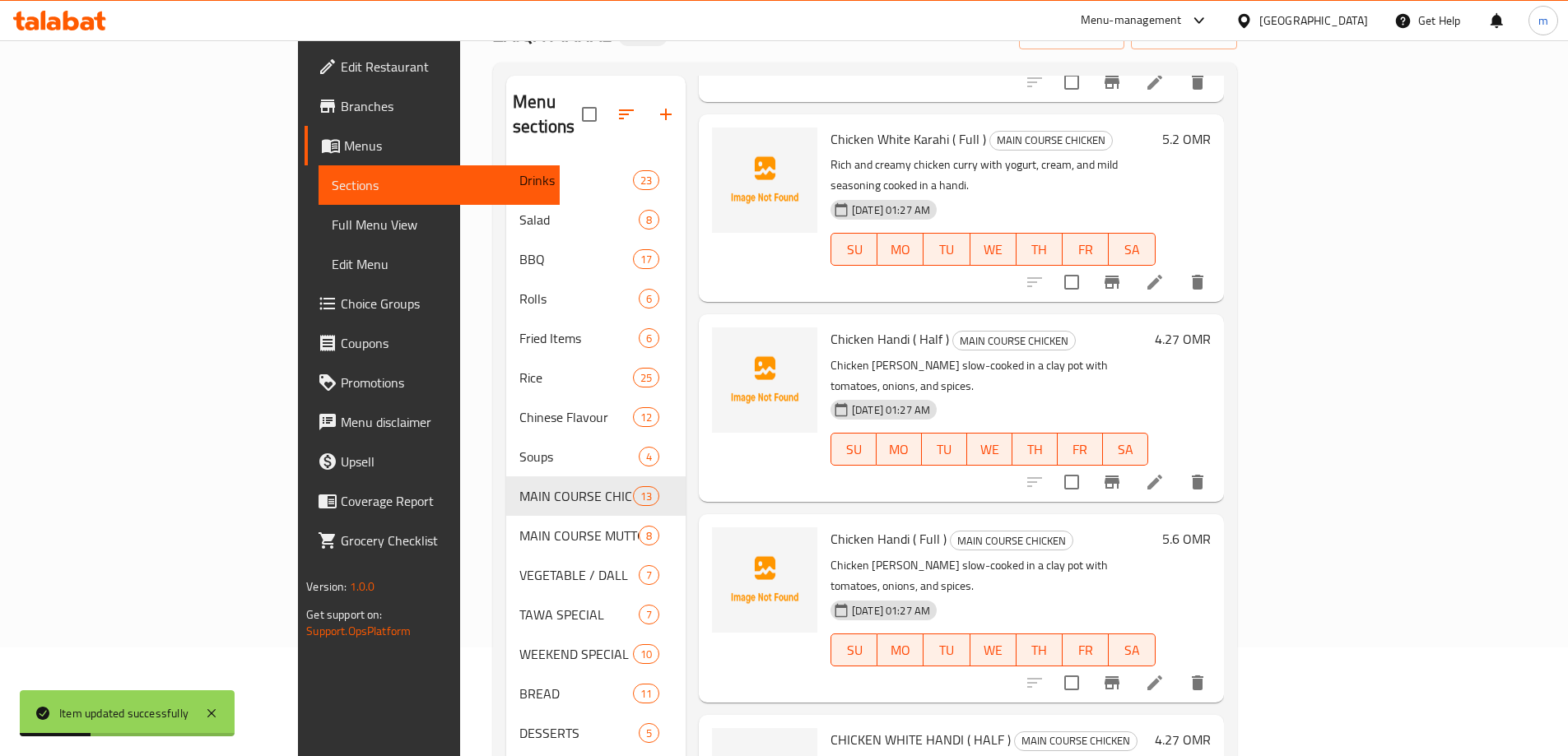
scroll to position [230, 0]
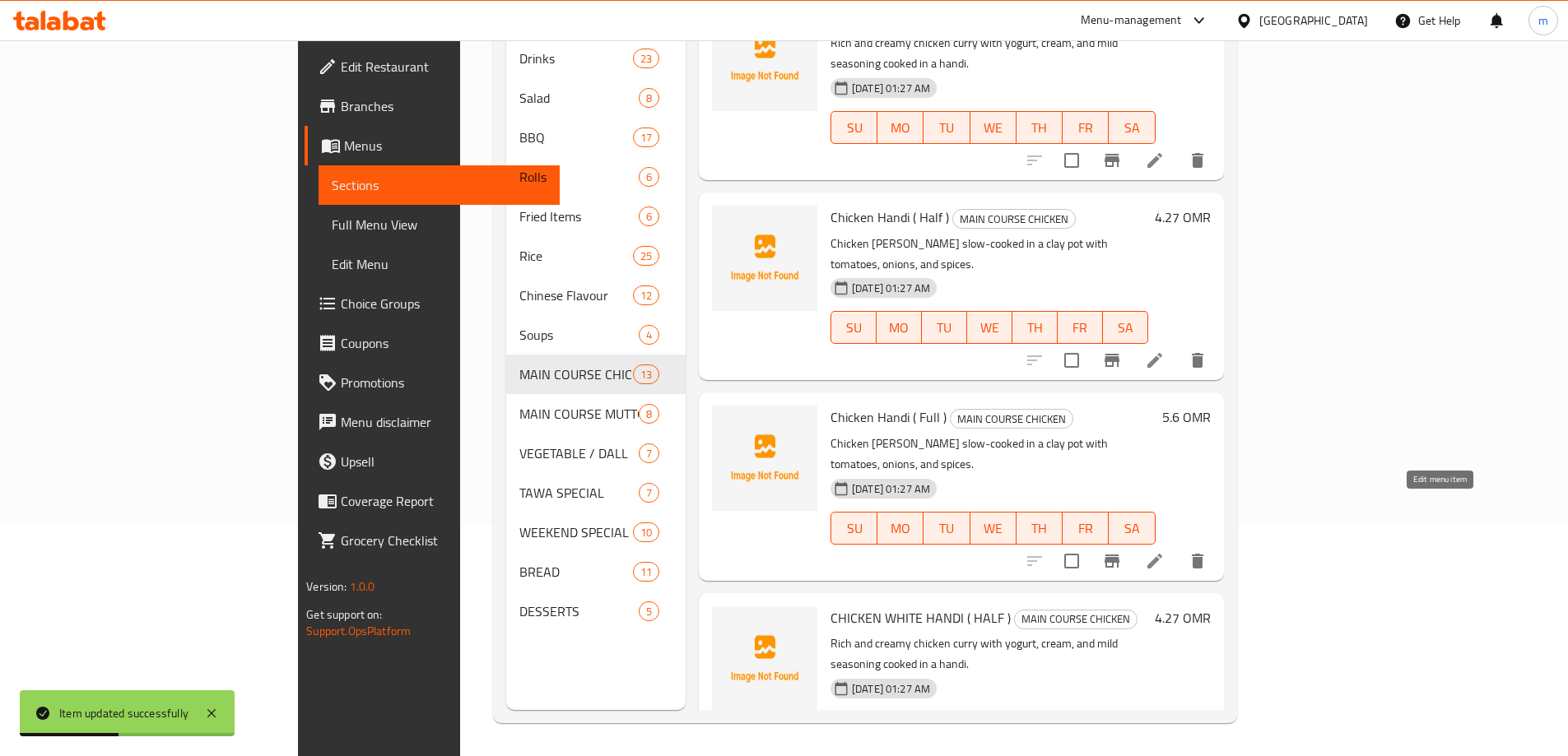
click at [1165, 751] on icon at bounding box center [1154, 761] width 19 height 19
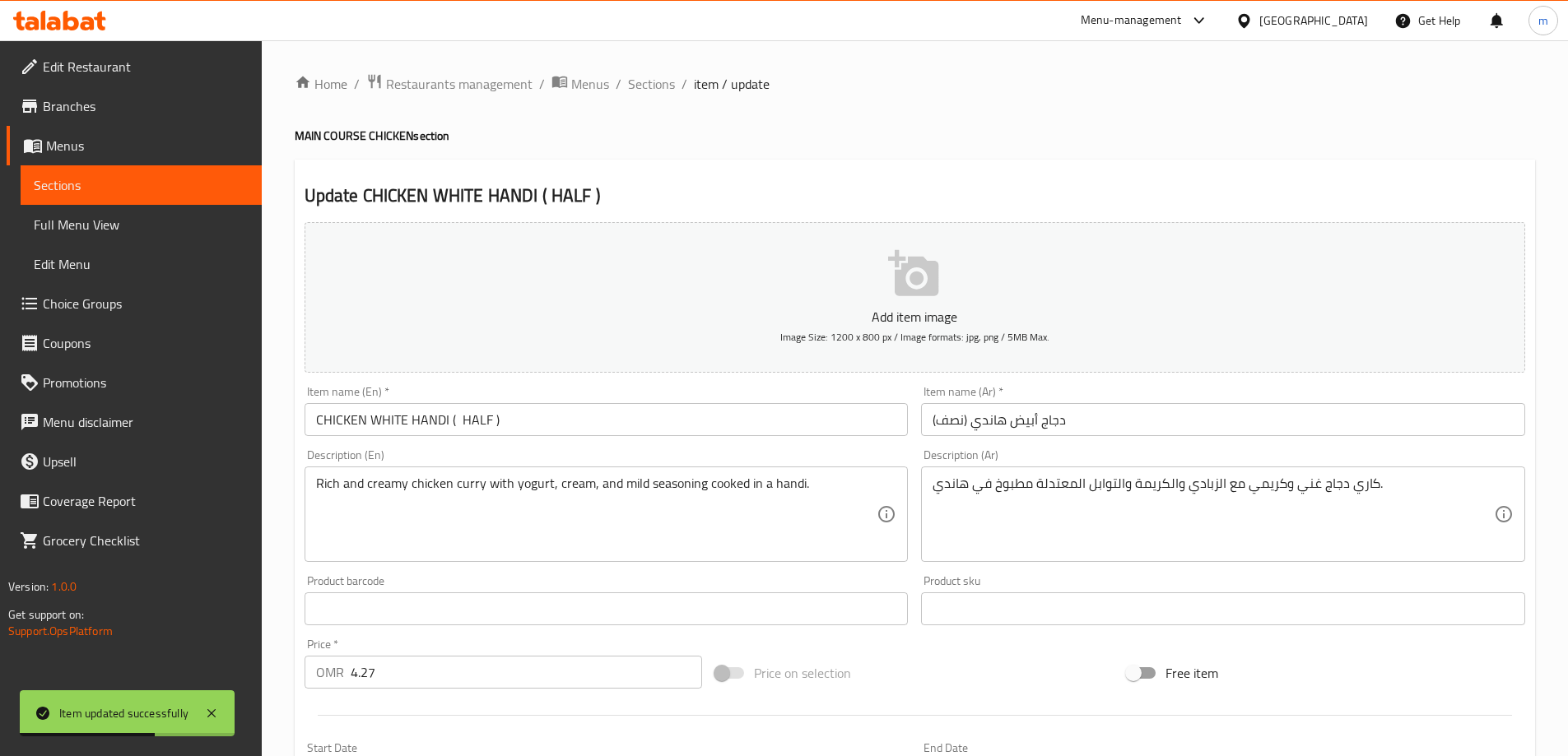
click at [468, 423] on input "CHICKEN WHITE HANDI ( HALF )" at bounding box center [607, 420] width 604 height 33
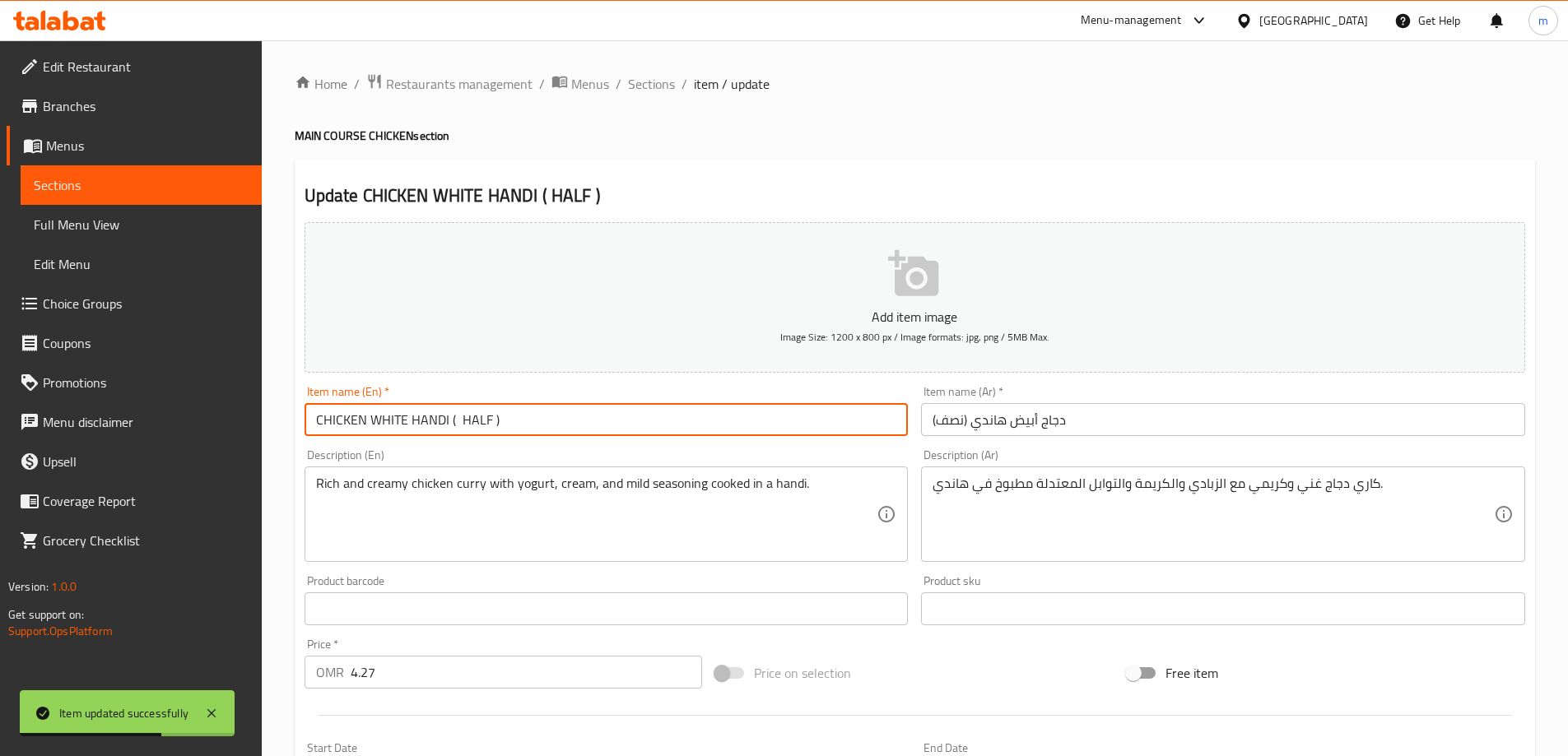
click at [468, 423] on input "CHICKEN WHITE HANDI ( HALF )" at bounding box center [607, 420] width 604 height 33
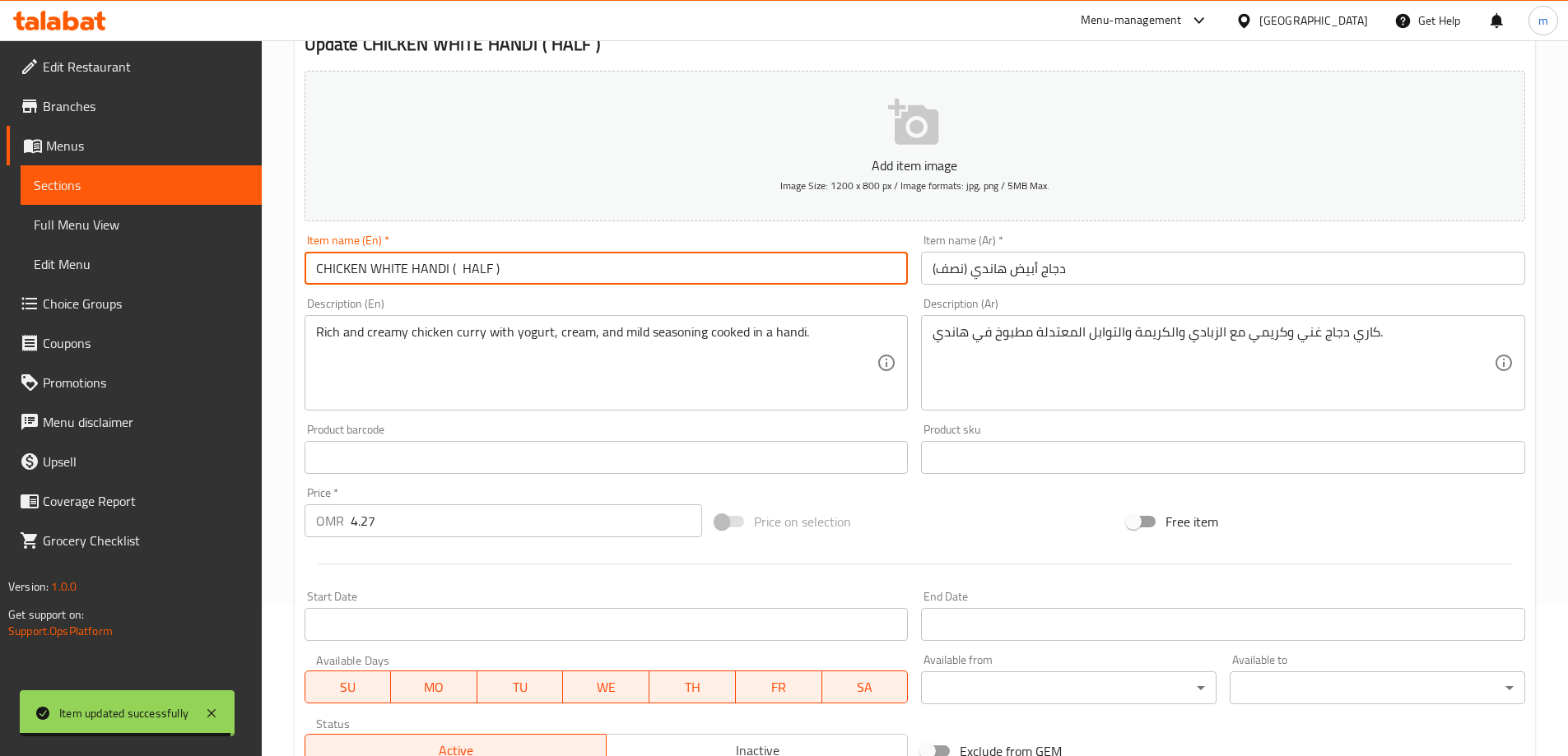
scroll to position [407, 0]
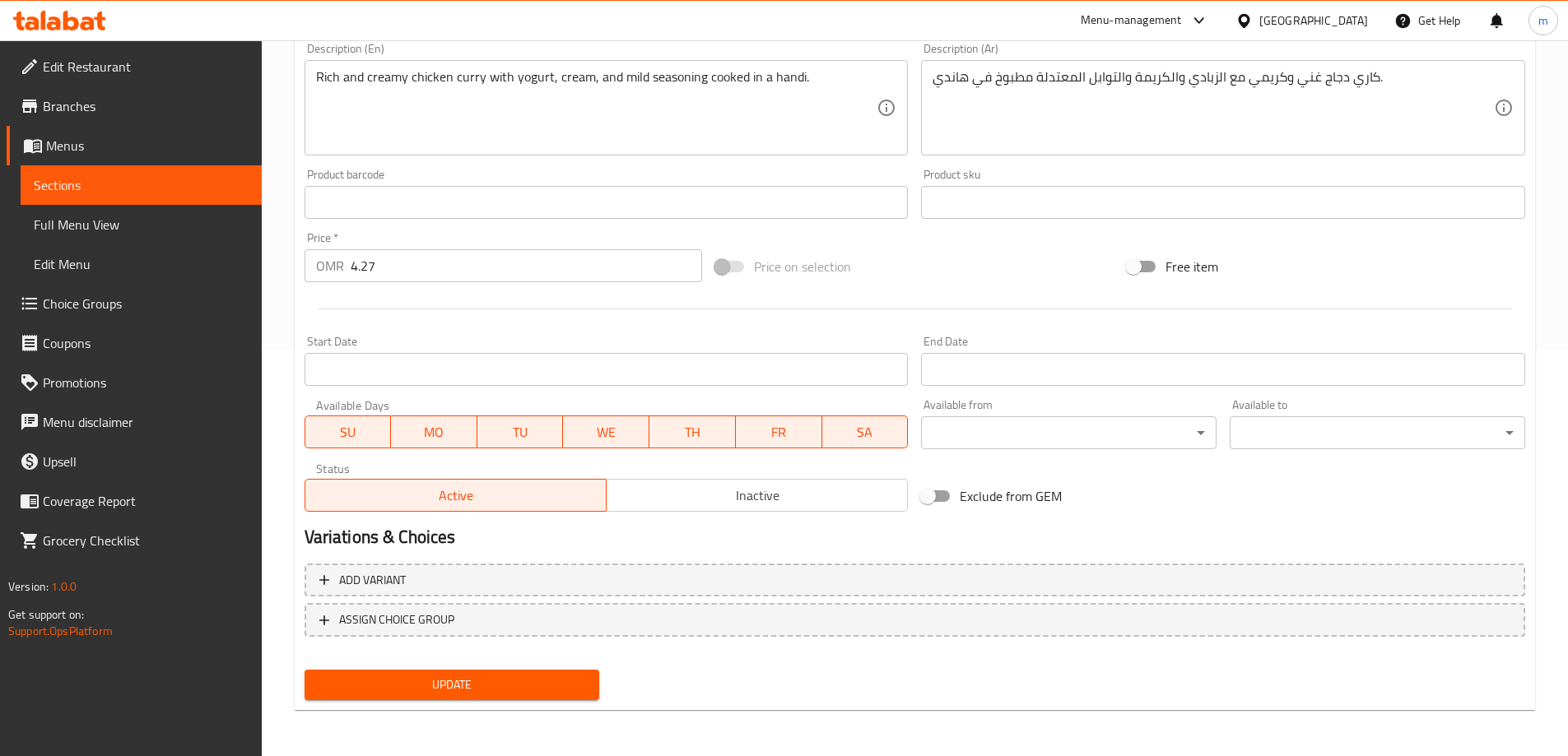
click at [552, 684] on span "Update" at bounding box center [452, 685] width 269 height 20
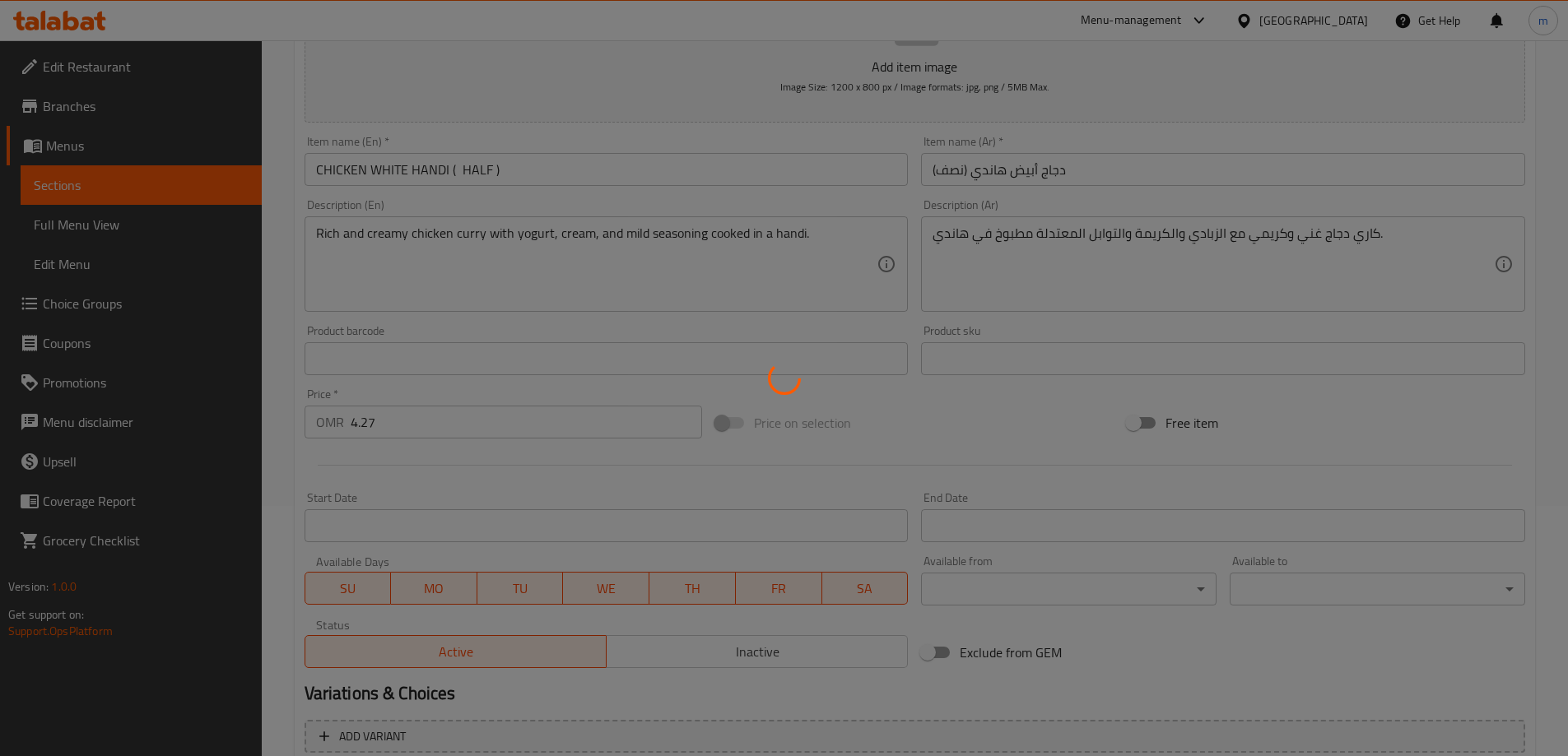
scroll to position [0, 0]
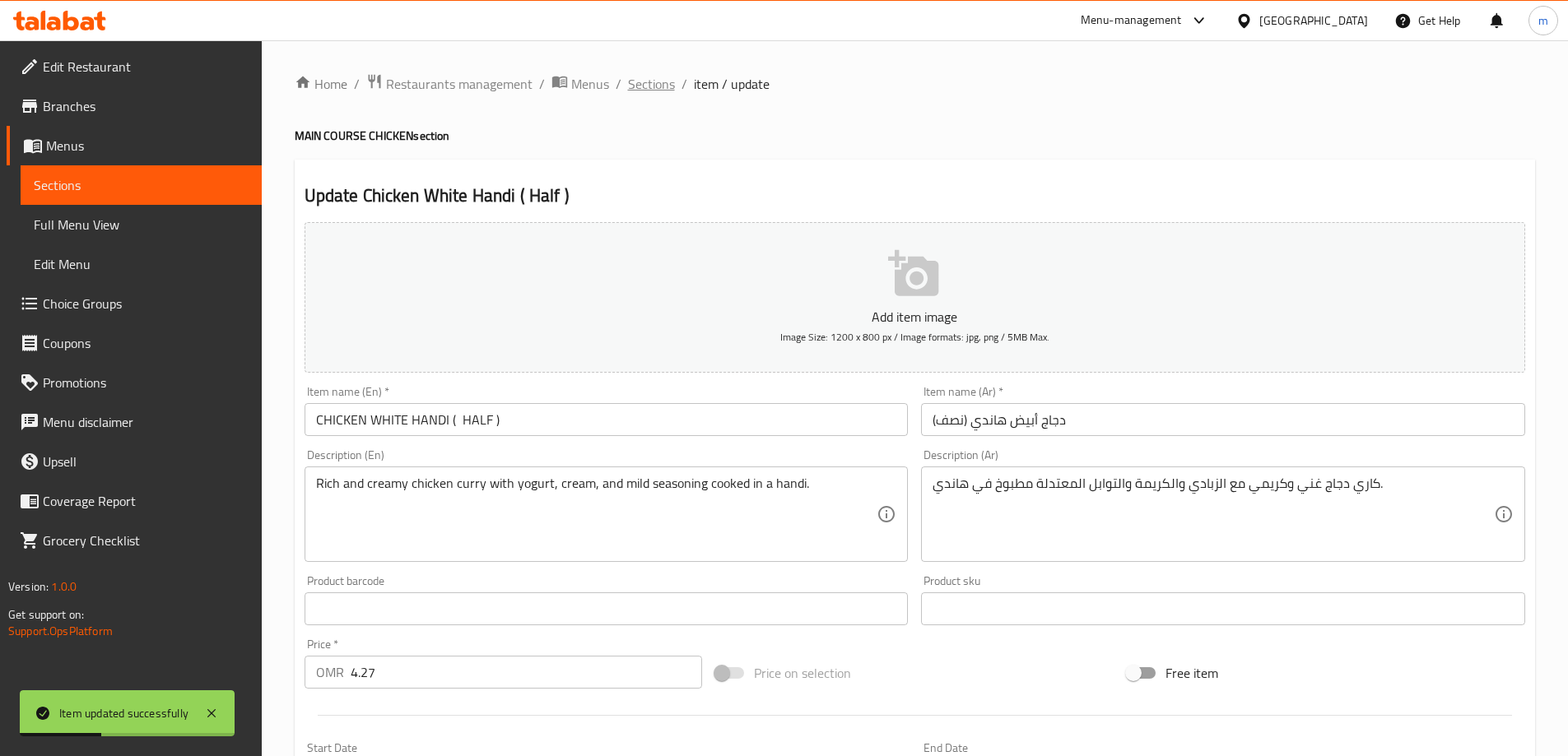
click at [649, 87] on span "Sections" at bounding box center [651, 83] width 47 height 19
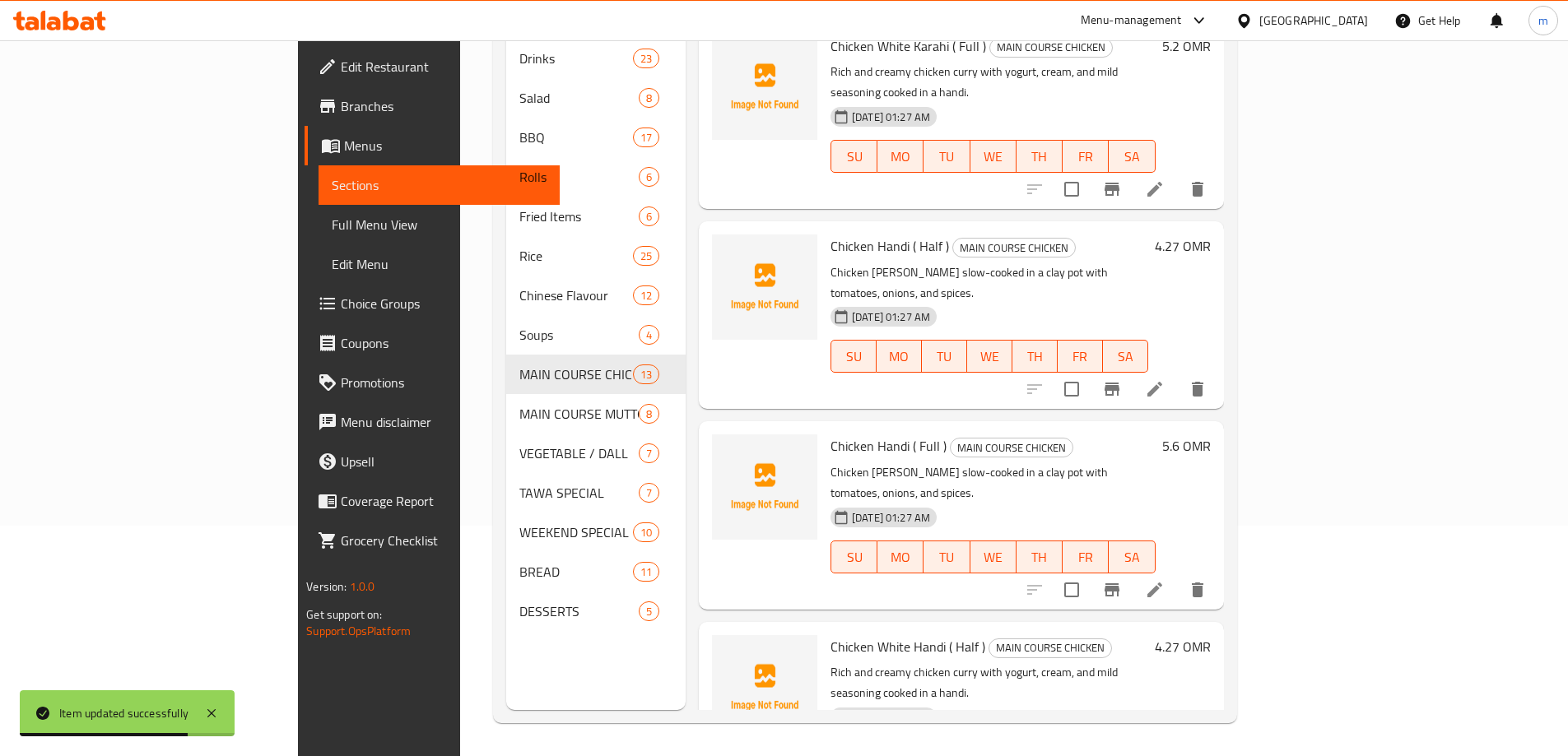
scroll to position [1622, 0]
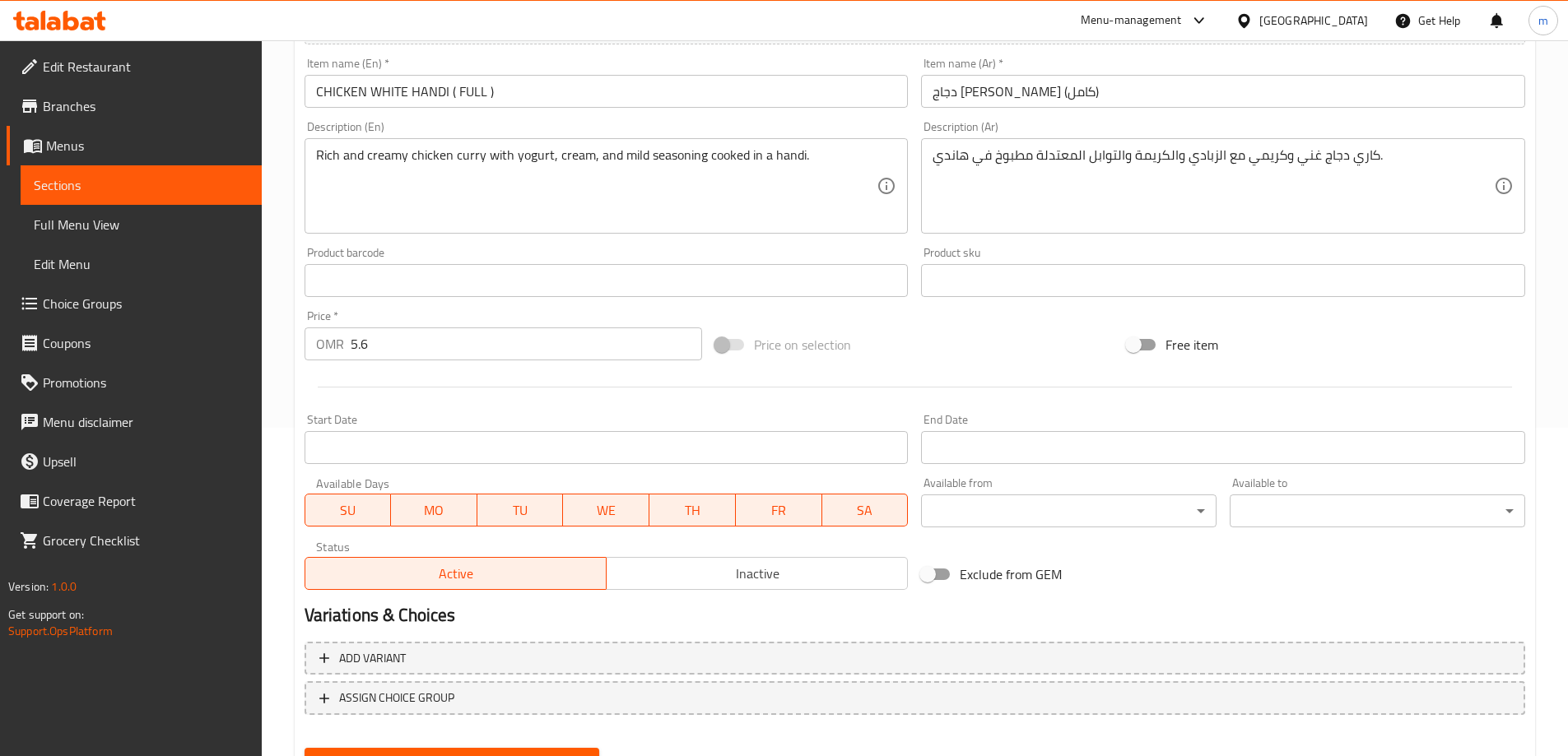
scroll to position [77, 0]
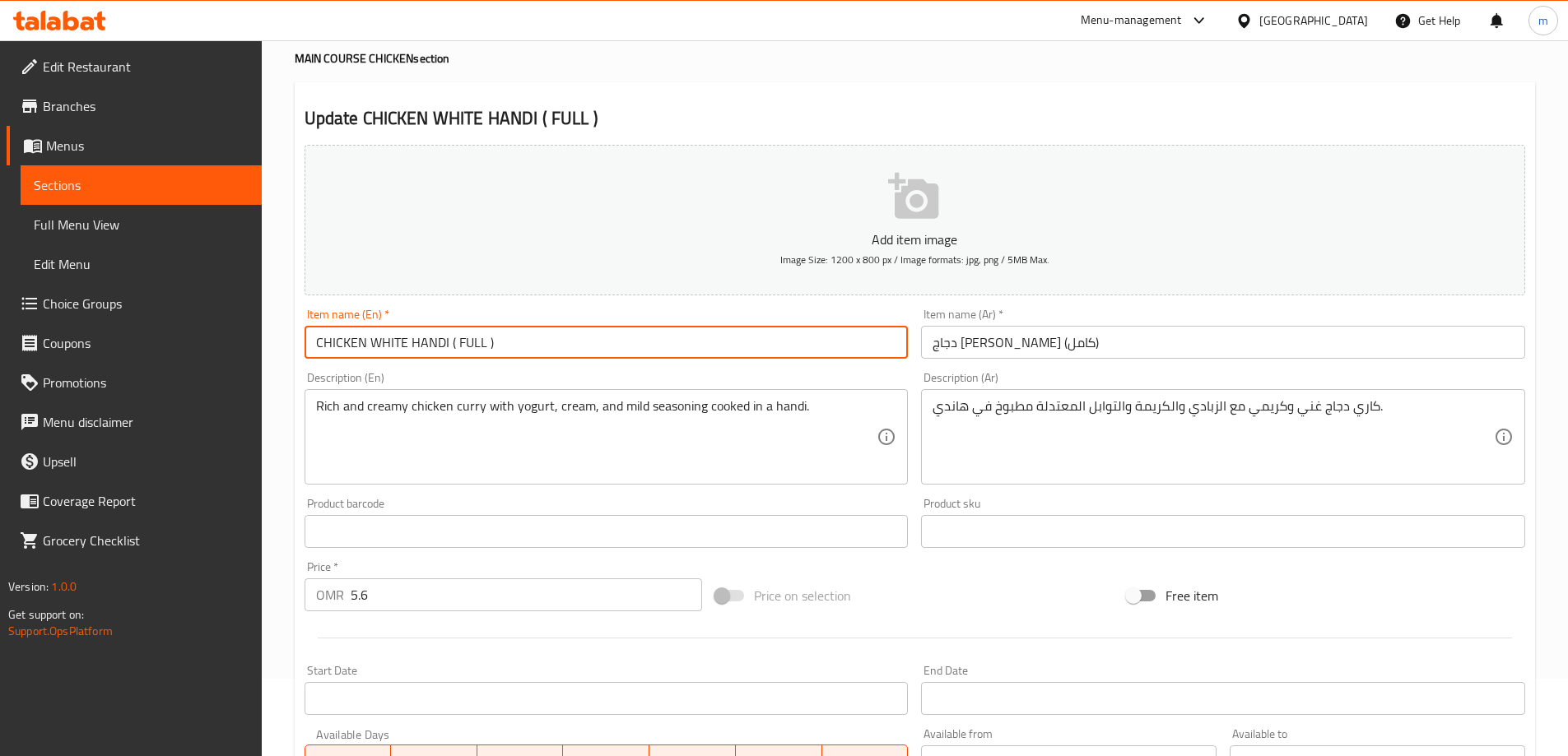
click at [438, 346] on input "CHICKEN WHITE HANDI ( FULL )" at bounding box center [607, 343] width 604 height 33
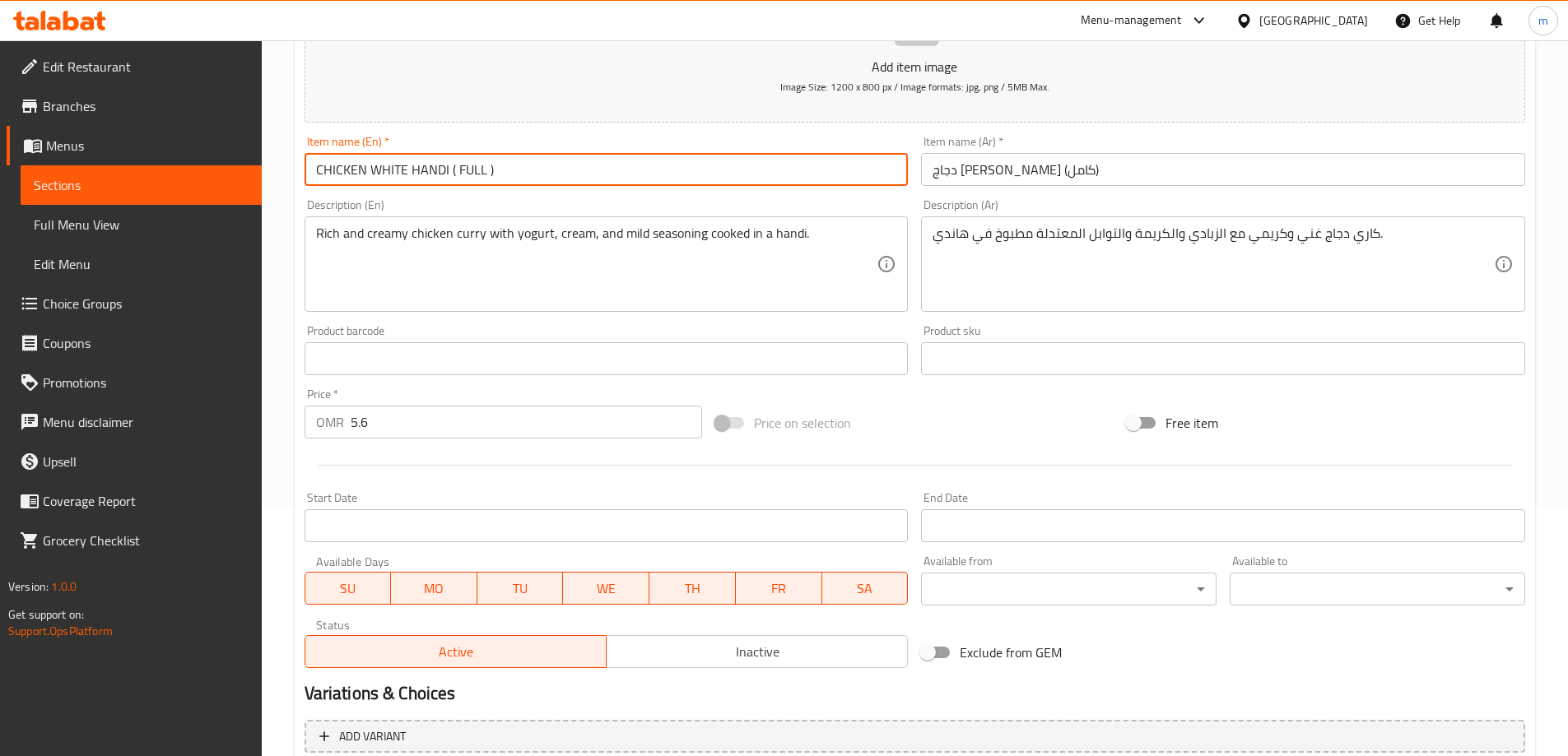
scroll to position [407, 0]
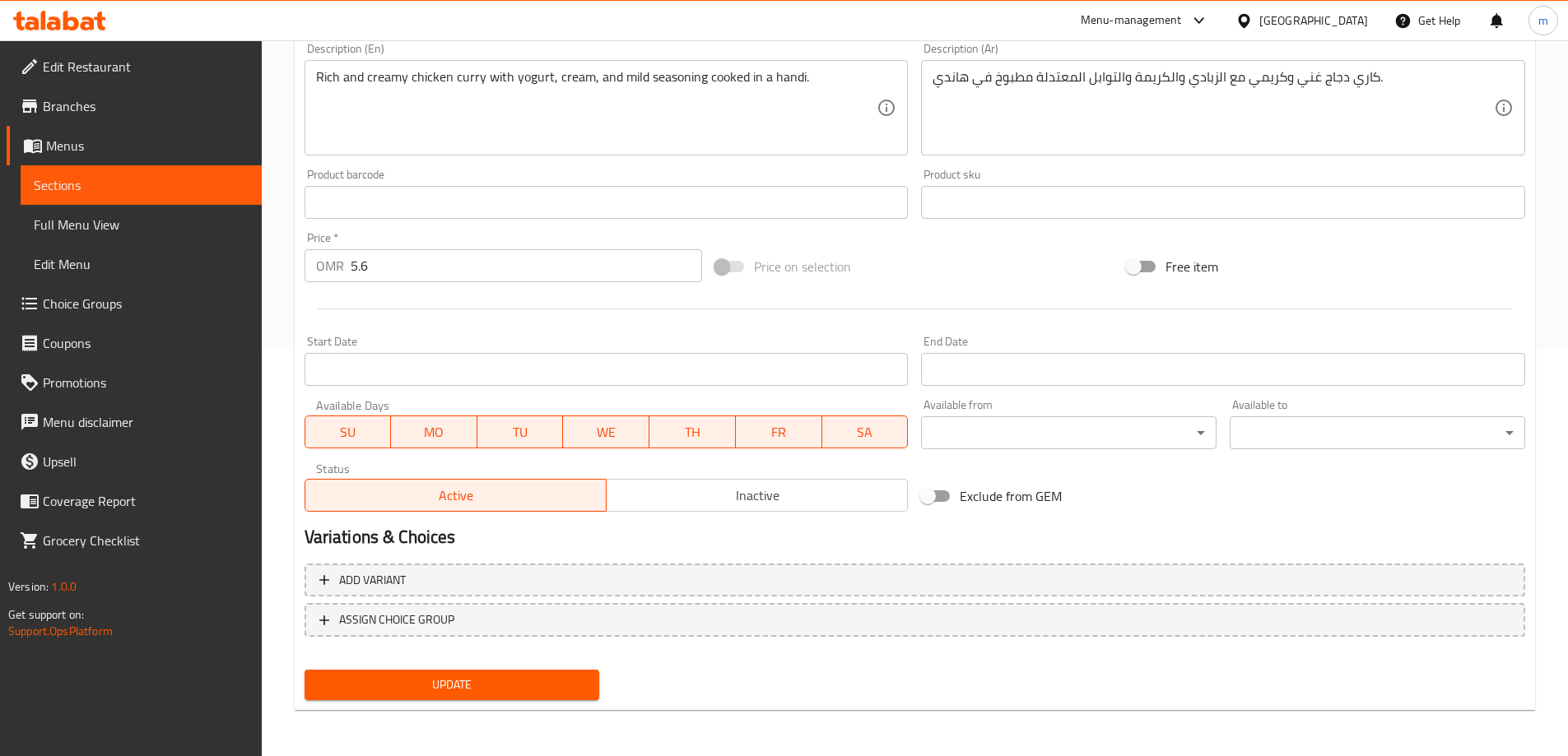
click at [479, 698] on button "Update" at bounding box center [452, 685] width 296 height 30
click at [547, 678] on span "Update" at bounding box center [452, 685] width 269 height 20
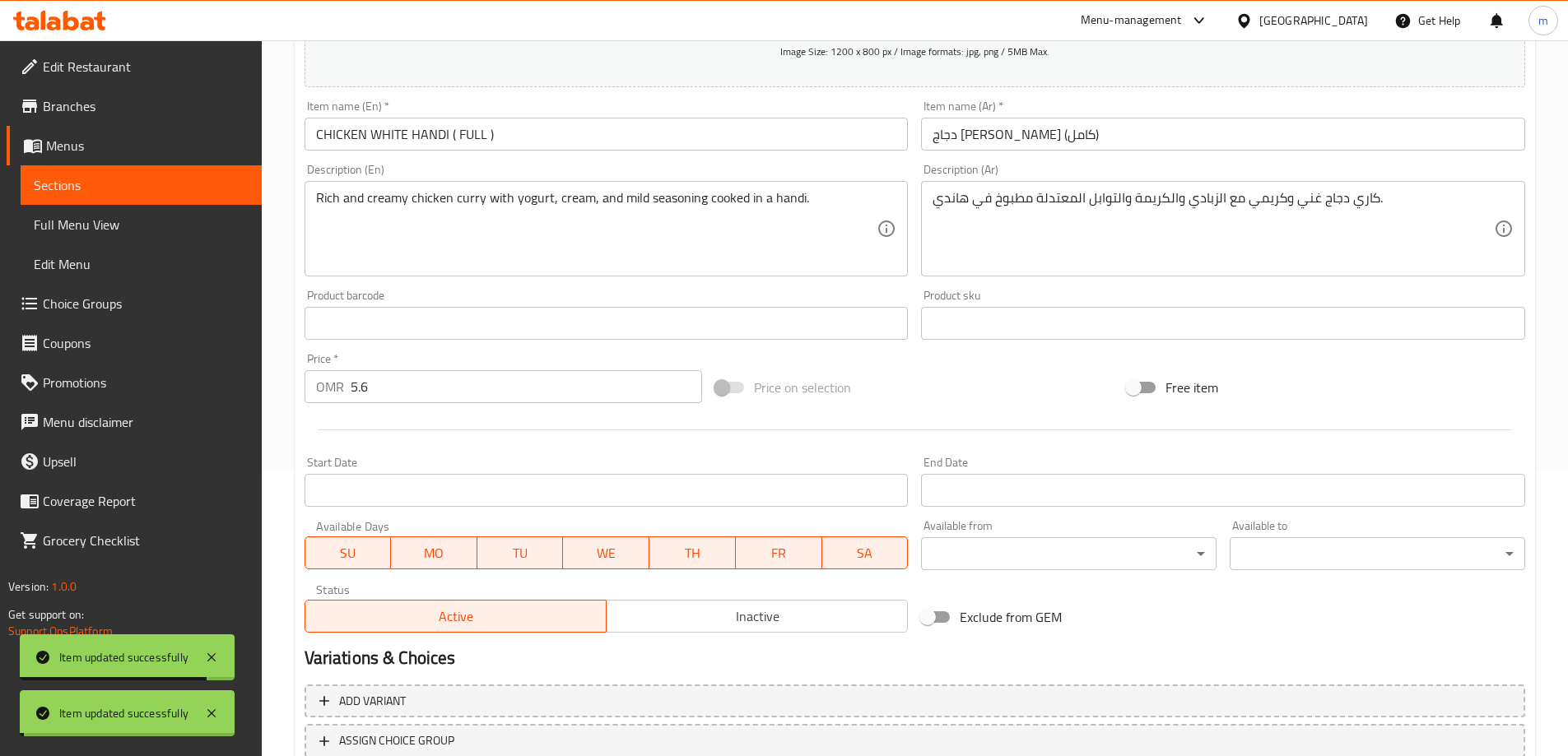
scroll to position [0, 0]
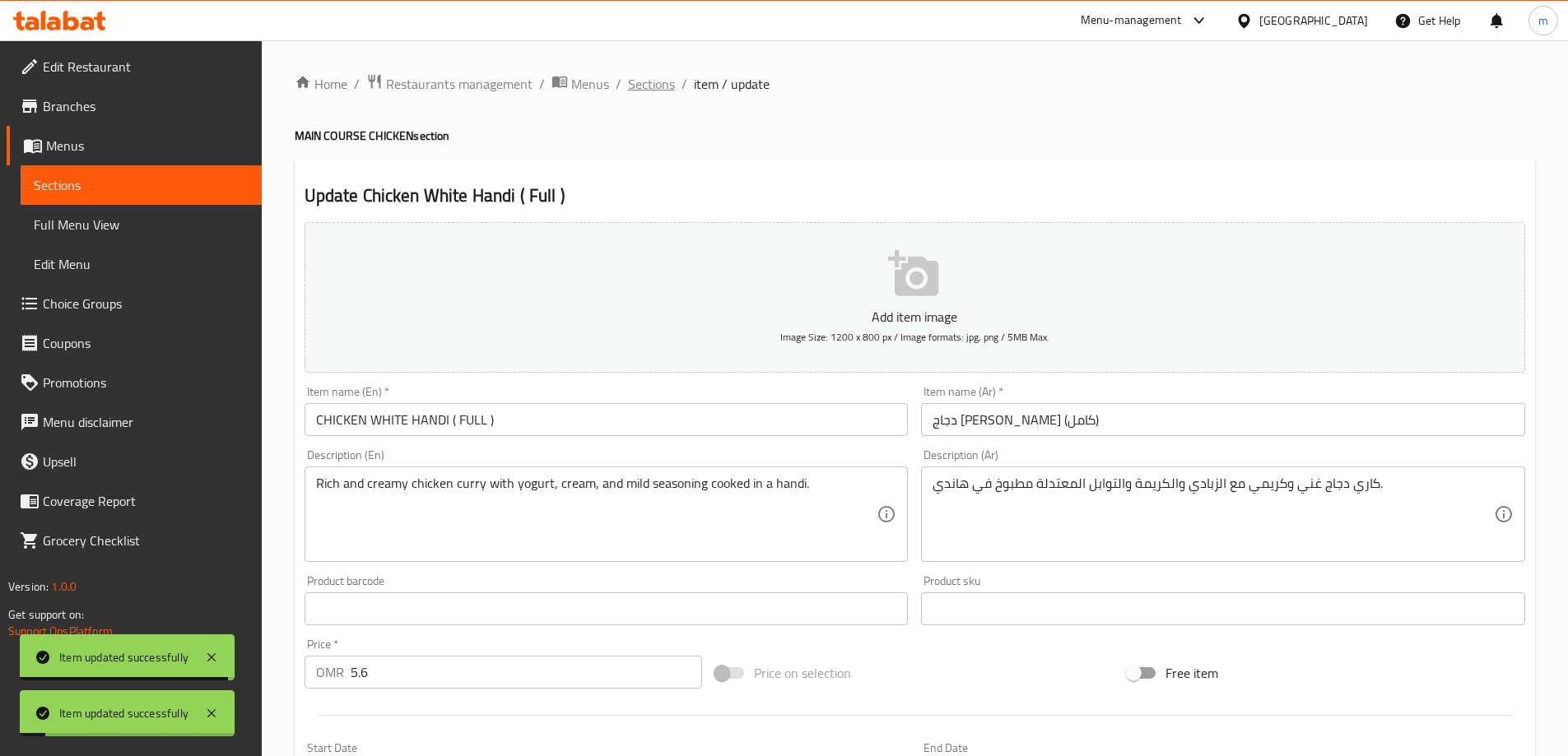
click at [645, 83] on span "Sections" at bounding box center [651, 83] width 47 height 19
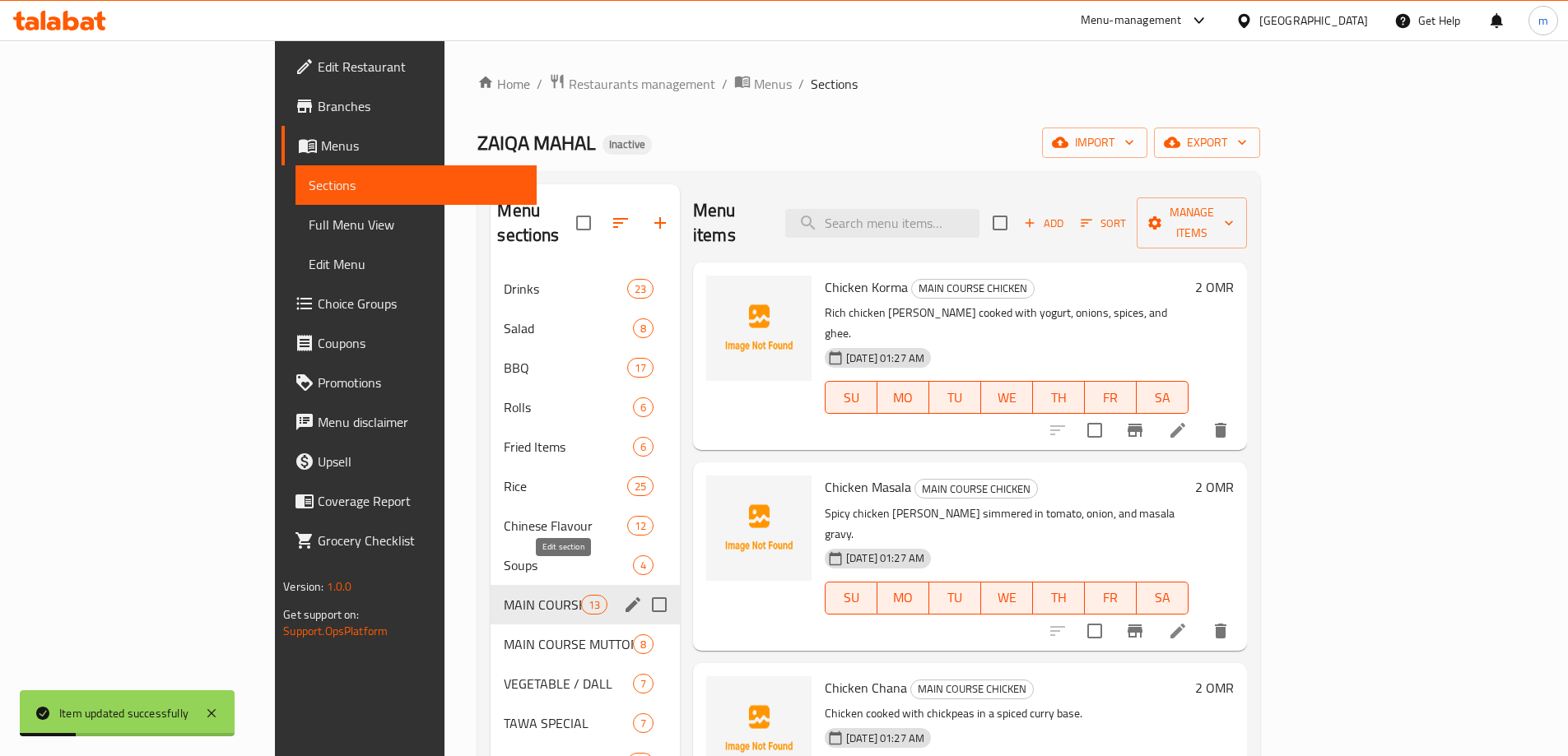
click at [625, 598] on icon "edit" at bounding box center [633, 605] width 15 height 15
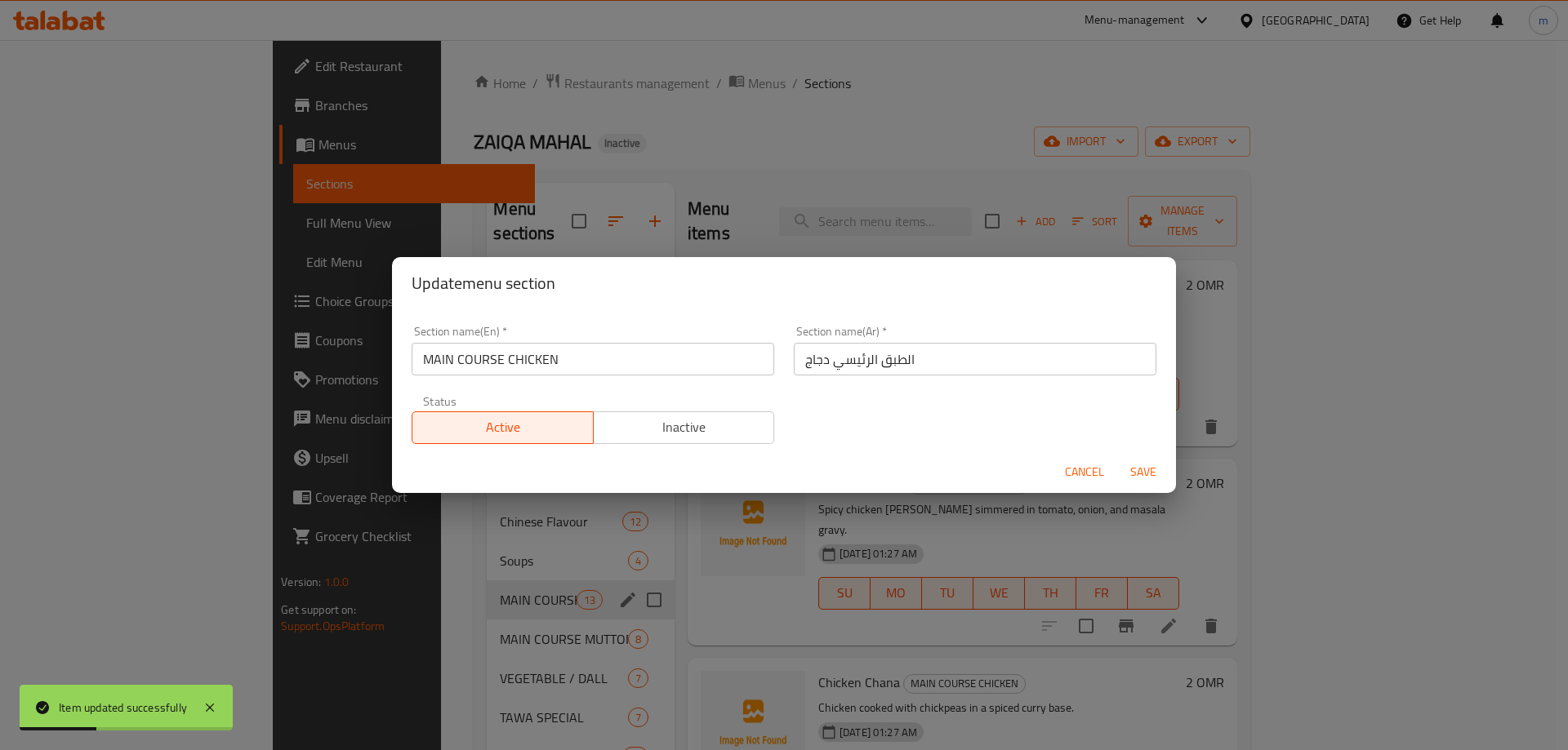
click at [550, 346] on input "MAIN COURSE CHICKEN" at bounding box center [592, 359] width 363 height 33
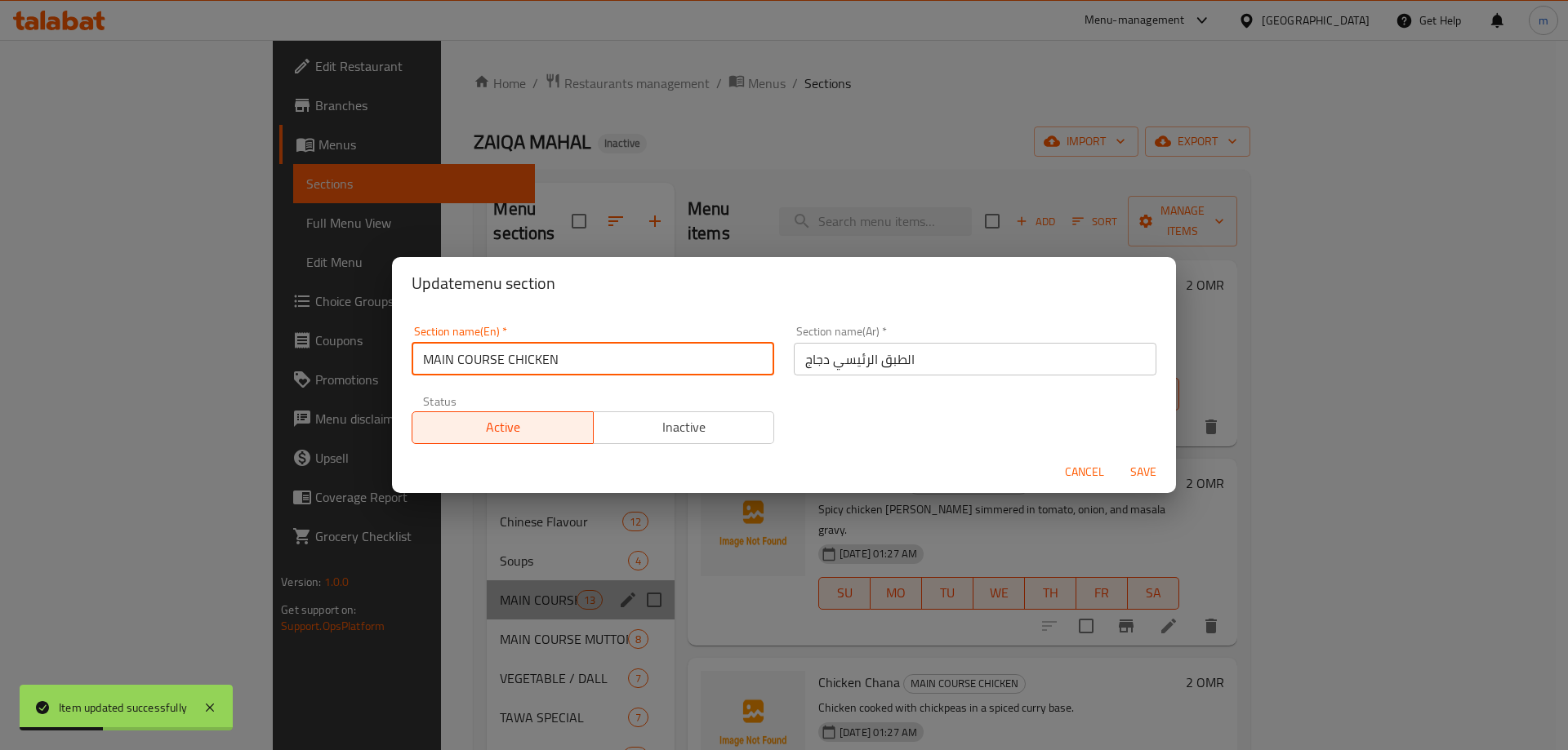
click at [550, 346] on input "MAIN COURSE CHICKEN" at bounding box center [592, 359] width 363 height 33
click at [553, 347] on input "MAIN COURSE CHICKEN" at bounding box center [592, 359] width 363 height 33
click at [1153, 465] on span "Save" at bounding box center [1143, 472] width 39 height 20
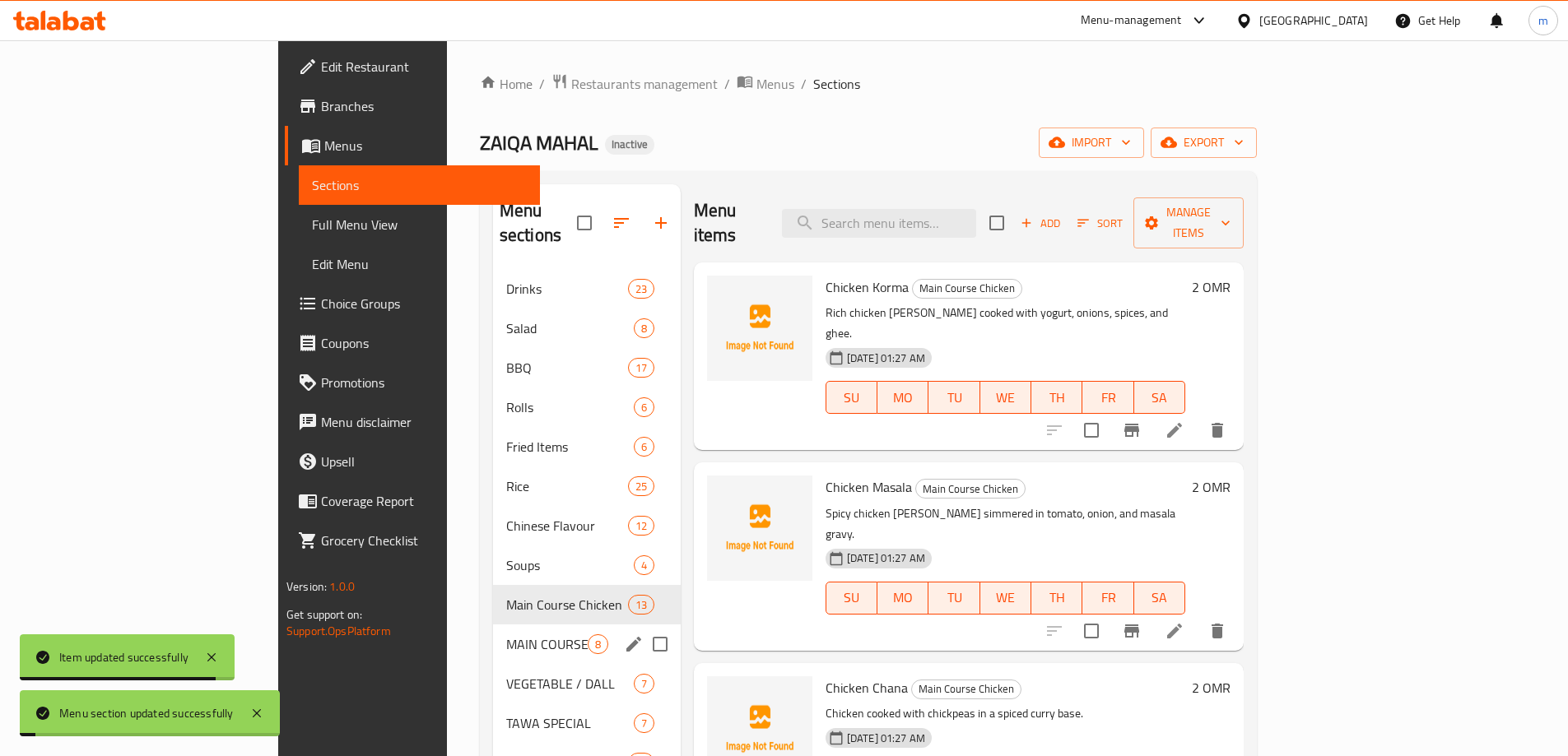
click at [624, 634] on icon "edit" at bounding box center [633, 644] width 19 height 19
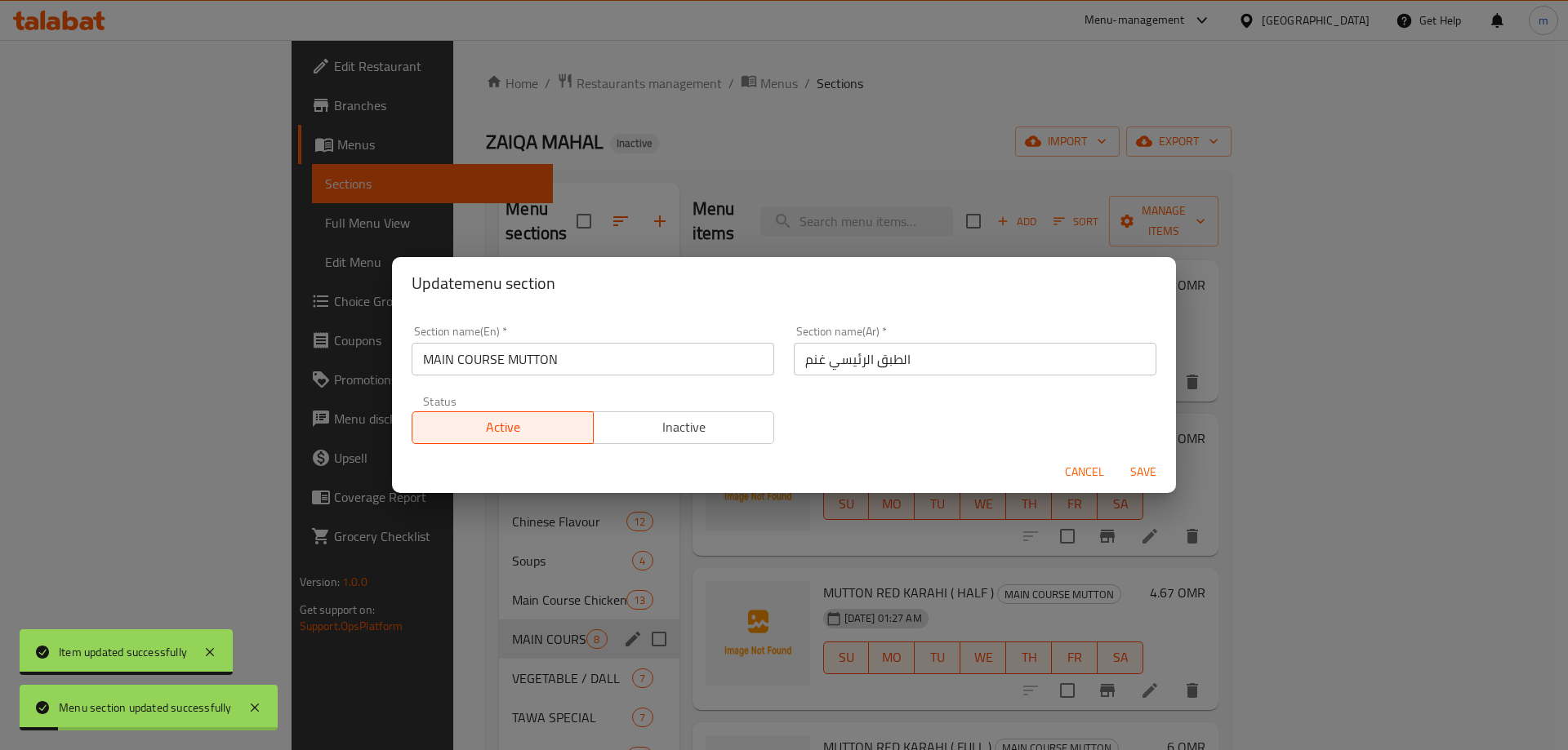
click at [535, 350] on input "MAIN COURSE MUTTON" at bounding box center [592, 359] width 363 height 33
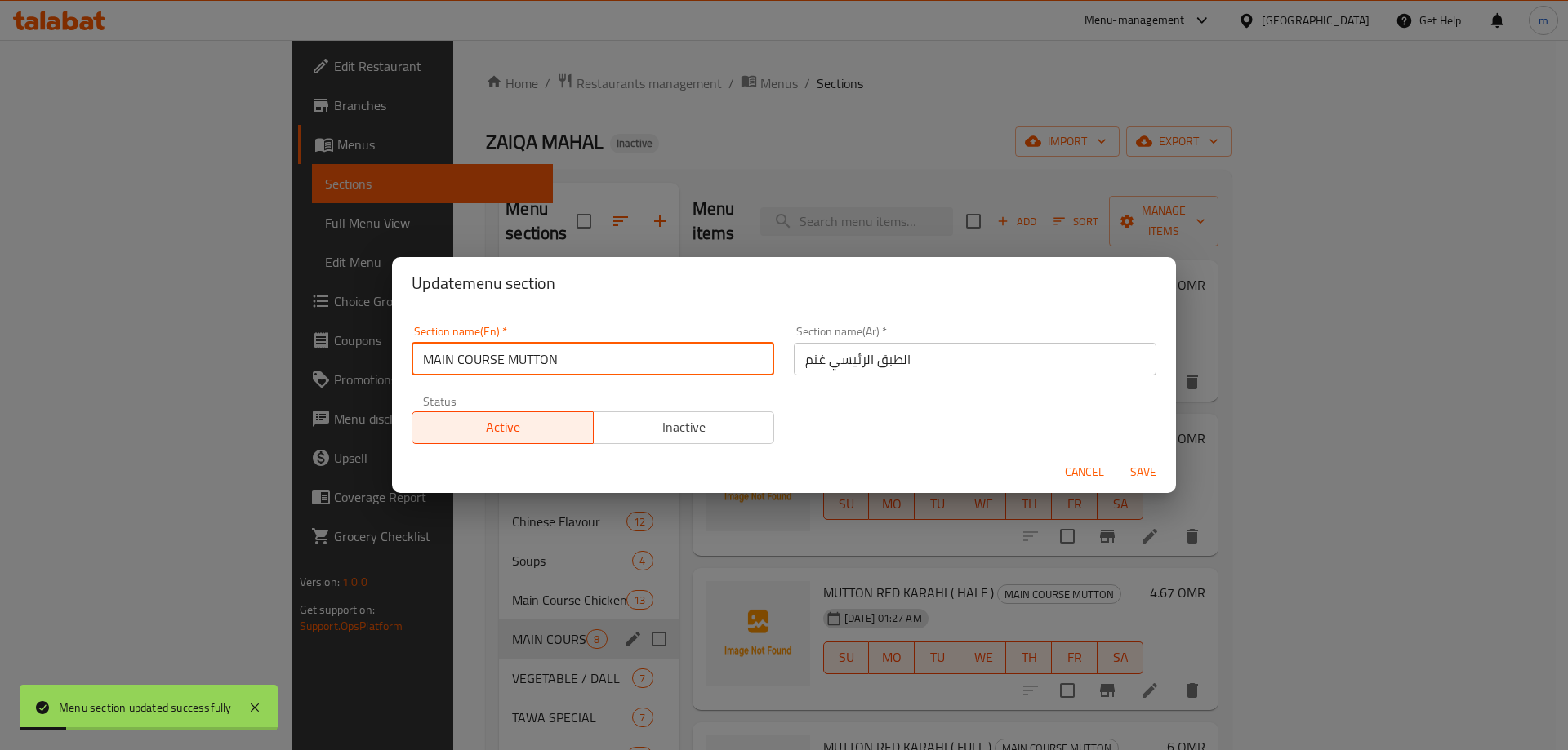
click at [535, 350] on input "MAIN COURSE MUTTON" at bounding box center [592, 359] width 363 height 33
click at [1158, 470] on span "Save" at bounding box center [1143, 472] width 39 height 20
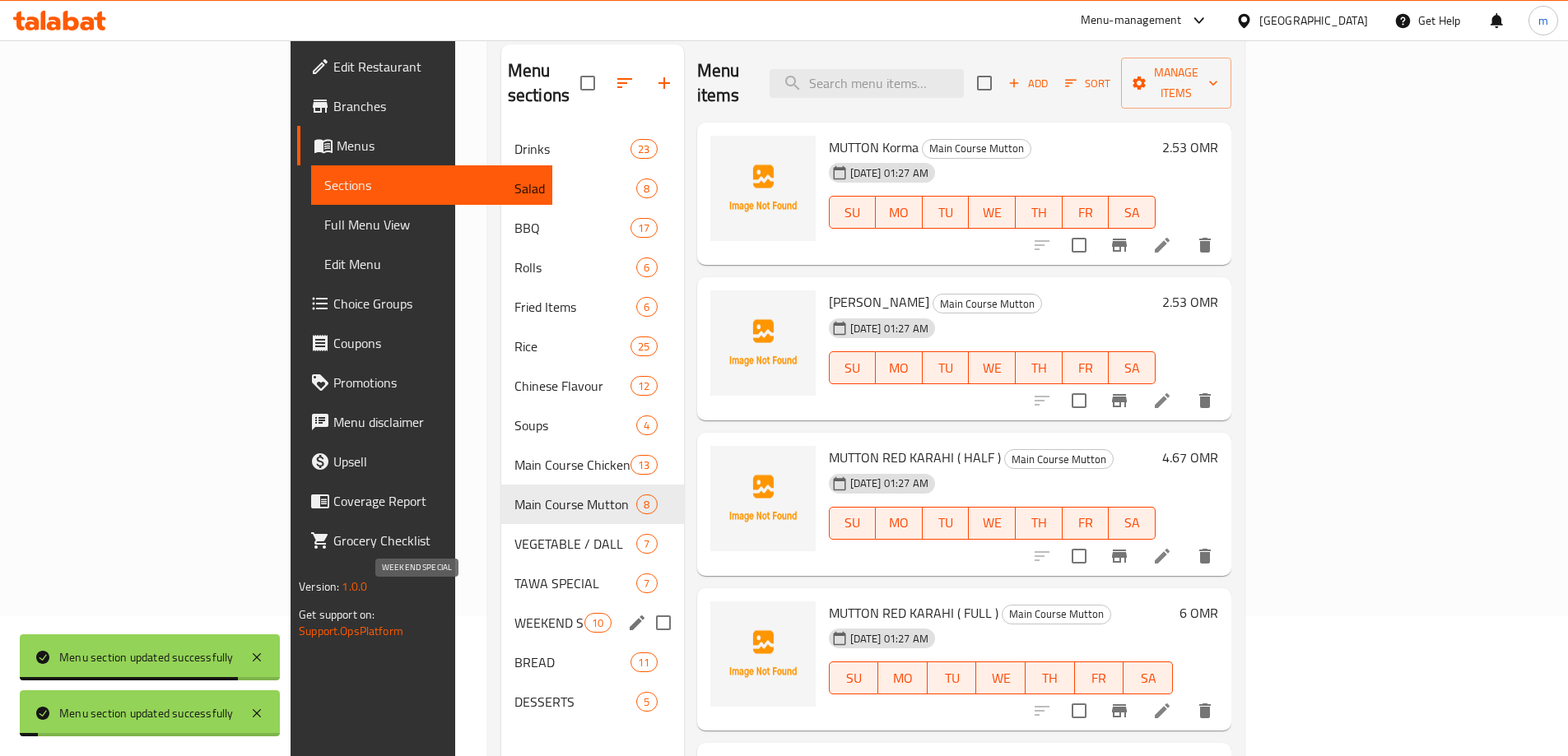
scroll to position [165, 0]
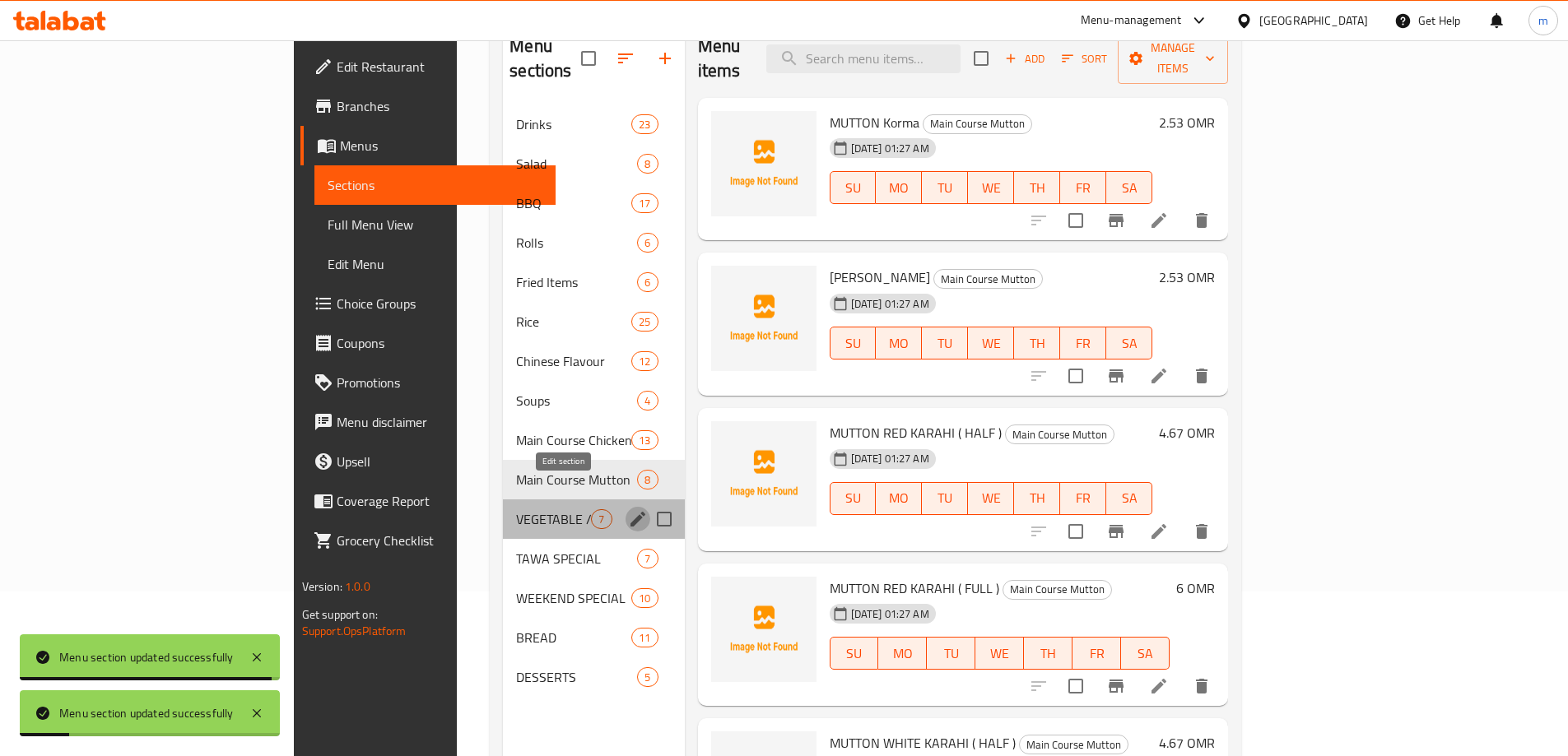
click at [628, 509] on icon "edit" at bounding box center [637, 518] width 19 height 19
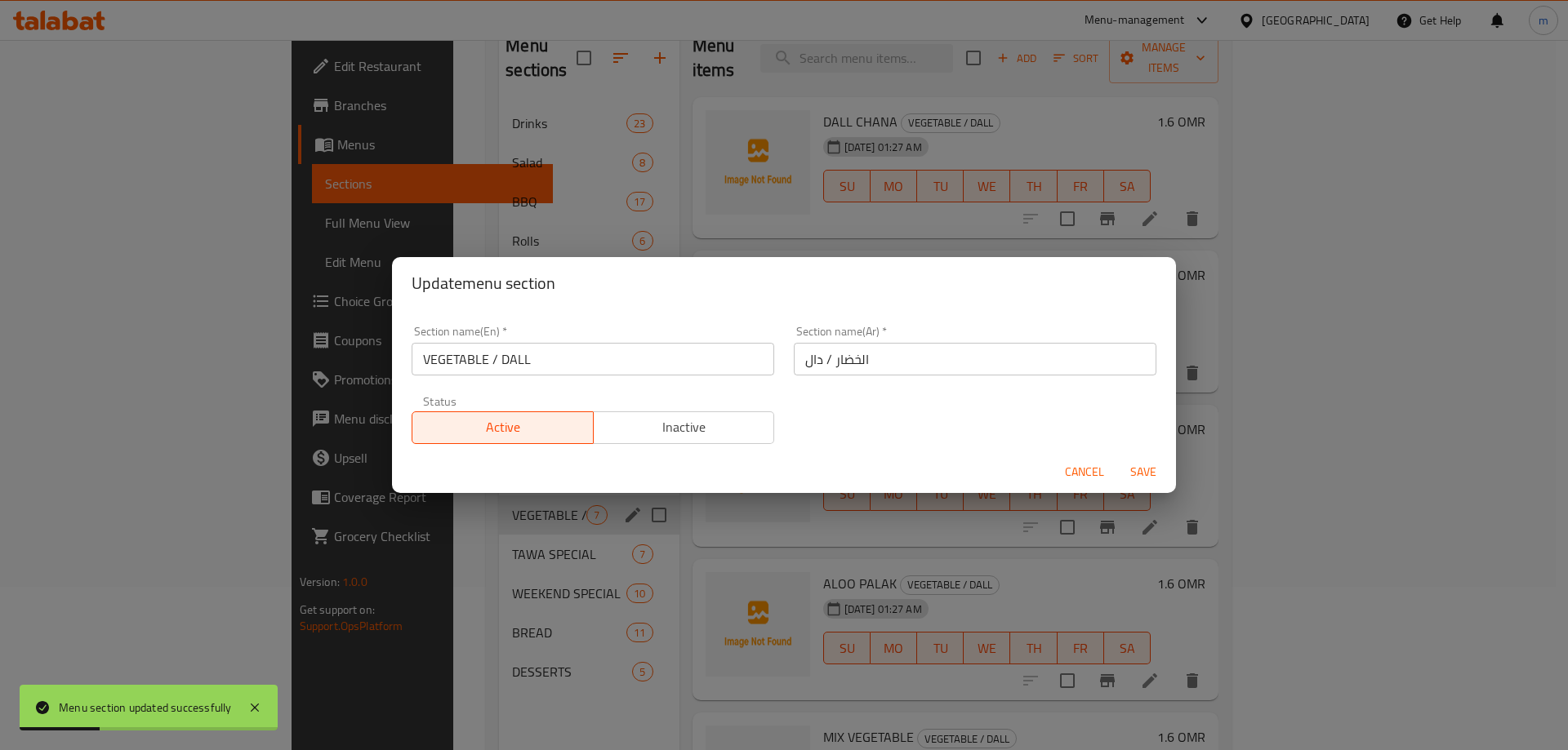
click at [519, 365] on input "VEGETABLE / DALL" at bounding box center [592, 359] width 363 height 33
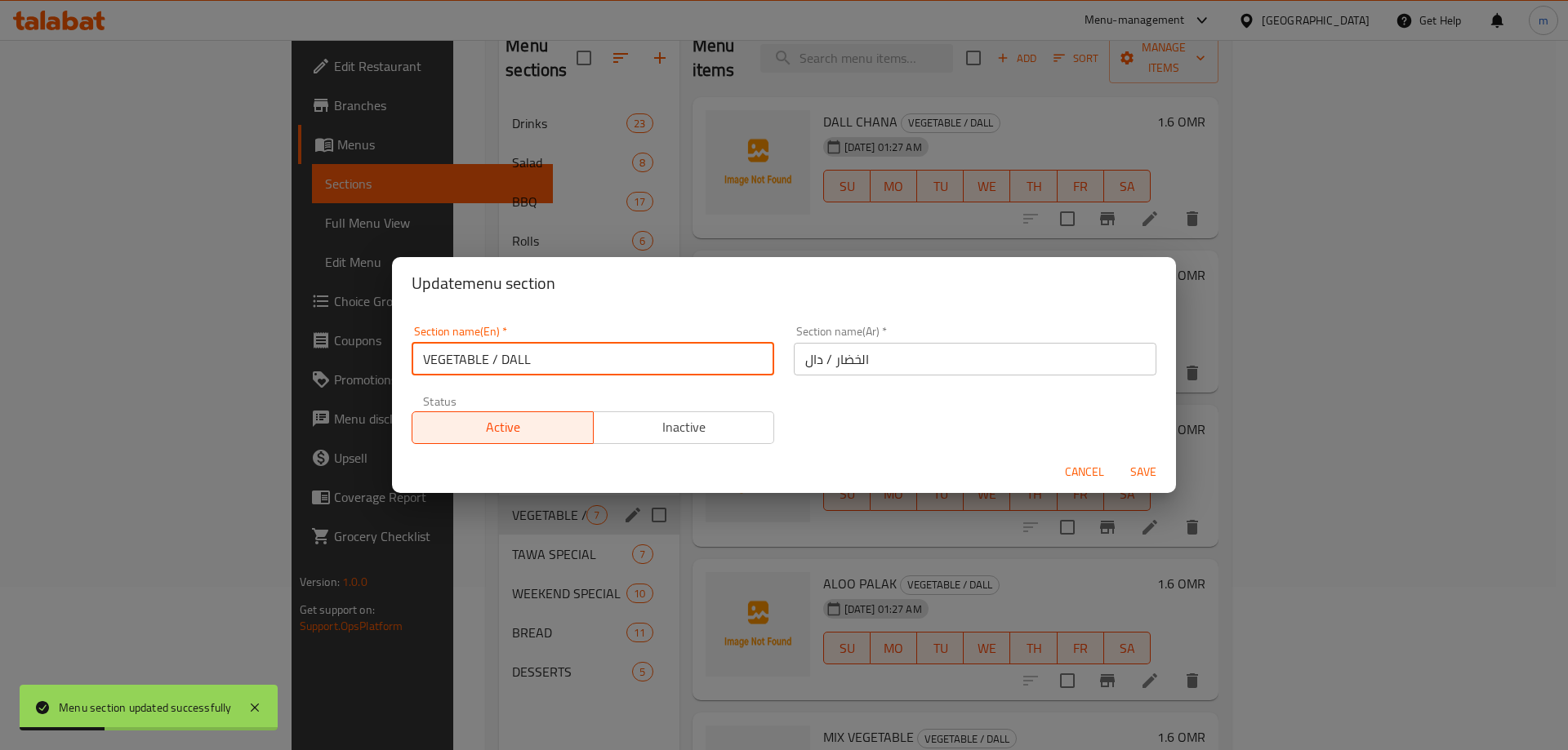
click at [519, 365] on input "VEGETABLE / DALL" at bounding box center [592, 359] width 363 height 33
click at [1135, 476] on span "Save" at bounding box center [1143, 472] width 39 height 20
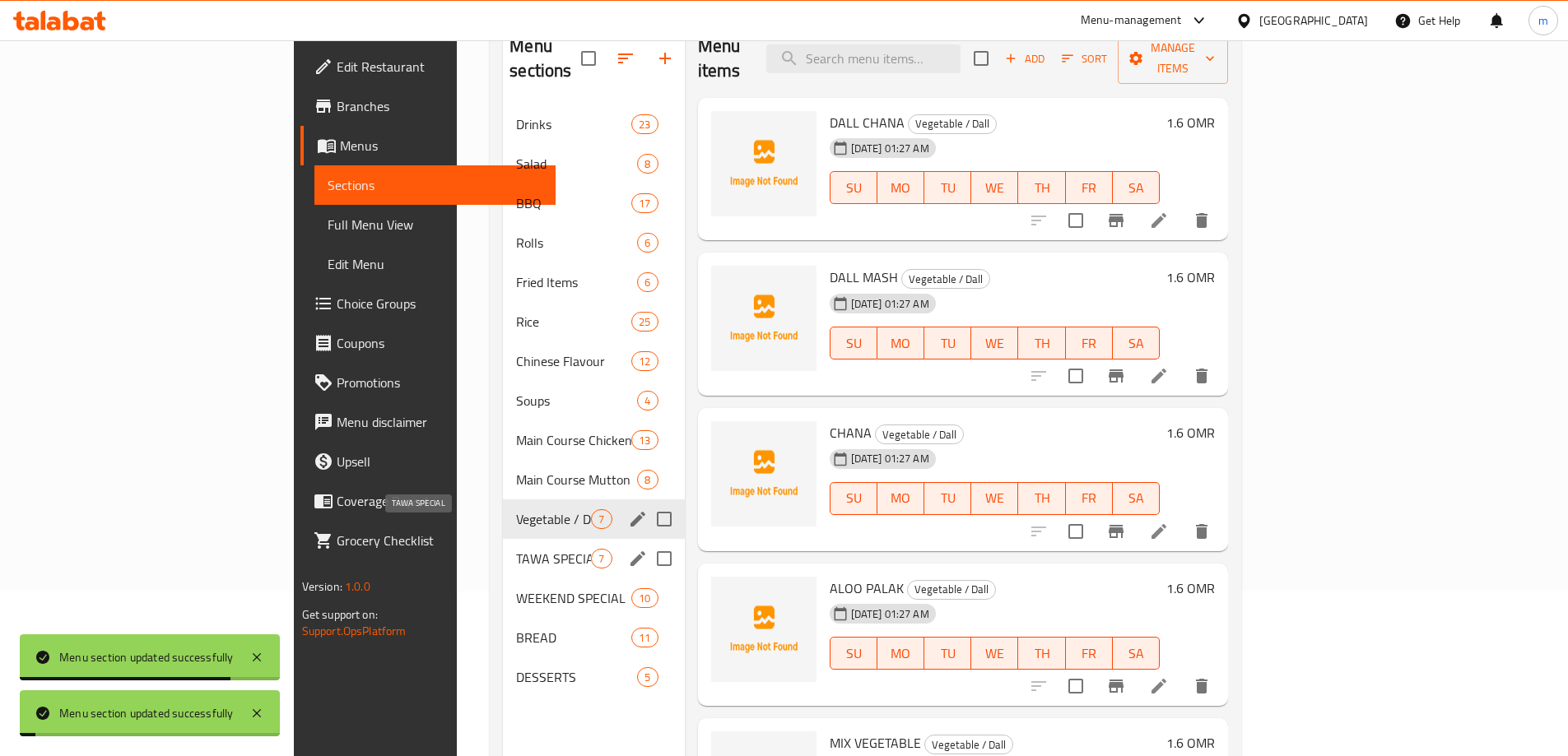
click at [516, 549] on span "TAWA SPECIAL" at bounding box center [552, 558] width 75 height 19
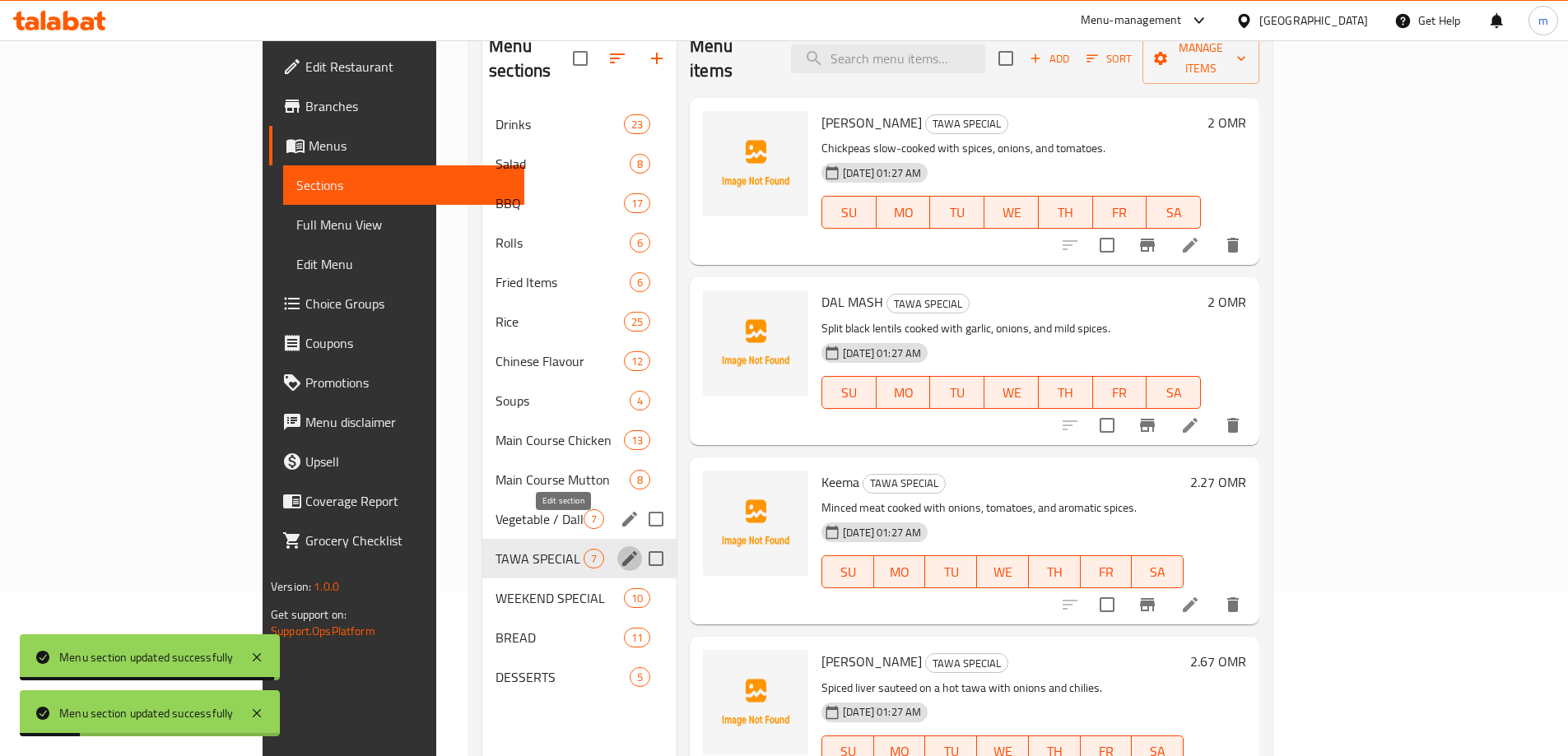
click at [620, 549] on icon "edit" at bounding box center [629, 558] width 19 height 19
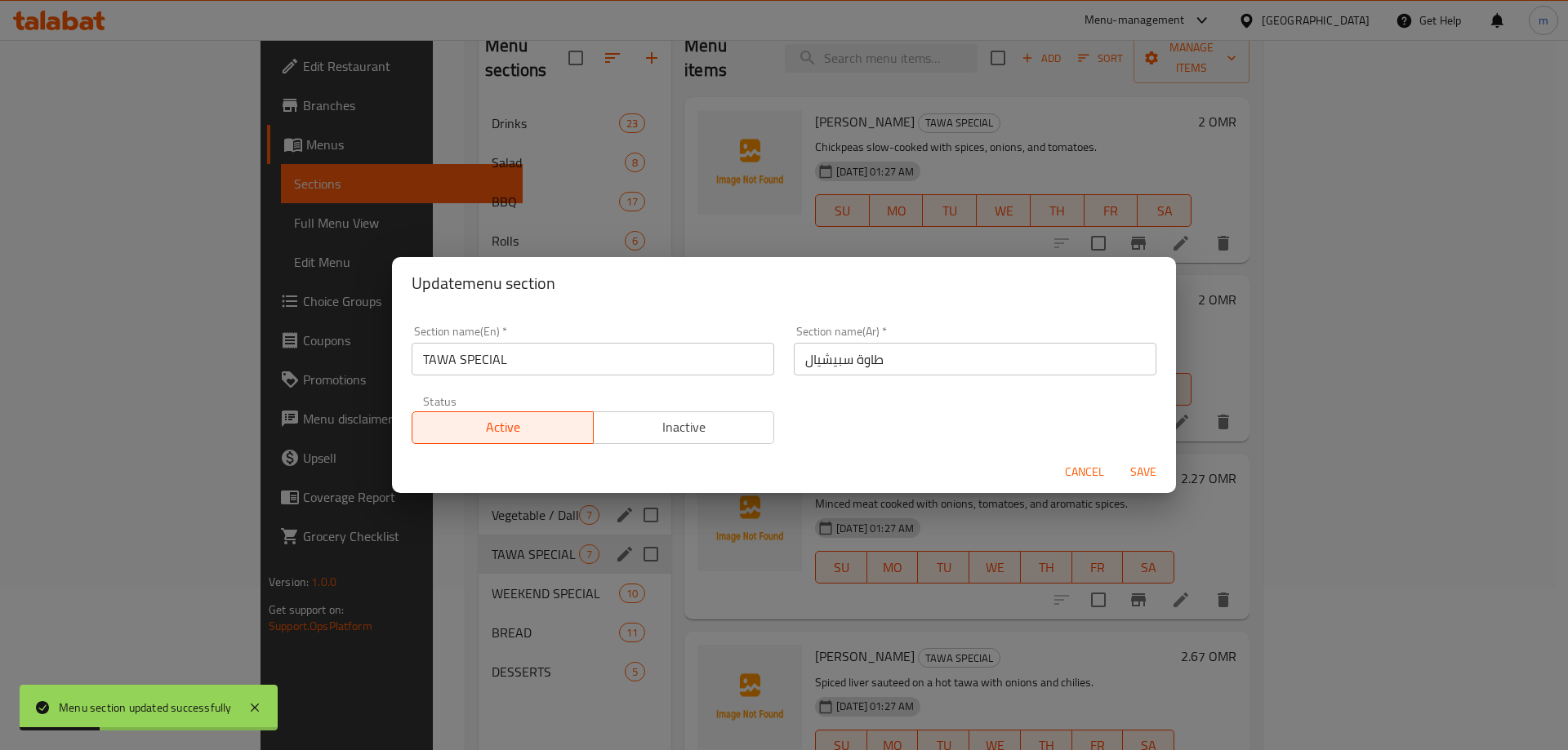
click at [679, 362] on input "TAWA SPECIAL" at bounding box center [592, 359] width 363 height 33
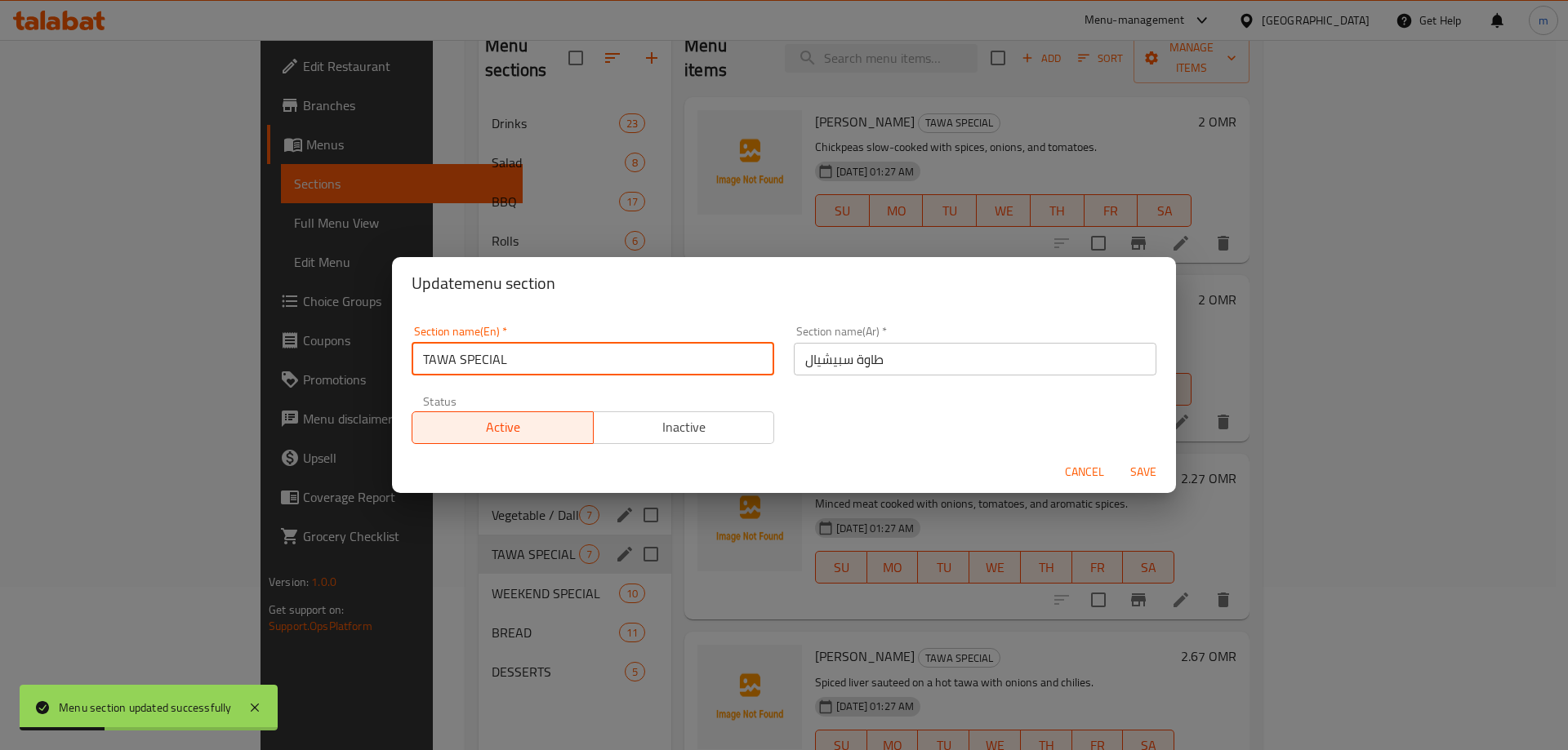
click at [679, 362] on input "TAWA SPECIAL" at bounding box center [592, 359] width 363 height 33
click at [1144, 477] on span "Save" at bounding box center [1143, 472] width 39 height 20
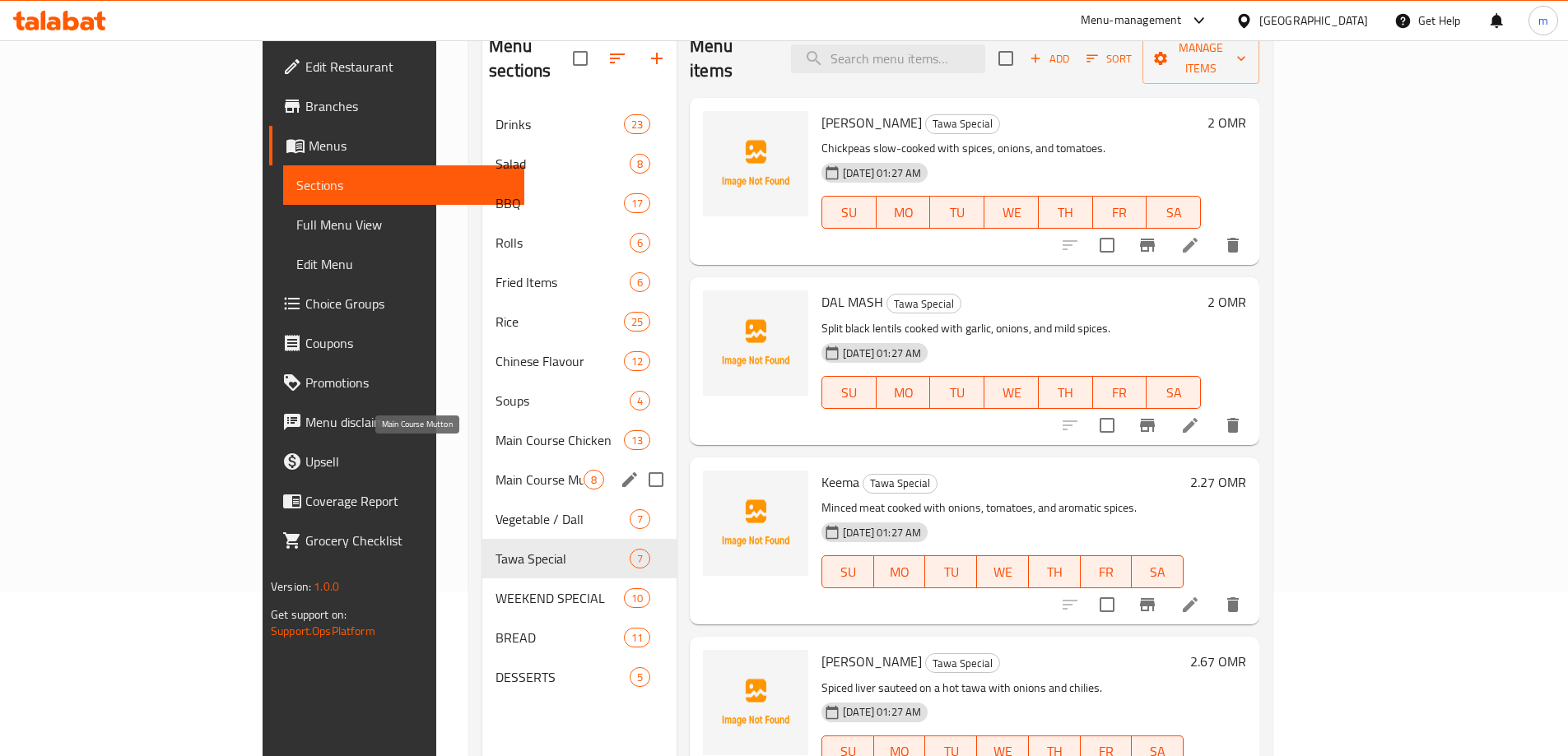
drag, startPoint x: 429, startPoint y: 460, endPoint x: 446, endPoint y: 459, distance: 17.0
click at [495, 470] on span "Main Course Mutton" at bounding box center [540, 479] width 88 height 19
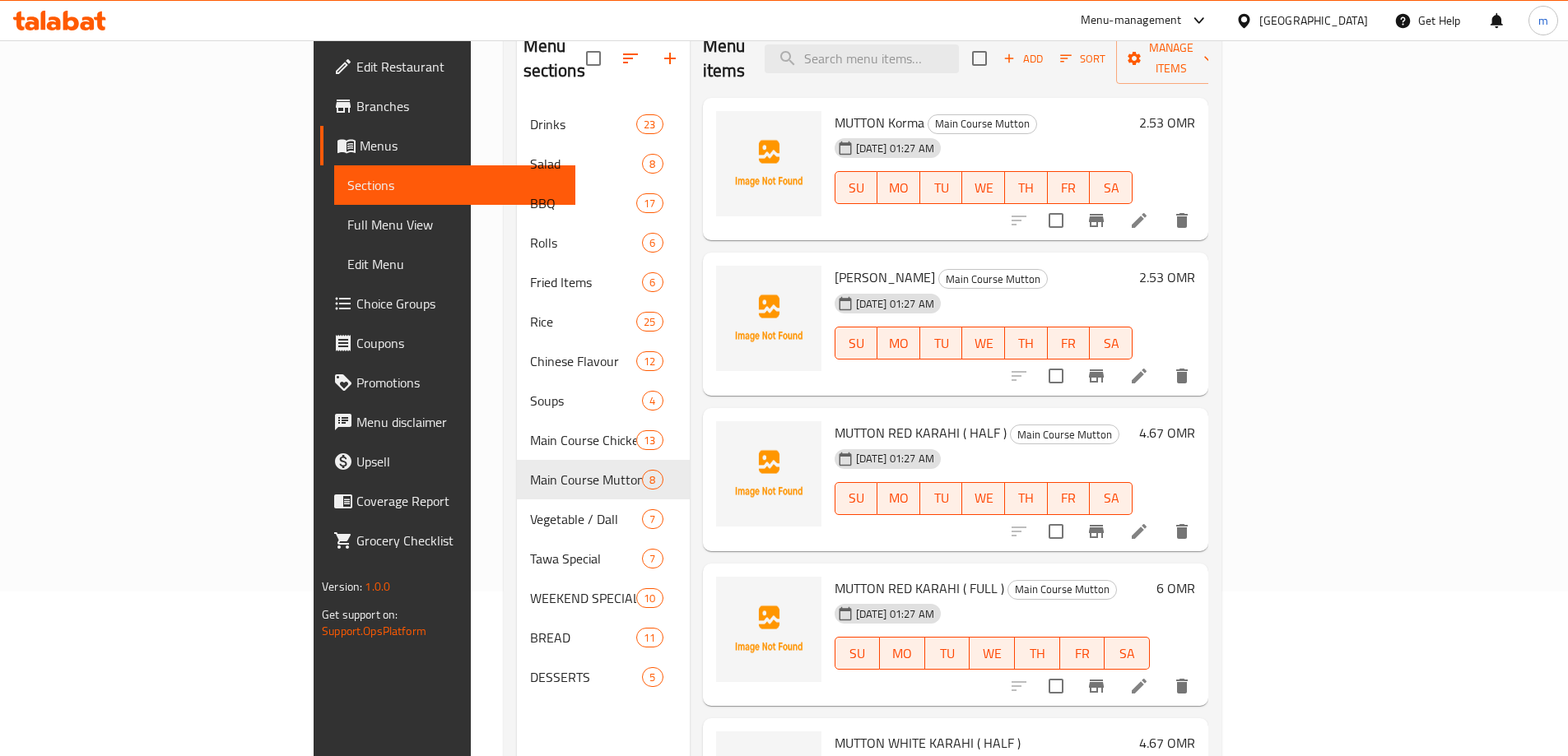
click at [1162, 205] on li at bounding box center [1139, 220] width 46 height 29
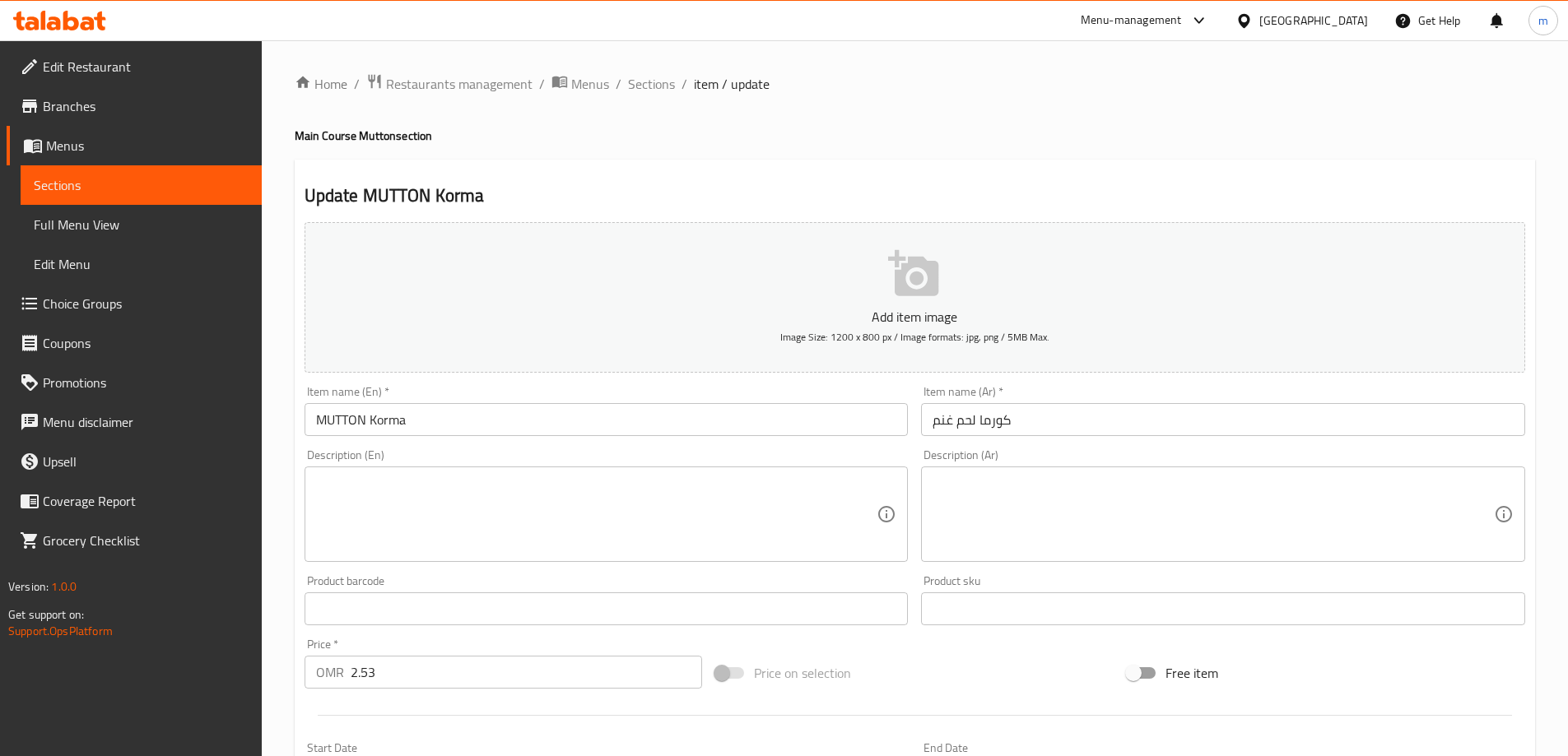
click at [389, 414] on input "MUTTON Korma" at bounding box center [607, 420] width 604 height 33
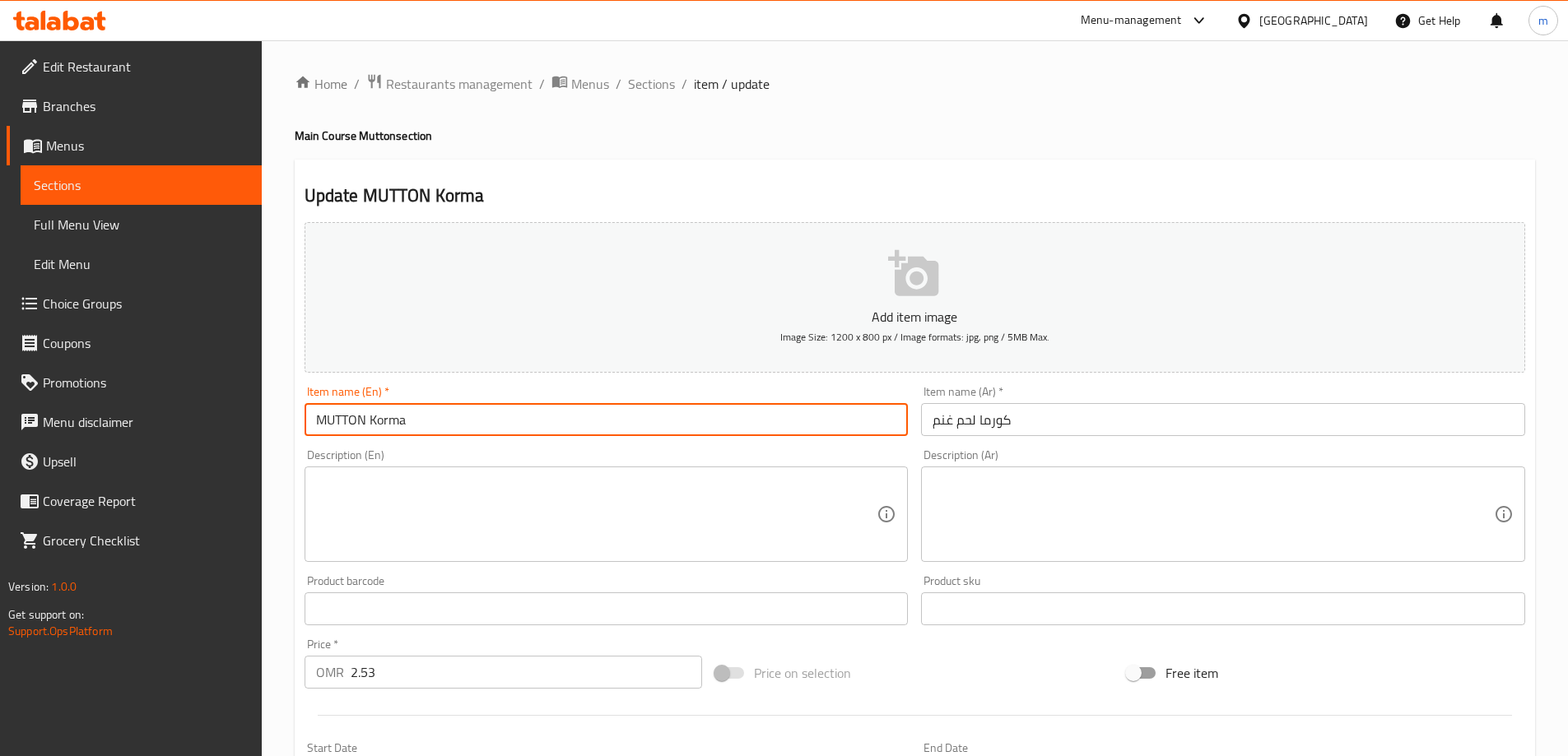
click at [389, 415] on input "MUTTON Korma" at bounding box center [607, 420] width 604 height 33
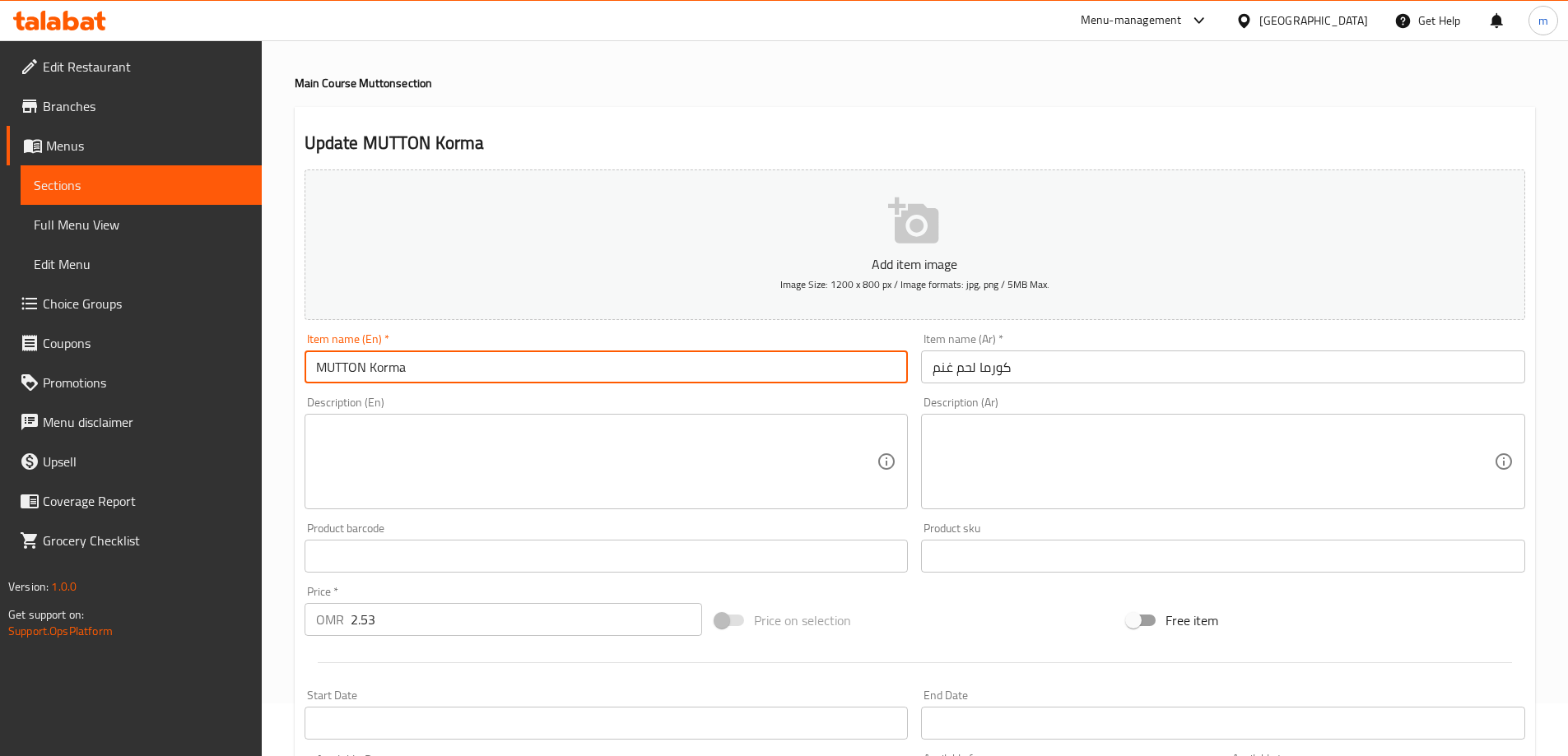
scroll to position [82, 0]
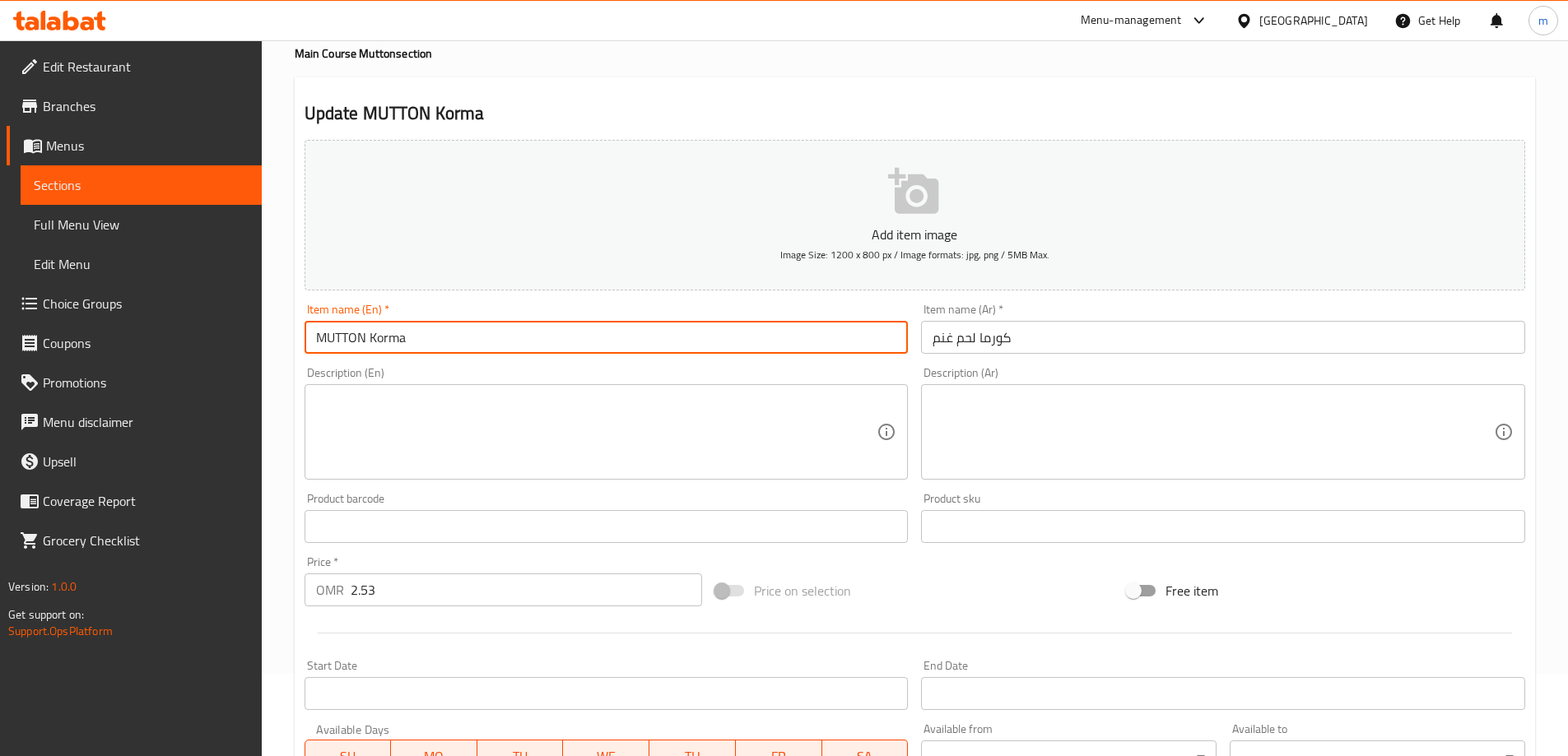
drag, startPoint x: 389, startPoint y: 341, endPoint x: 772, endPoint y: 404, distance: 388.1
click at [772, 404] on textarea at bounding box center [597, 432] width 562 height 78
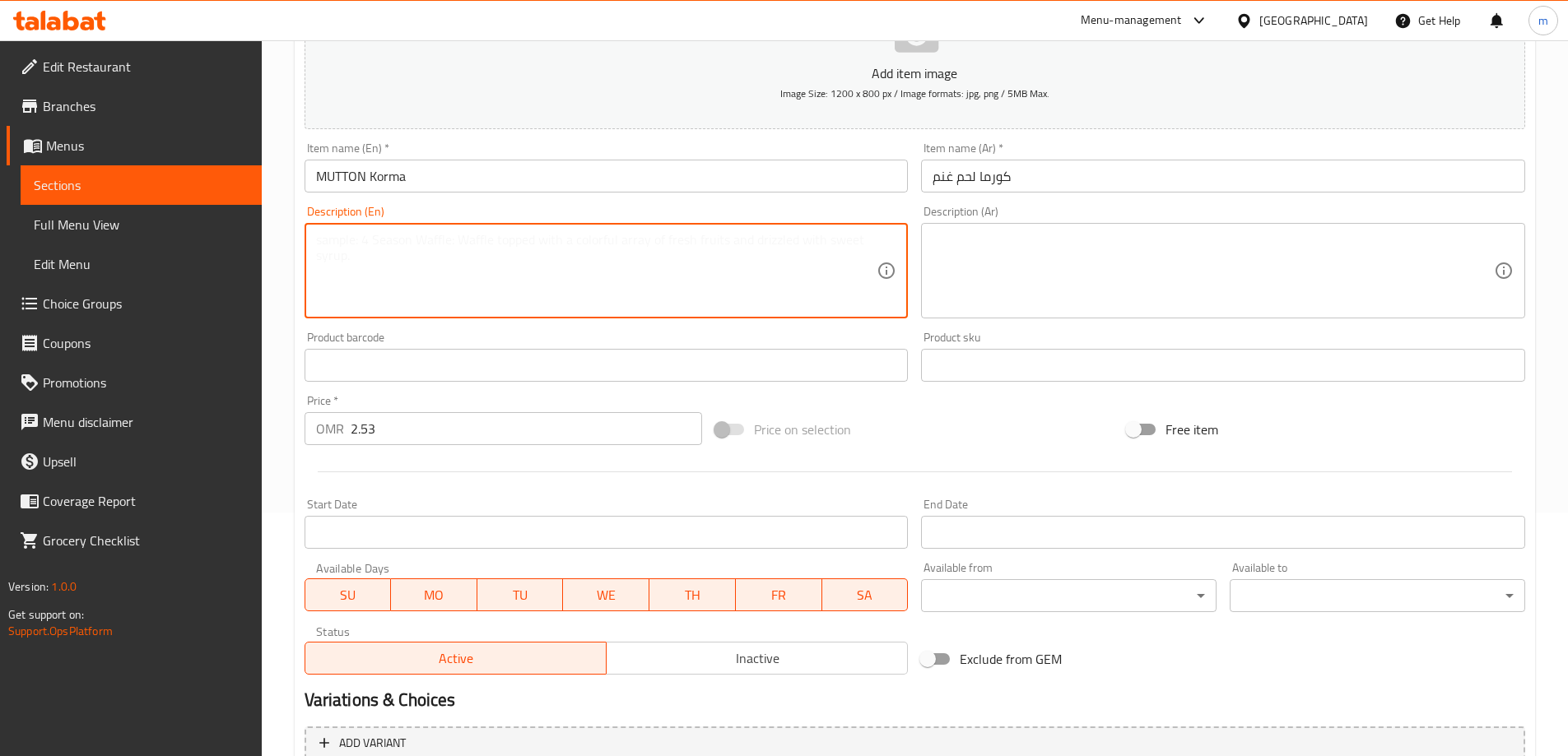
scroll to position [407, 0]
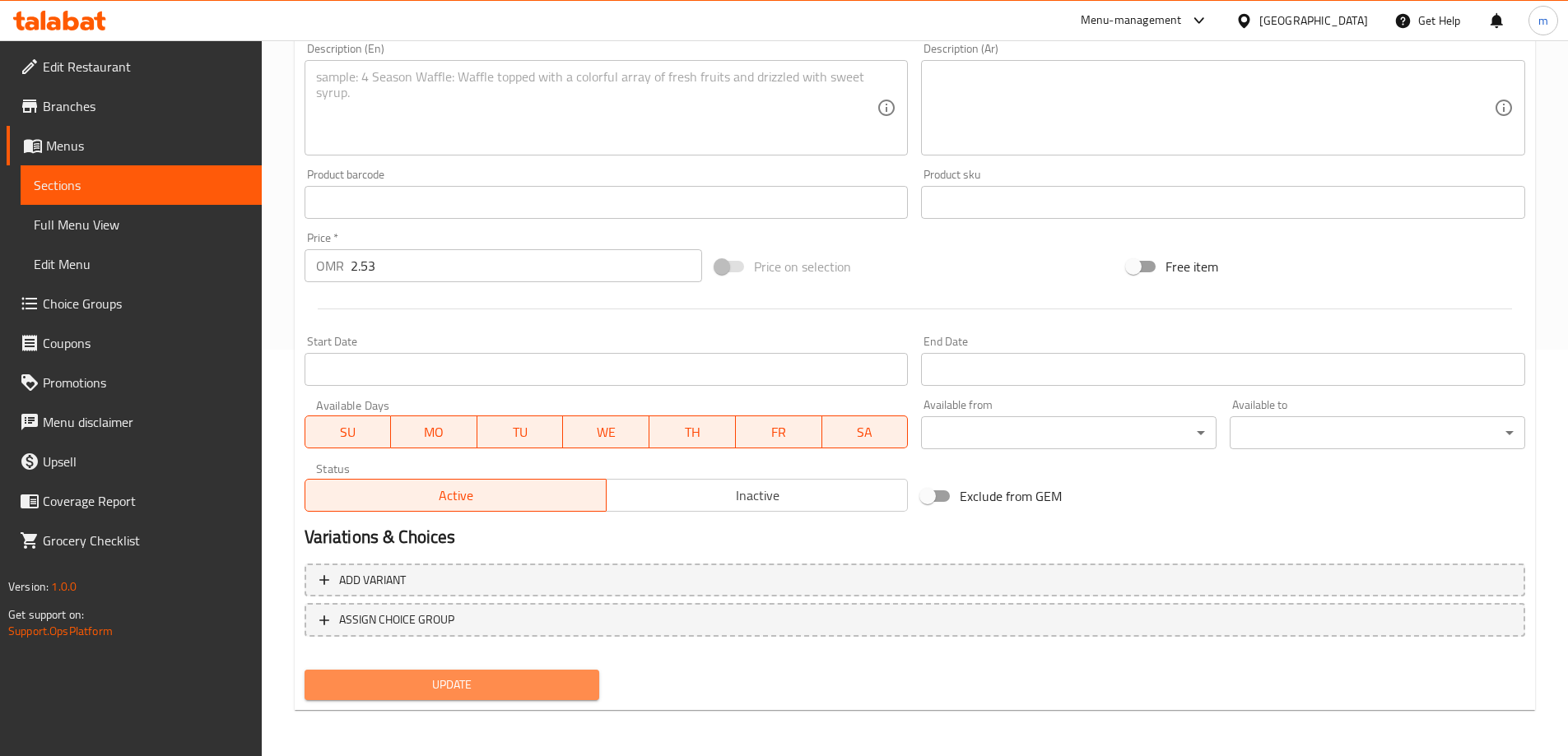
click at [578, 689] on span "Update" at bounding box center [452, 685] width 269 height 20
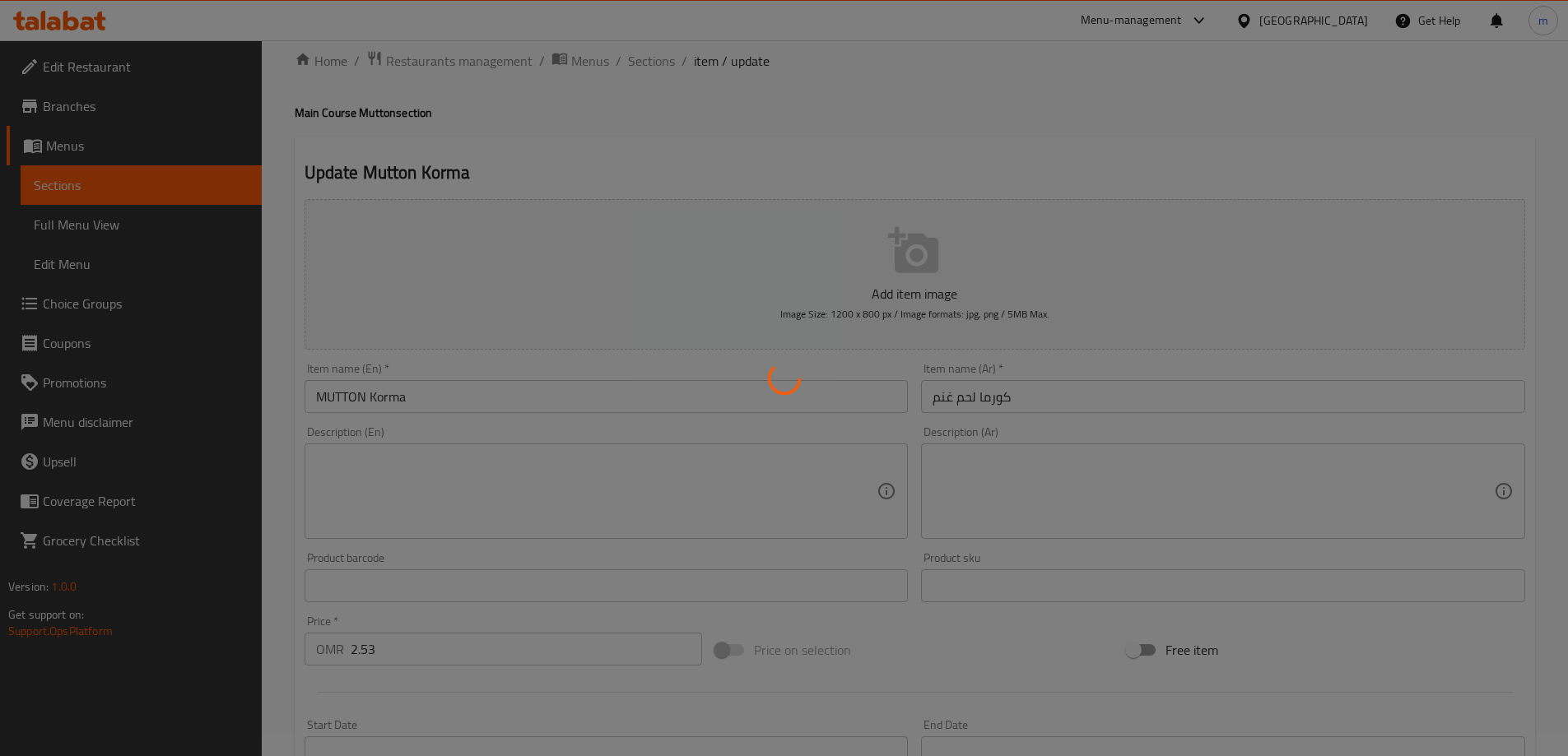
scroll to position [0, 0]
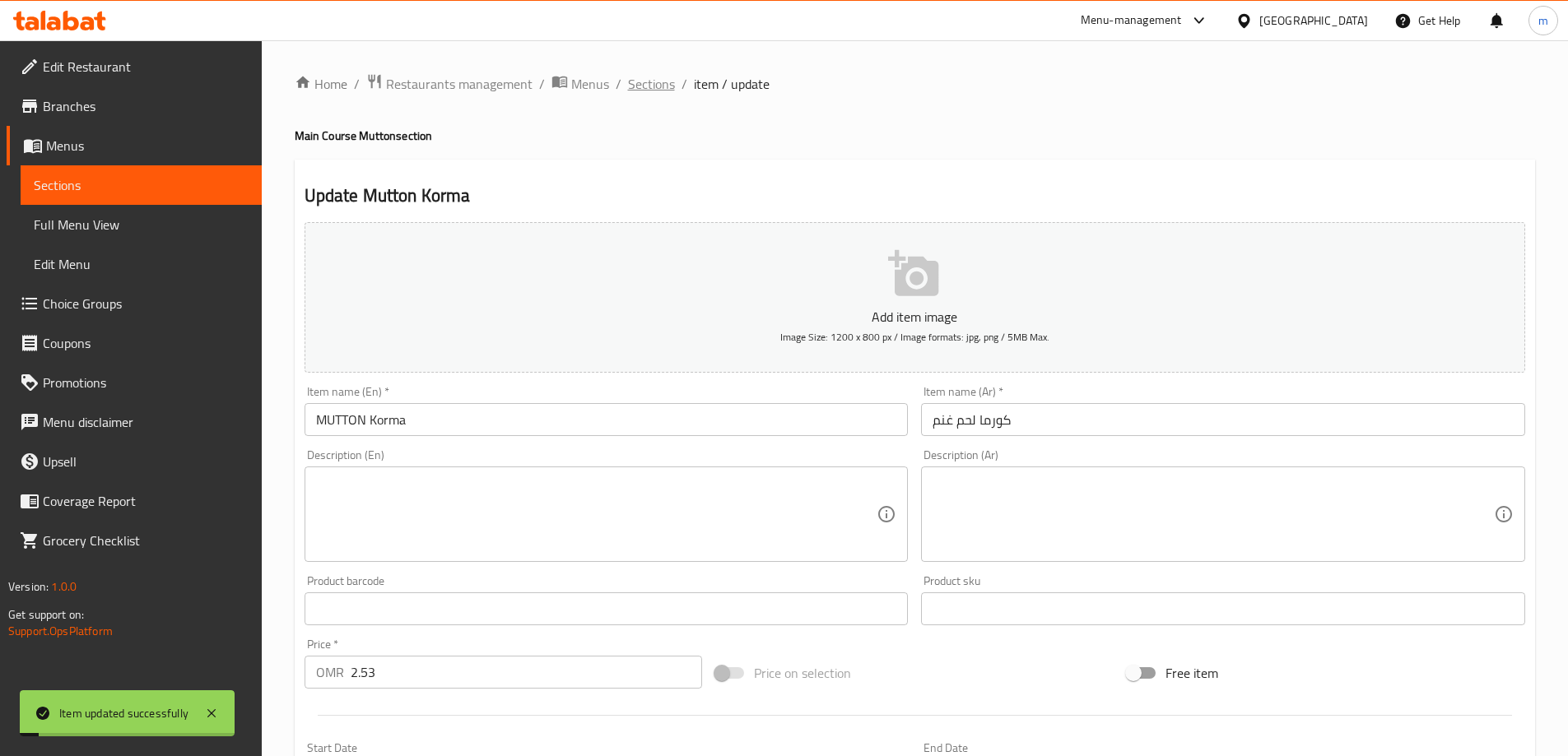
click at [641, 87] on span "Sections" at bounding box center [651, 83] width 47 height 19
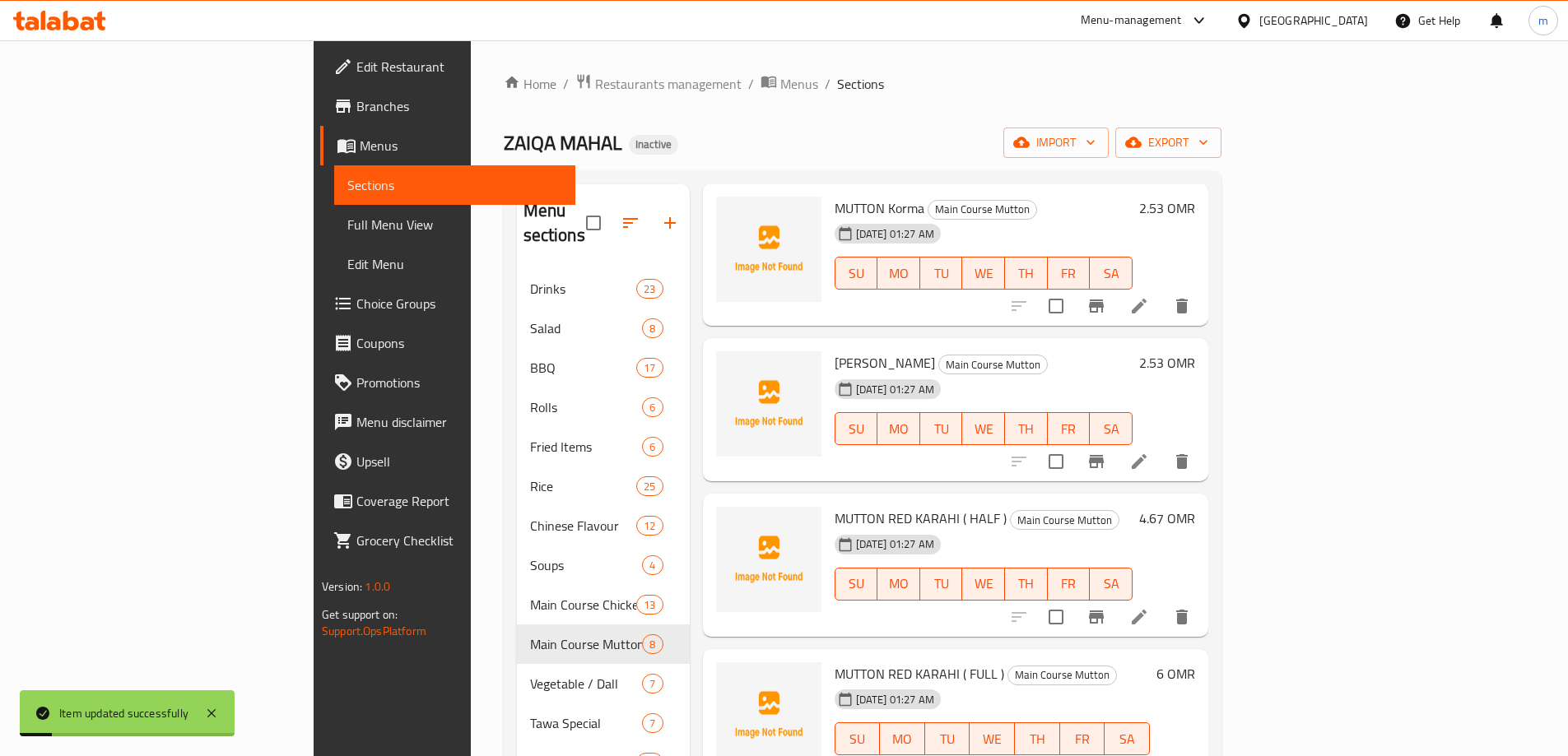
scroll to position [82, 0]
click at [1162, 444] on li at bounding box center [1139, 459] width 46 height 29
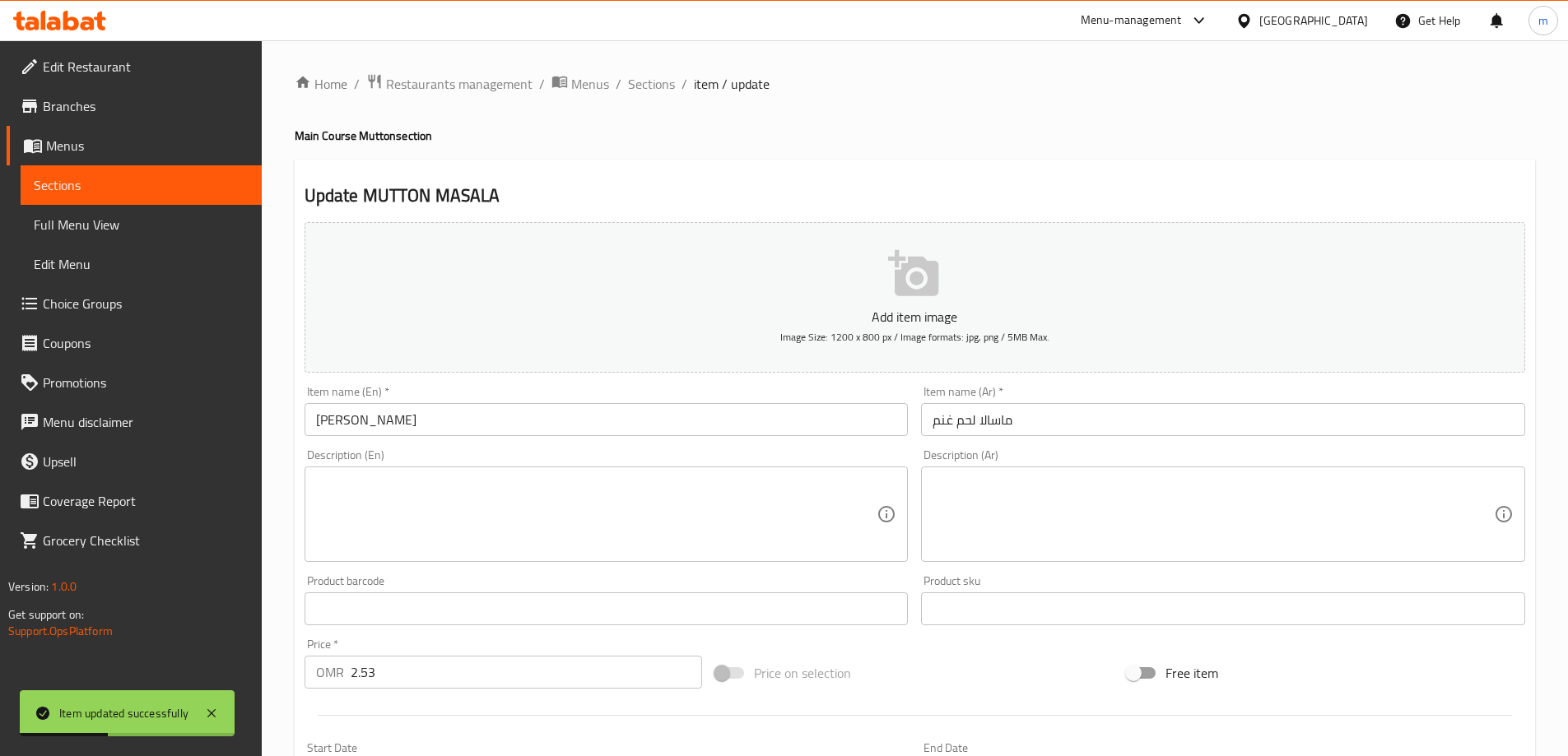
click at [369, 430] on input "MUTTON MASALA" at bounding box center [607, 420] width 604 height 33
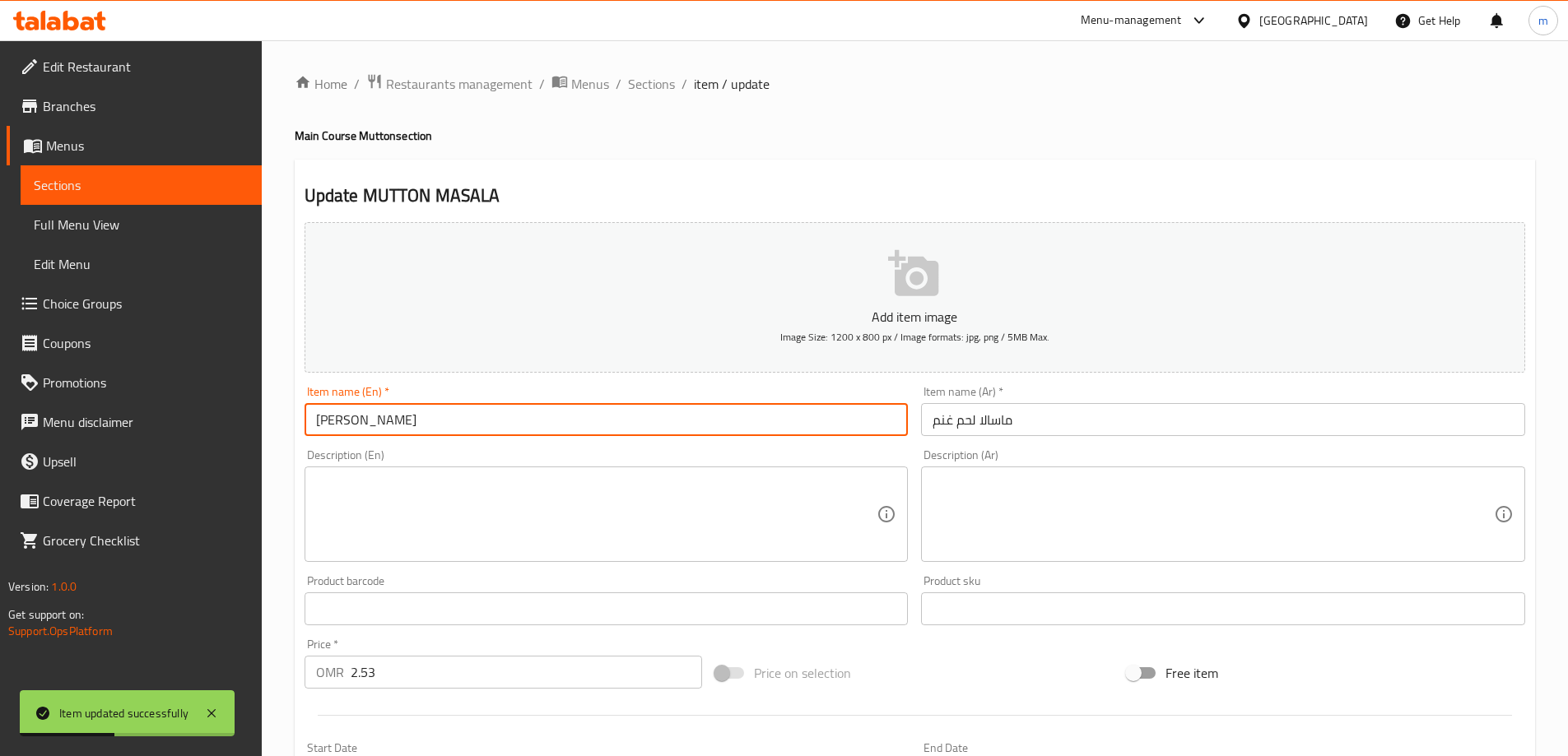
click at [369, 430] on input "MUTTON MASALA" at bounding box center [607, 420] width 604 height 33
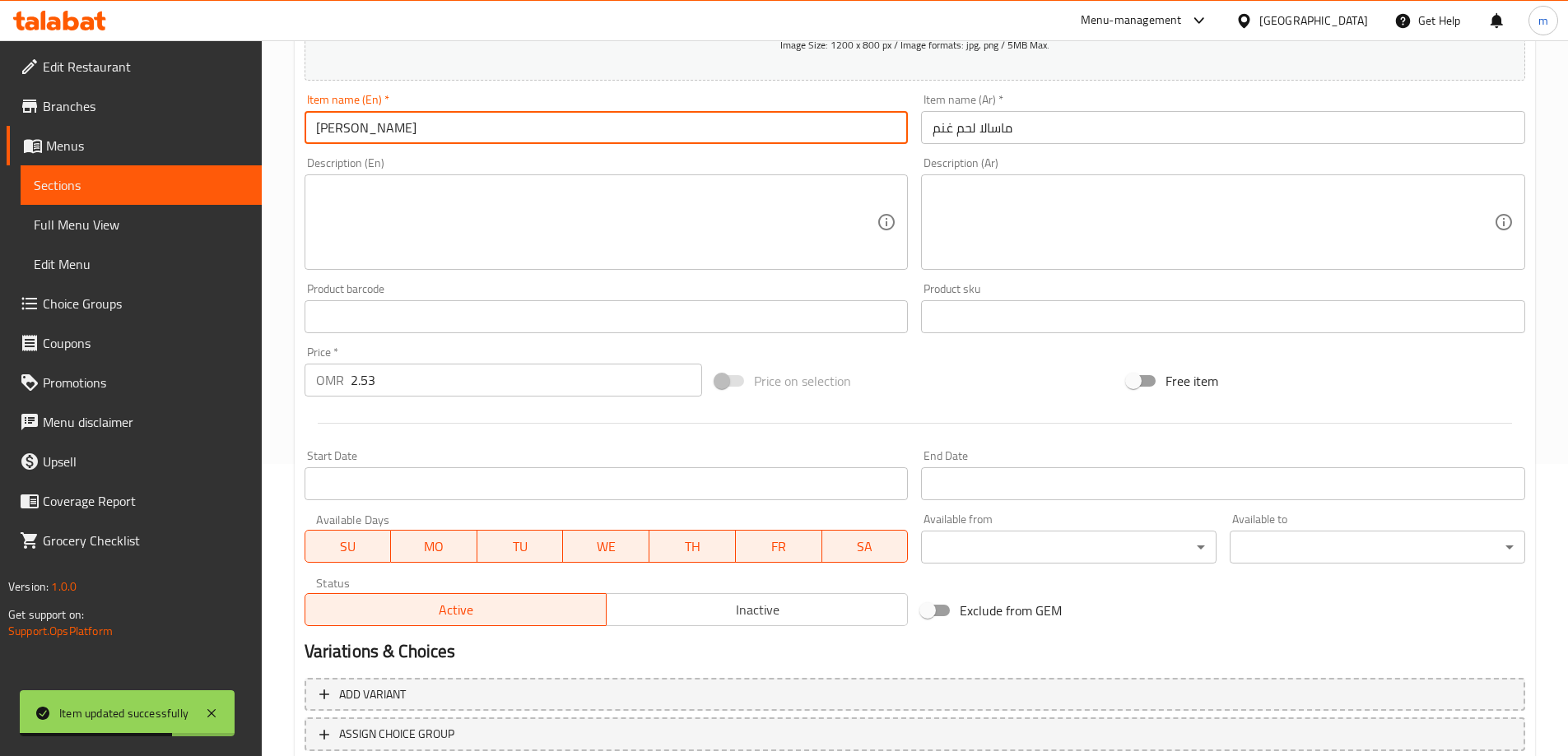
scroll to position [407, 0]
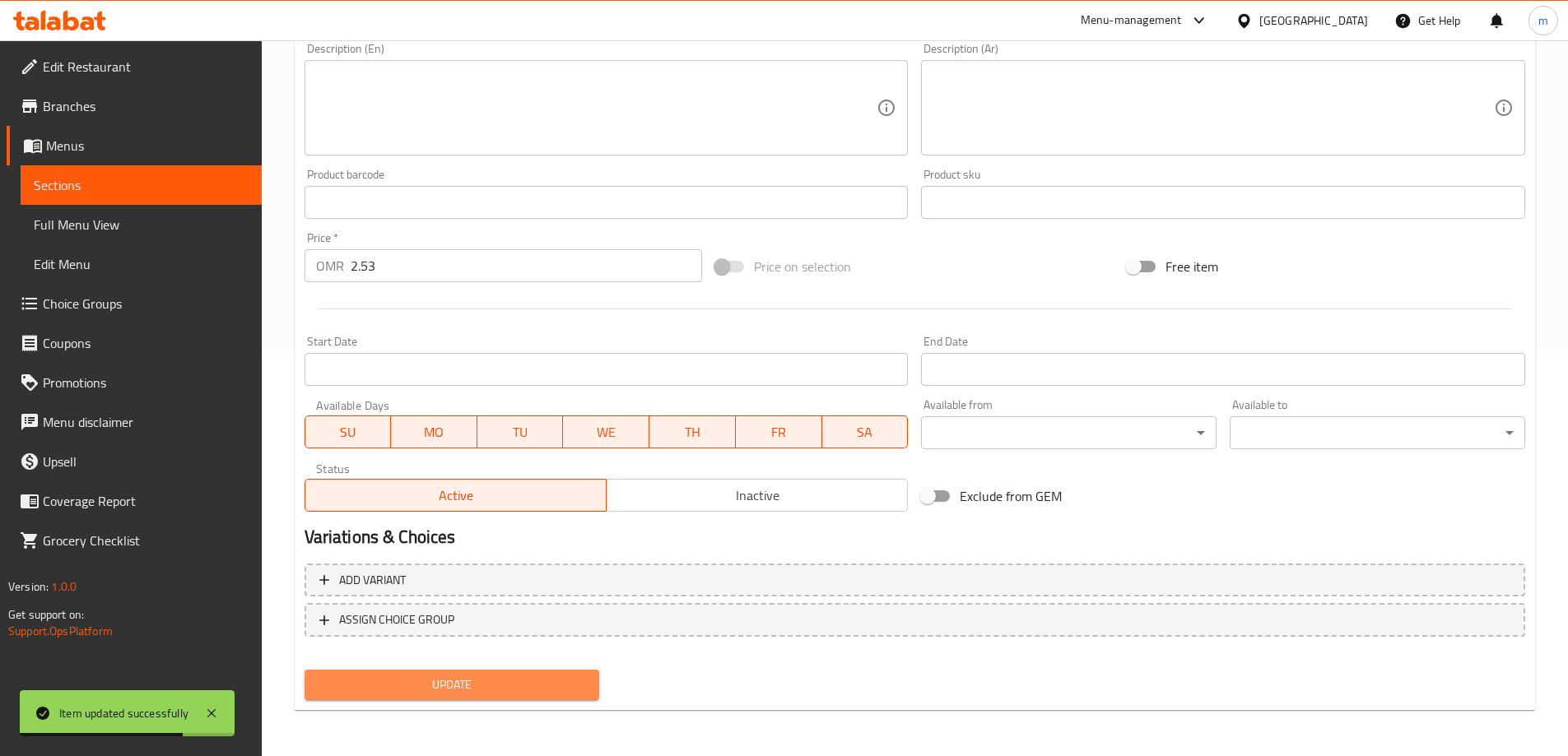
click at [493, 682] on span "Update" at bounding box center [452, 685] width 269 height 20
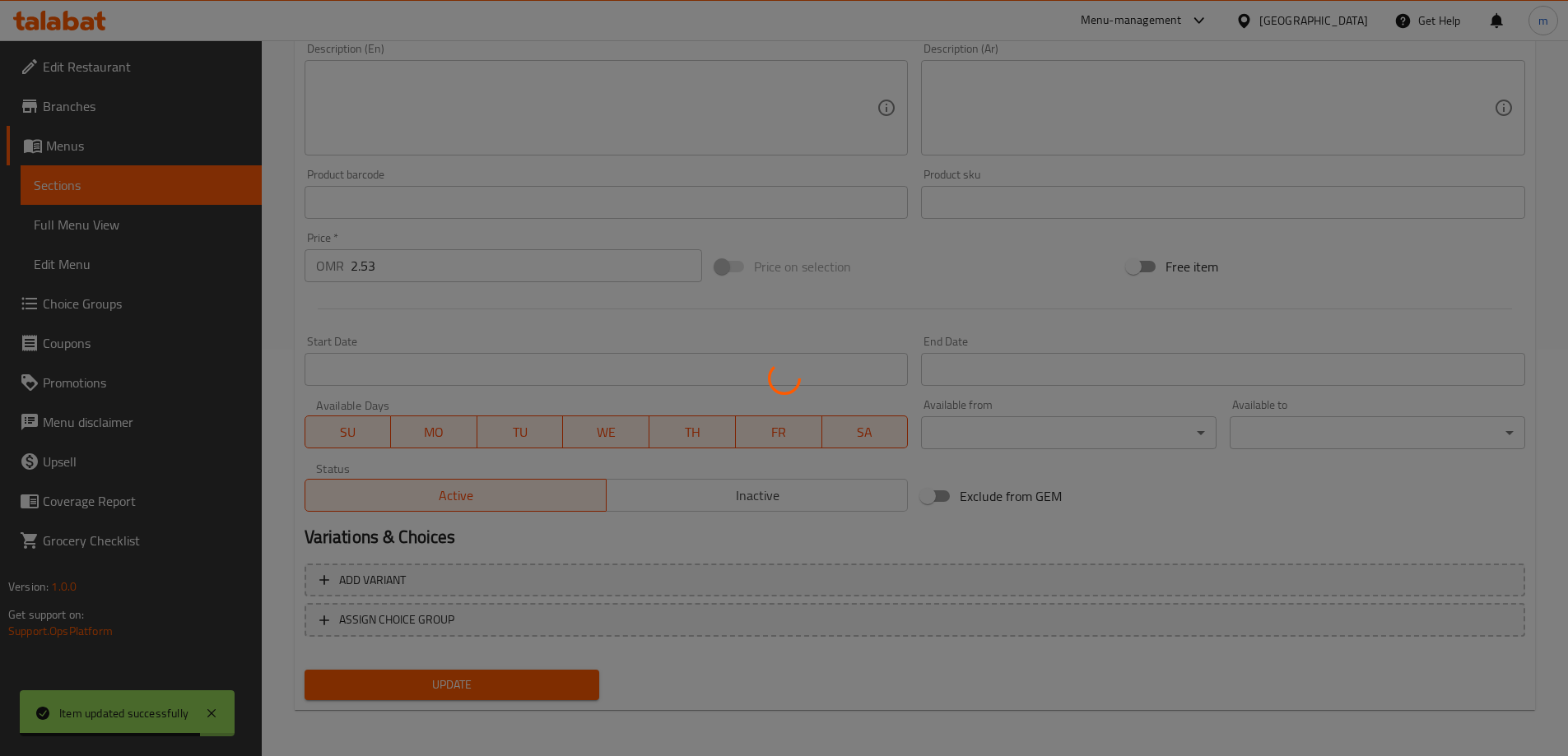
scroll to position [0, 0]
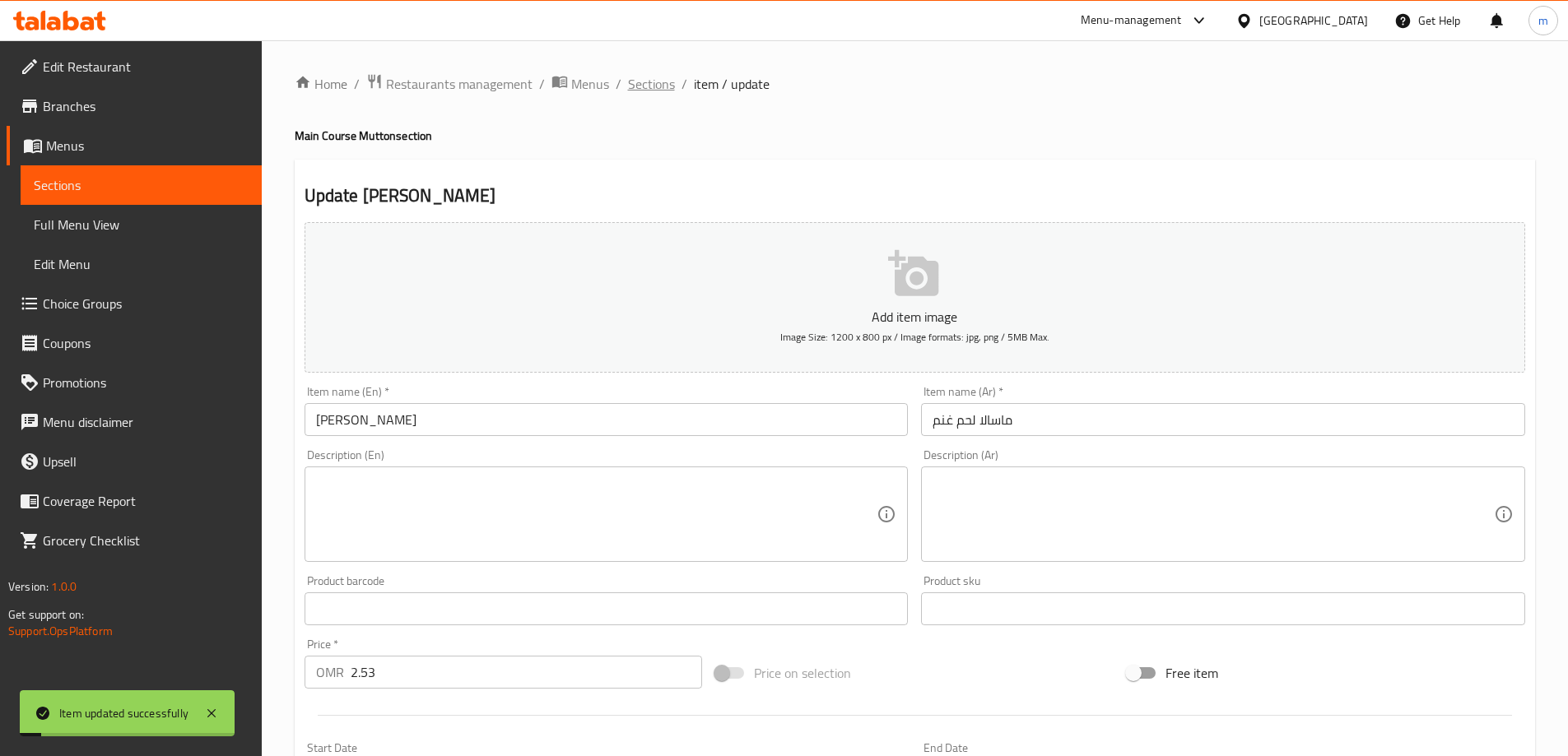
click at [655, 81] on span "Sections" at bounding box center [651, 83] width 47 height 19
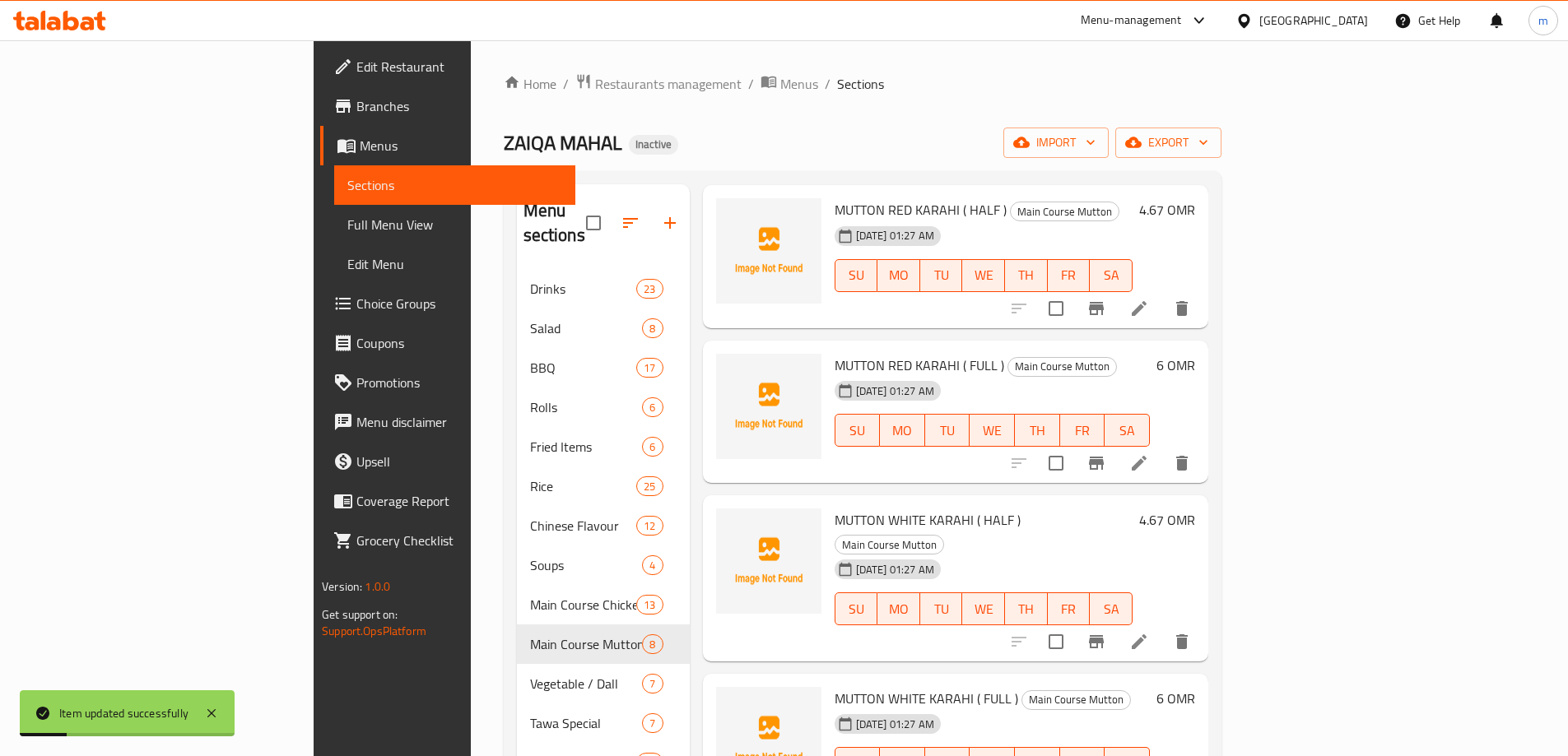
scroll to position [165, 0]
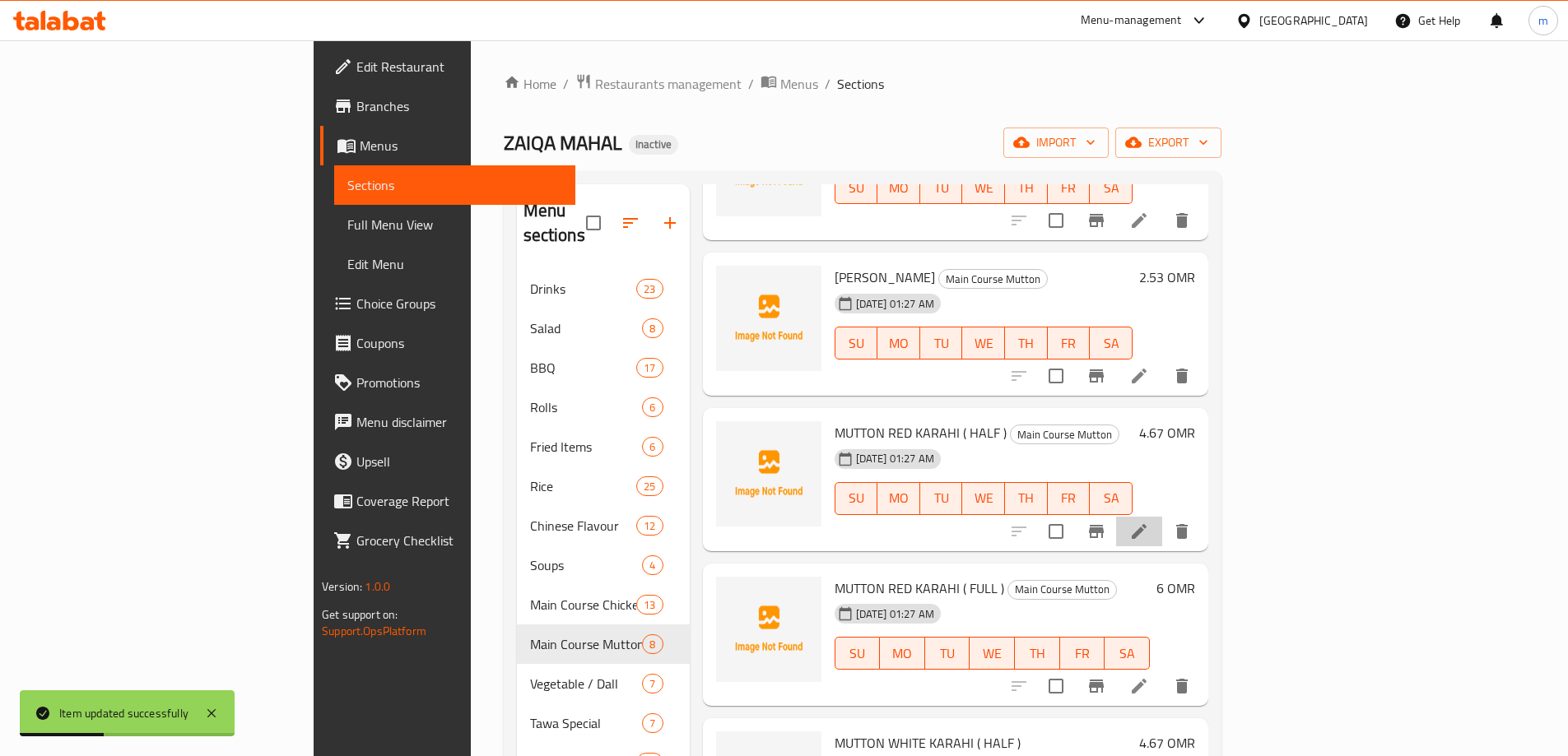
click at [1162, 518] on li at bounding box center [1139, 531] width 46 height 29
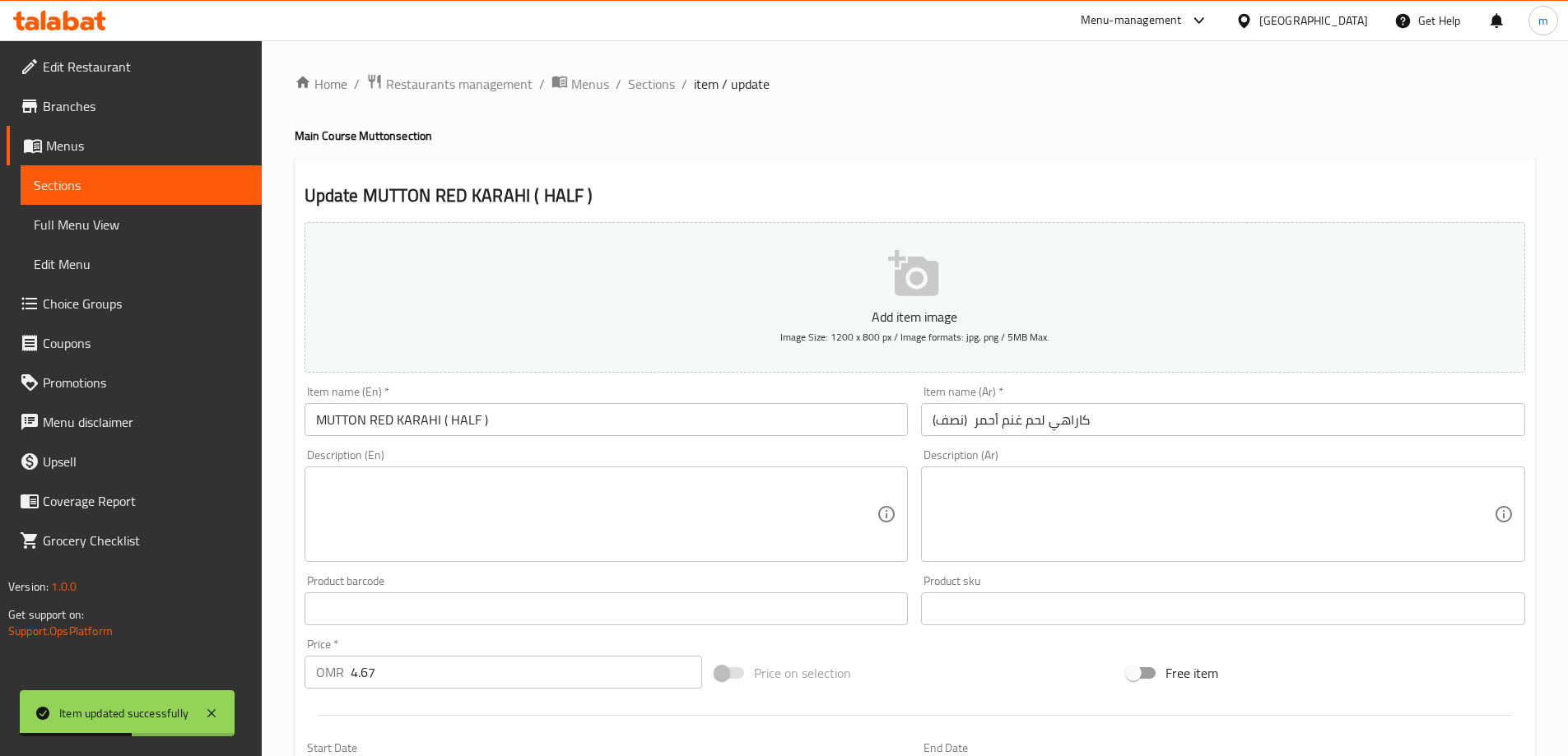
click at [383, 421] on input "MUTTON RED KARAHI ( HALF )" at bounding box center [607, 420] width 604 height 33
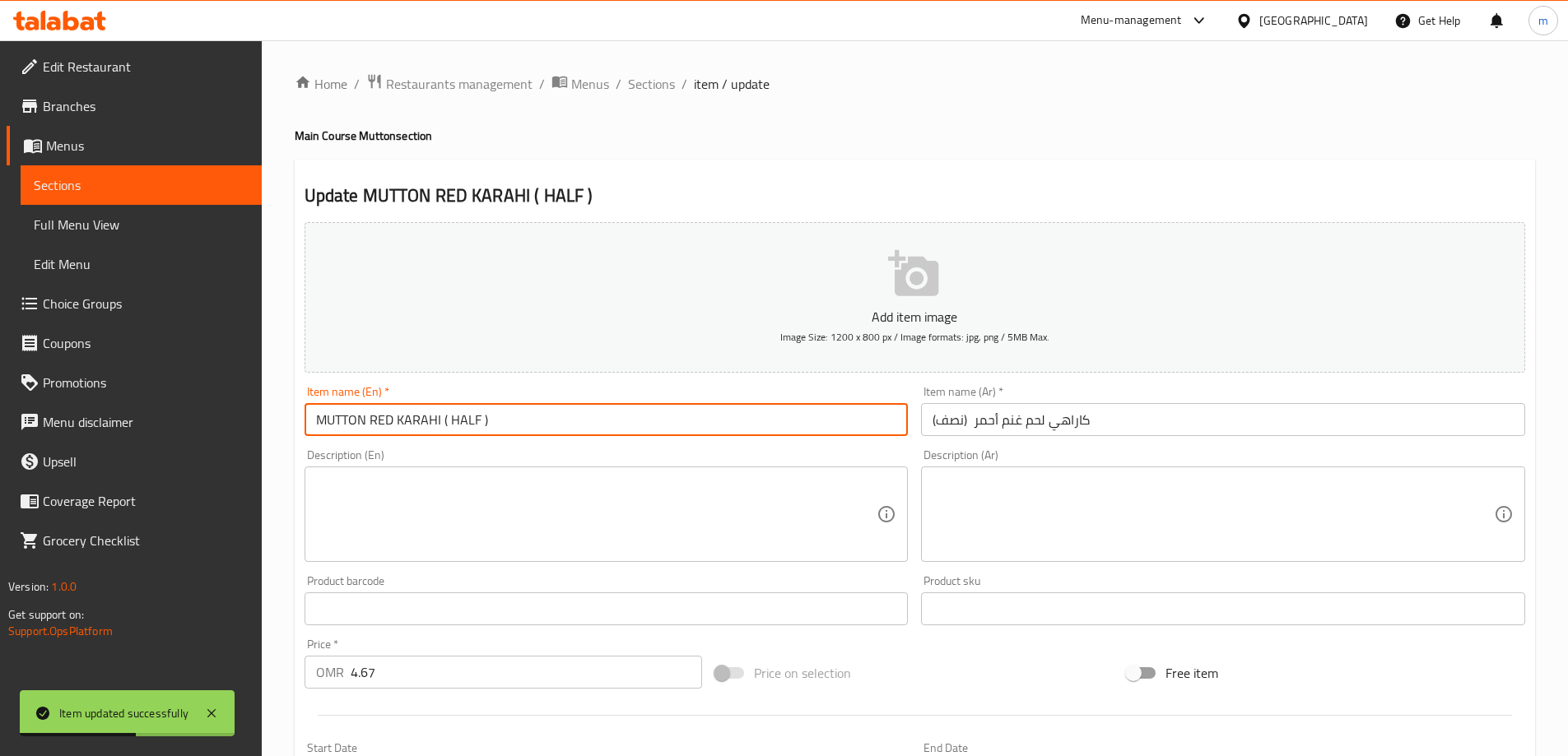
click at [383, 421] on input "MUTTON RED KARAHI ( HALF )" at bounding box center [607, 420] width 604 height 33
click at [383, 420] on input "MUTTON RED KARAHI ( HALF )" at bounding box center [607, 420] width 604 height 33
click at [385, 419] on input "MUTTON RED KARAHI ( HALF )" at bounding box center [607, 420] width 604 height 33
click at [386, 414] on input "MUTTON RED KARAHI ( HALF )" at bounding box center [607, 420] width 604 height 33
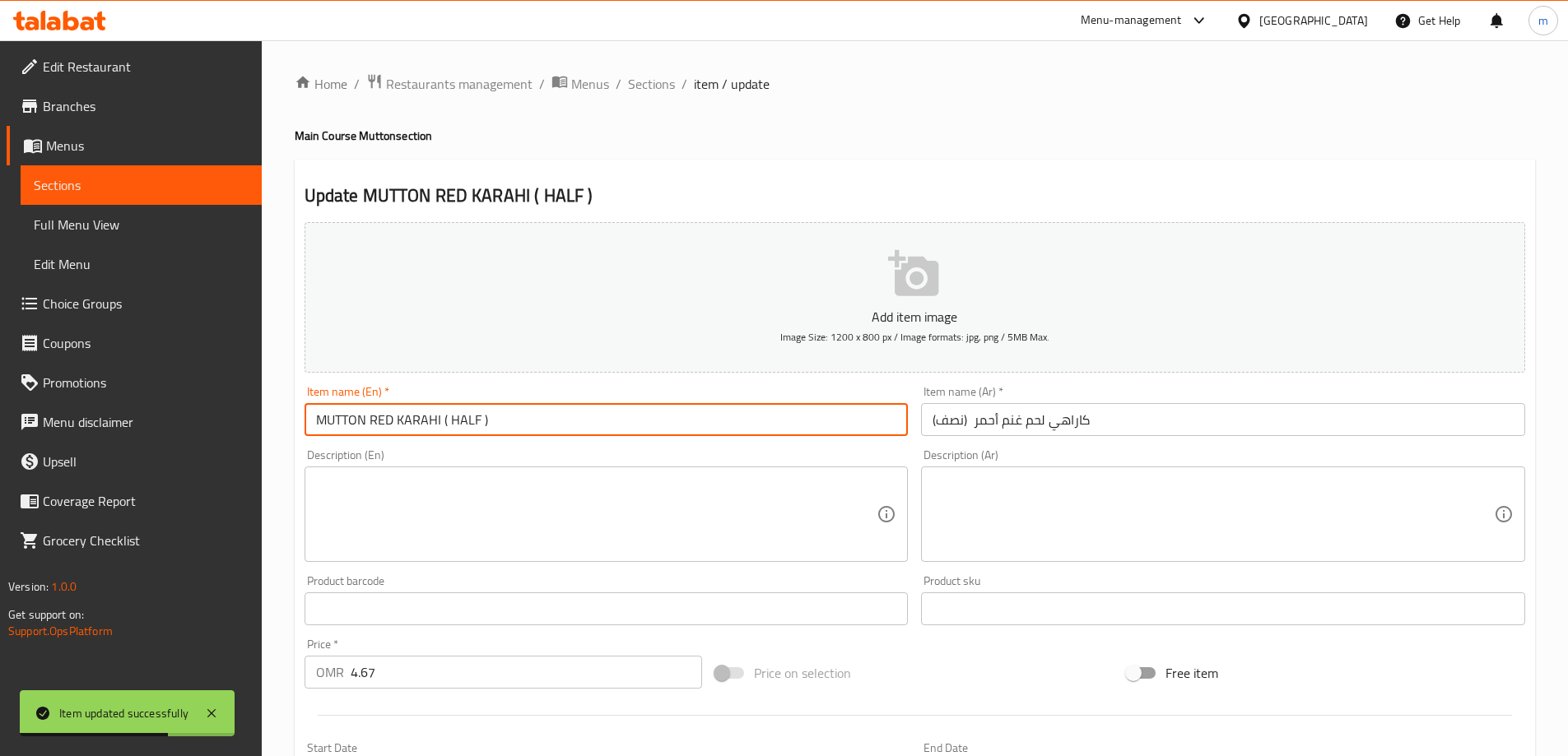
click at [386, 414] on input "MUTTON RED KARAHI ( HALF )" at bounding box center [607, 420] width 604 height 33
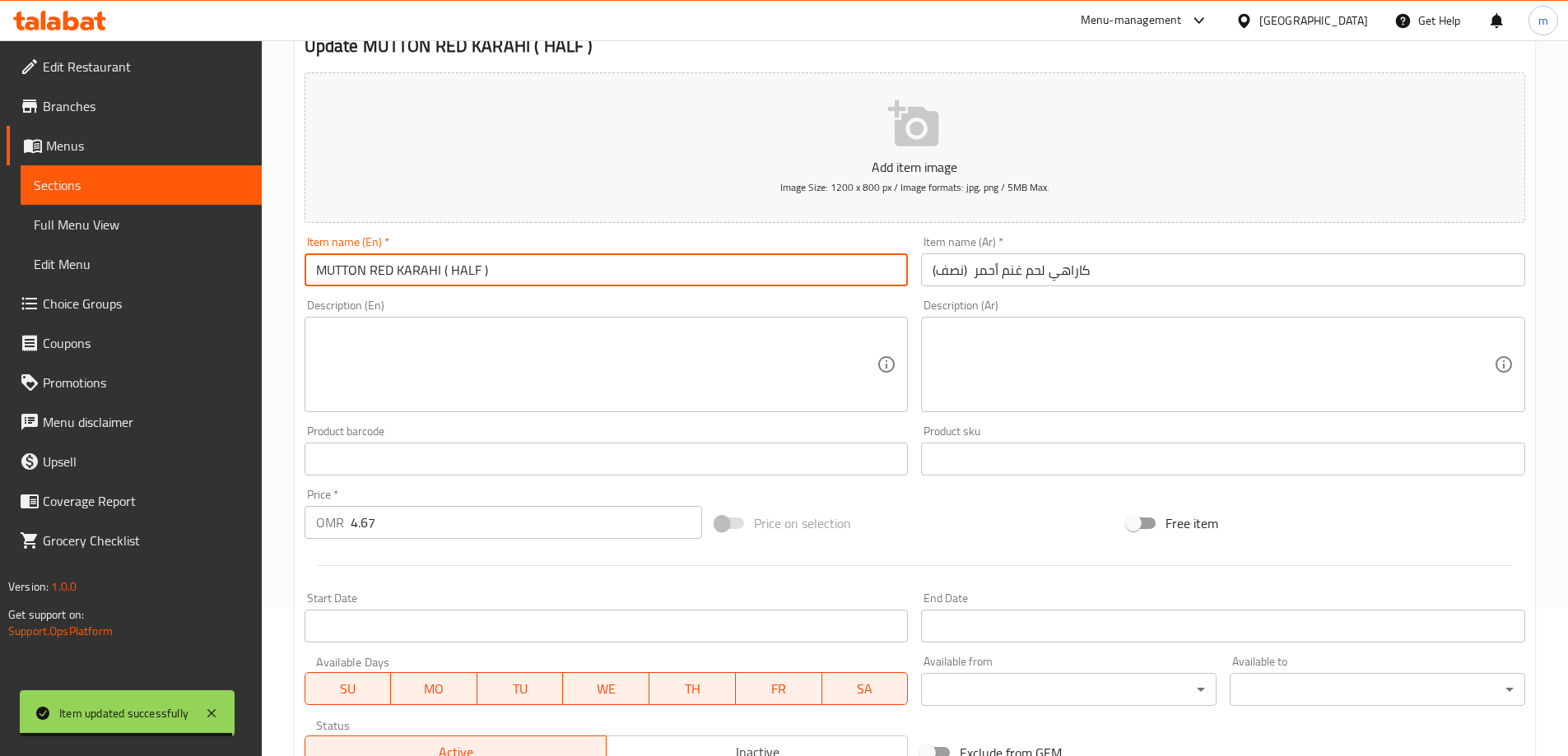
scroll to position [407, 0]
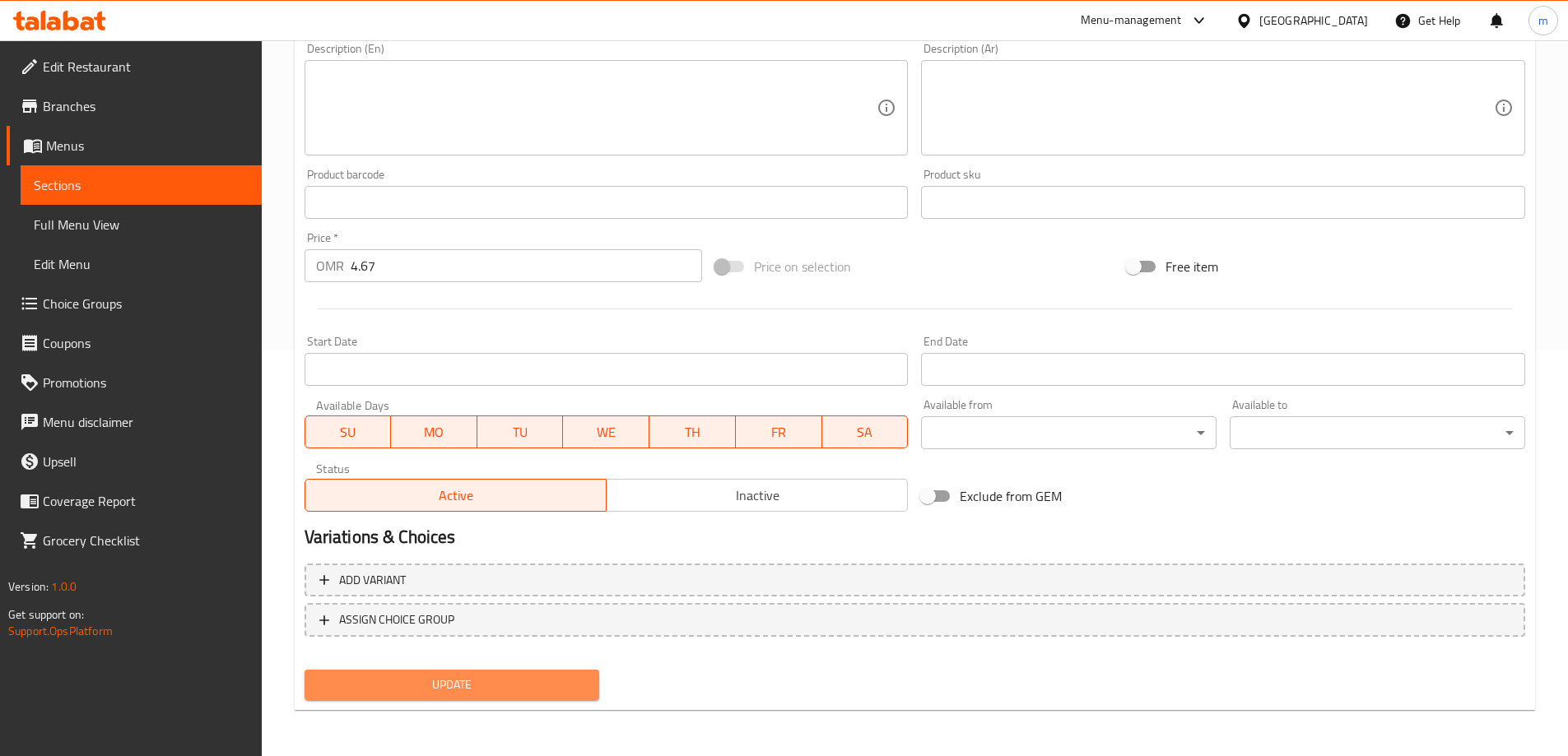
click at [505, 687] on span "Update" at bounding box center [452, 685] width 269 height 20
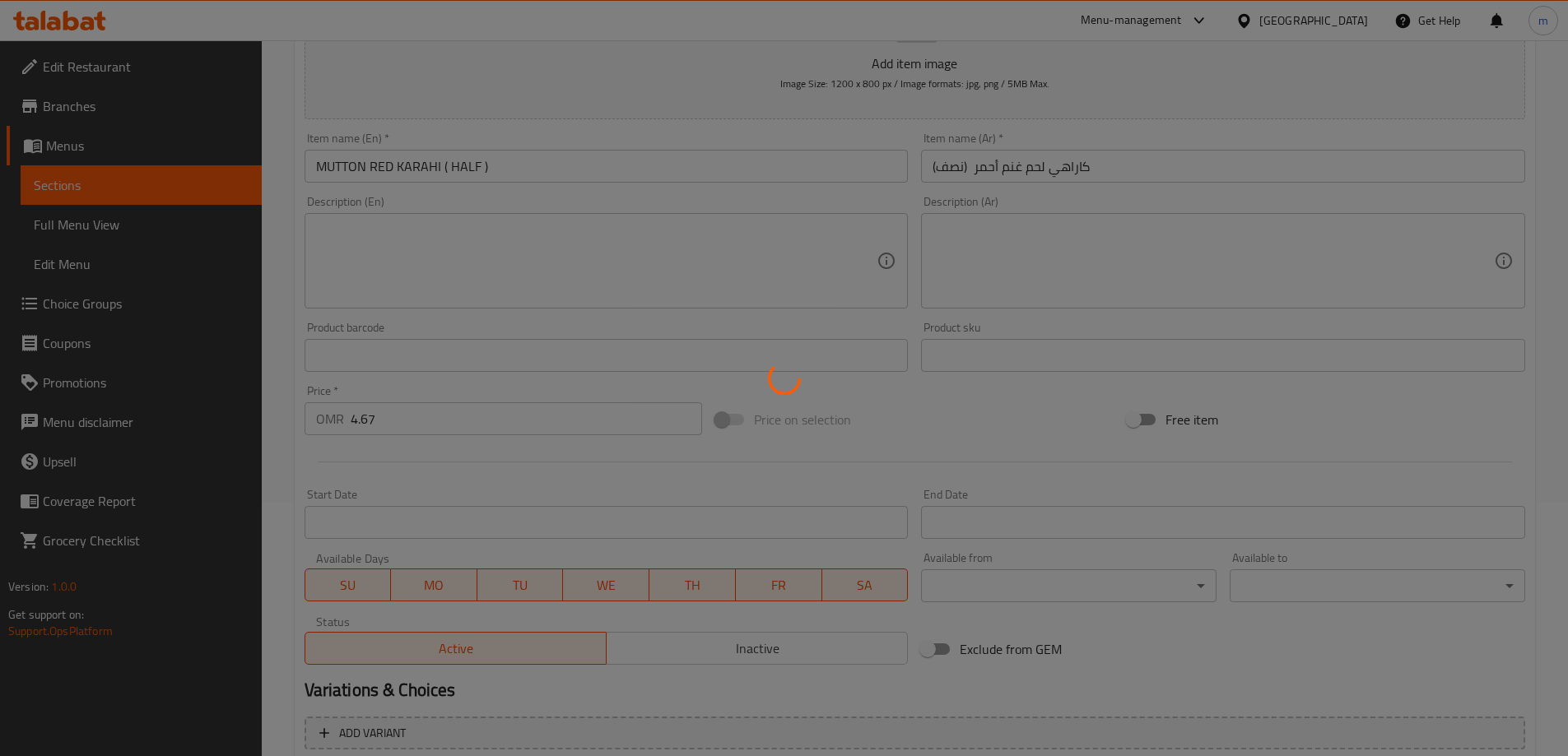
scroll to position [0, 0]
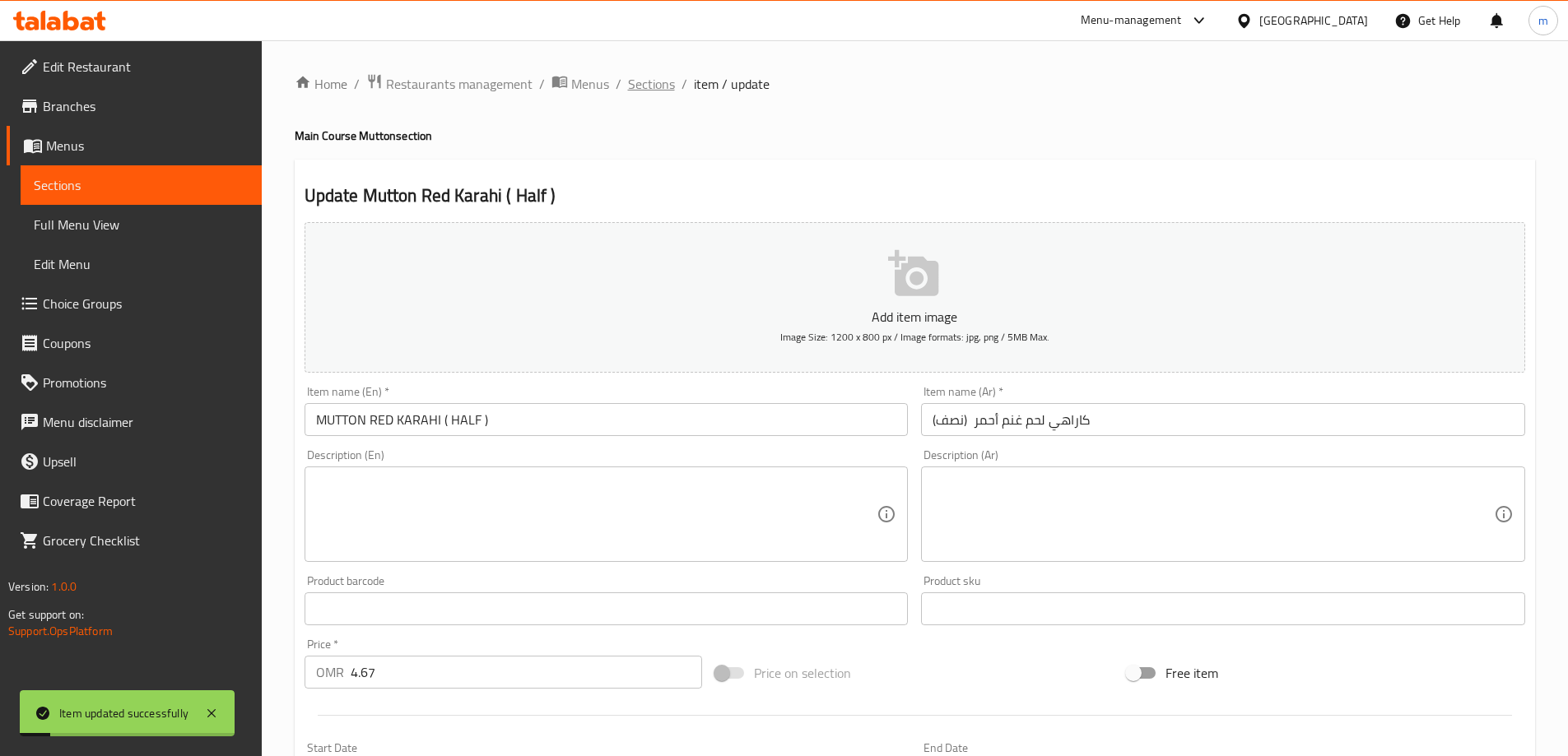
click at [647, 88] on span "Sections" at bounding box center [651, 83] width 47 height 19
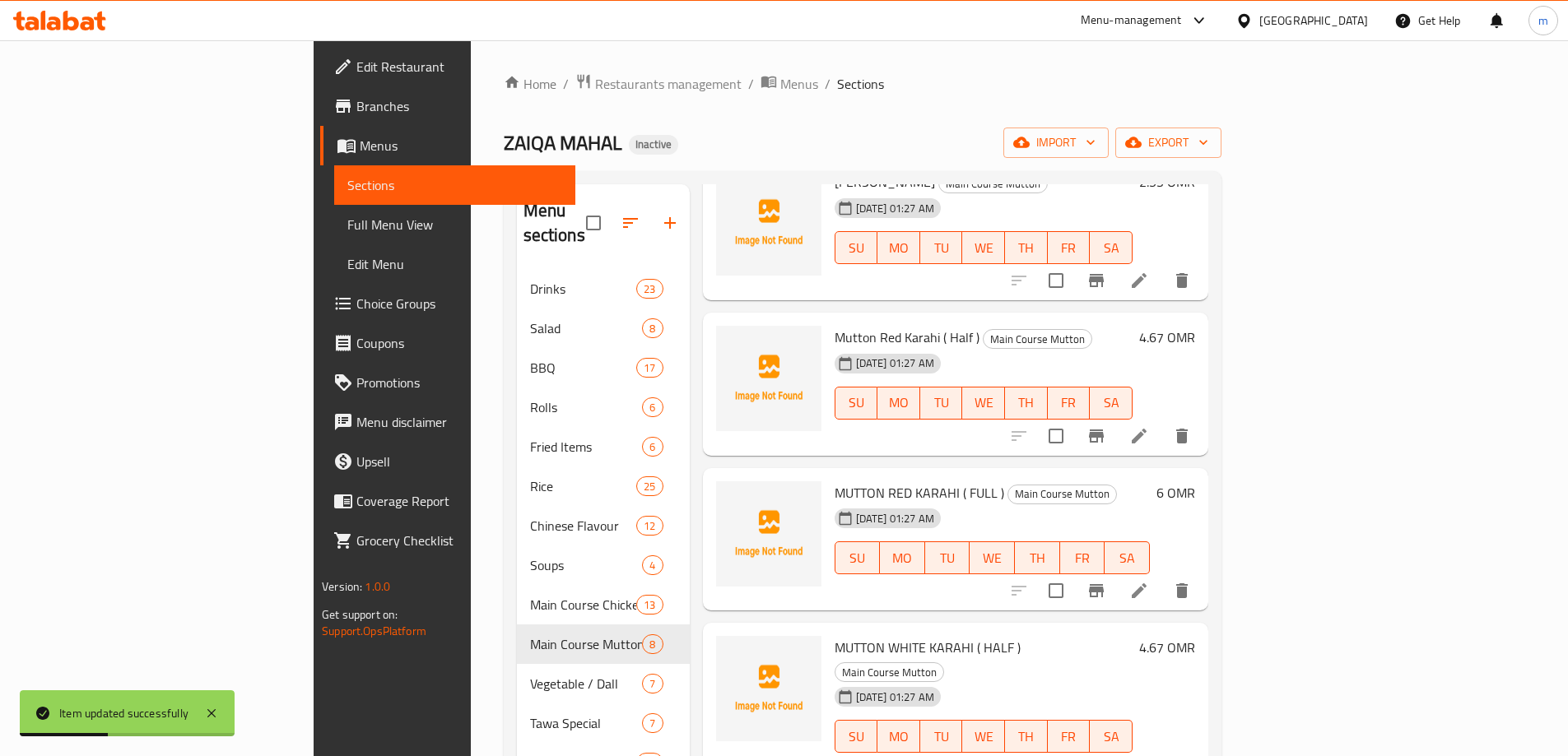
scroll to position [247, 0]
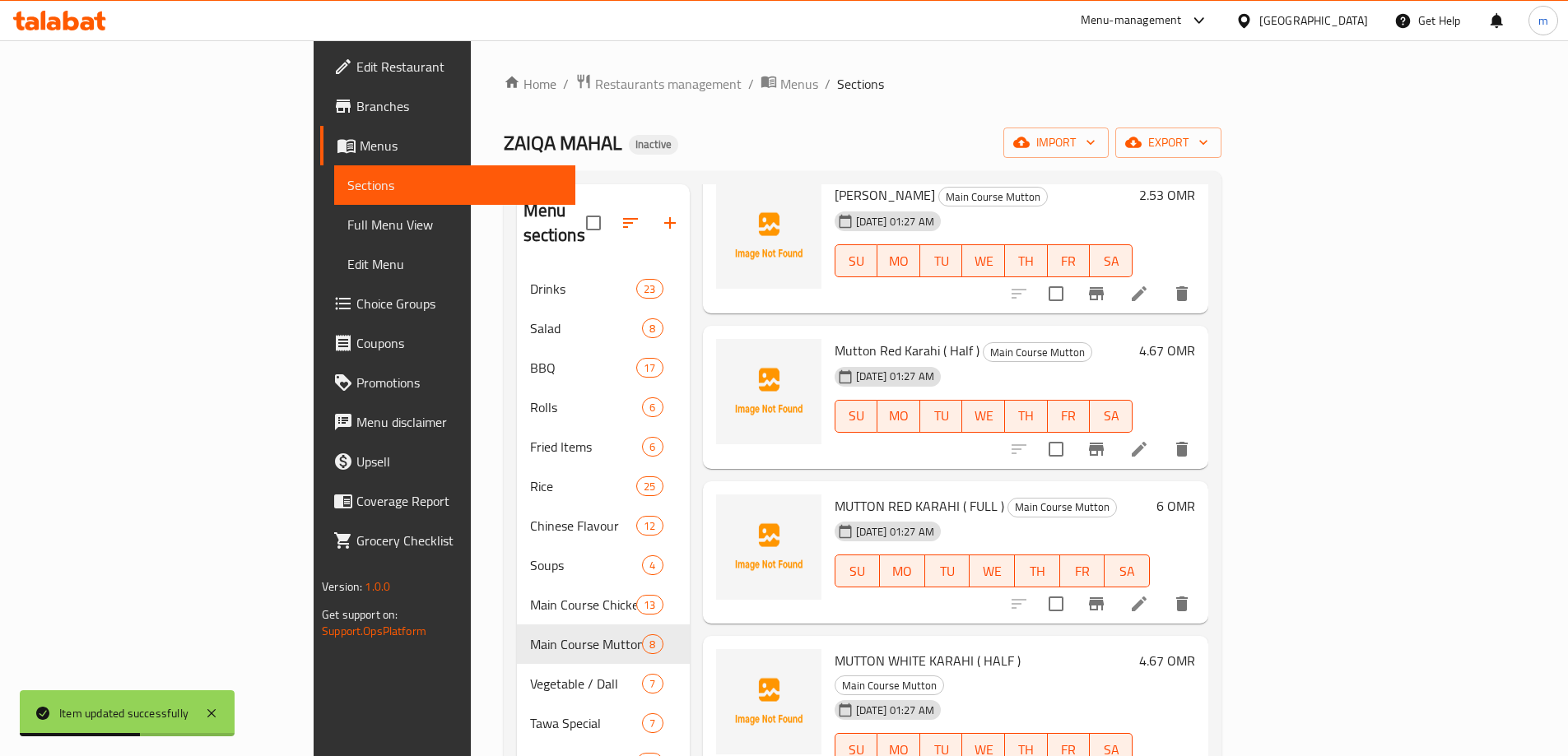
click at [1162, 593] on li at bounding box center [1139, 604] width 46 height 29
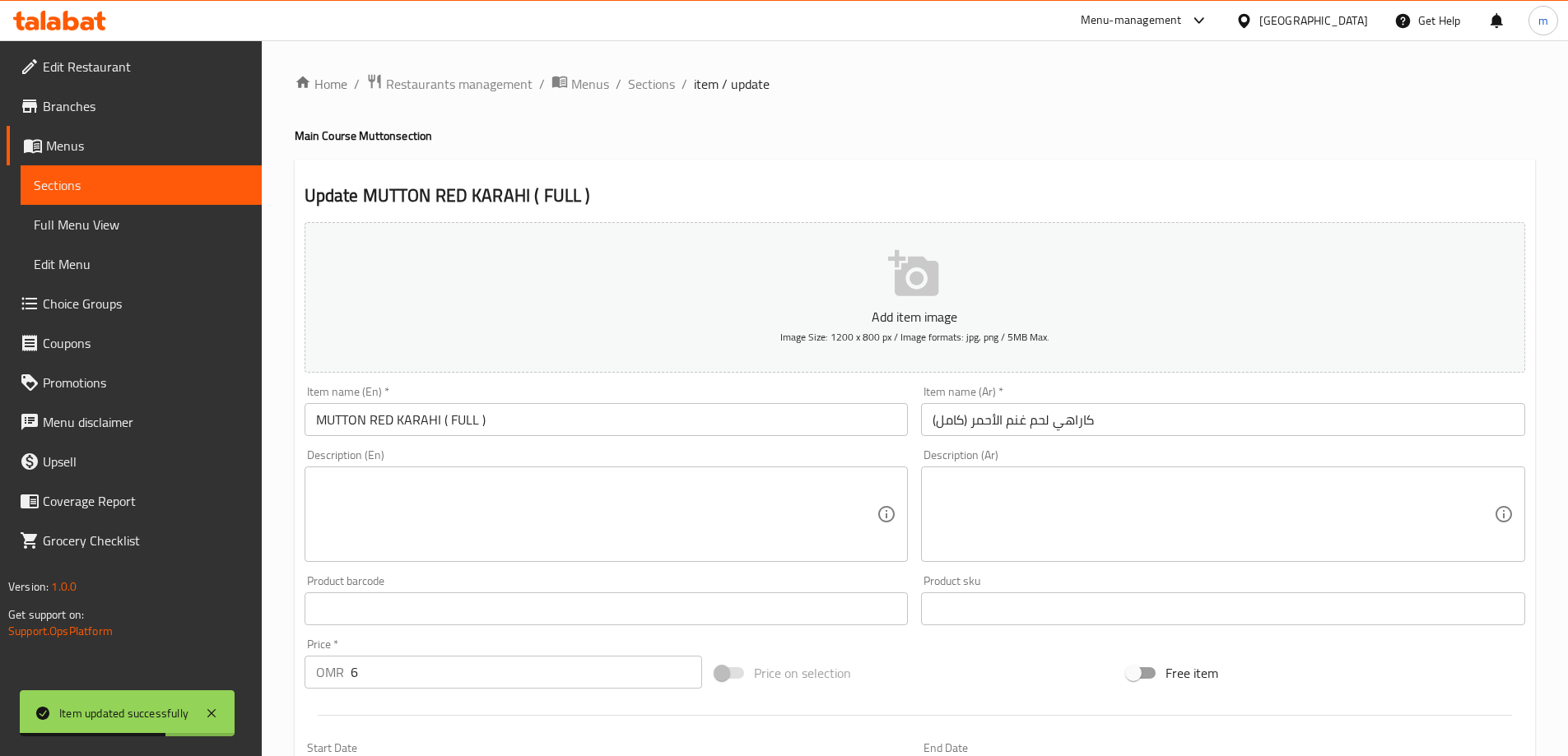
click at [393, 414] on input "MUTTON RED KARAHI ( FULL )" at bounding box center [607, 420] width 604 height 33
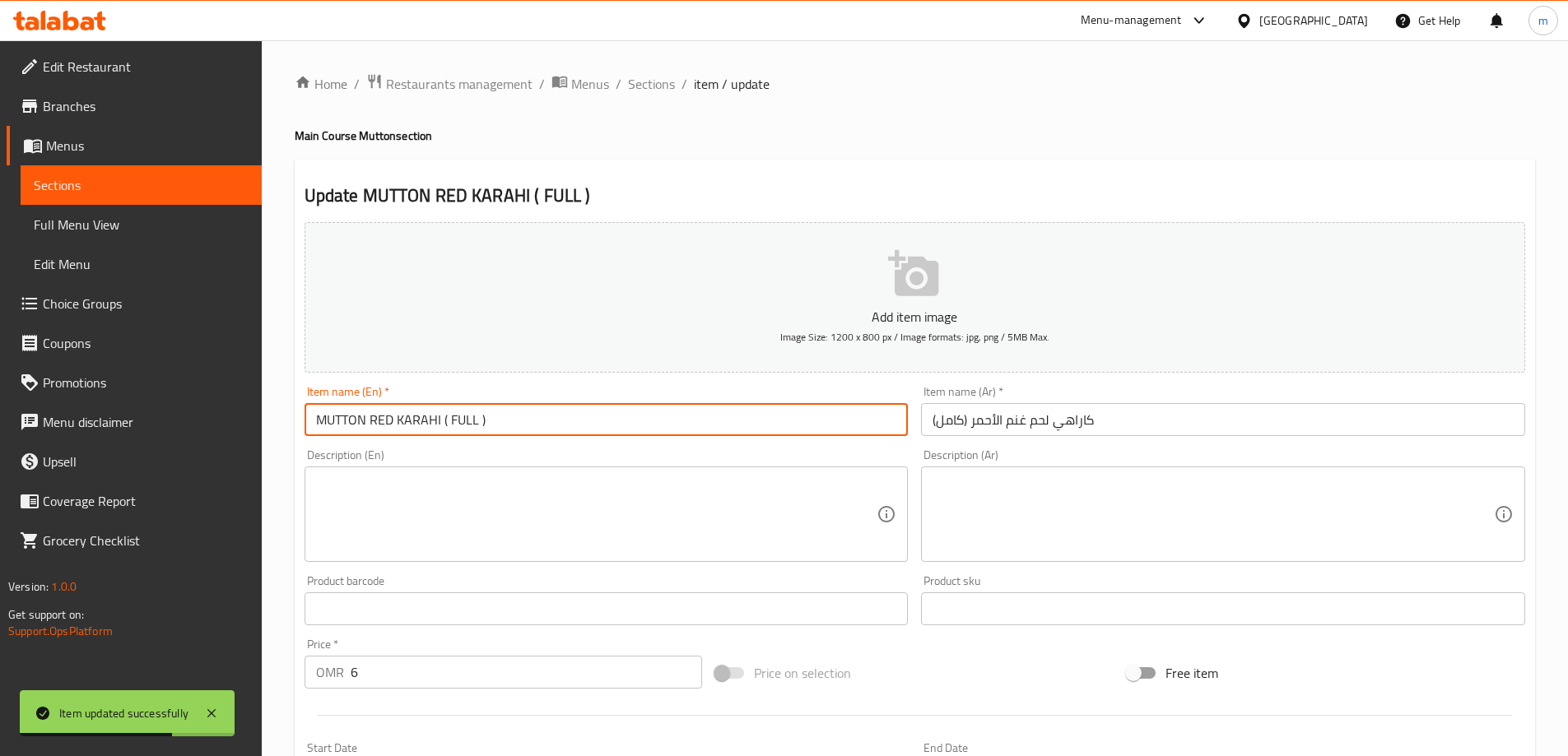
click at [398, 413] on input "MUTTON RED KARAHI ( FULL )" at bounding box center [607, 420] width 604 height 33
click at [400, 413] on input "MUTTON RED KARAHI ( FULL )" at bounding box center [607, 420] width 604 height 33
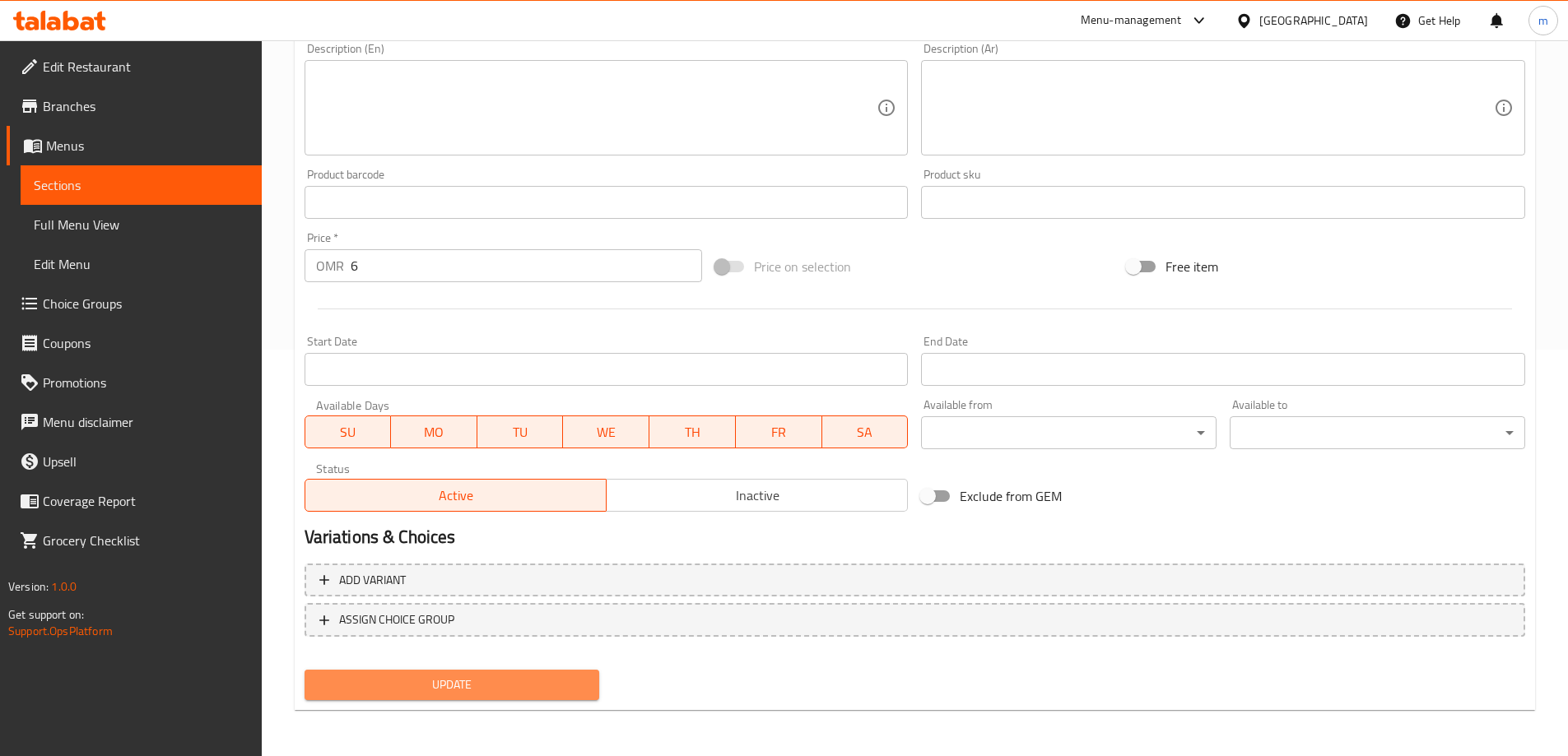
click at [551, 686] on span "Update" at bounding box center [452, 685] width 269 height 20
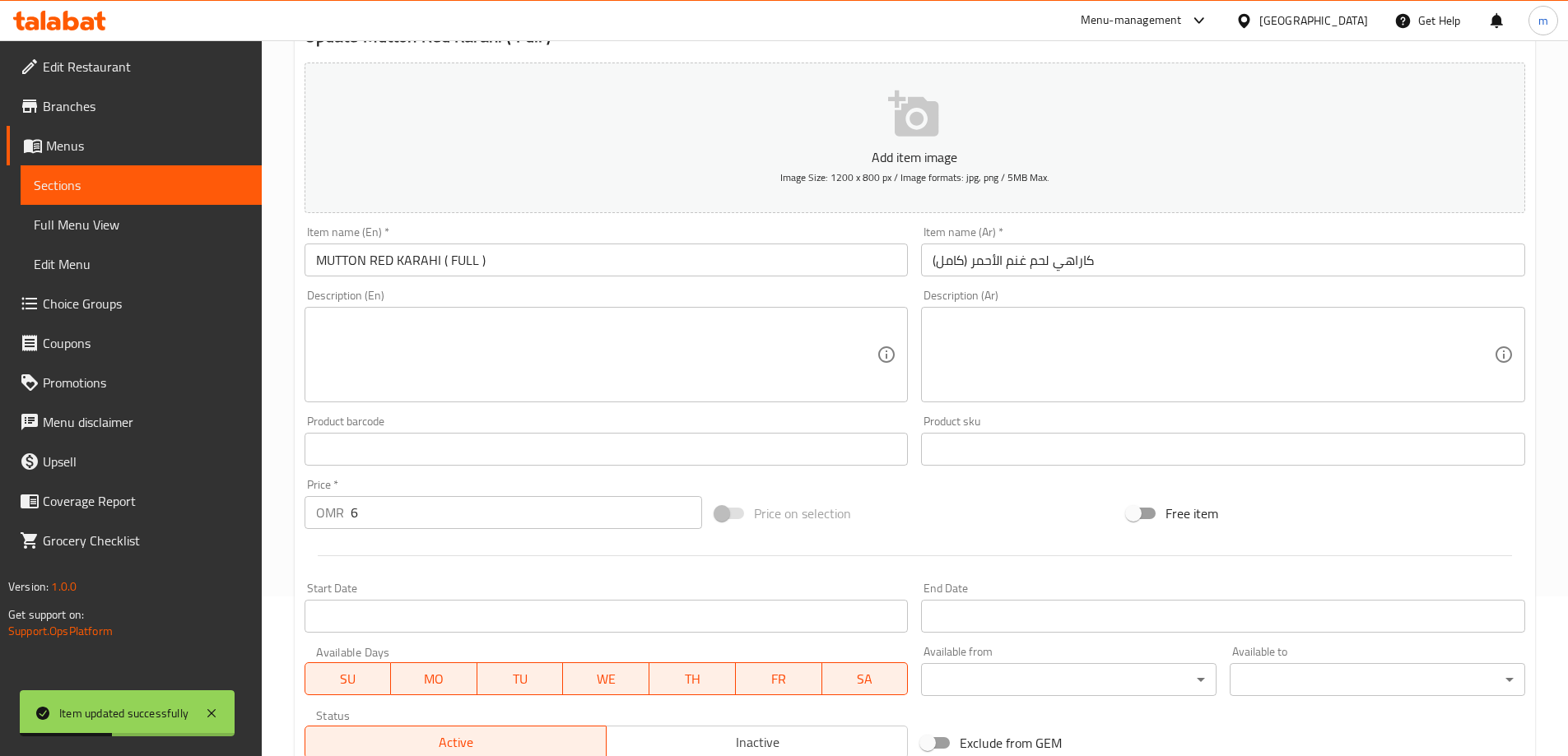
scroll to position [0, 0]
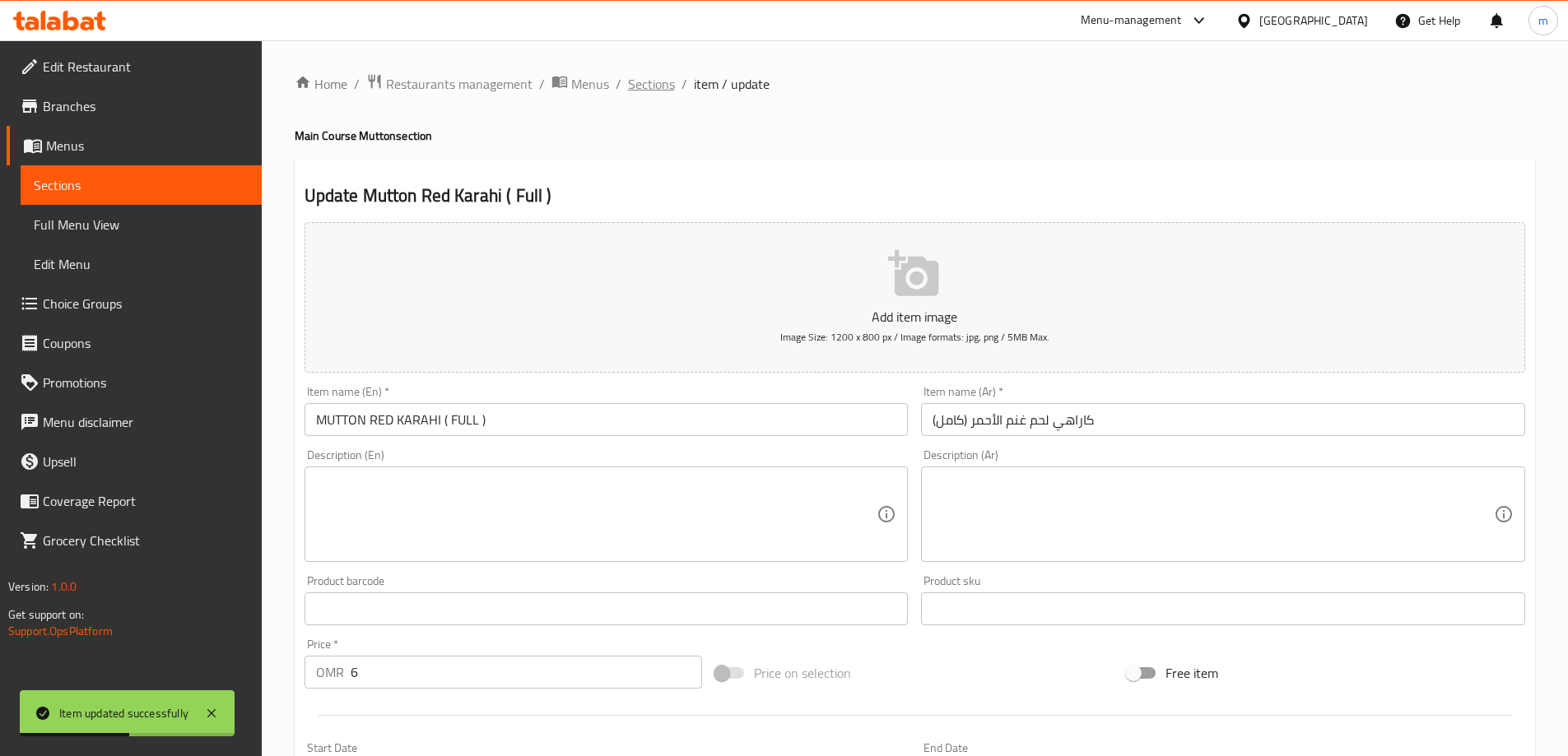
click at [658, 85] on span "Sections" at bounding box center [651, 83] width 47 height 19
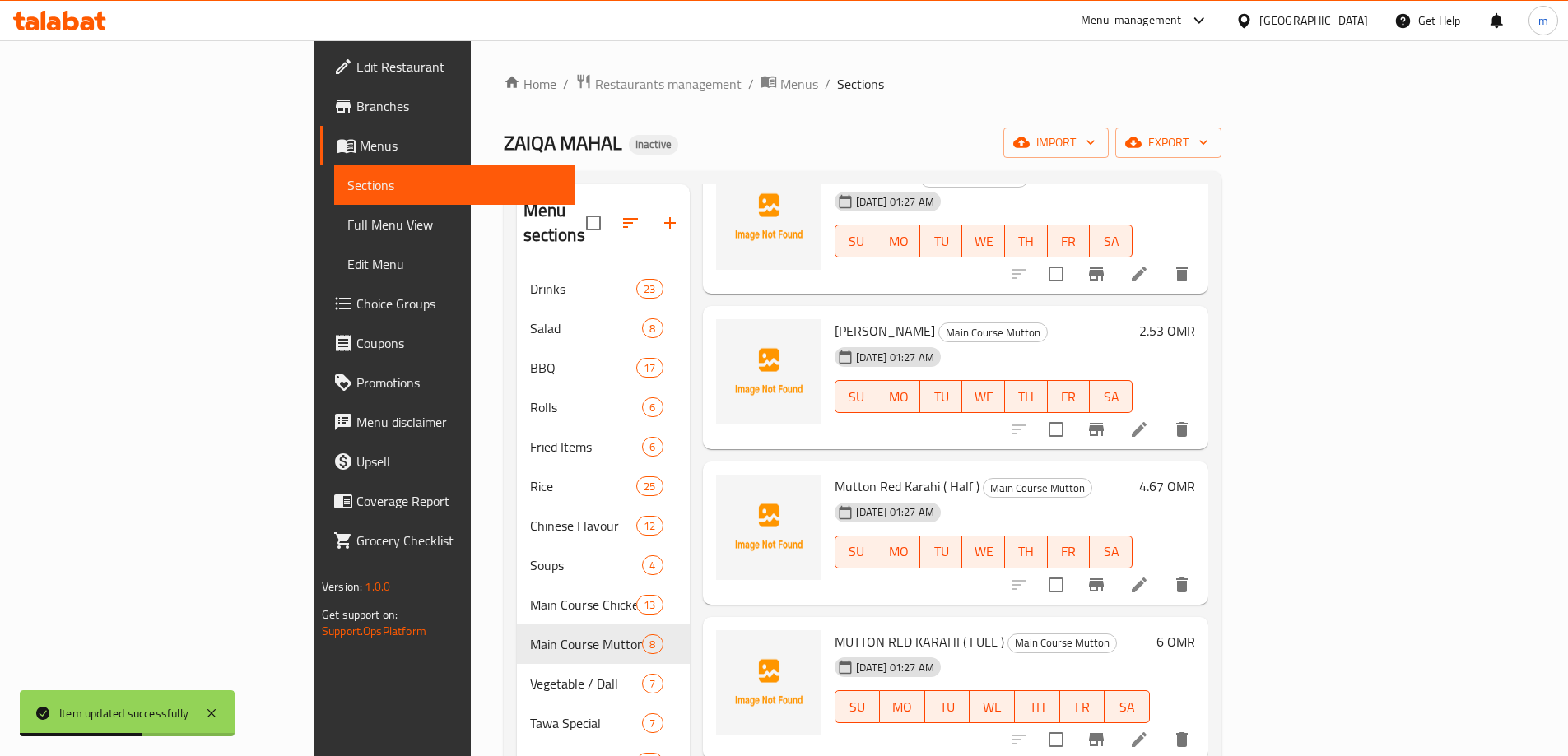
scroll to position [330, 0]
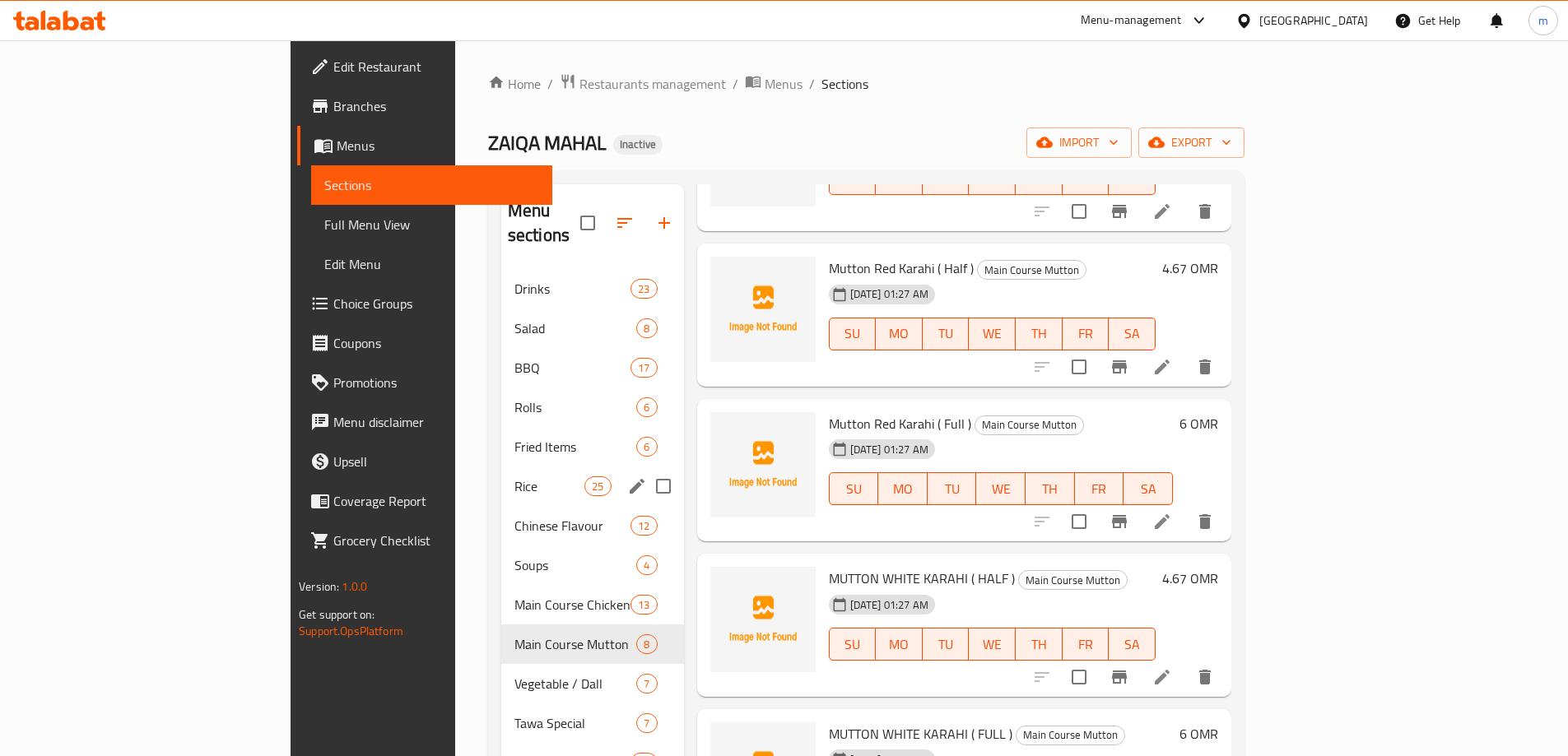
click at [501, 476] on div "Rice 25" at bounding box center [592, 486] width 182 height 40
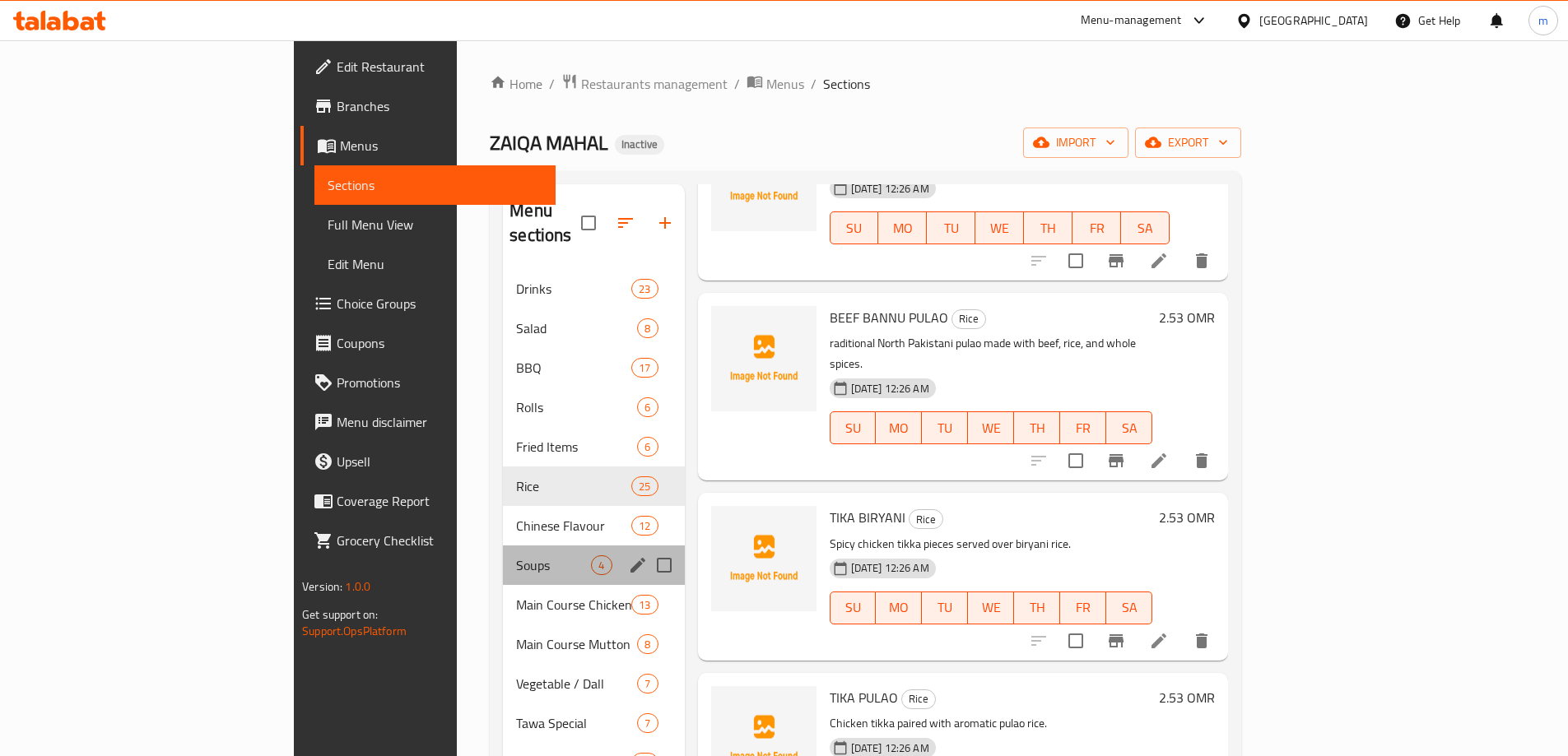
click at [503, 546] on div "Soups 4" at bounding box center [593, 565] width 181 height 40
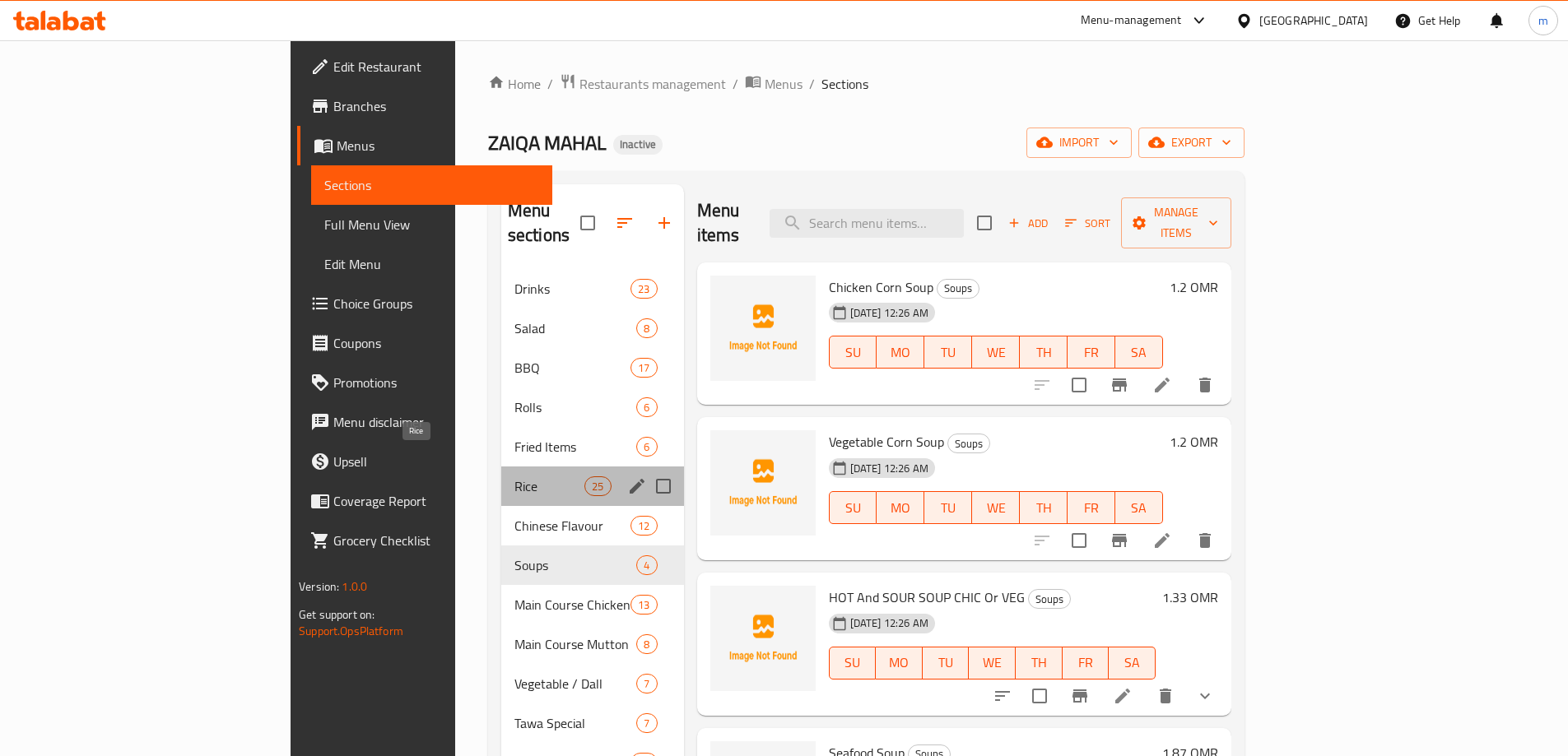
click at [515, 477] on span "Rice" at bounding box center [550, 486] width 70 height 19
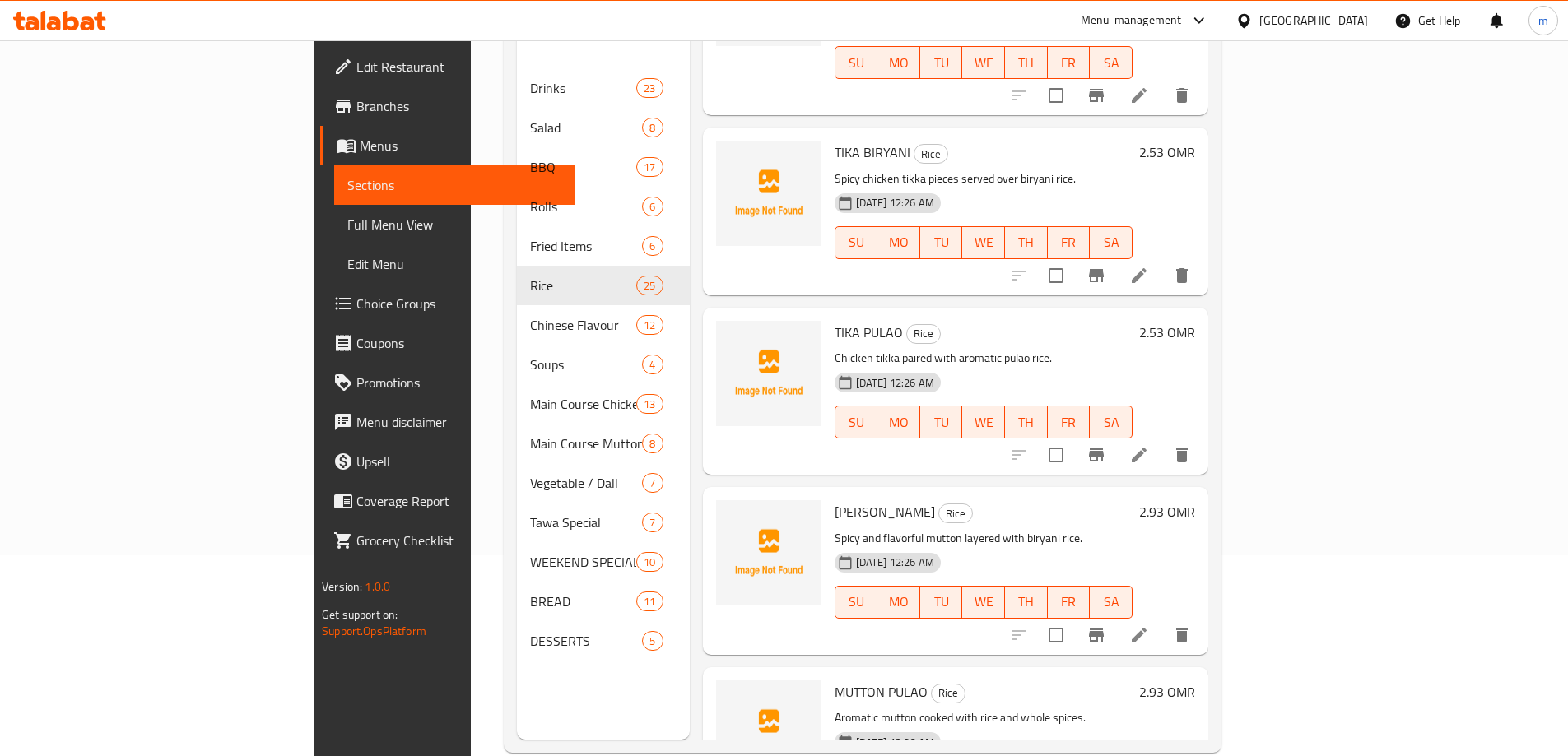
scroll to position [148, 0]
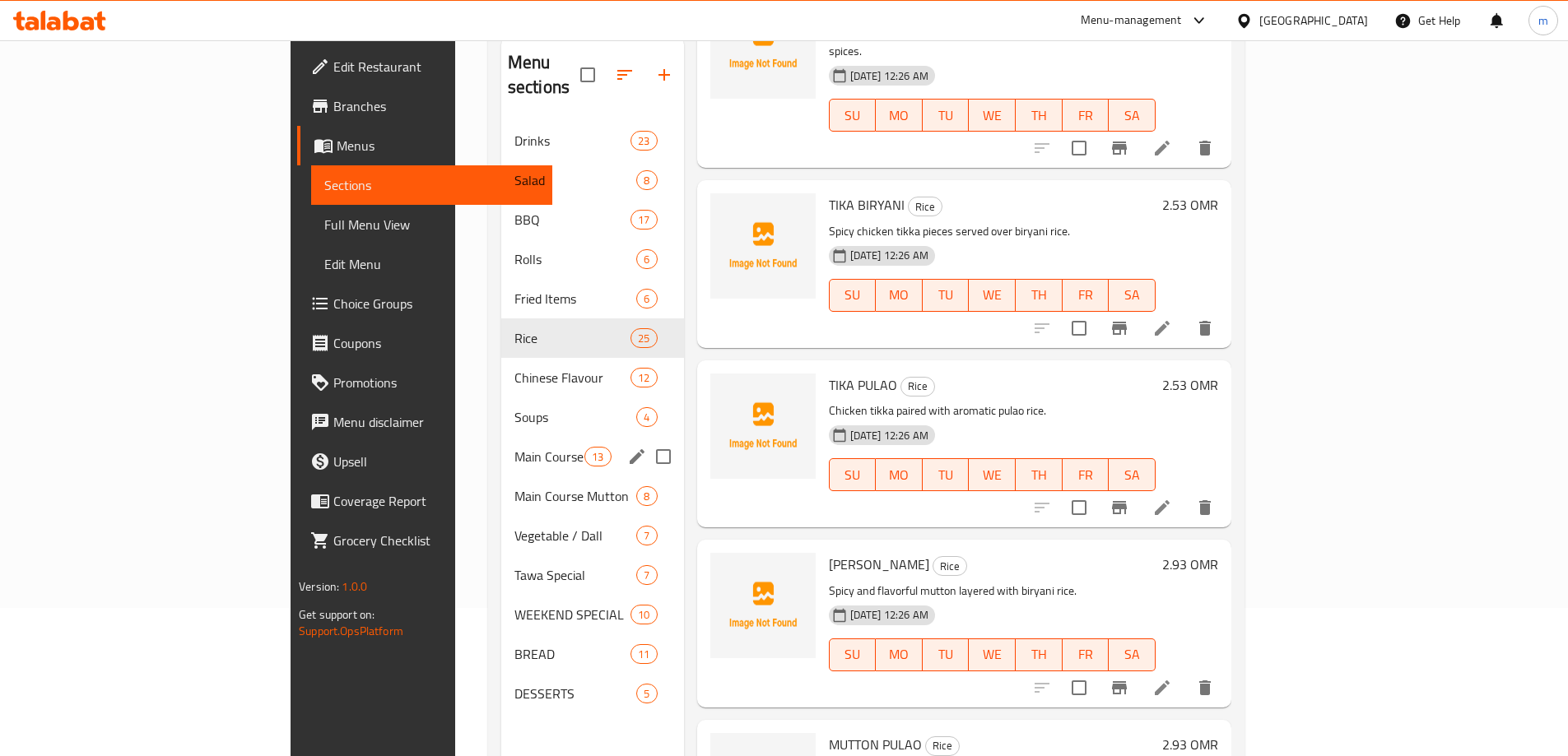
click at [646, 439] on input "Menu sections" at bounding box center [664, 457] width 35 height 35
checkbox input "true"
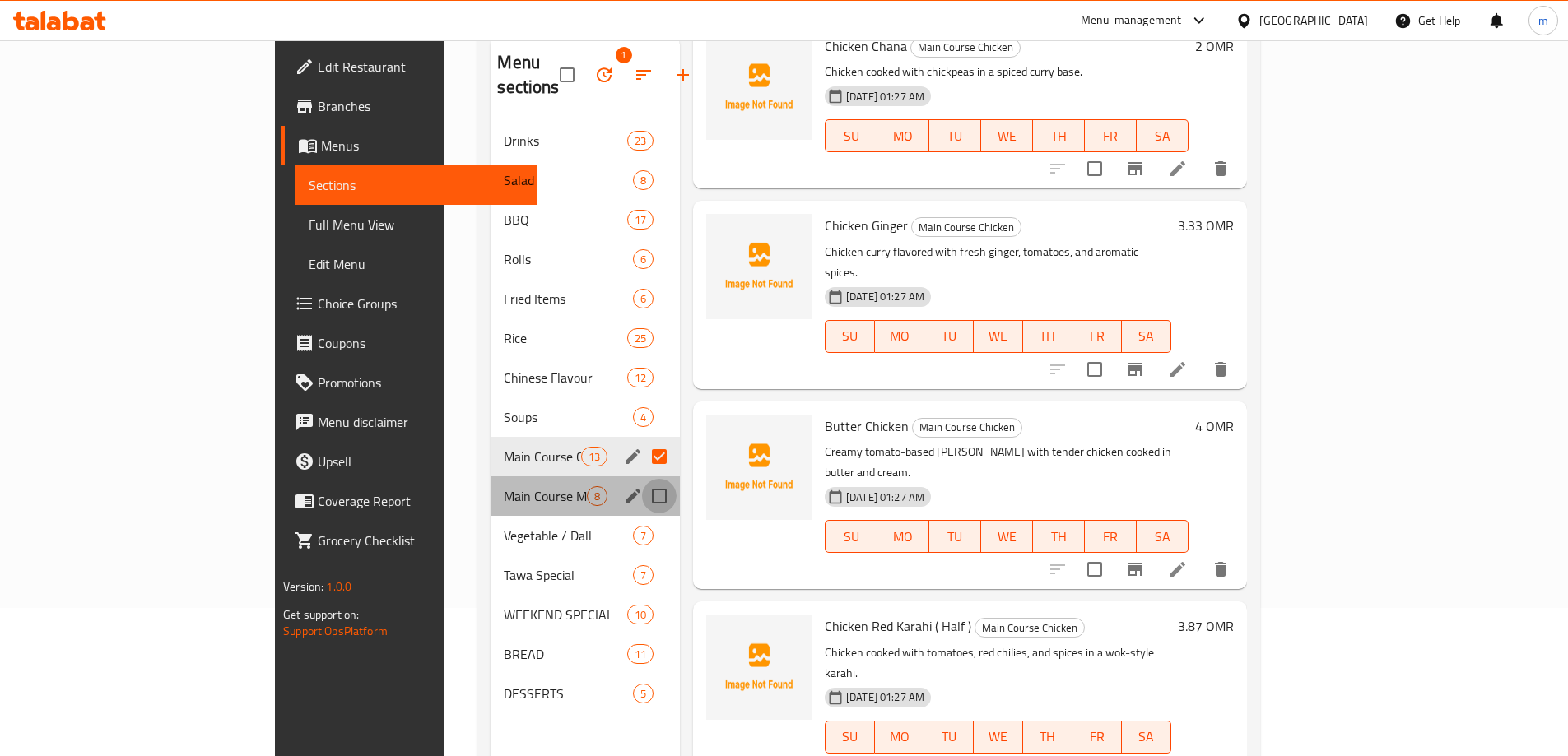
click at [642, 481] on input "Menu sections" at bounding box center [659, 496] width 35 height 35
checkbox input "true"
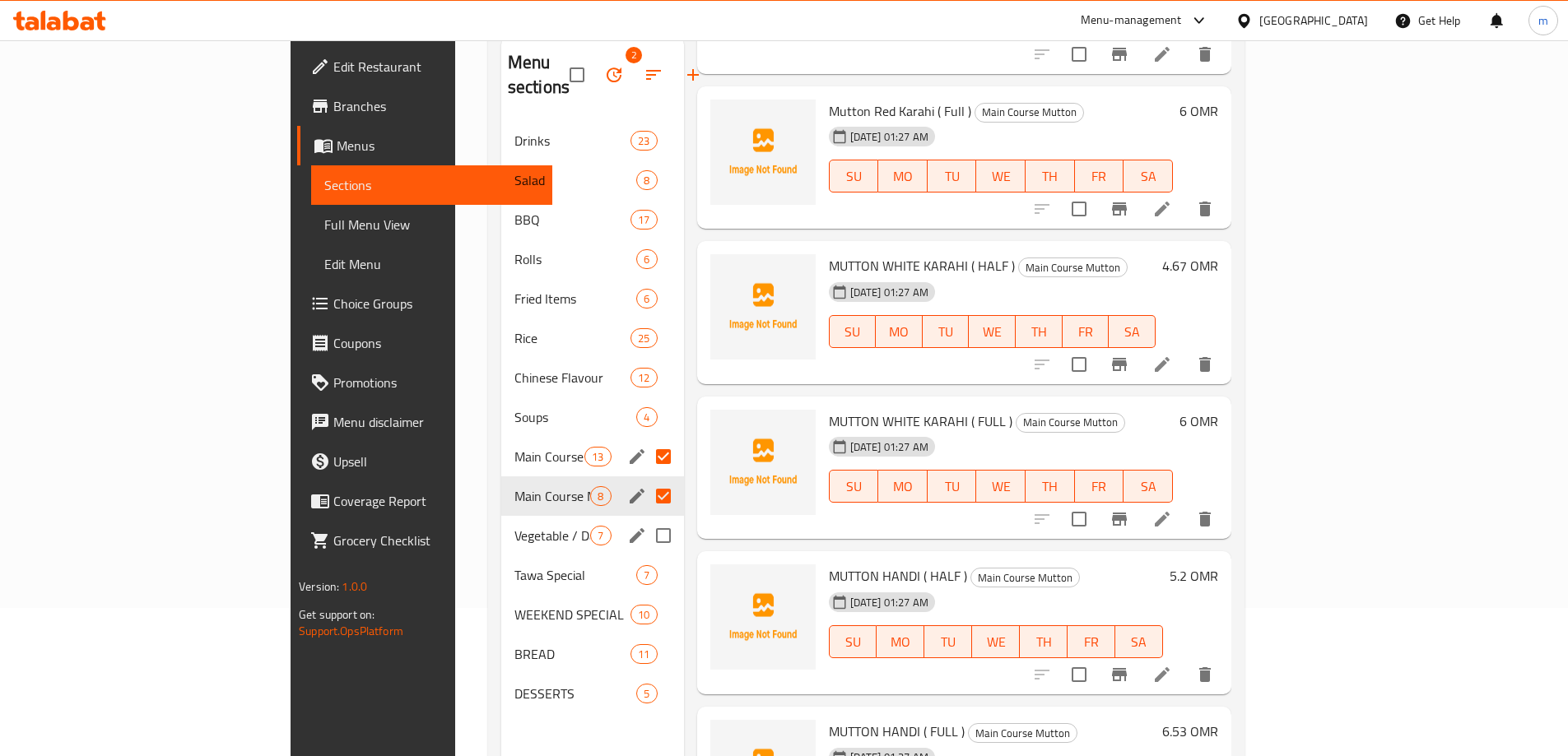
drag, startPoint x: 589, startPoint y: 514, endPoint x: 593, endPoint y: 529, distance: 15.5
click at [646, 518] on input "Menu sections" at bounding box center [664, 536] width 35 height 35
checkbox input "true"
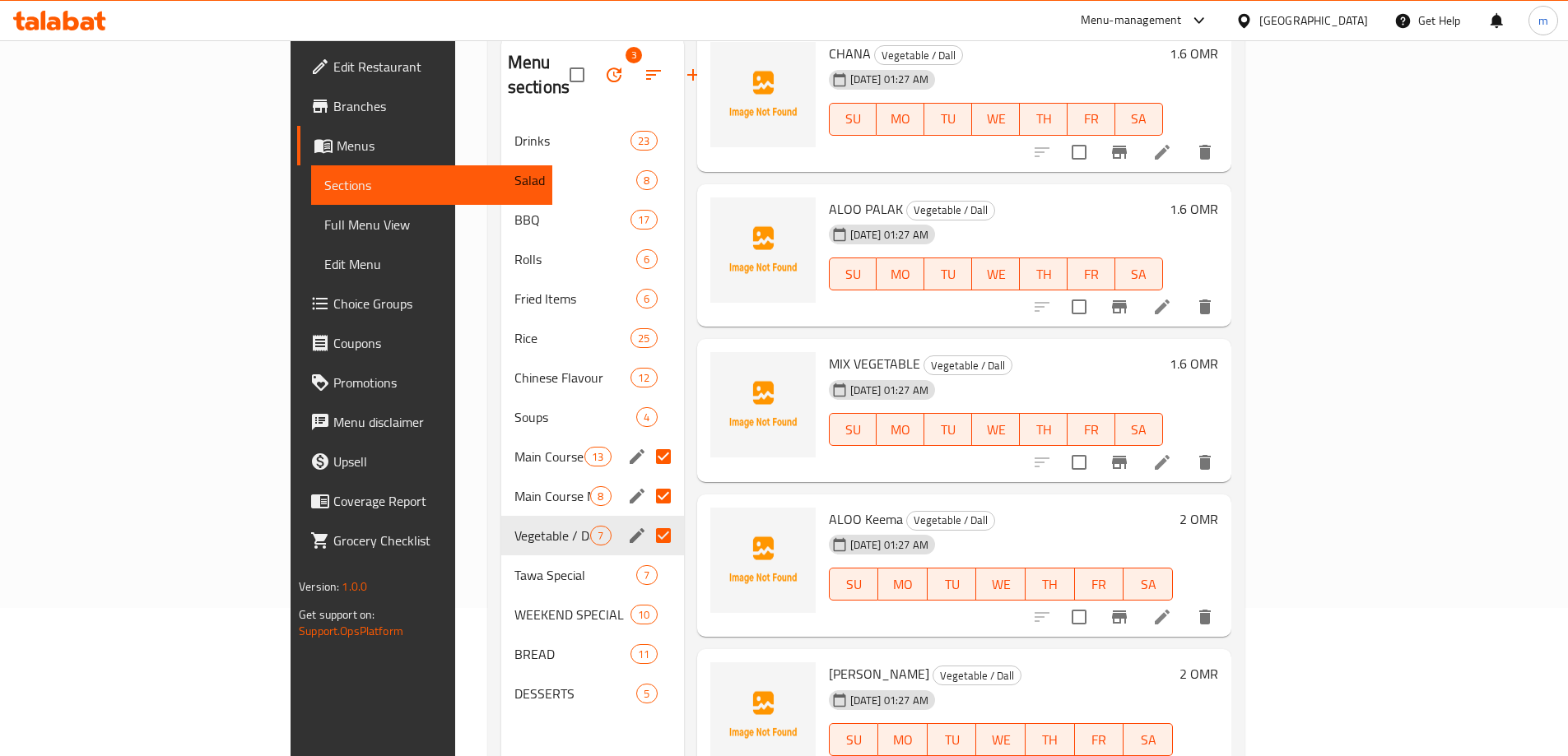
scroll to position [371, 0]
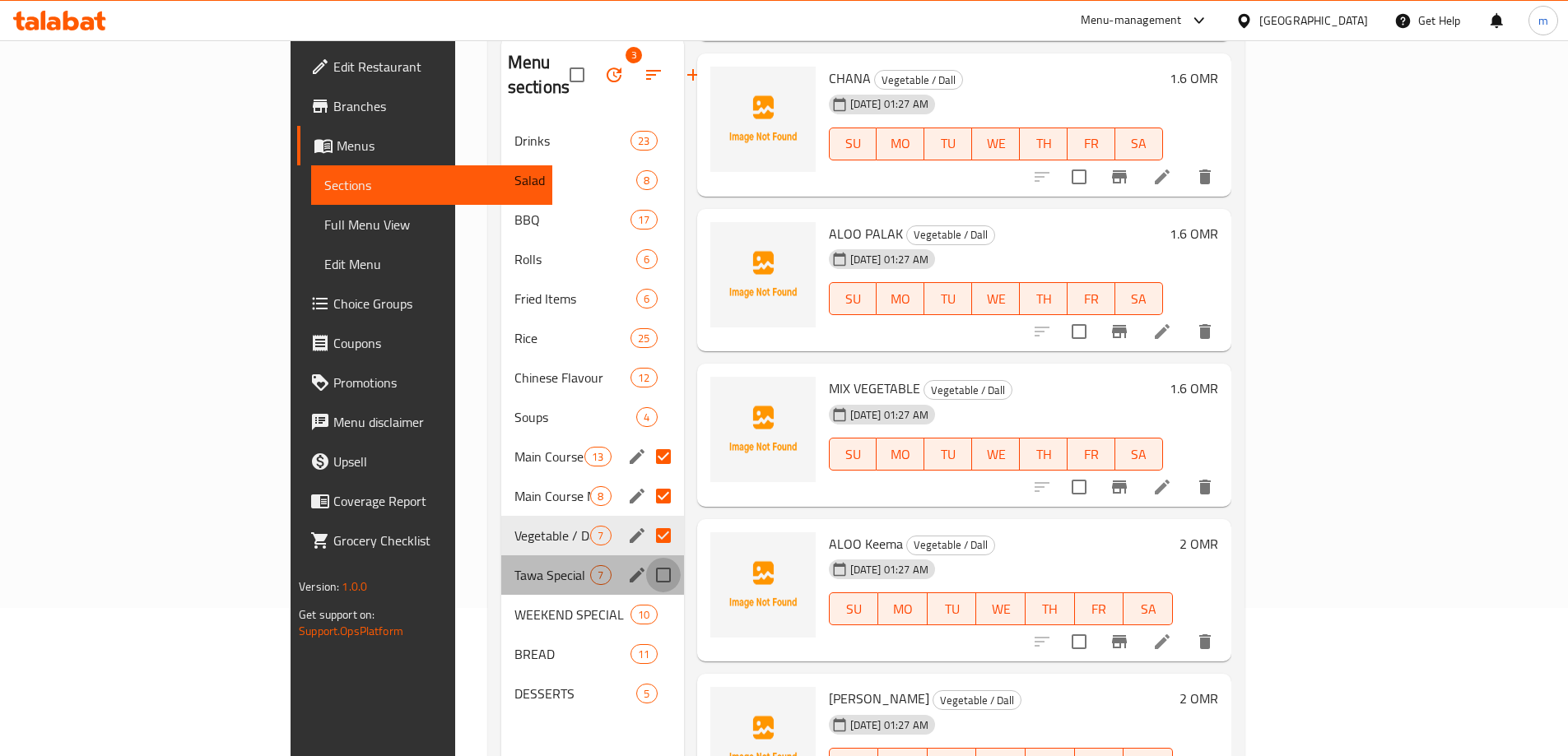
click at [646, 558] on input "Menu sections" at bounding box center [664, 576] width 35 height 35
checkbox input "true"
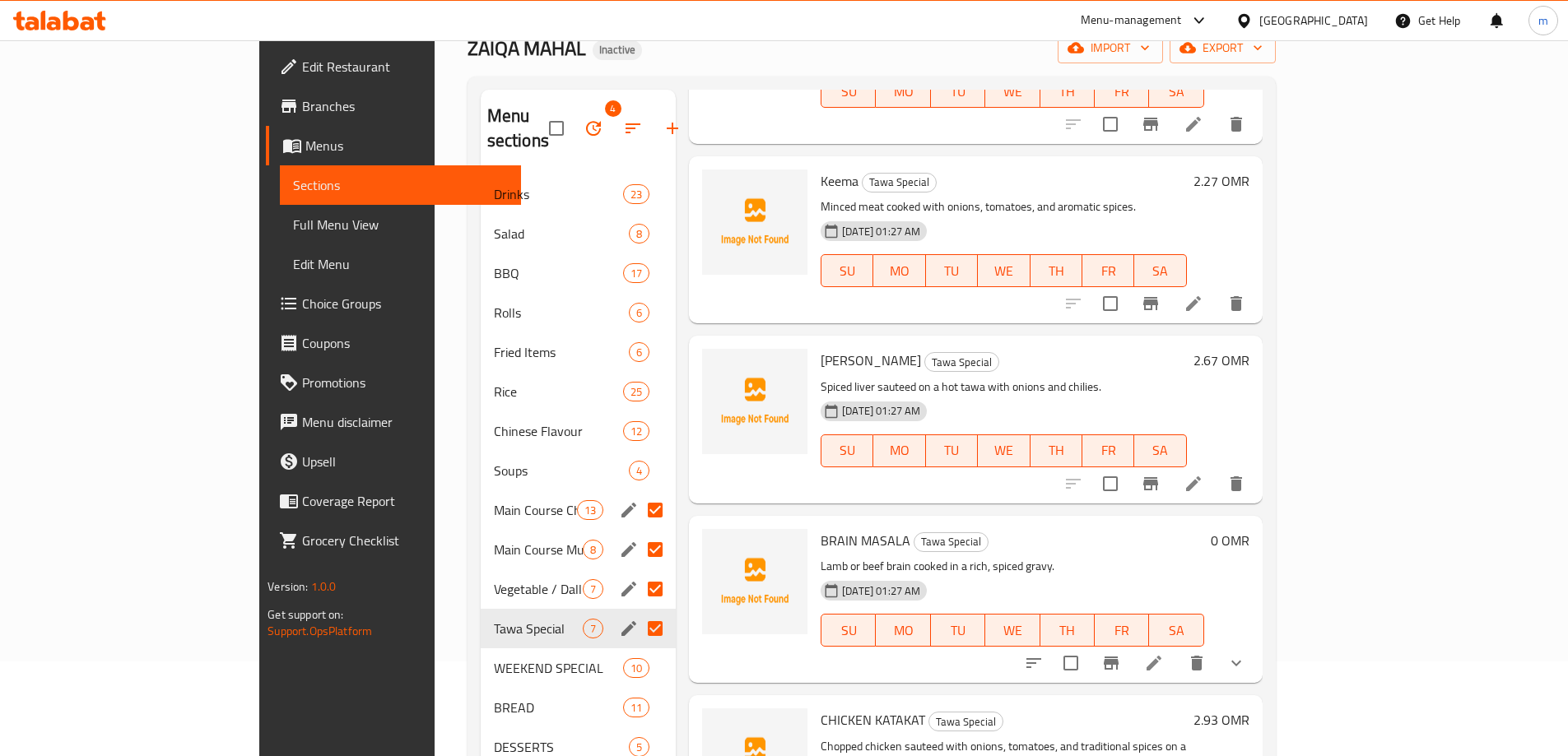
scroll to position [66, 0]
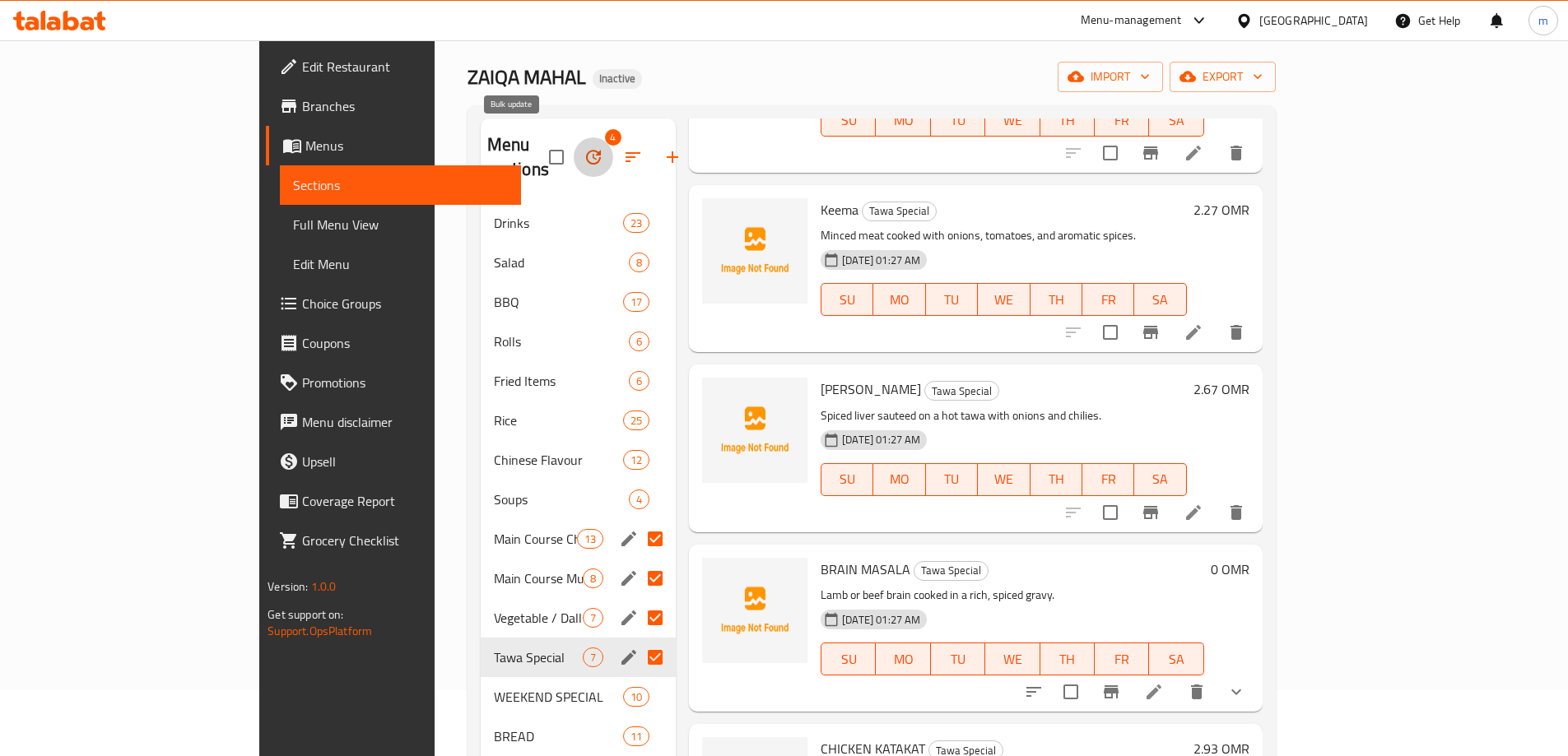
click at [586, 150] on icon "button" at bounding box center [593, 157] width 15 height 15
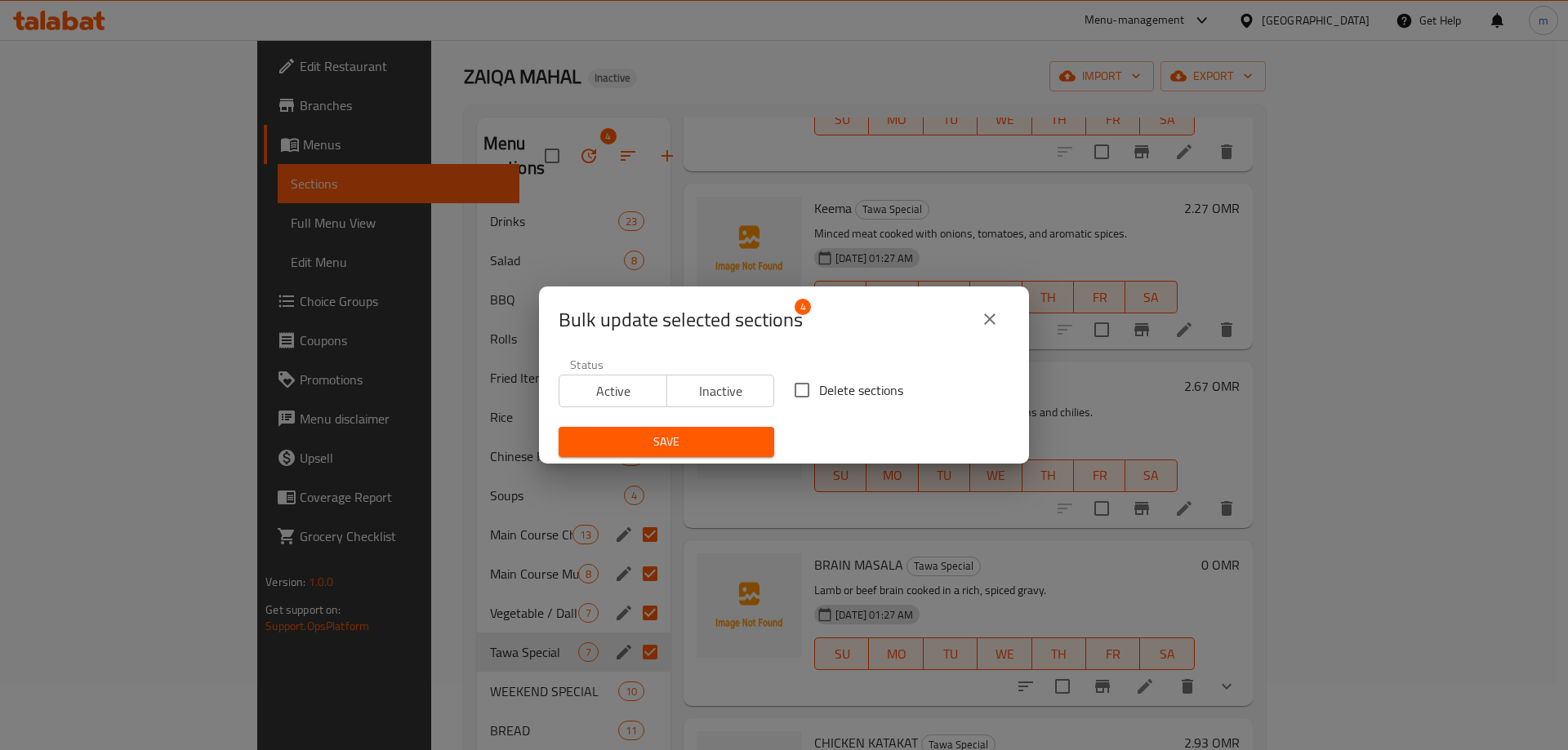
click at [543, 143] on div "Bulk update selected sections 4 Status Active Inactive Delete sections Save" at bounding box center [784, 375] width 1568 height 750
click at [991, 312] on icon "close" at bounding box center [990, 319] width 19 height 19
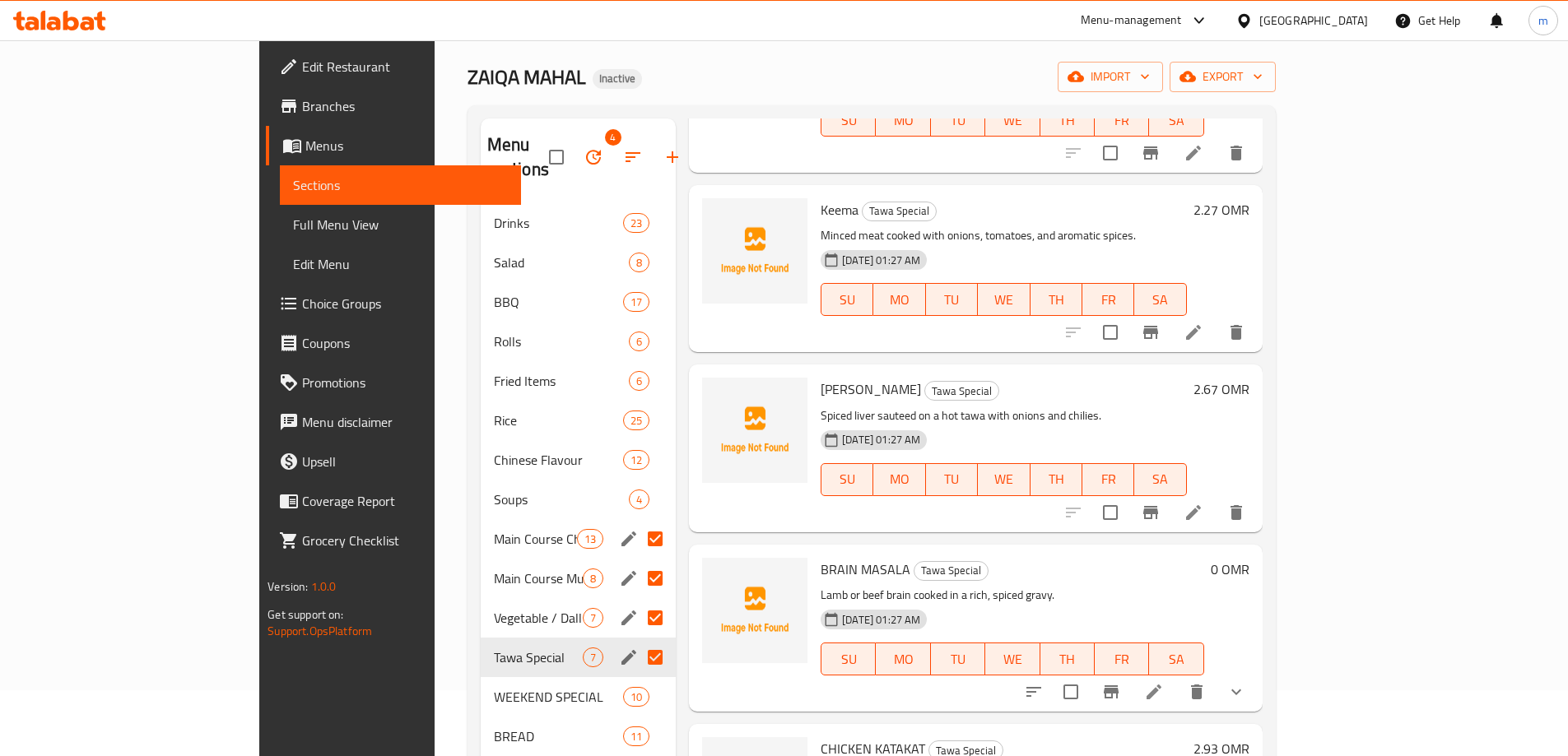
click at [623, 151] on icon "button" at bounding box center [633, 157] width 19 height 19
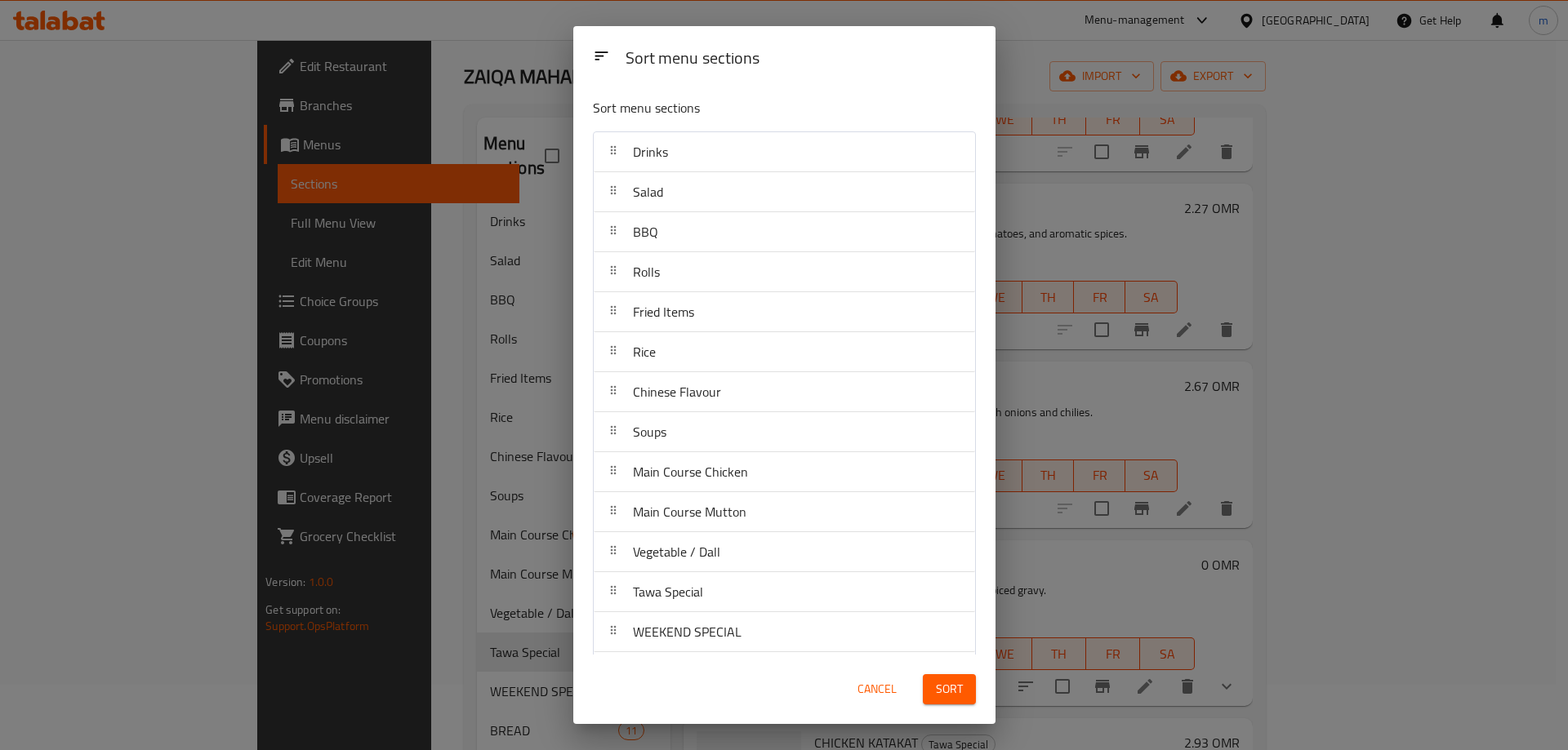
click at [869, 691] on span "Cancel" at bounding box center [877, 690] width 39 height 20
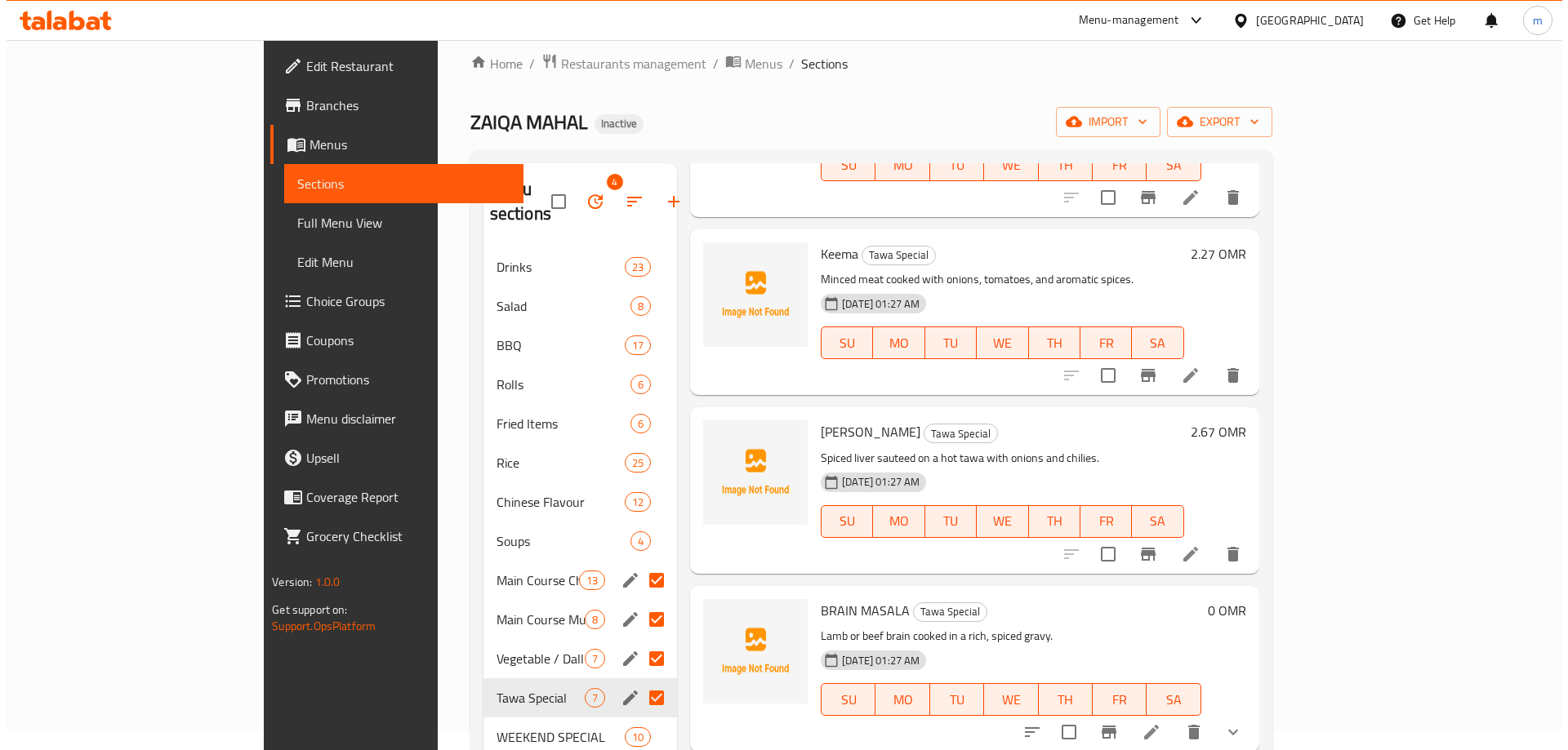
scroll to position [0, 0]
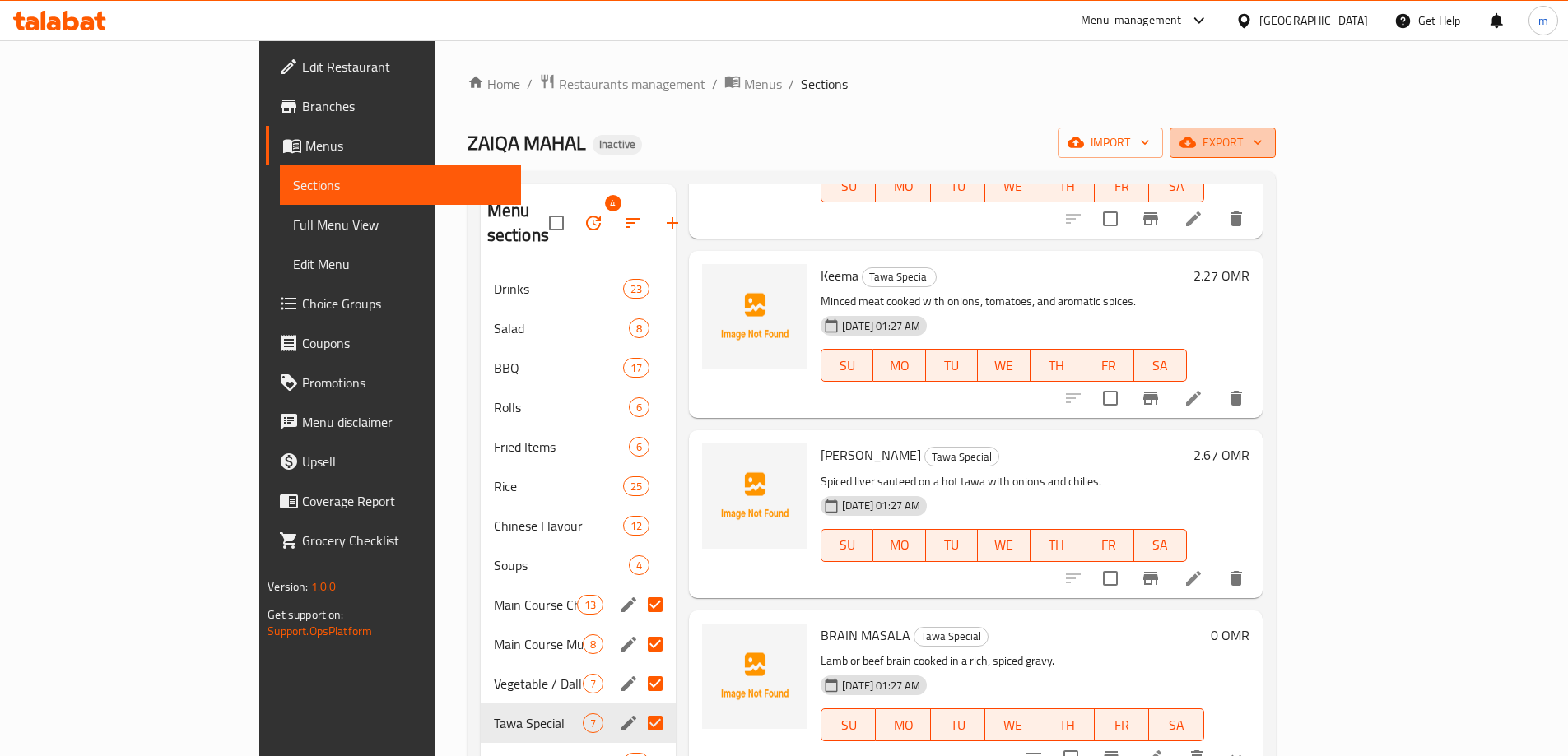
click at [1262, 149] on span "export" at bounding box center [1222, 143] width 80 height 20
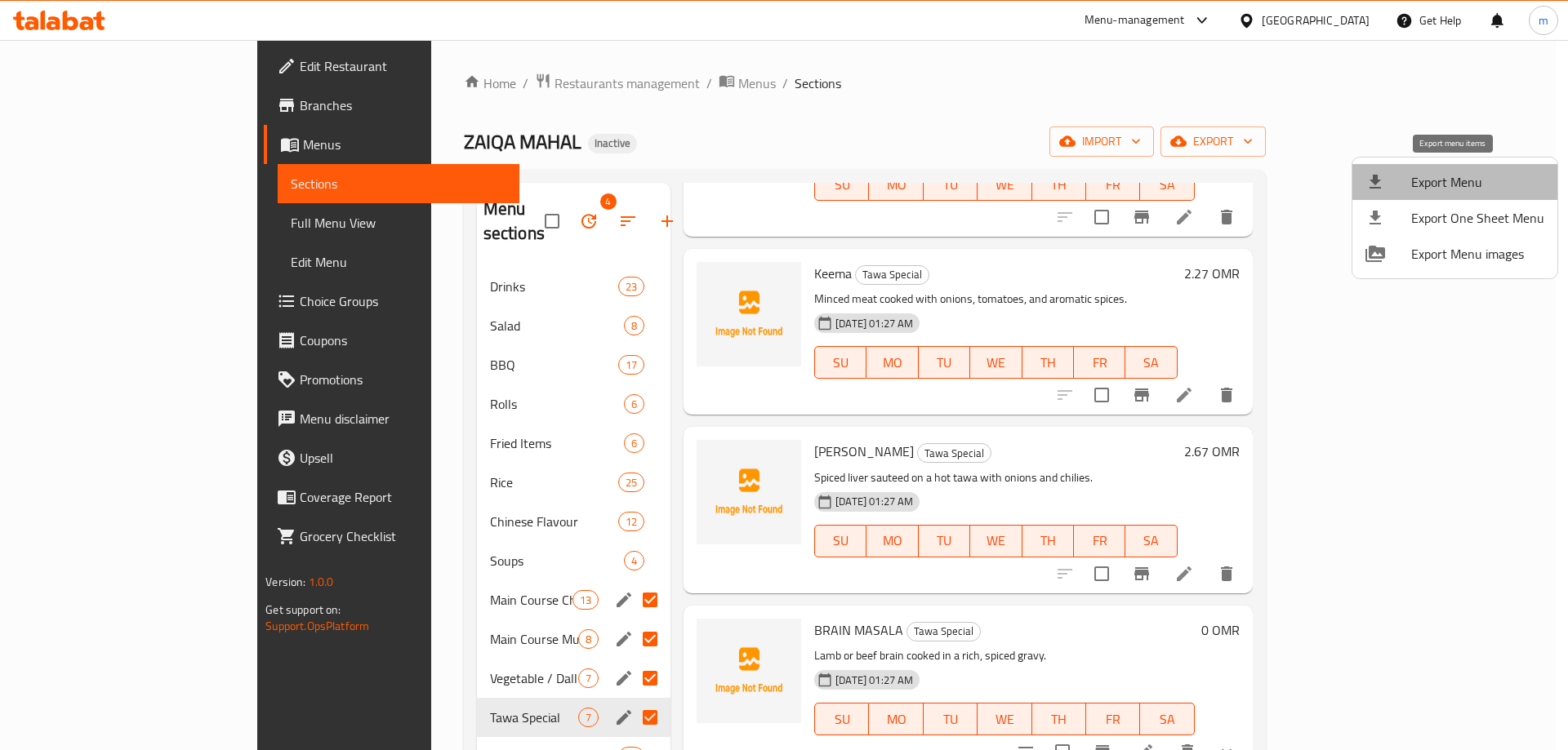
click at [1460, 187] on span "Export Menu" at bounding box center [1478, 182] width 133 height 19
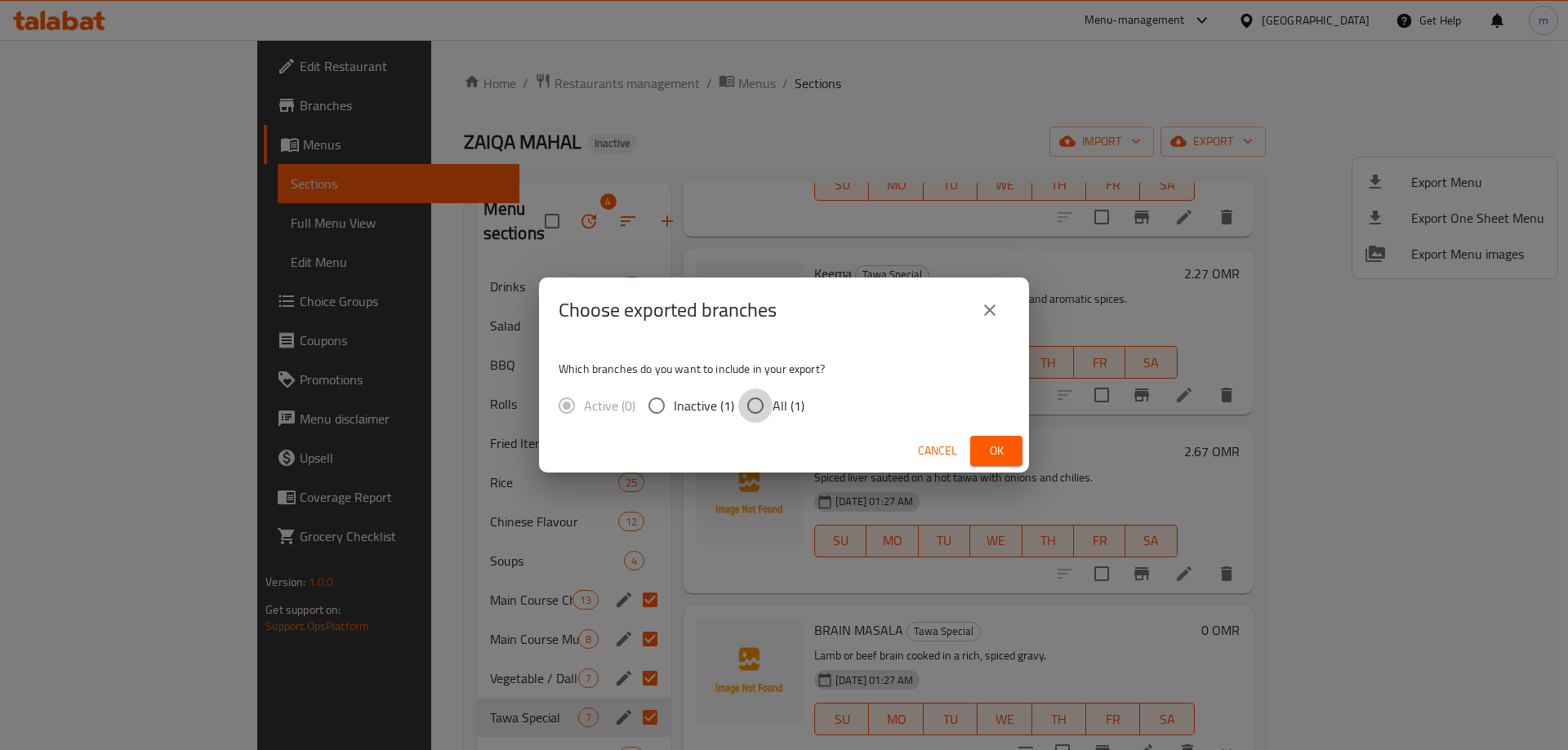
click at [759, 407] on input "All (1)" at bounding box center [756, 406] width 35 height 35
radio input "true"
click at [1012, 442] on button "Ok" at bounding box center [996, 450] width 52 height 30
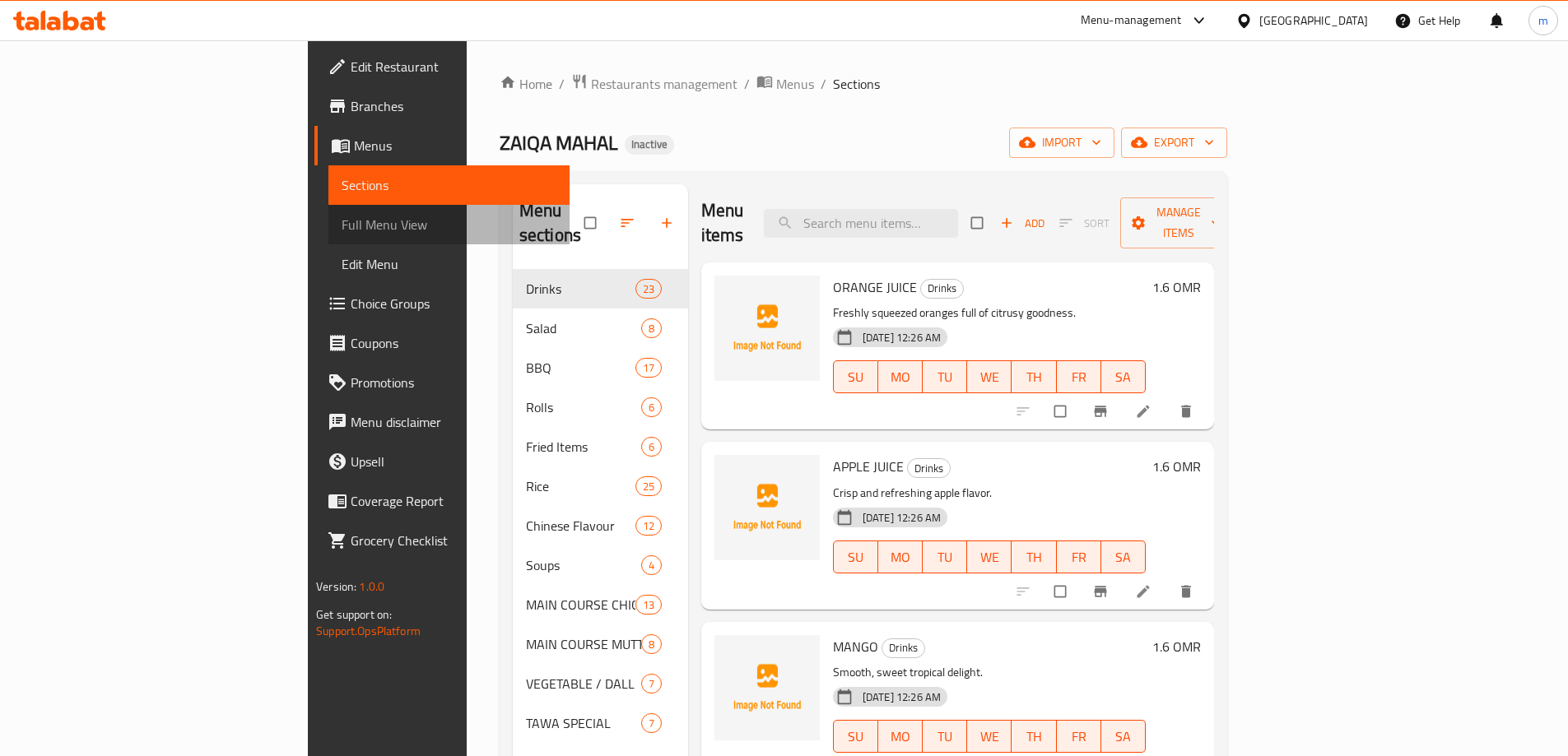
click at [342, 218] on span "Full Menu View" at bounding box center [448, 224] width 215 height 19
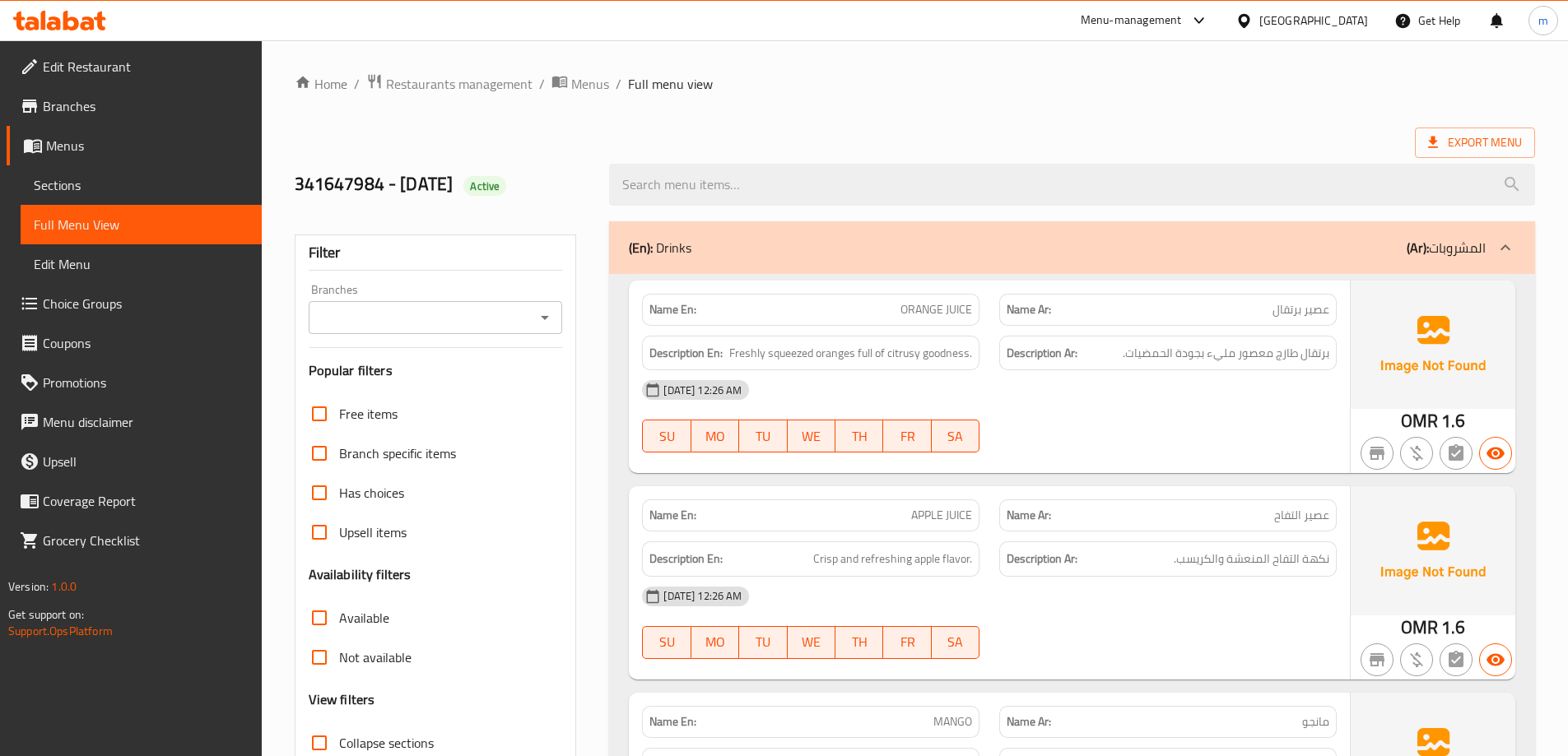
scroll to position [494, 0]
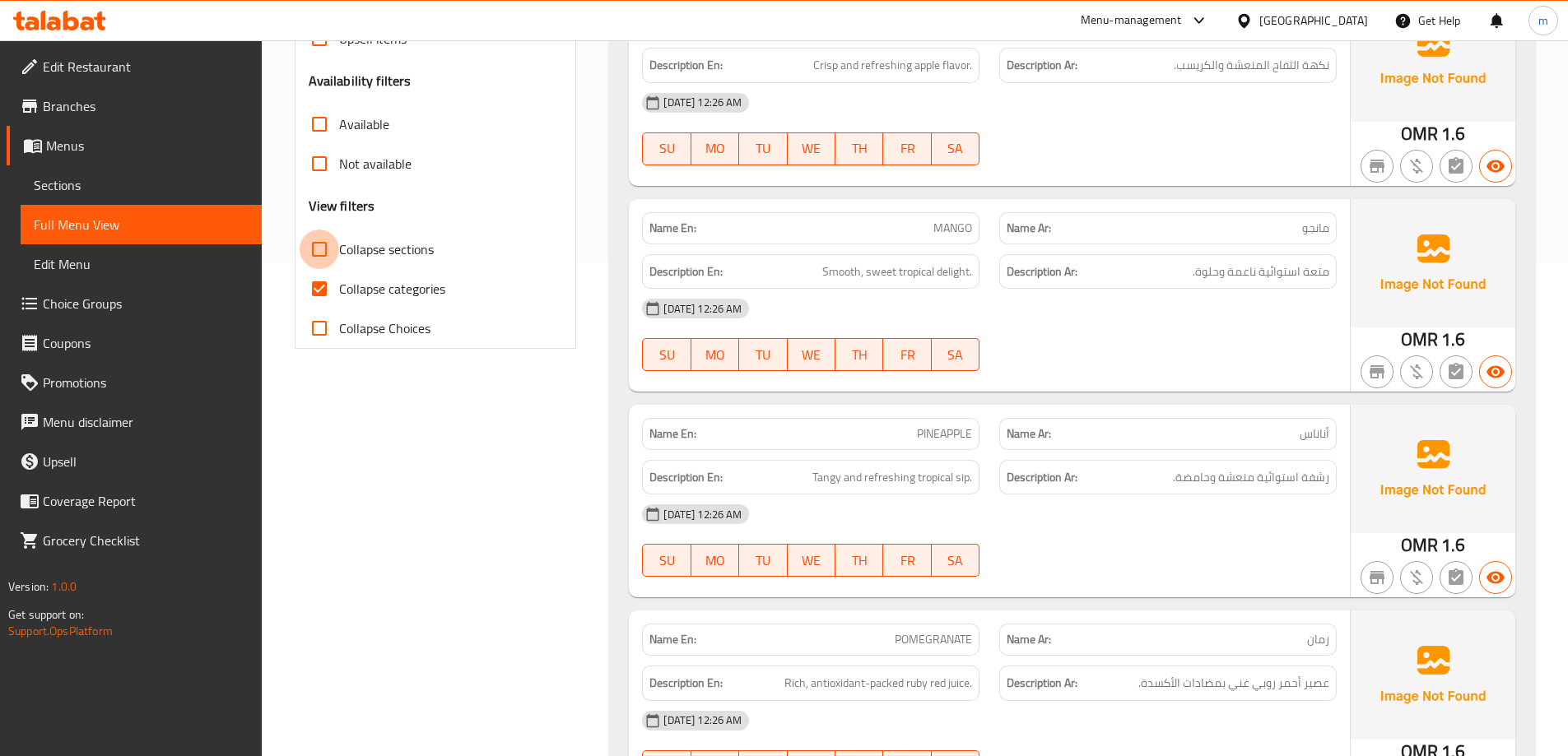
click at [334, 244] on input "Collapse sections" at bounding box center [319, 249] width 40 height 40
checkbox input "true"
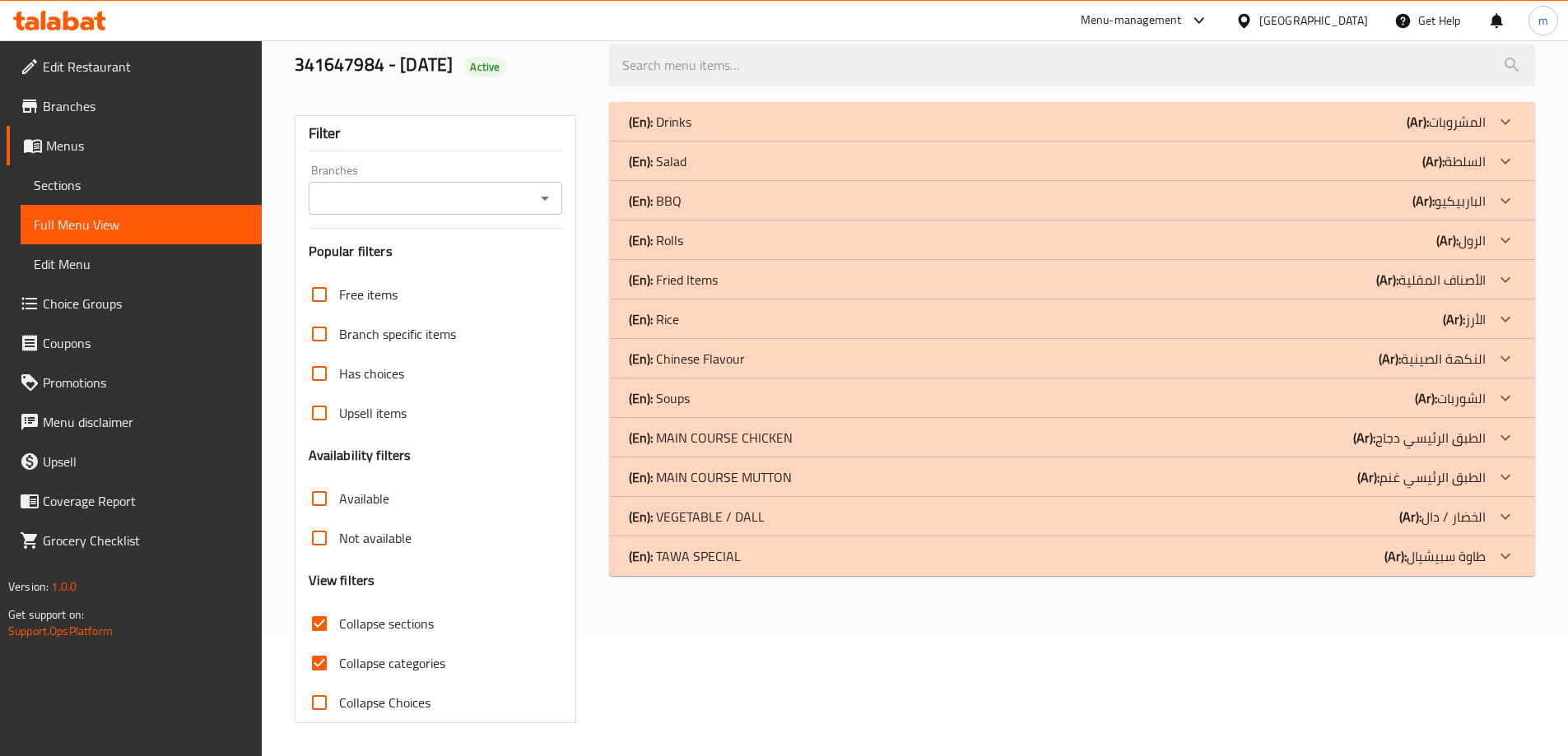
click at [361, 654] on span "Collapse categories" at bounding box center [391, 663] width 106 height 19
click at [339, 644] on input "Collapse categories" at bounding box center [319, 663] width 40 height 40
checkbox input "false"
click at [1330, 433] on div "(En): MAIN COURSE CHICKEN (Ar): الطبق الرئيسي دجاج" at bounding box center [1057, 437] width 856 height 19
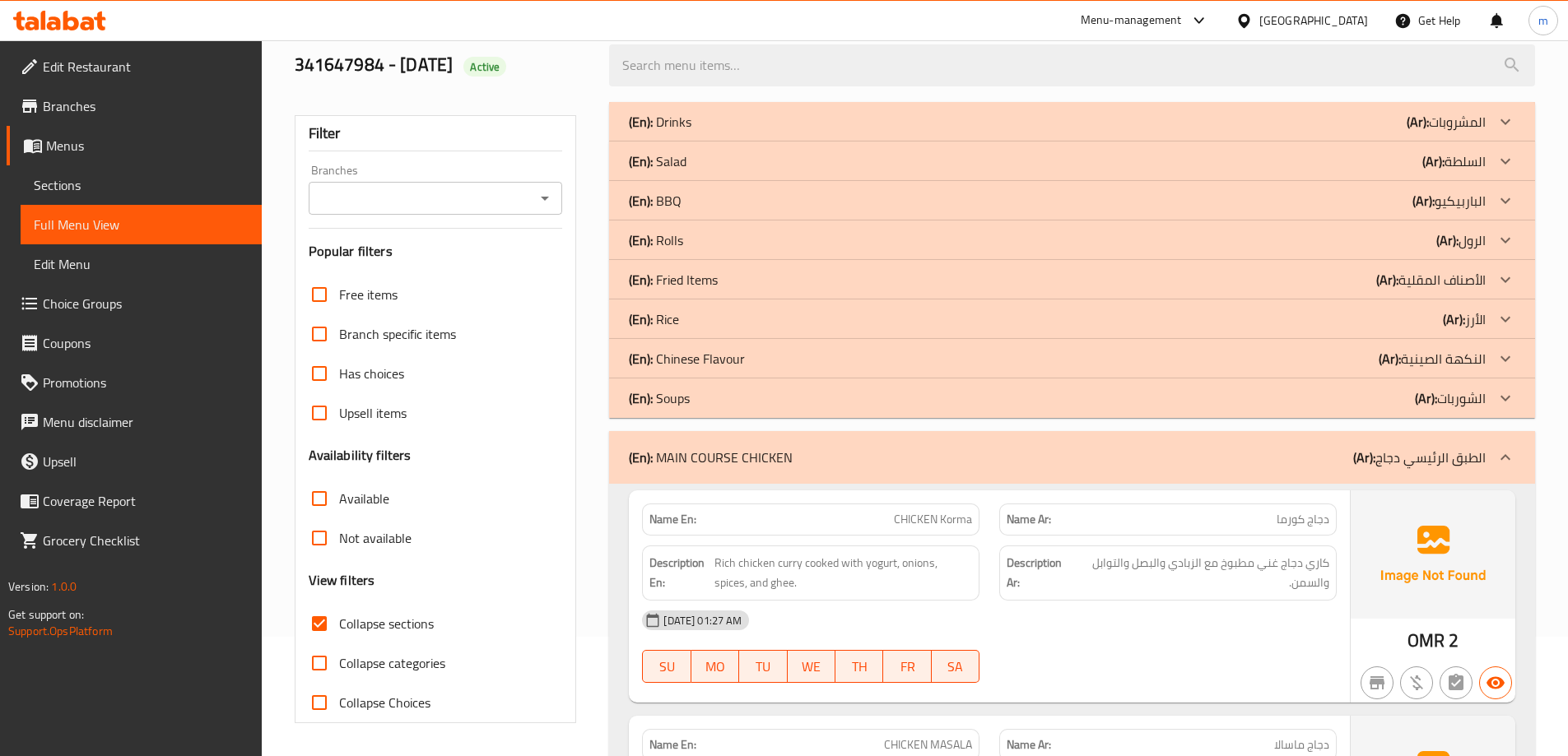
scroll to position [284, 0]
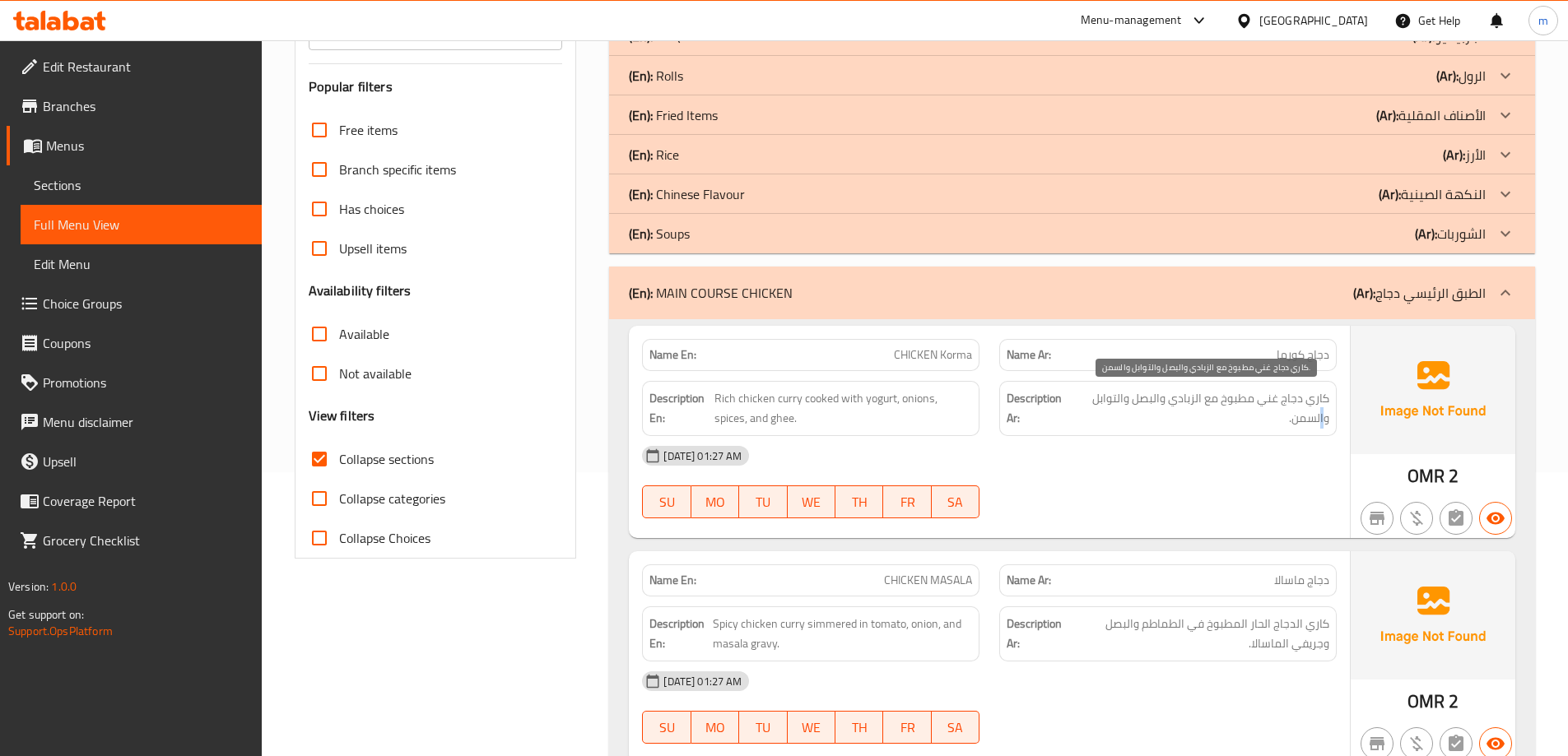
click at [1322, 423] on span "كاري دجاج غني مطبوخ مع الزبادي والبصل والتوابل والسمن." at bounding box center [1201, 409] width 255 height 41
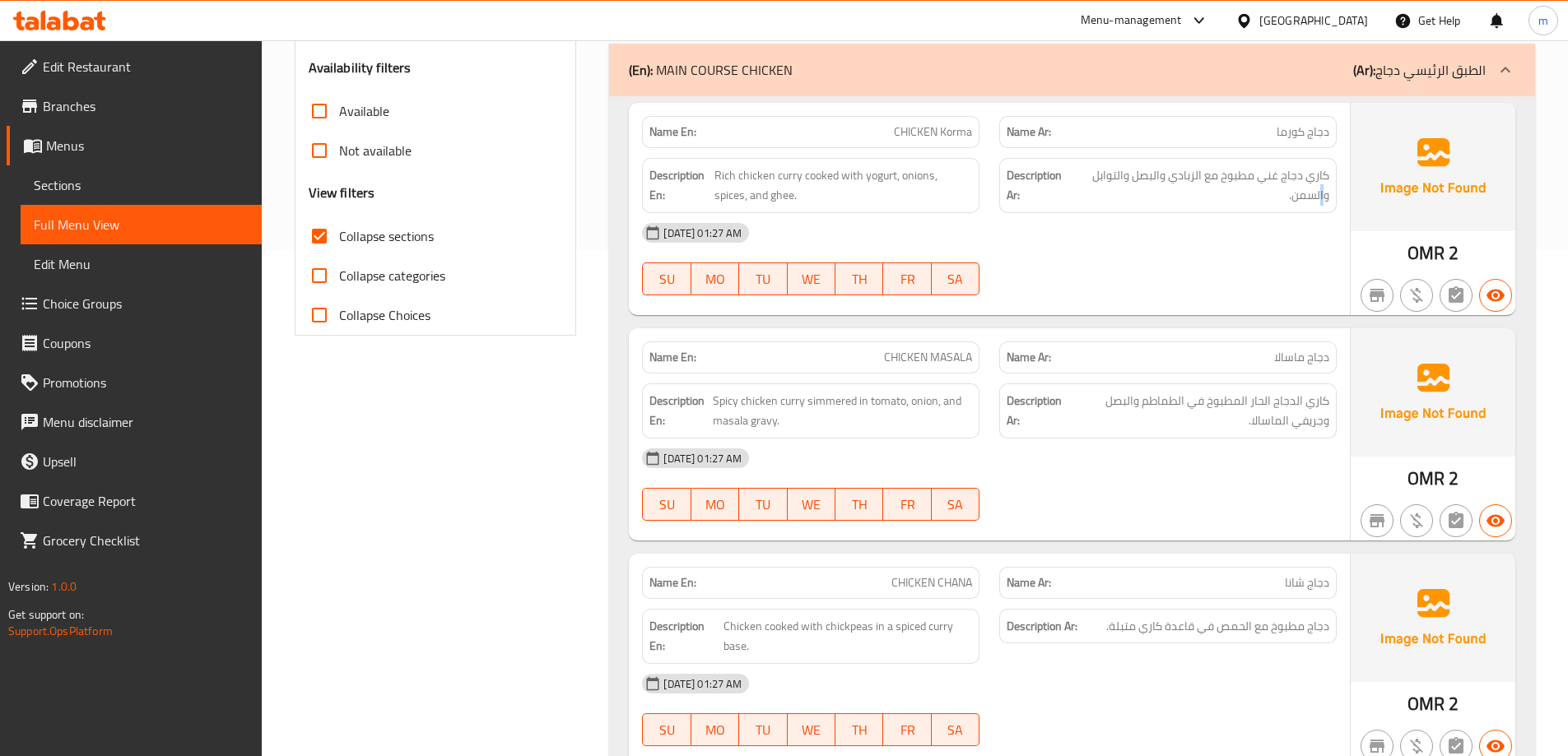
scroll to position [531, 0]
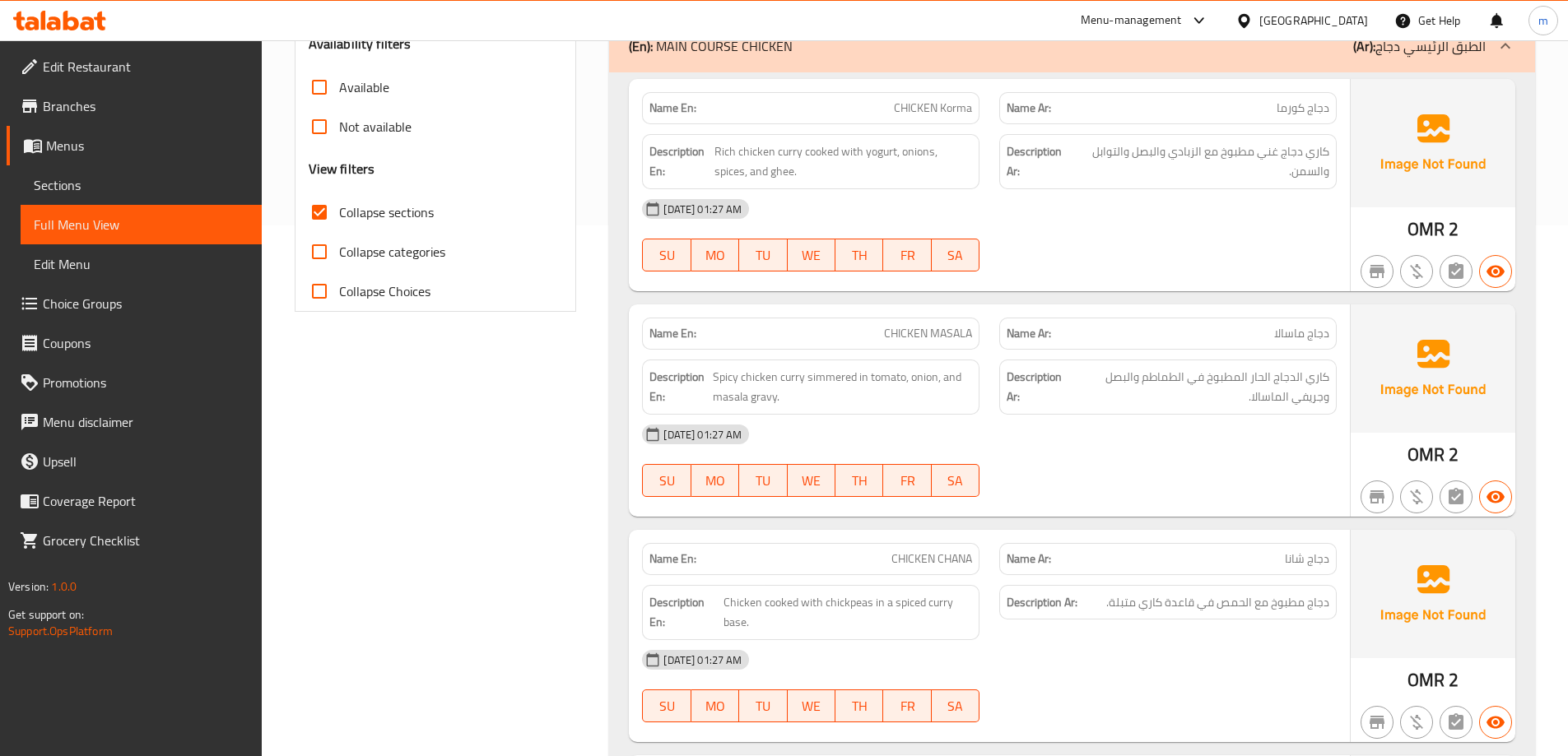
click at [1300, 339] on span "دجاج ماسالا" at bounding box center [1302, 333] width 55 height 17
drag, startPoint x: 946, startPoint y: 343, endPoint x: 963, endPoint y: 345, distance: 17.1
click at [946, 343] on span "CHICKEN MASALA" at bounding box center [928, 333] width 88 height 17
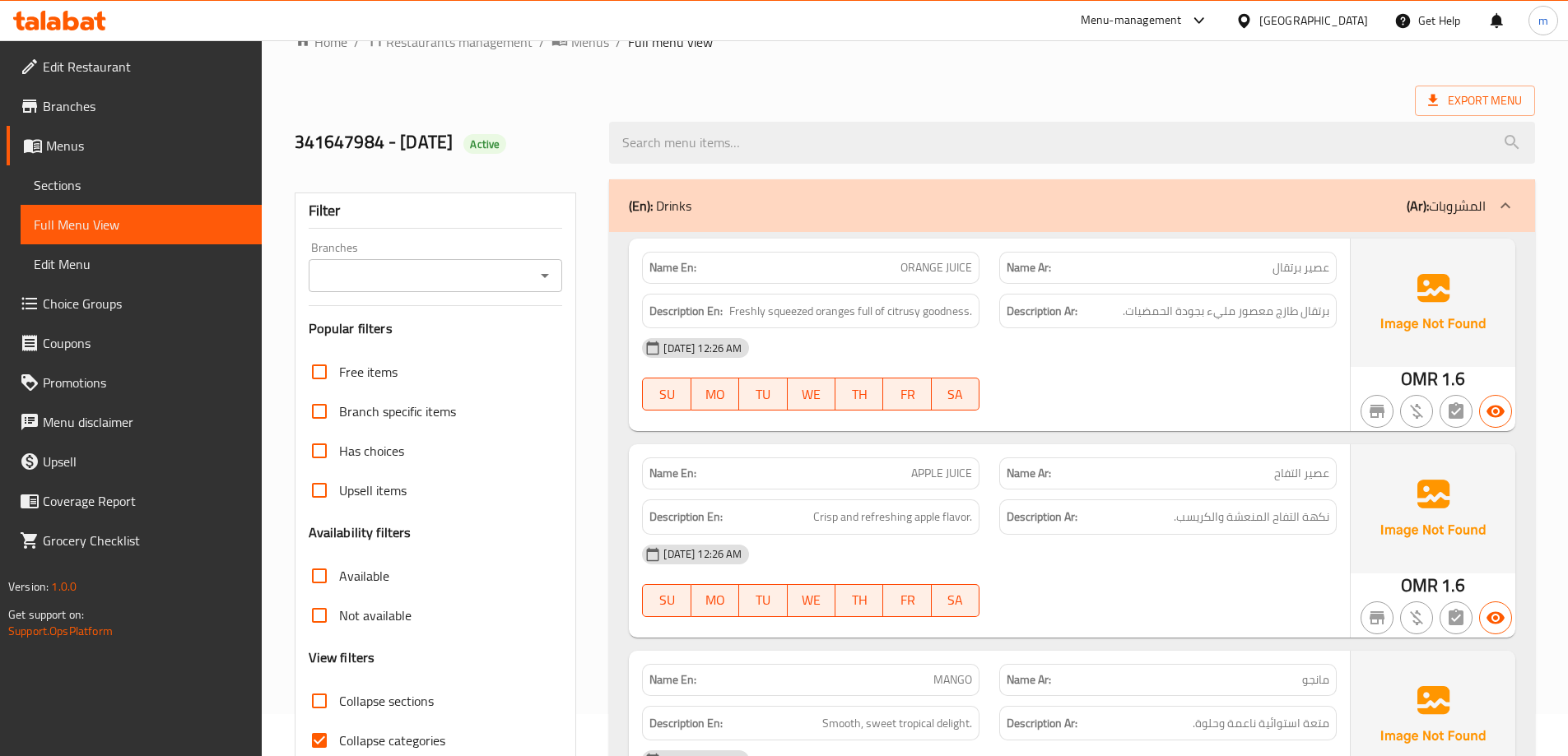
scroll to position [330, 0]
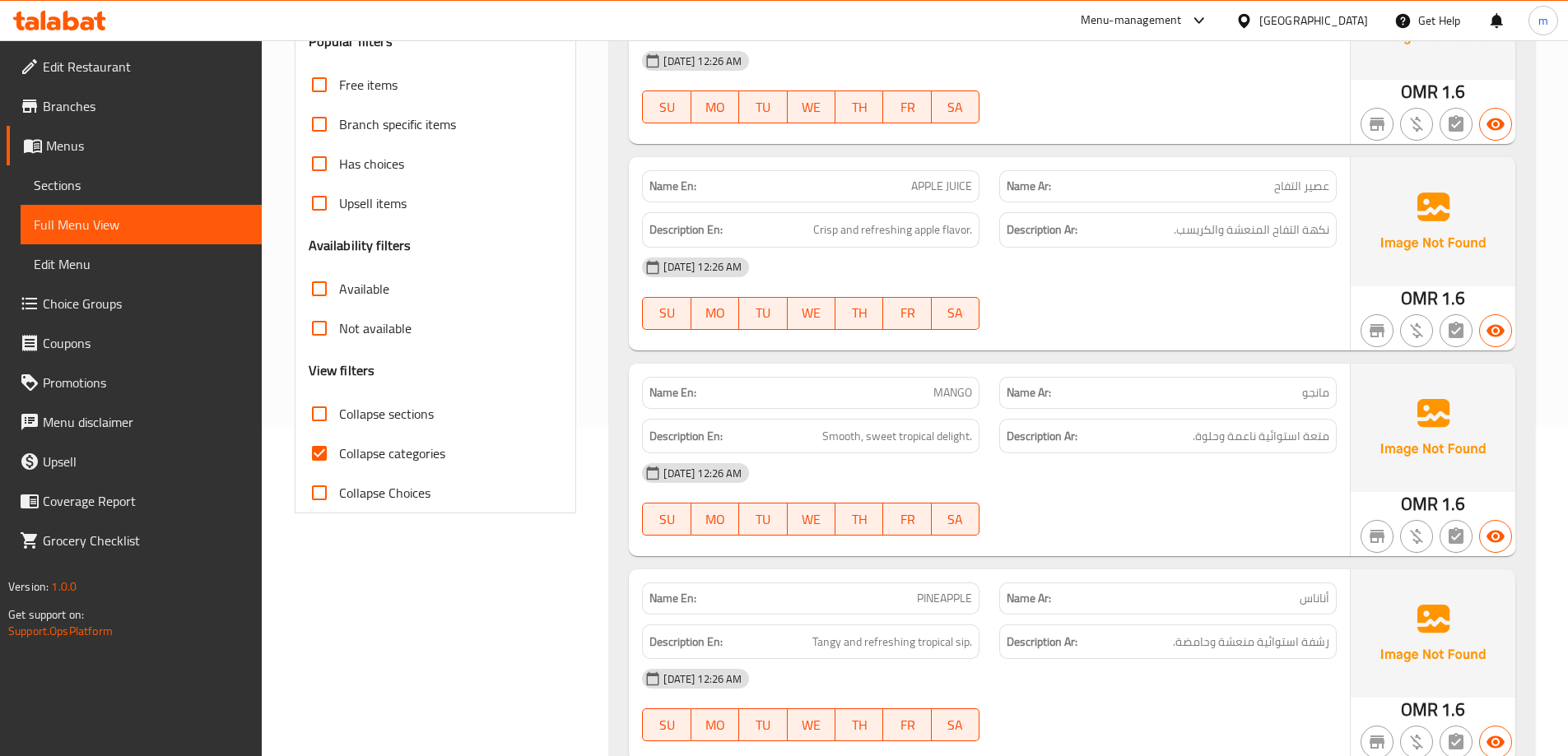
click at [396, 428] on label "Collapse sections" at bounding box center [366, 413] width 134 height 40
click at [339, 428] on input "Collapse sections" at bounding box center [319, 413] width 40 height 40
checkbox input "true"
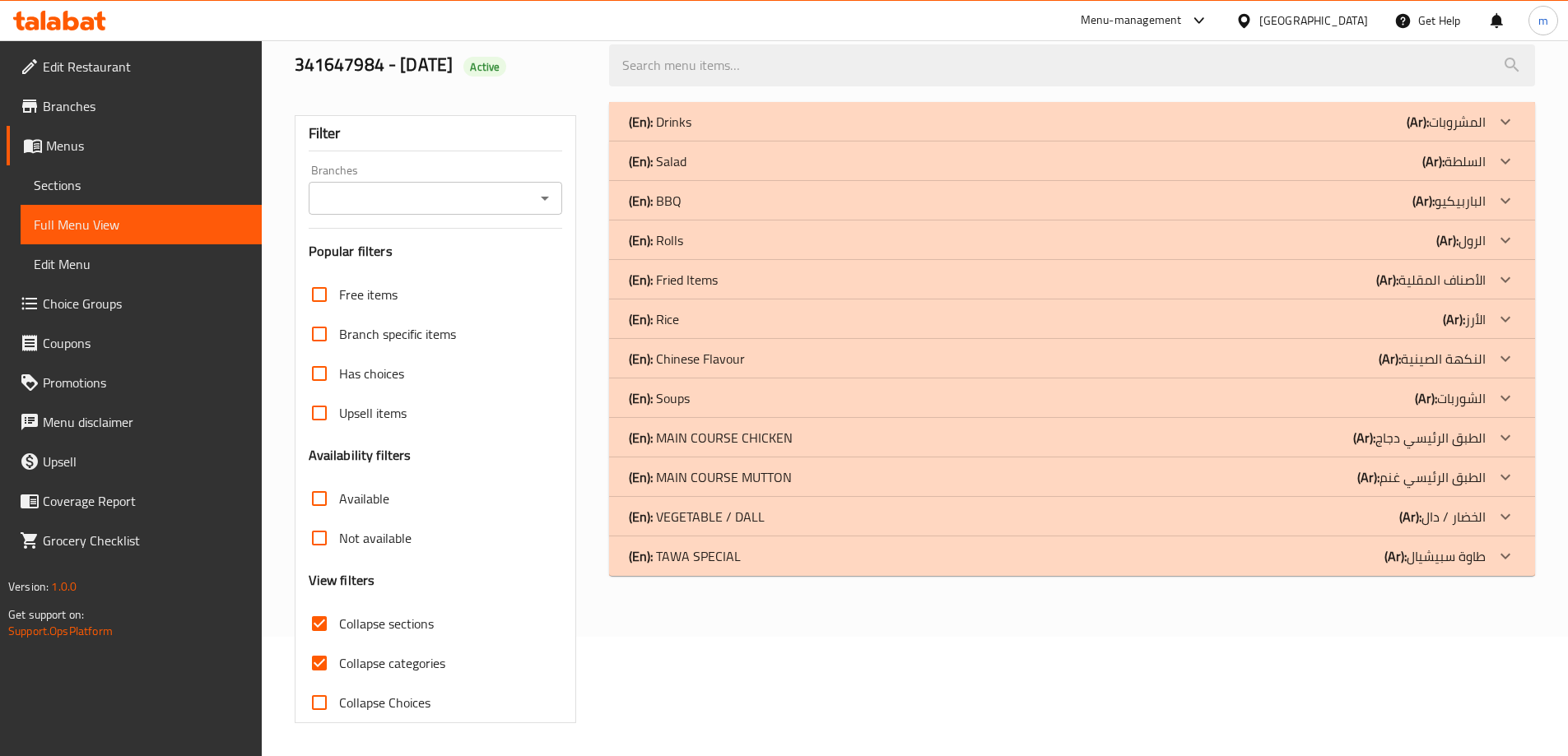
click at [388, 654] on span "Collapse categories" at bounding box center [391, 663] width 106 height 19
click at [339, 644] on input "Collapse categories" at bounding box center [319, 663] width 40 height 40
checkbox input "false"
click at [1318, 440] on div "(En): MAIN COURSE CHICKEN (Ar): الطبق الرئيسي دجاج" at bounding box center [1057, 437] width 856 height 19
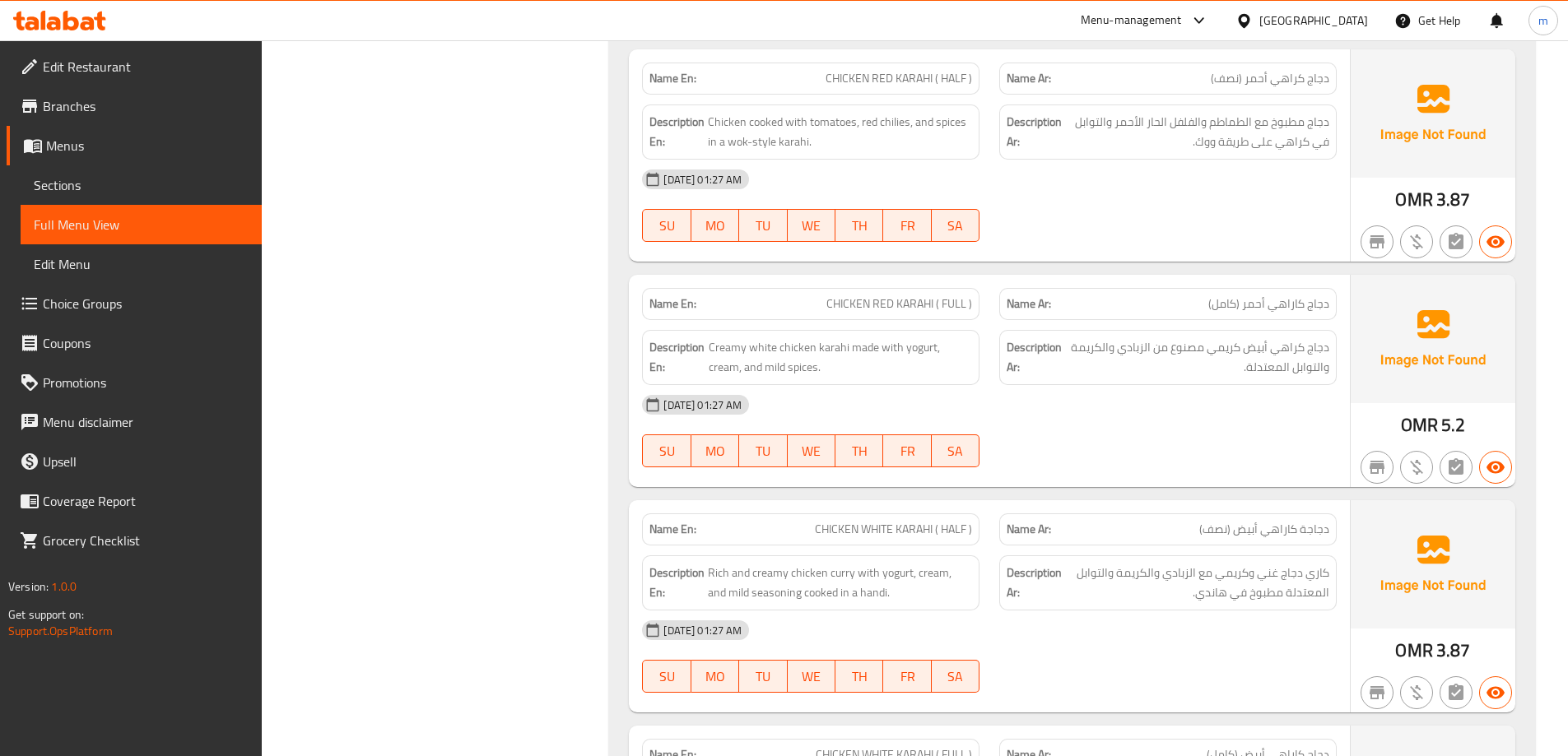
scroll to position [1848, 0]
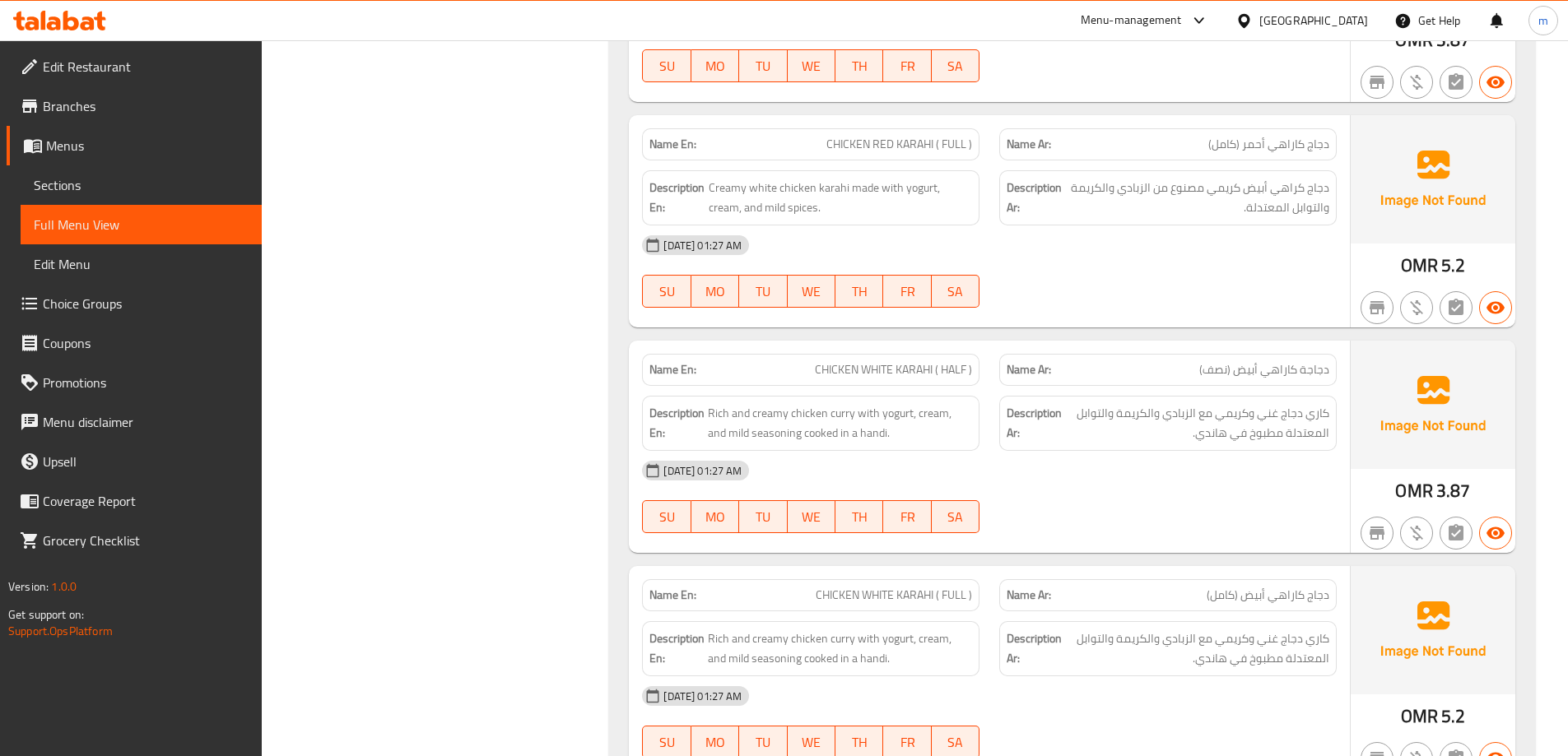
click at [906, 374] on span "CHICKEN WHITE KARAHI ( HALF )" at bounding box center [893, 369] width 157 height 17
click at [903, 374] on span "CHICKEN WHITE KARAHI ( HALF )" at bounding box center [893, 369] width 157 height 17
click at [902, 374] on span "CHICKEN WHITE KARAHI ( HALF )" at bounding box center [893, 369] width 157 height 17
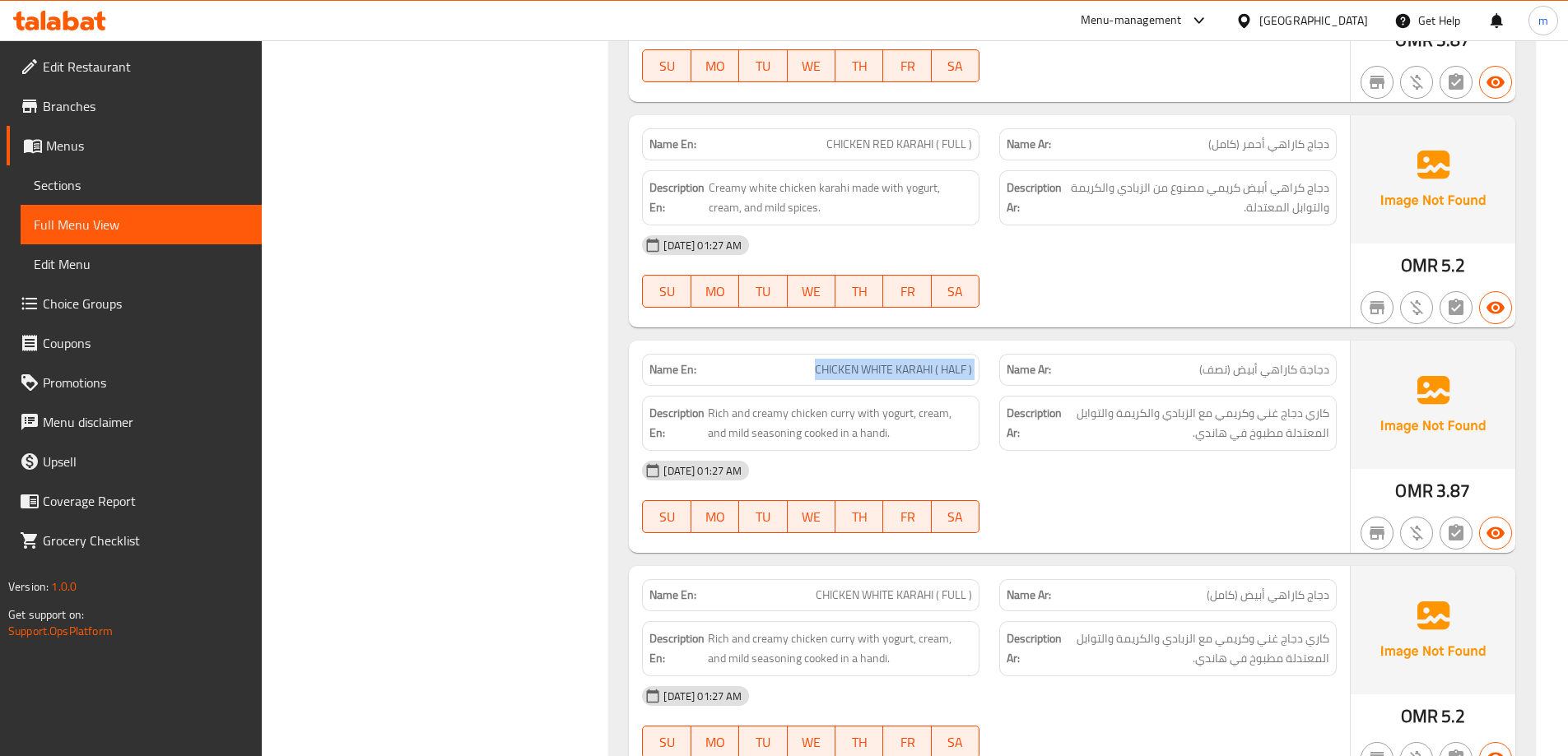
copy span "CHICKEN WHITE KARAHI ( HALF )"
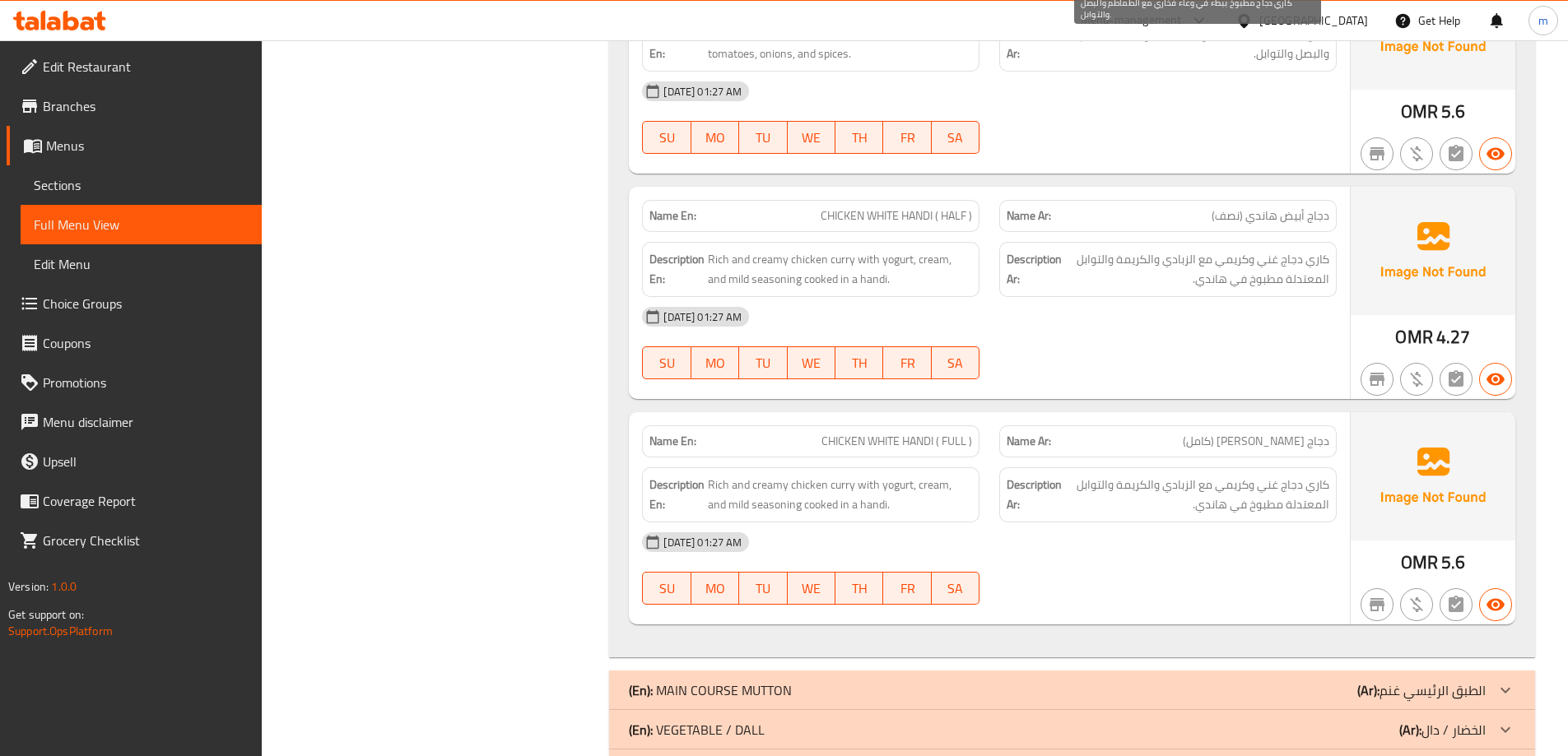
scroll to position [2970, 0]
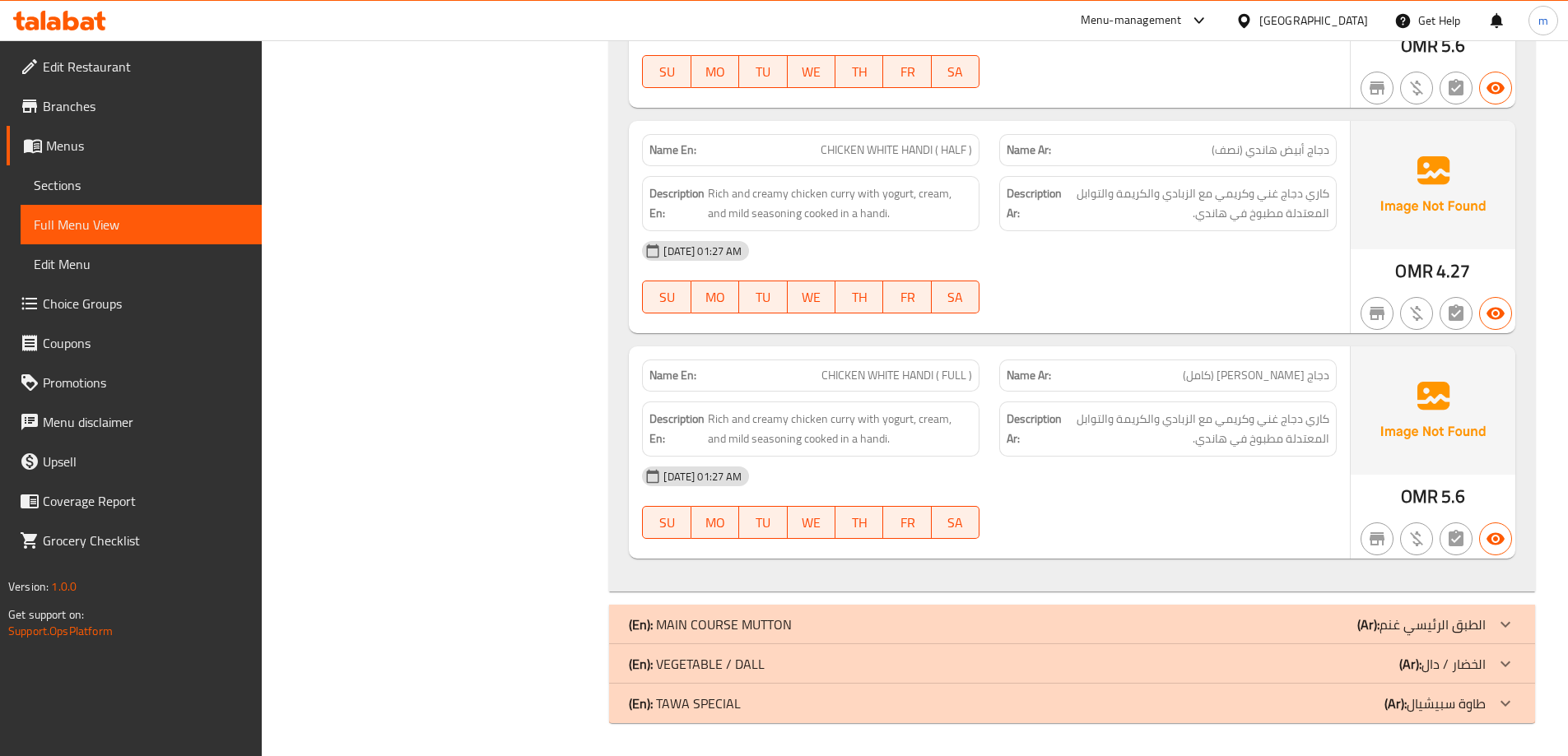
drag, startPoint x: 1238, startPoint y: 618, endPoint x: 1249, endPoint y: 616, distance: 11.2
click at [1233, 619] on div "(En): MAIN COURSE MUTTON (Ar): الطبق الرئيسي غنم" at bounding box center [1057, 624] width 856 height 19
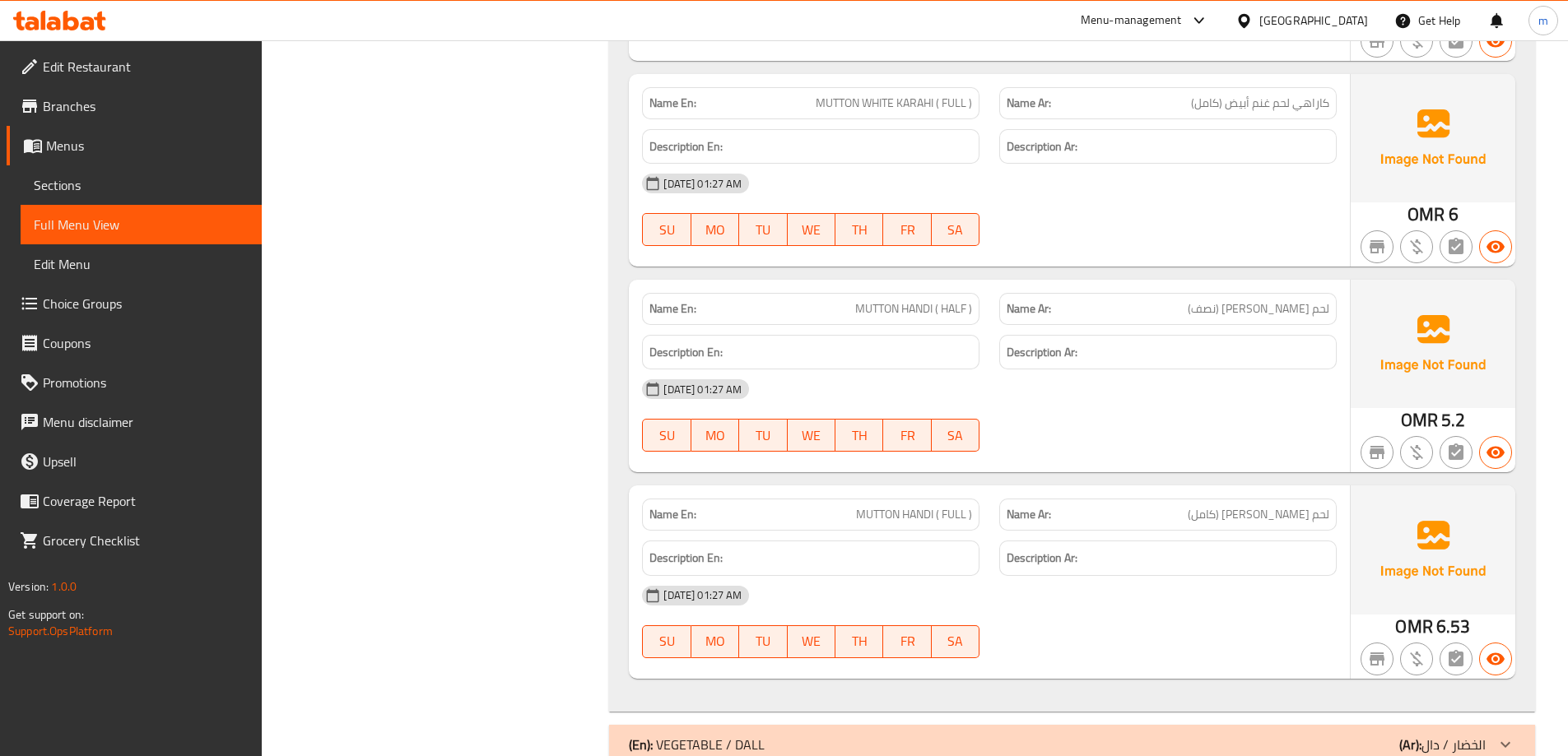
scroll to position [4671, 0]
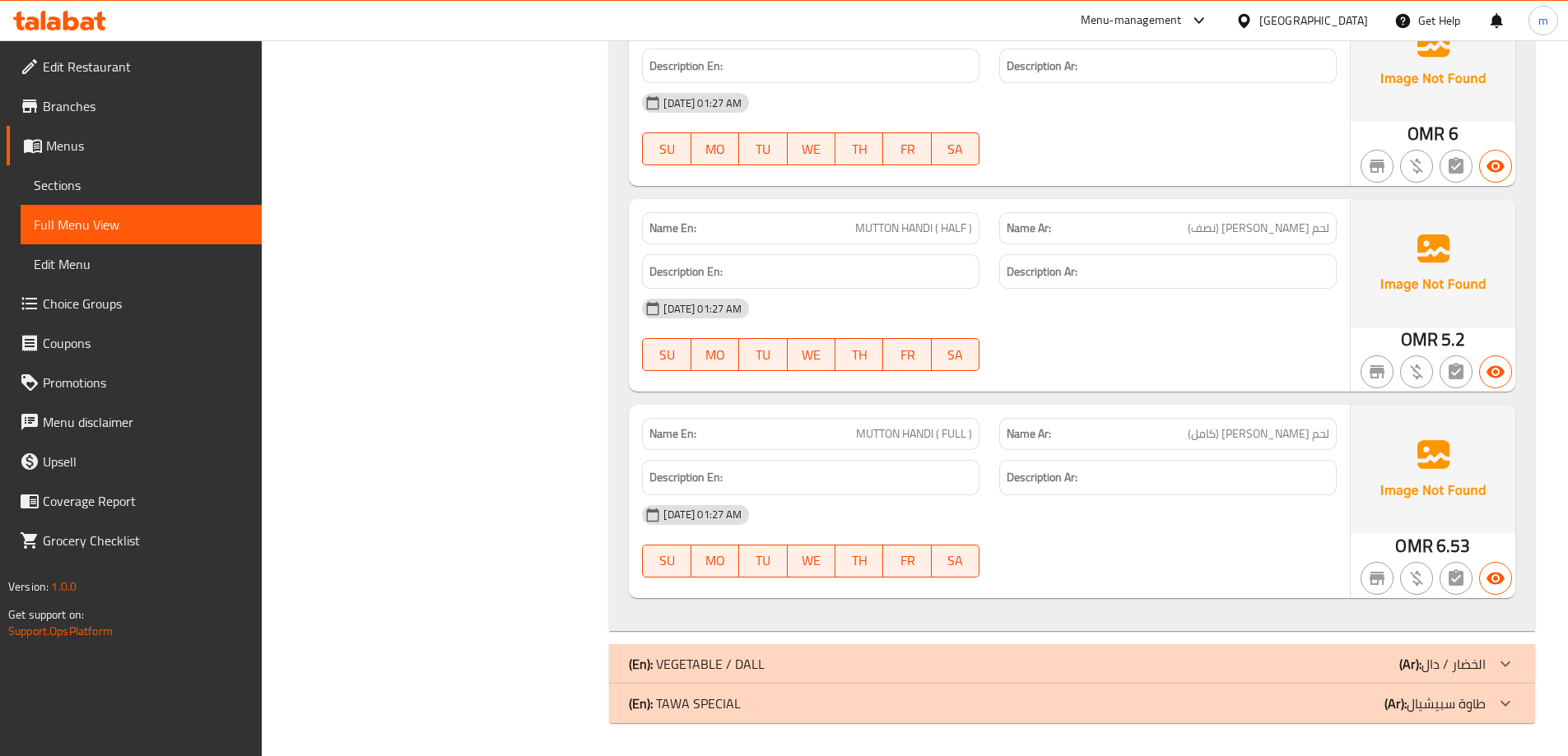
drag, startPoint x: 1336, startPoint y: 663, endPoint x: 1283, endPoint y: 562, distance: 114.1
click at [1336, 663] on div "(En): VEGETABLE / DALL (Ar): الخضار / دال" at bounding box center [1057, 664] width 856 height 19
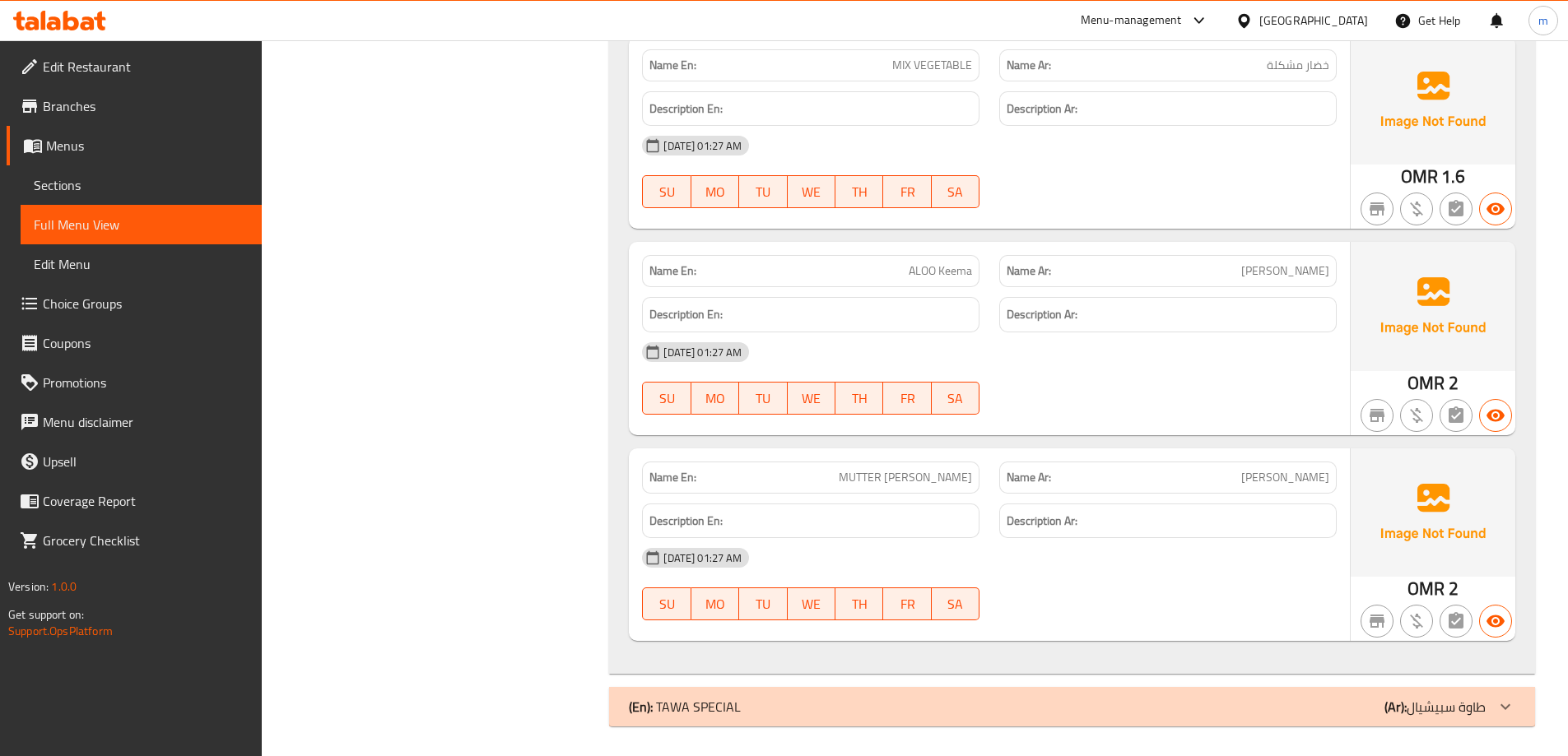
scroll to position [6166, 0]
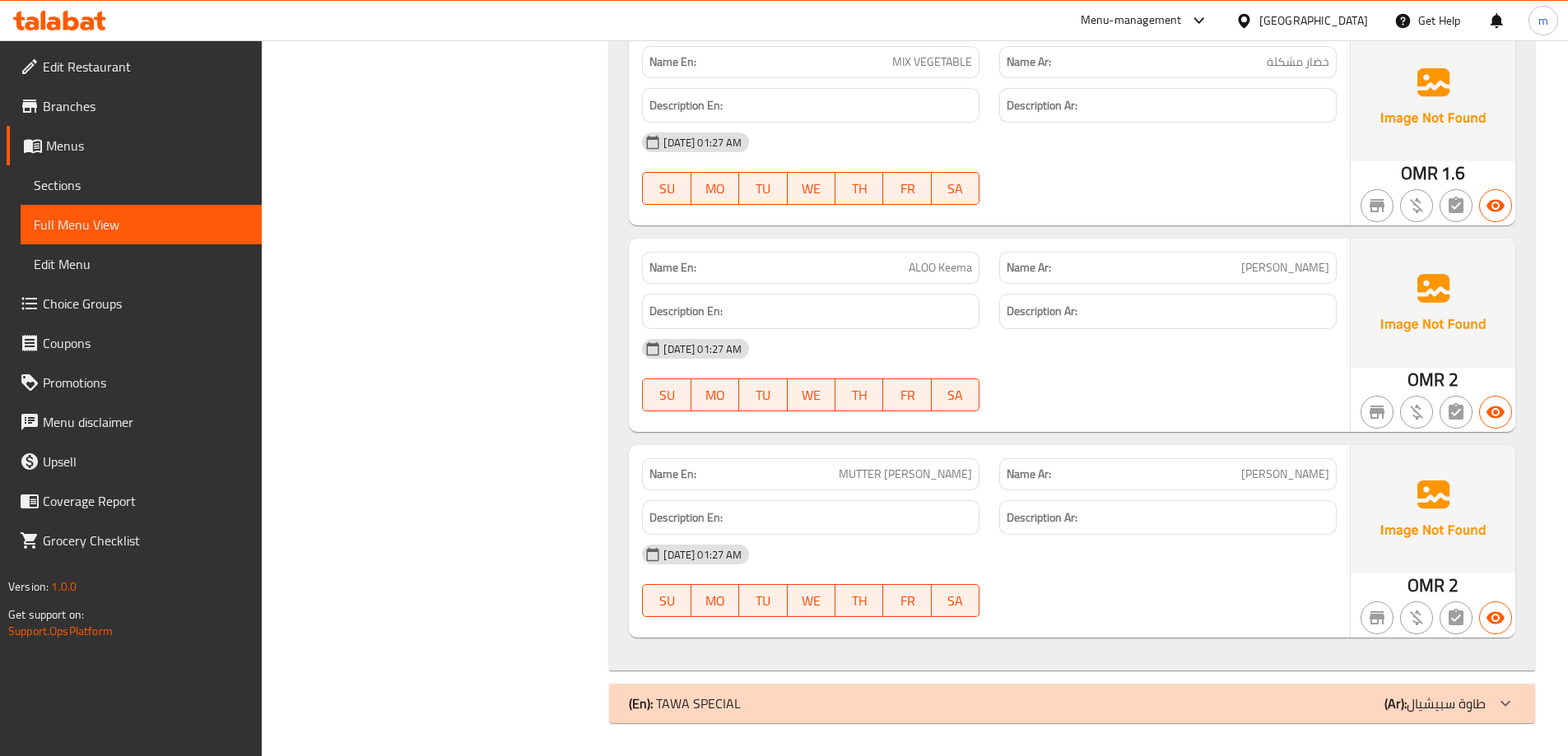
click at [1346, 704] on div "(En): TAWA SPECIAL (Ar): طاوة سبيشيال" at bounding box center [1057, 704] width 856 height 19
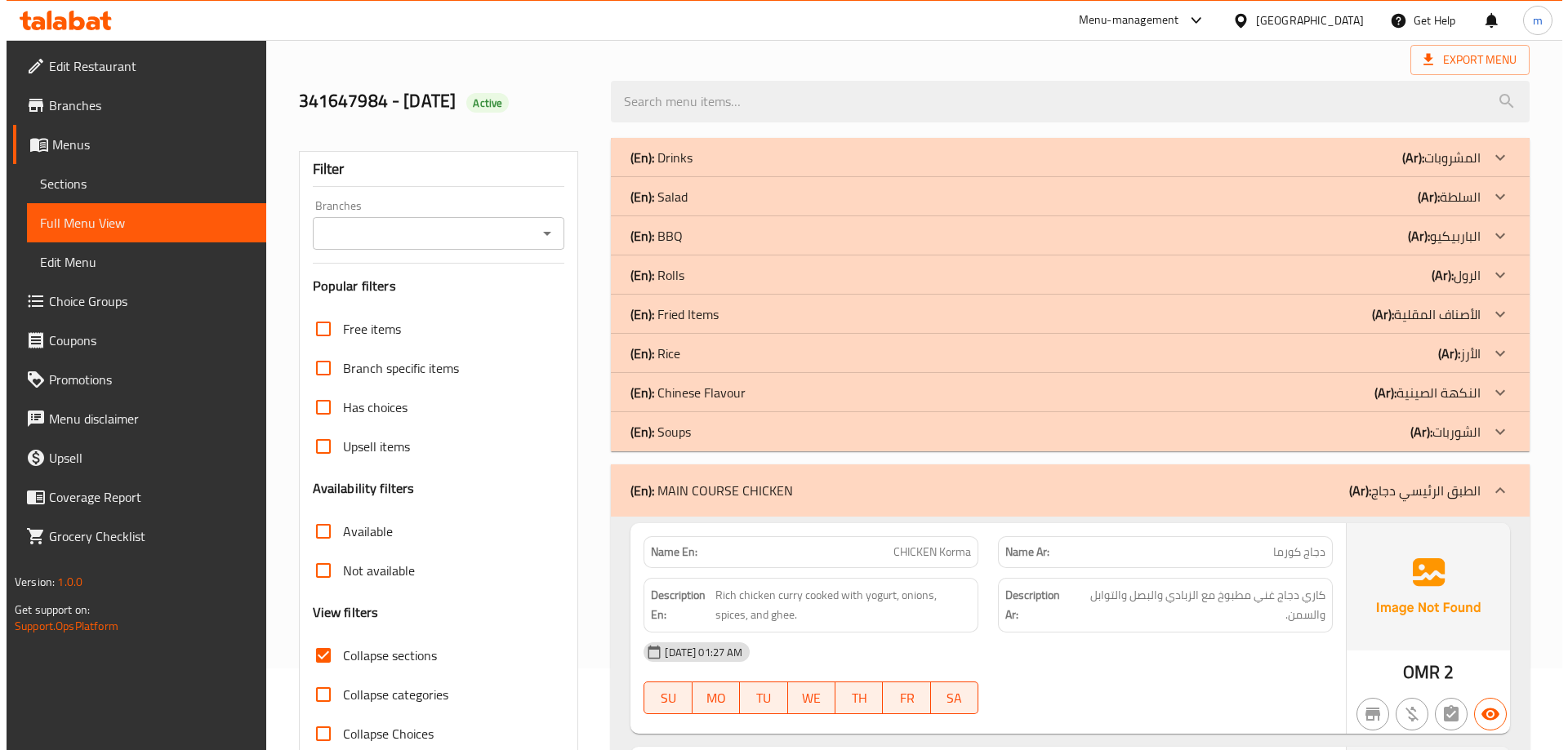
scroll to position [0, 0]
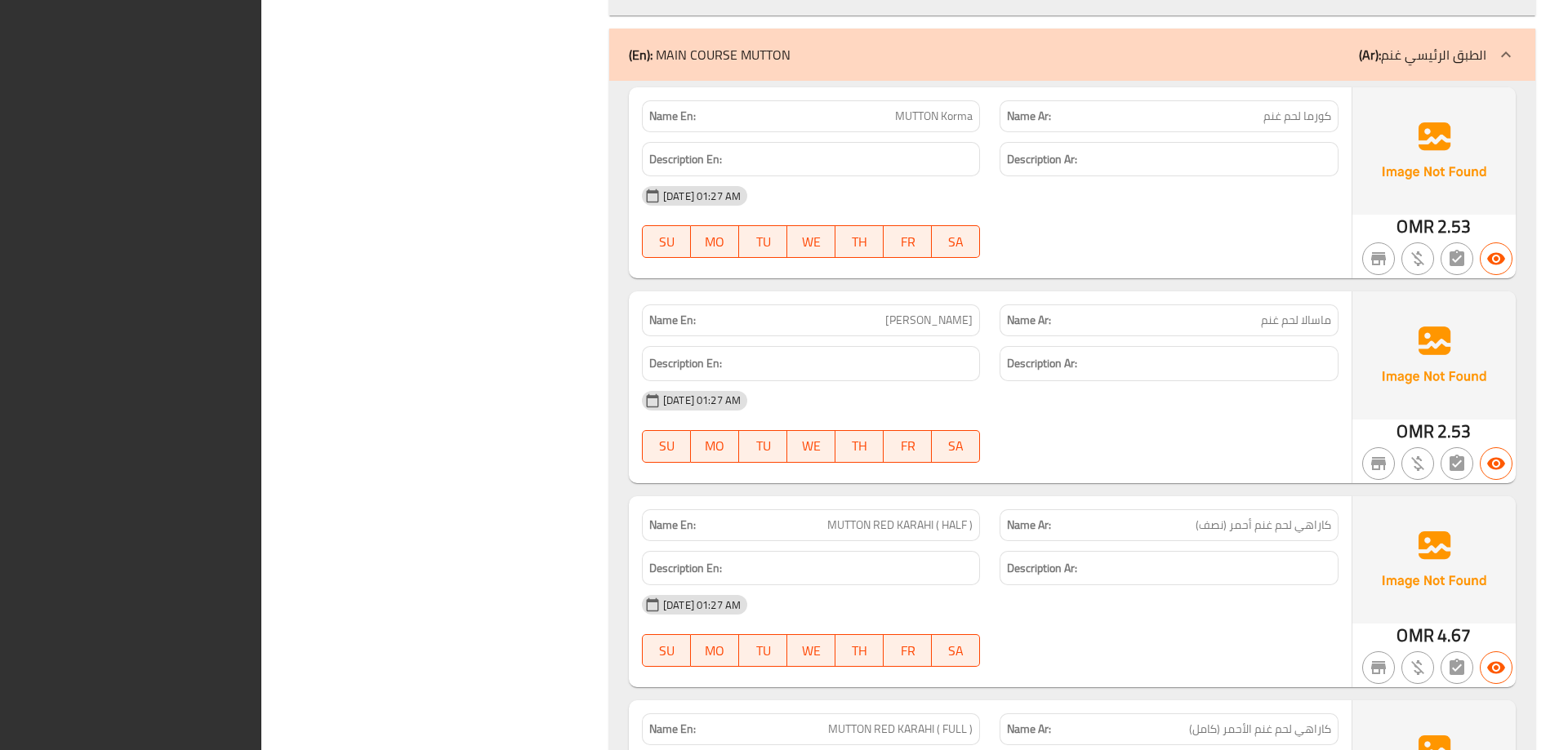
drag, startPoint x: 247, startPoint y: 124, endPoint x: 343, endPoint y: 168, distance: 105.6
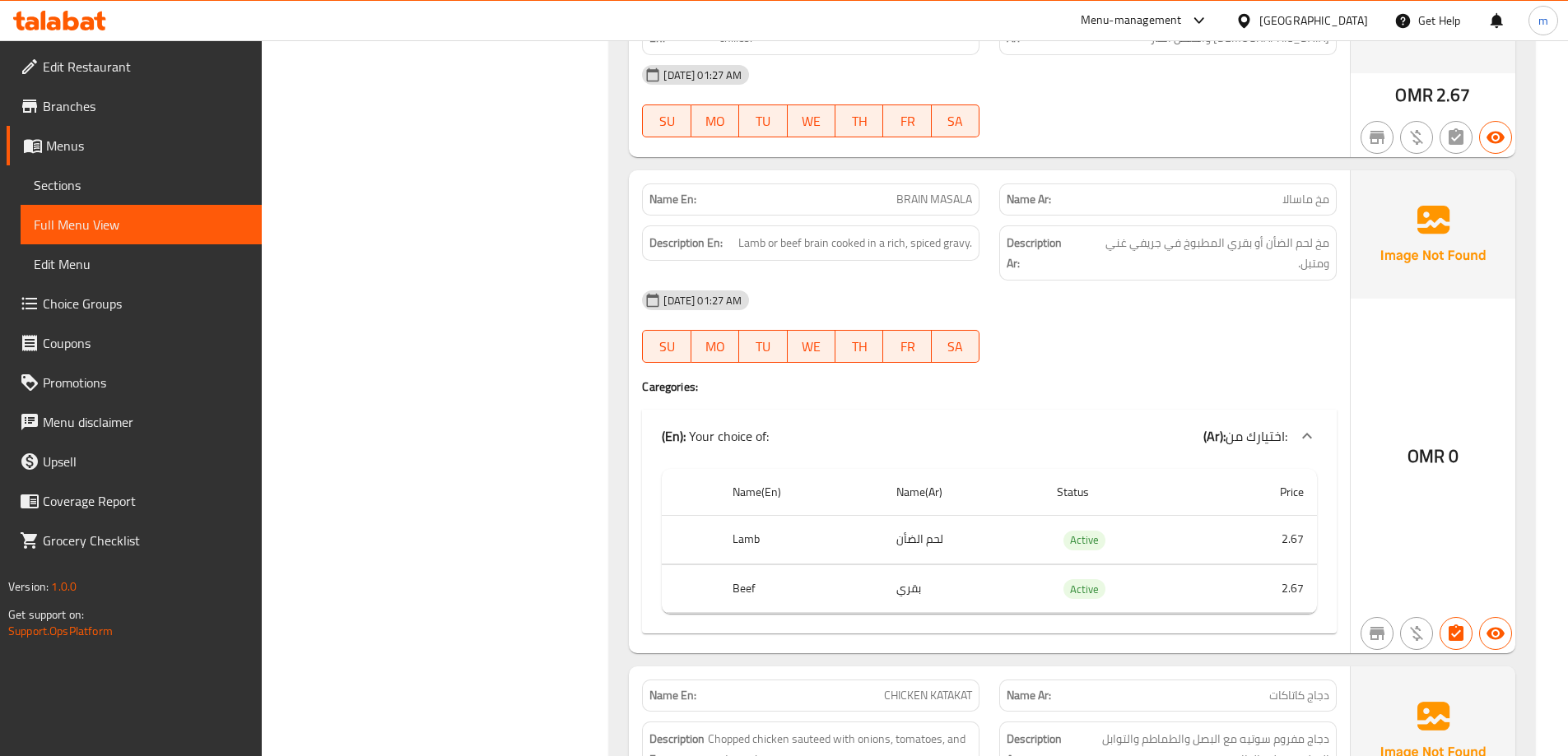
scroll to position [7396, 0]
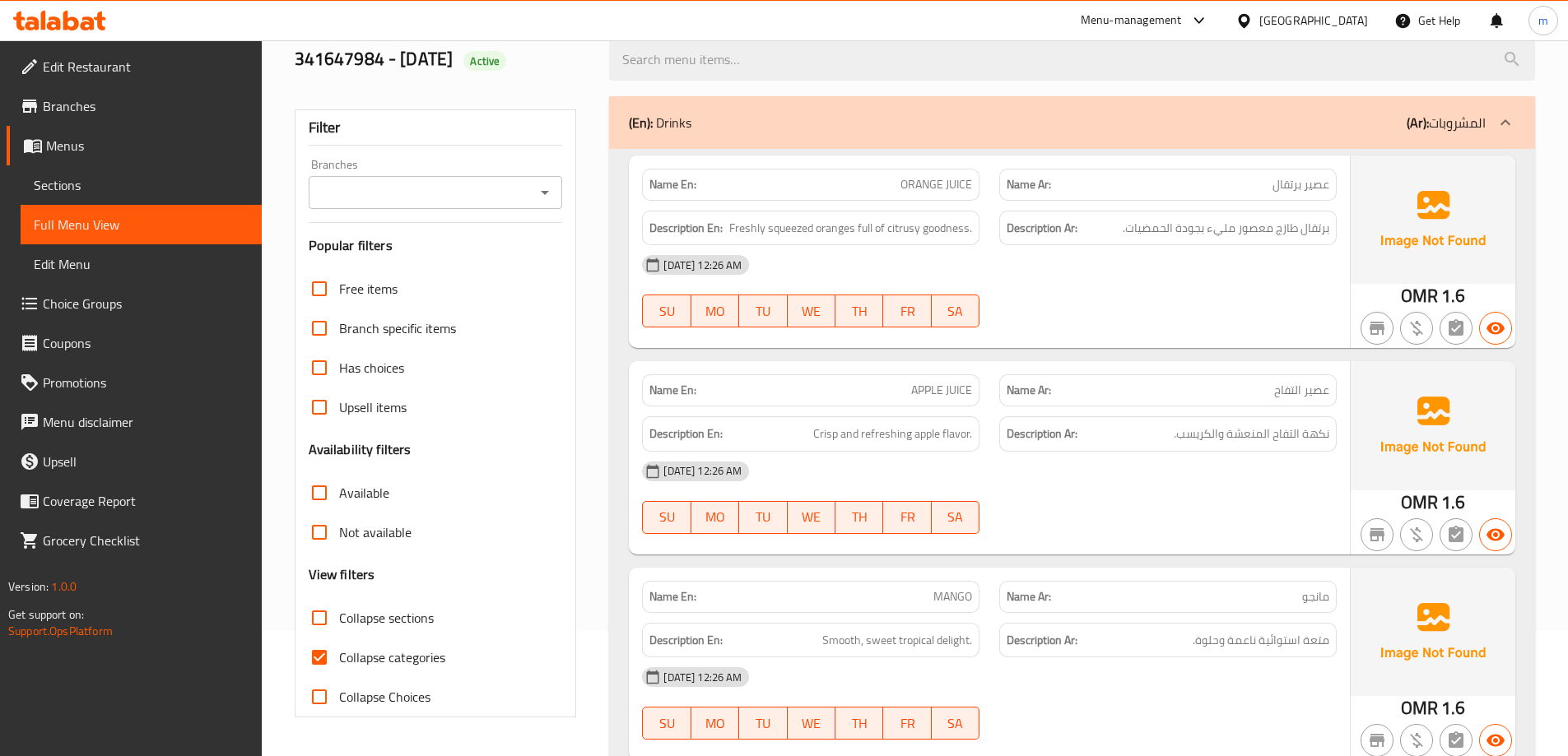
scroll to position [330, 0]
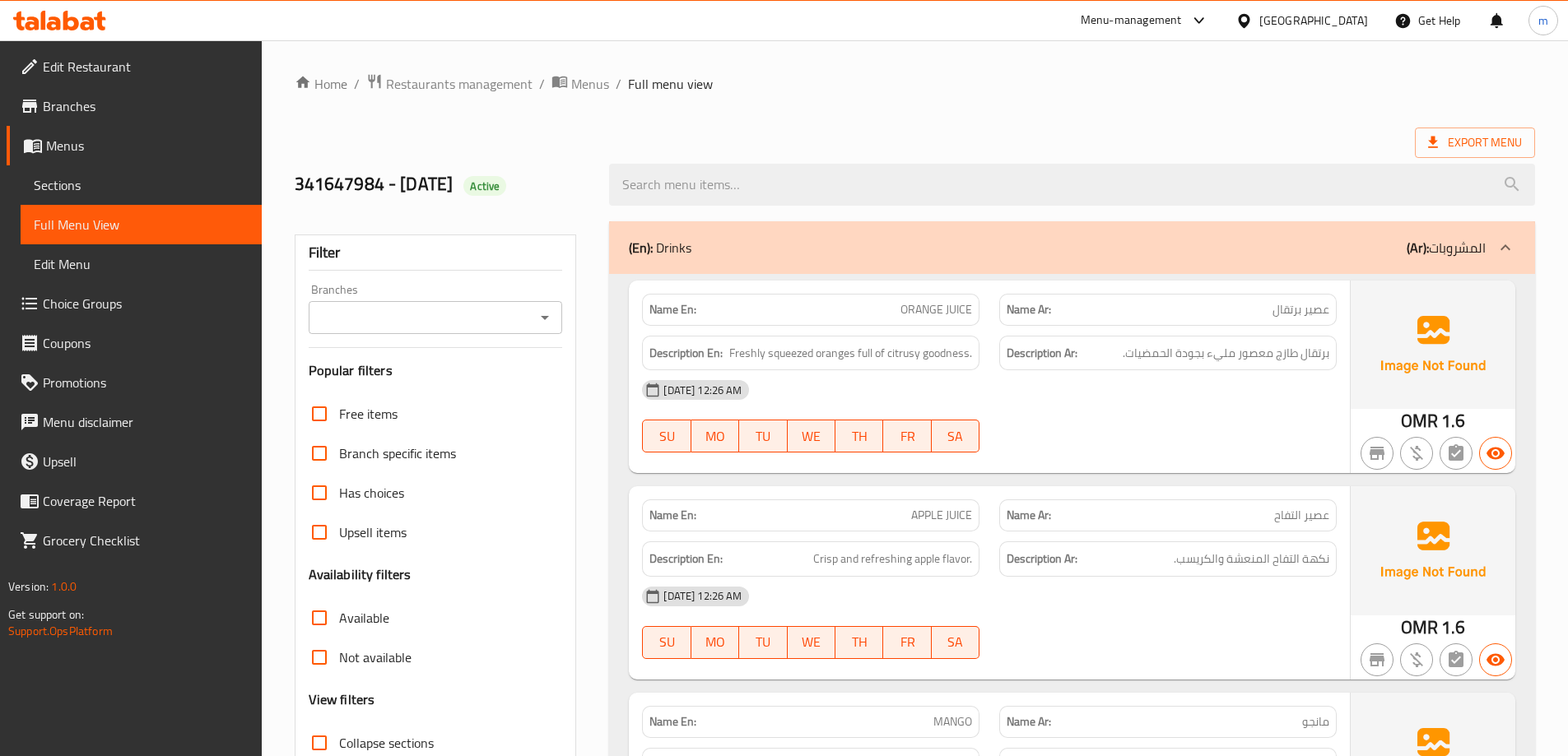
scroll to position [125, 0]
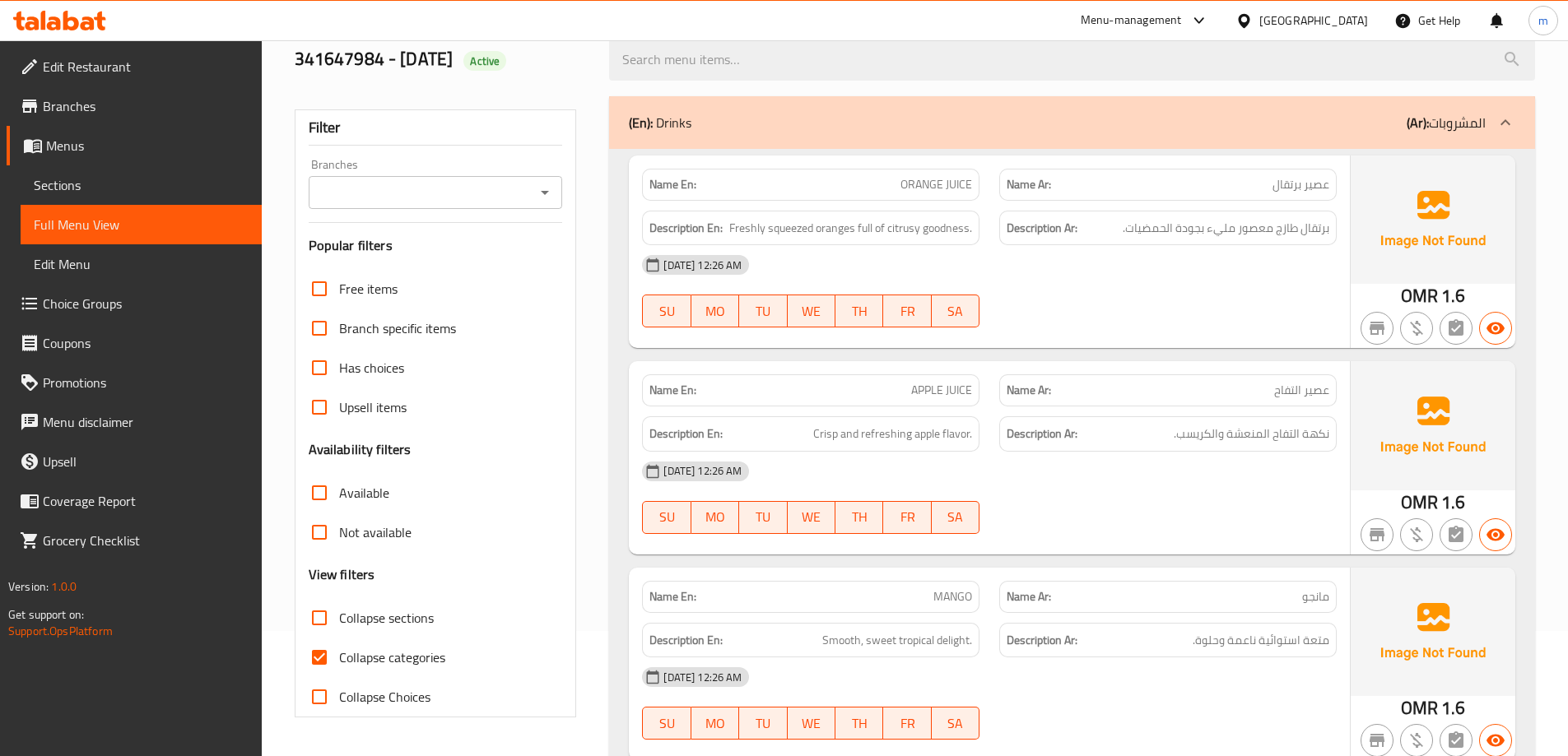
drag, startPoint x: 380, startPoint y: 449, endPoint x: 878, endPoint y: 408, distance: 499.7
click at [381, 647] on span "Collapse categories" at bounding box center [391, 657] width 106 height 19
click at [339, 638] on input "Collapse categories" at bounding box center [319, 657] width 40 height 40
checkbox input "false"
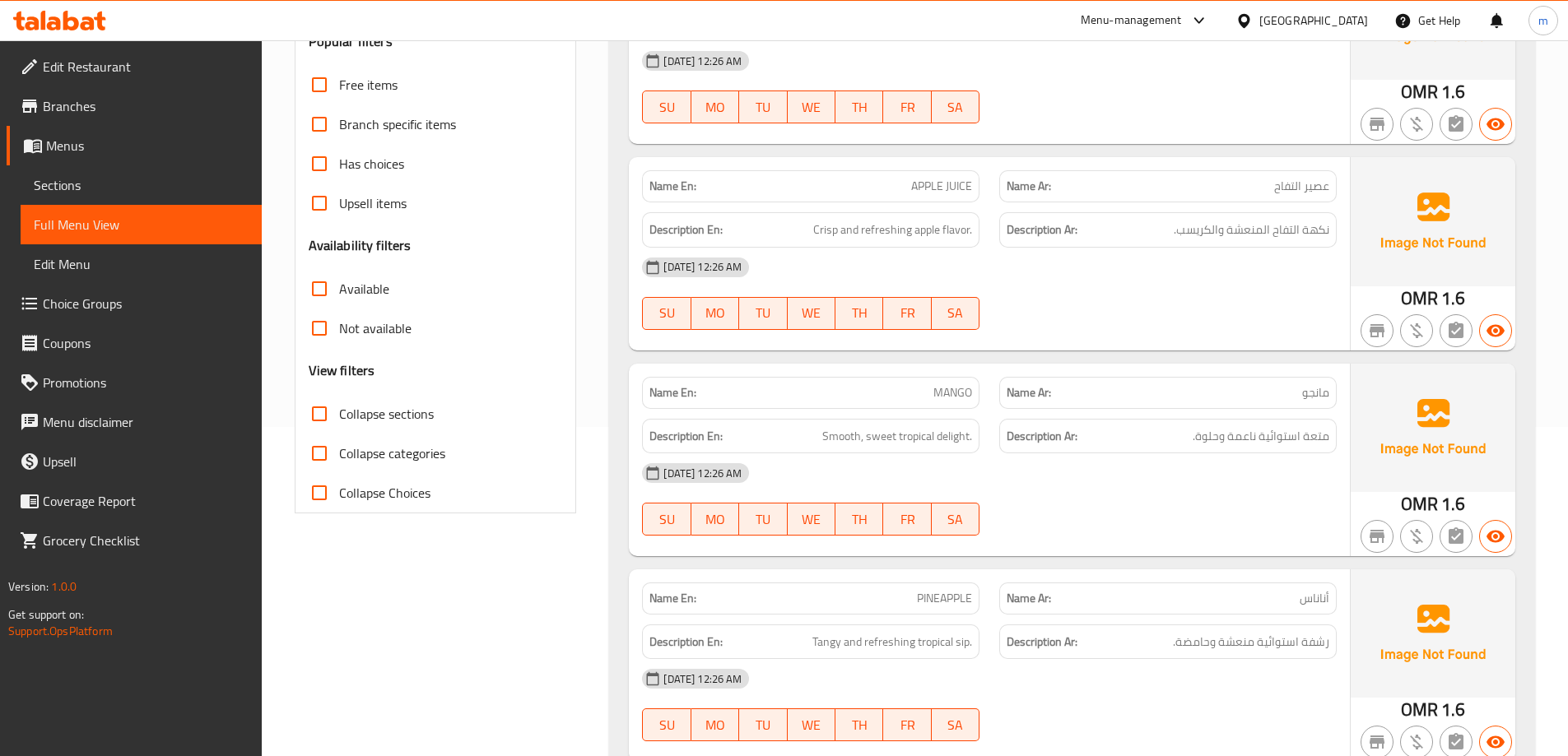
click at [349, 417] on span "Collapse sections" at bounding box center [386, 413] width 95 height 19
click at [339, 417] on input "Collapse sections" at bounding box center [319, 413] width 40 height 40
checkbox input "true"
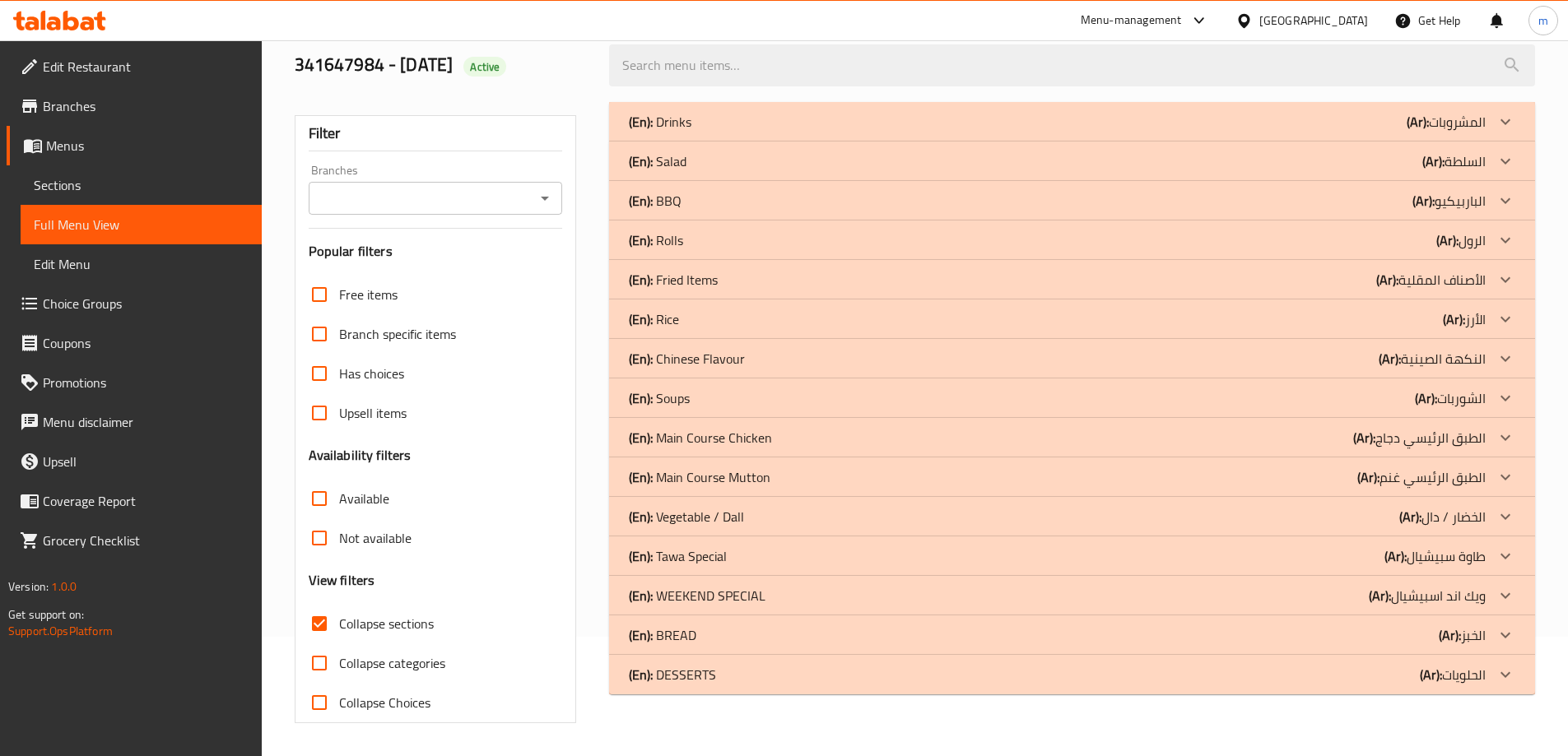
scroll to position [120, 0]
click at [1291, 438] on div "(En): Main Course Chicken (Ar): الطبق الرئيسي دجاج" at bounding box center [1057, 437] width 856 height 19
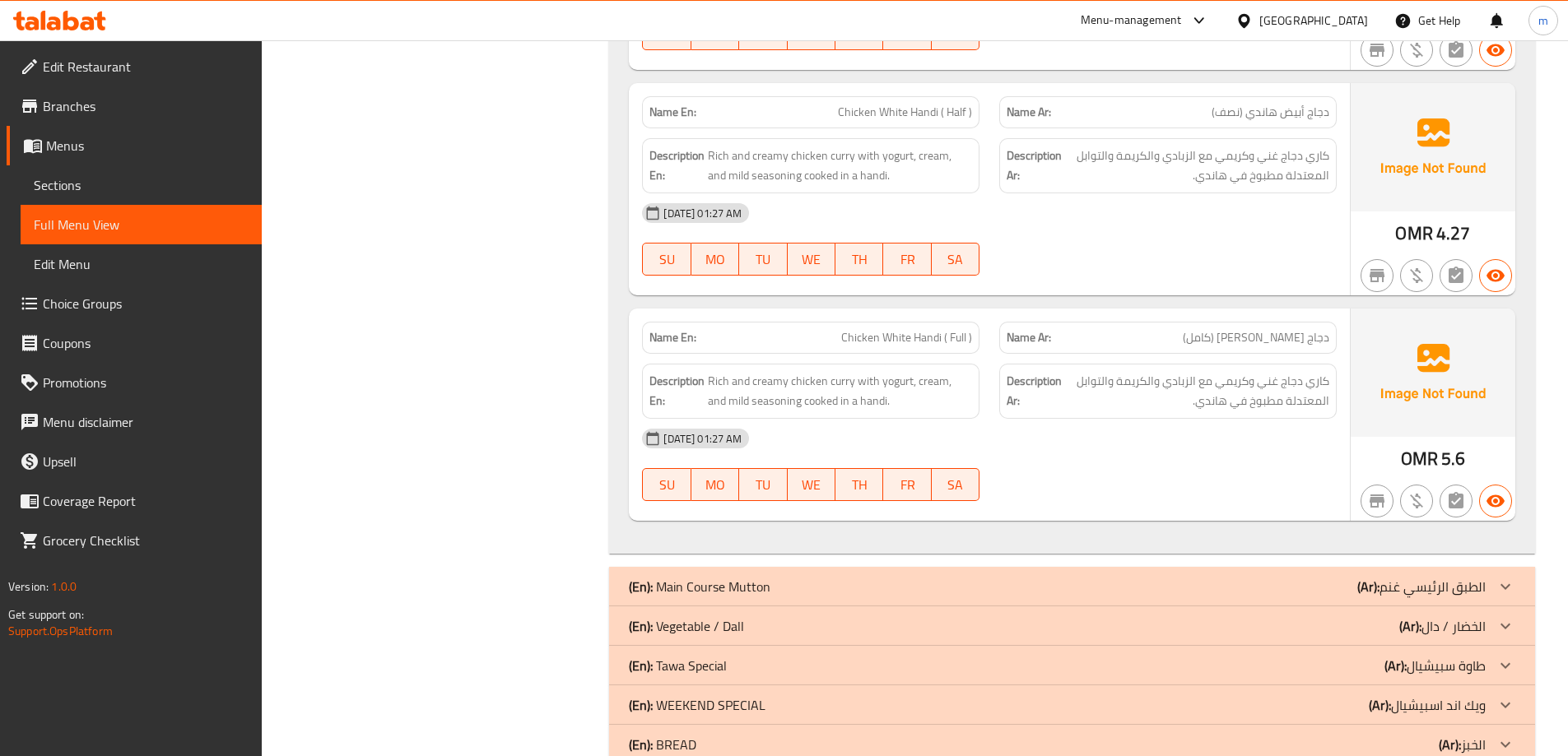
scroll to position [3088, 0]
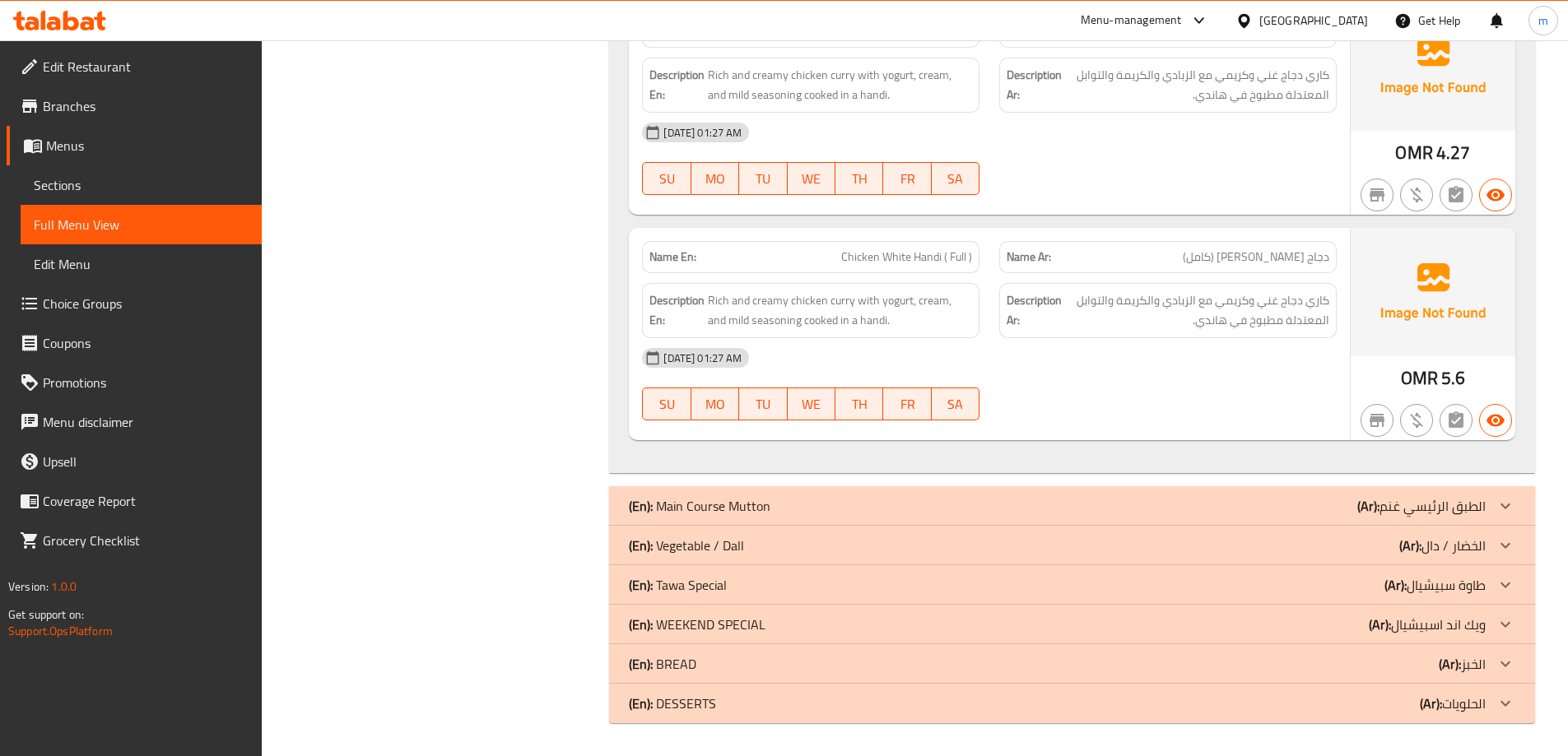
drag, startPoint x: 1309, startPoint y: 505, endPoint x: 1312, endPoint y: 528, distance: 23.2
click at [1309, 504] on div "(En): Main Course Mutton (Ar): الطبق الرئيسي غنم" at bounding box center [1057, 506] width 856 height 19
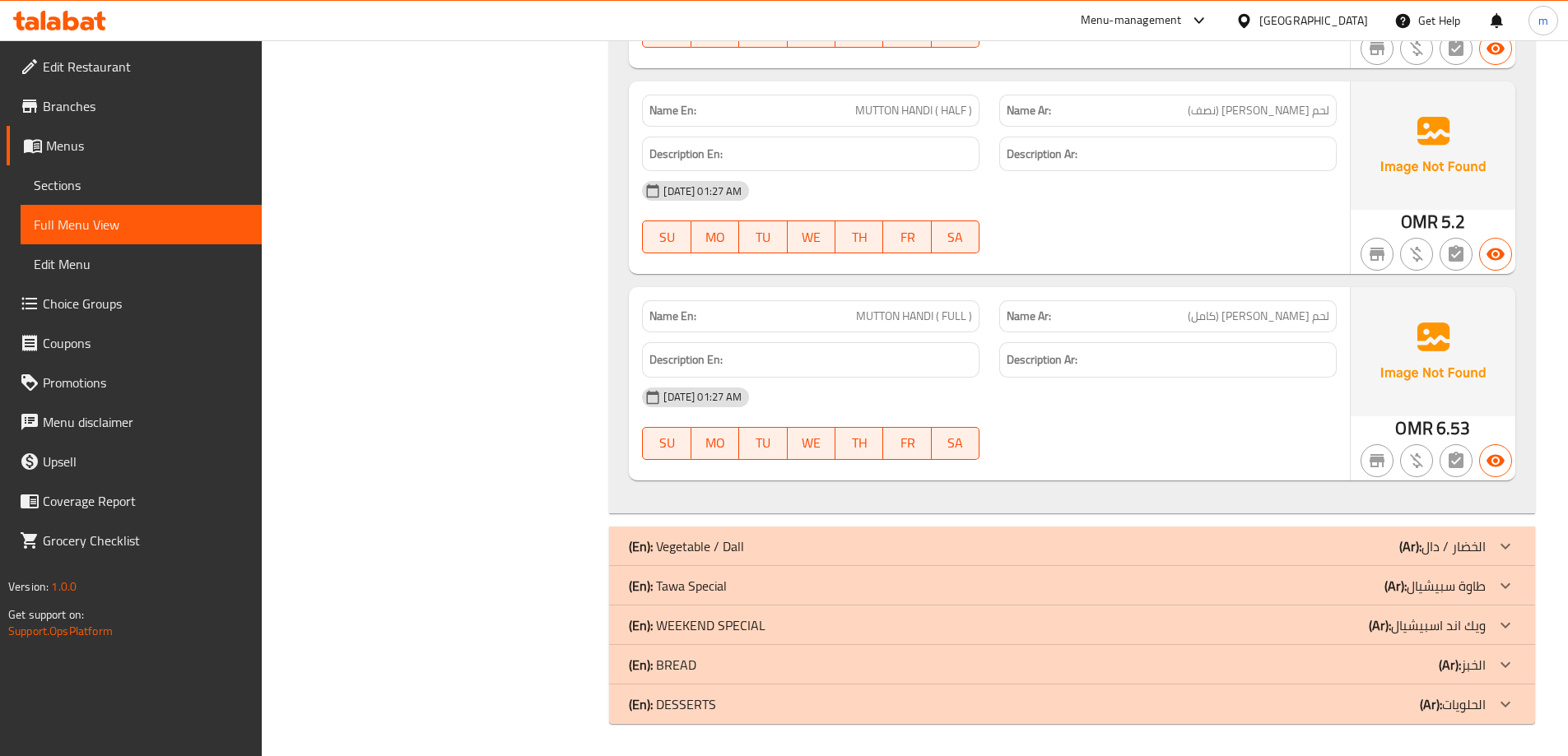
scroll to position [4789, 0]
click at [1318, 534] on div "(En): Vegetable / Dall (Ar): الخضار / دال" at bounding box center [1072, 545] width 926 height 40
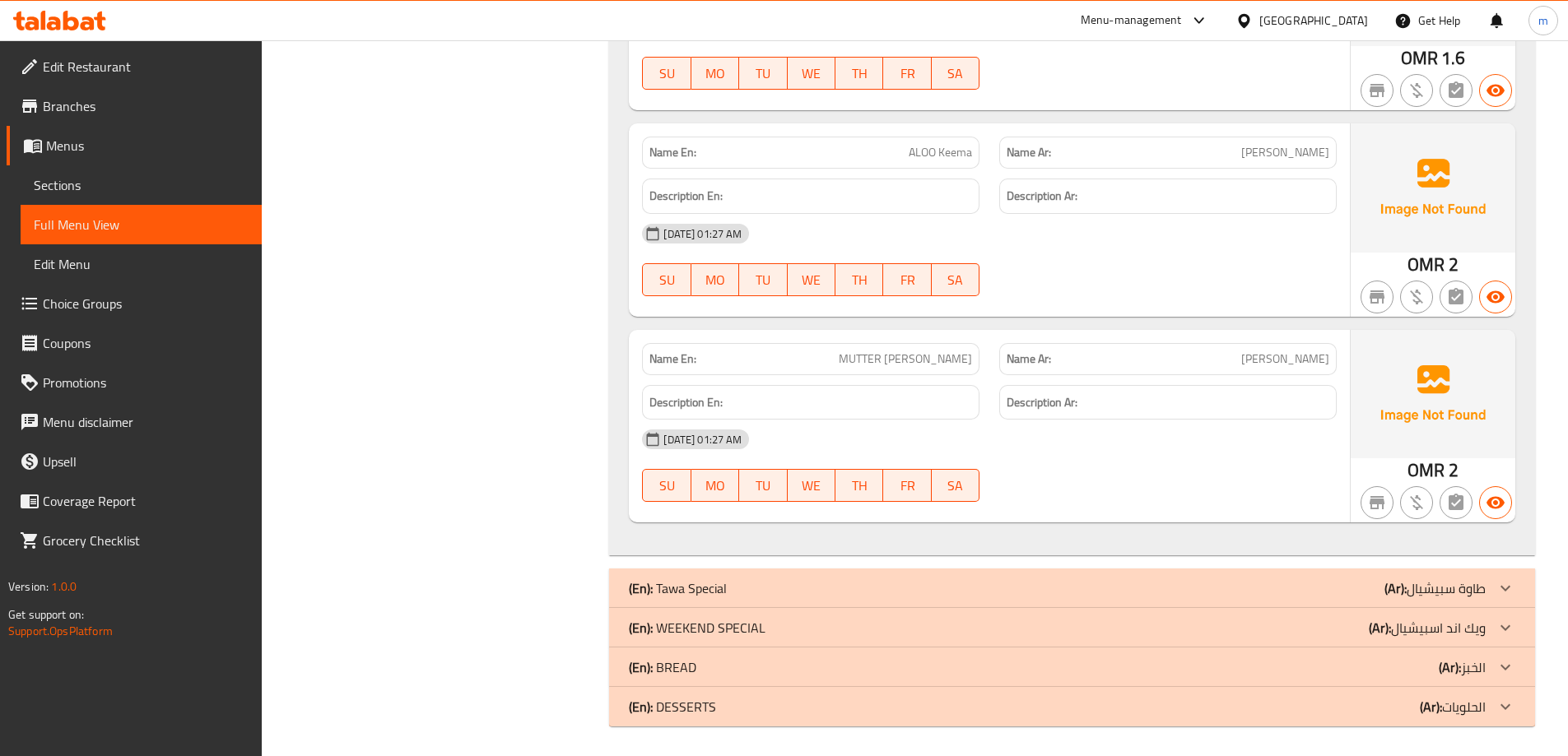
scroll to position [6285, 0]
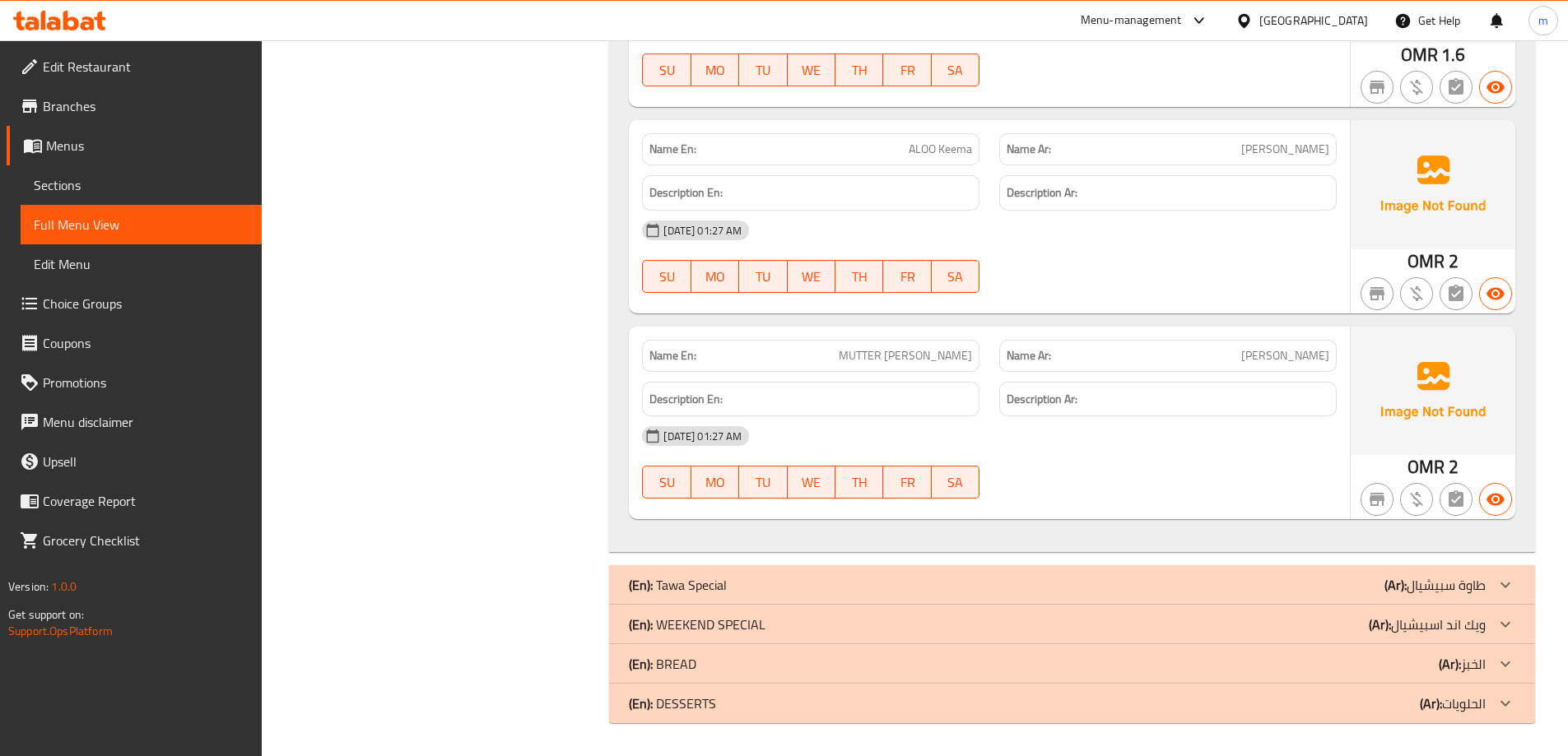
click at [1320, 583] on div "(En): Tawa Special (Ar): طاوة سبيشيال" at bounding box center [1057, 585] width 856 height 19
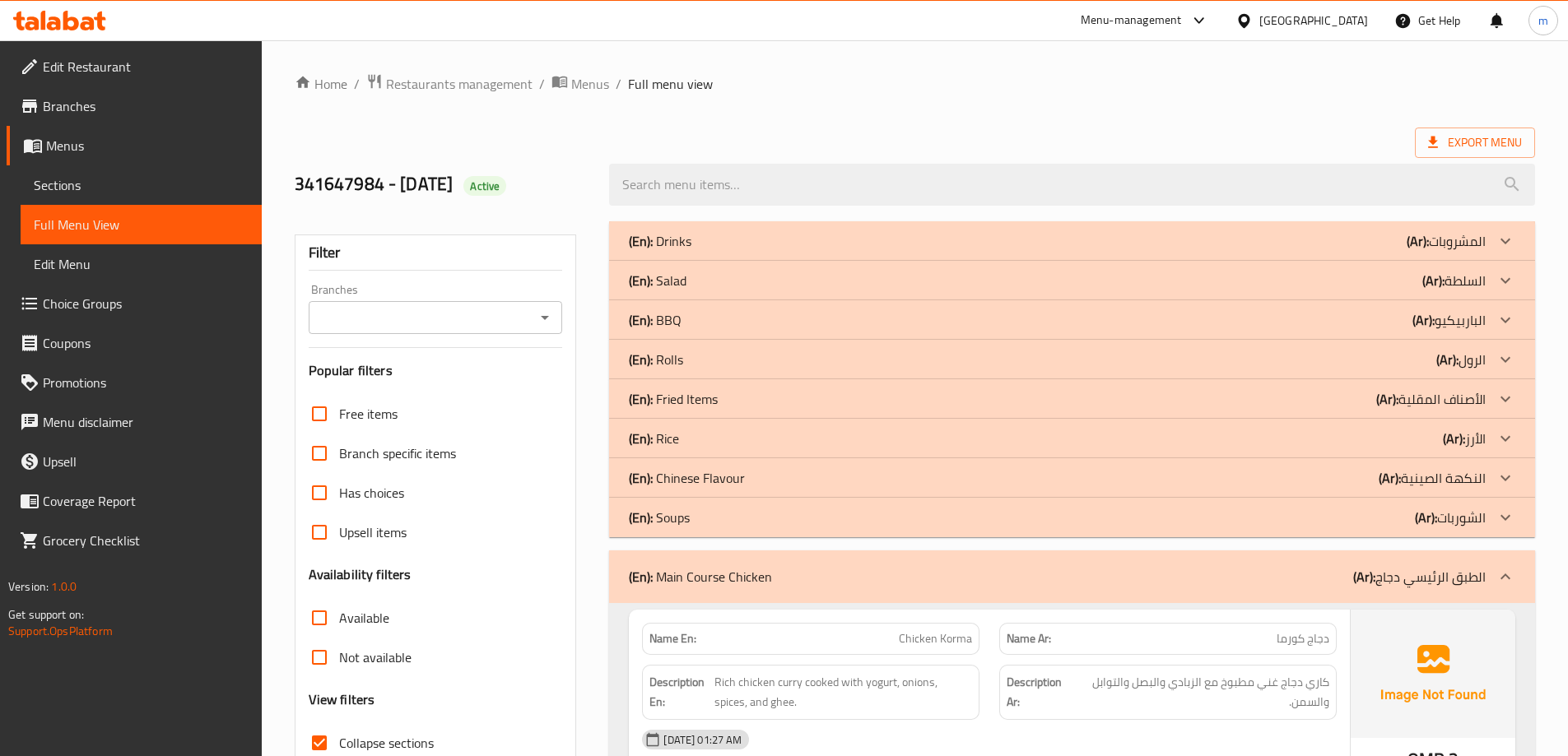
scroll to position [8186, 0]
